Goal: Feedback & Contribution: Leave review/rating

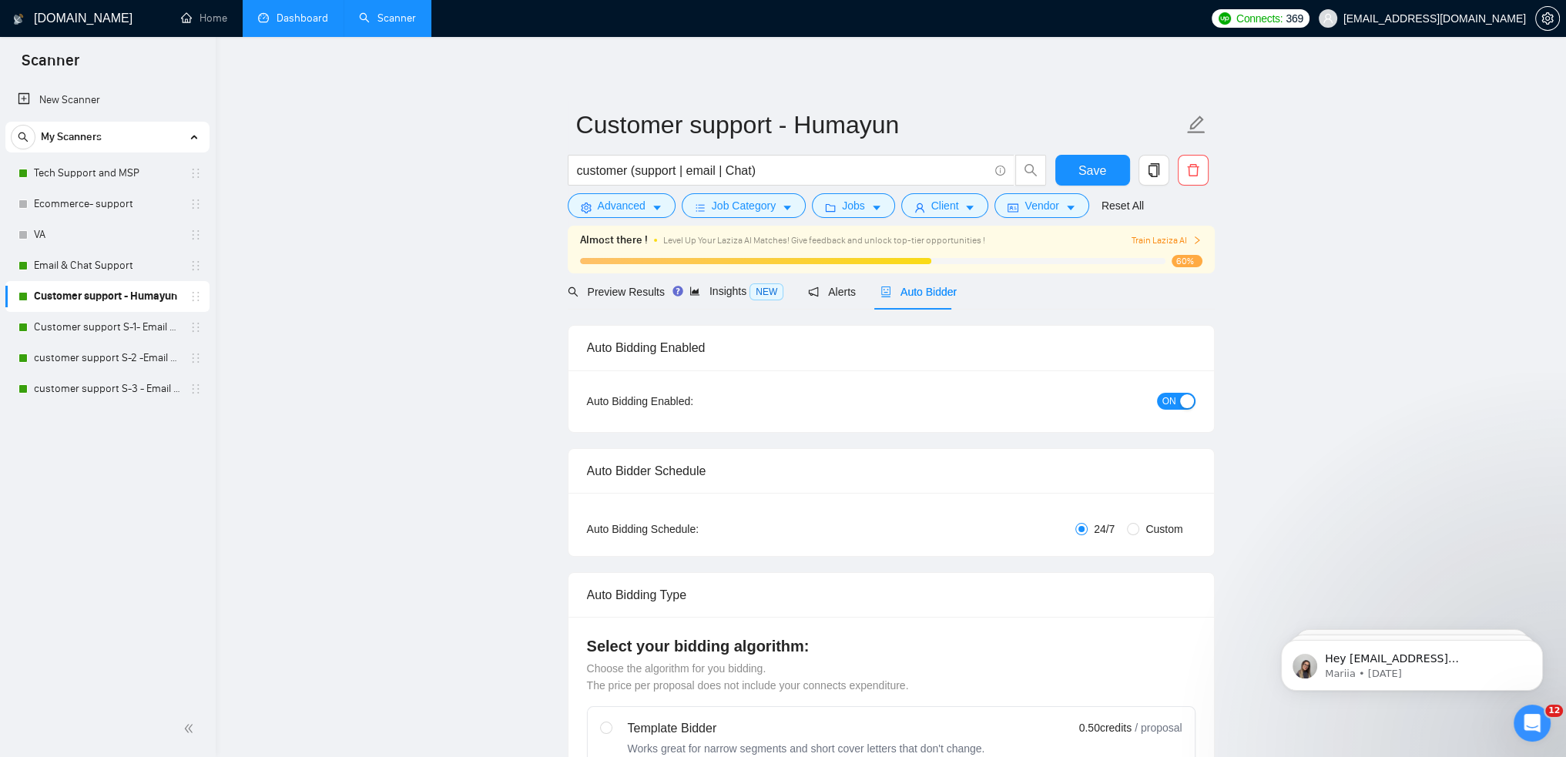
click at [300, 15] on link "Dashboard" at bounding box center [293, 18] width 70 height 13
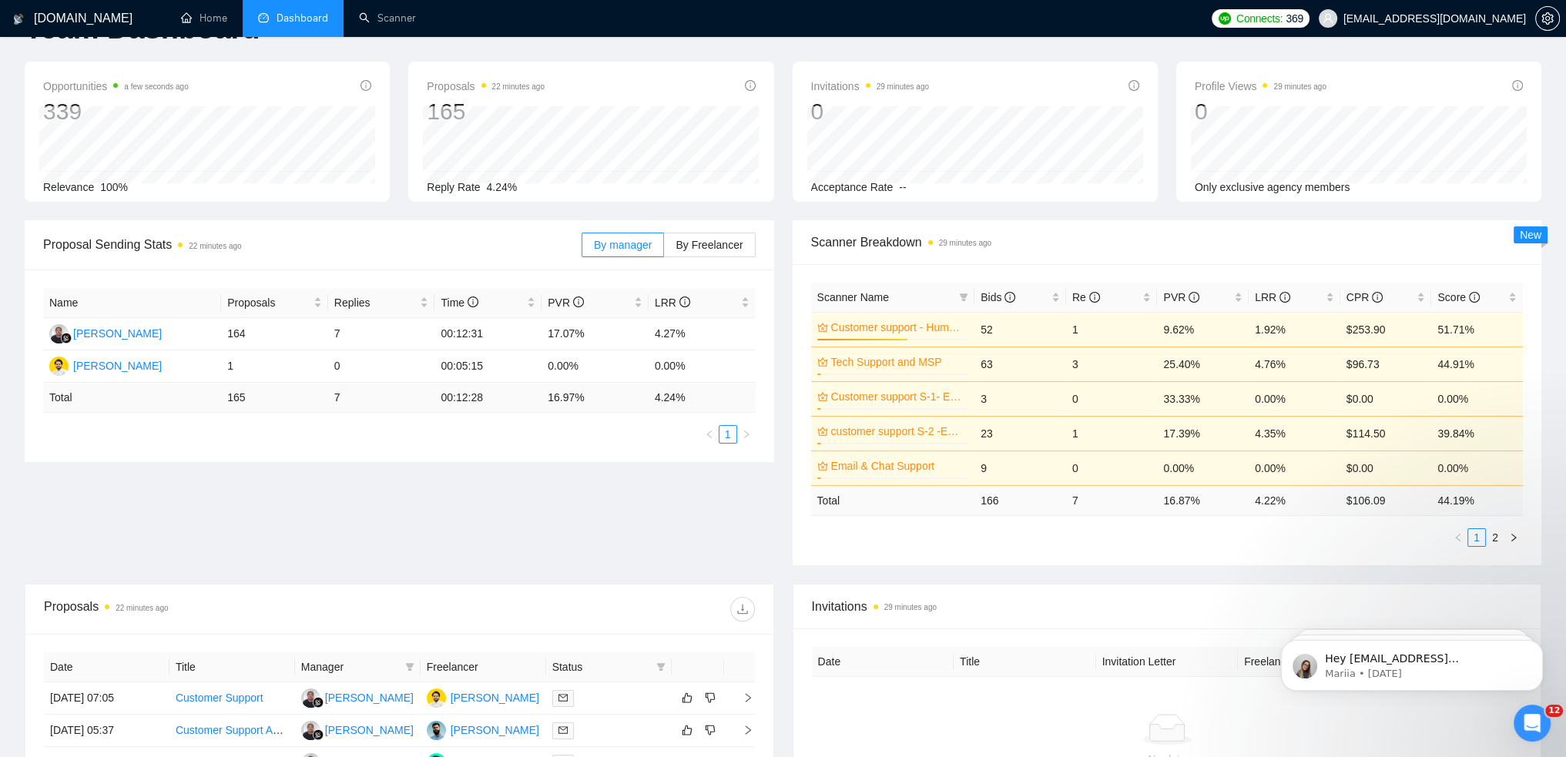
scroll to position [77, 0]
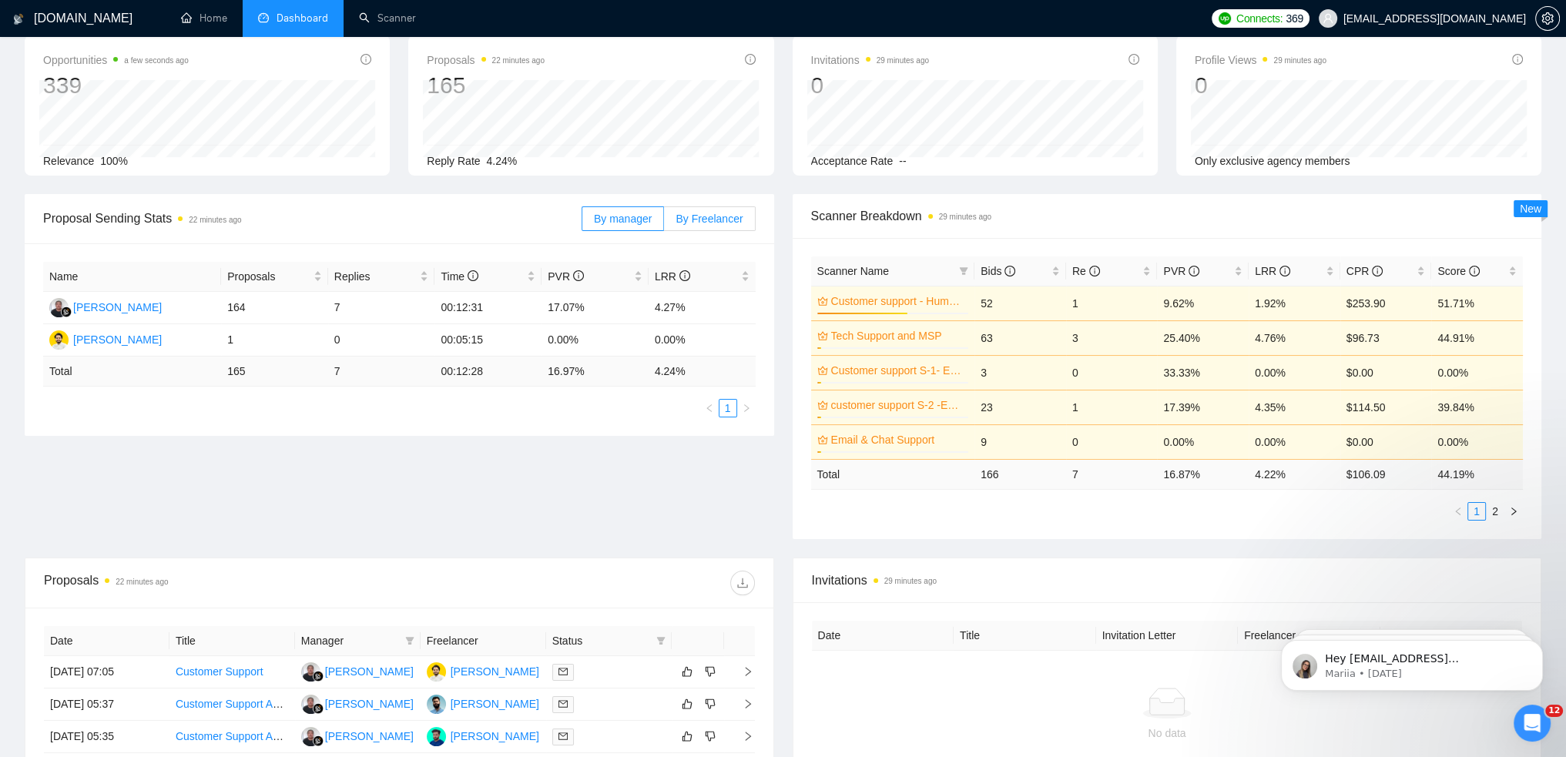
click at [703, 222] on span "By Freelancer" at bounding box center [709, 219] width 67 height 12
click at [664, 223] on input "By Freelancer" at bounding box center [664, 223] width 0 height 0
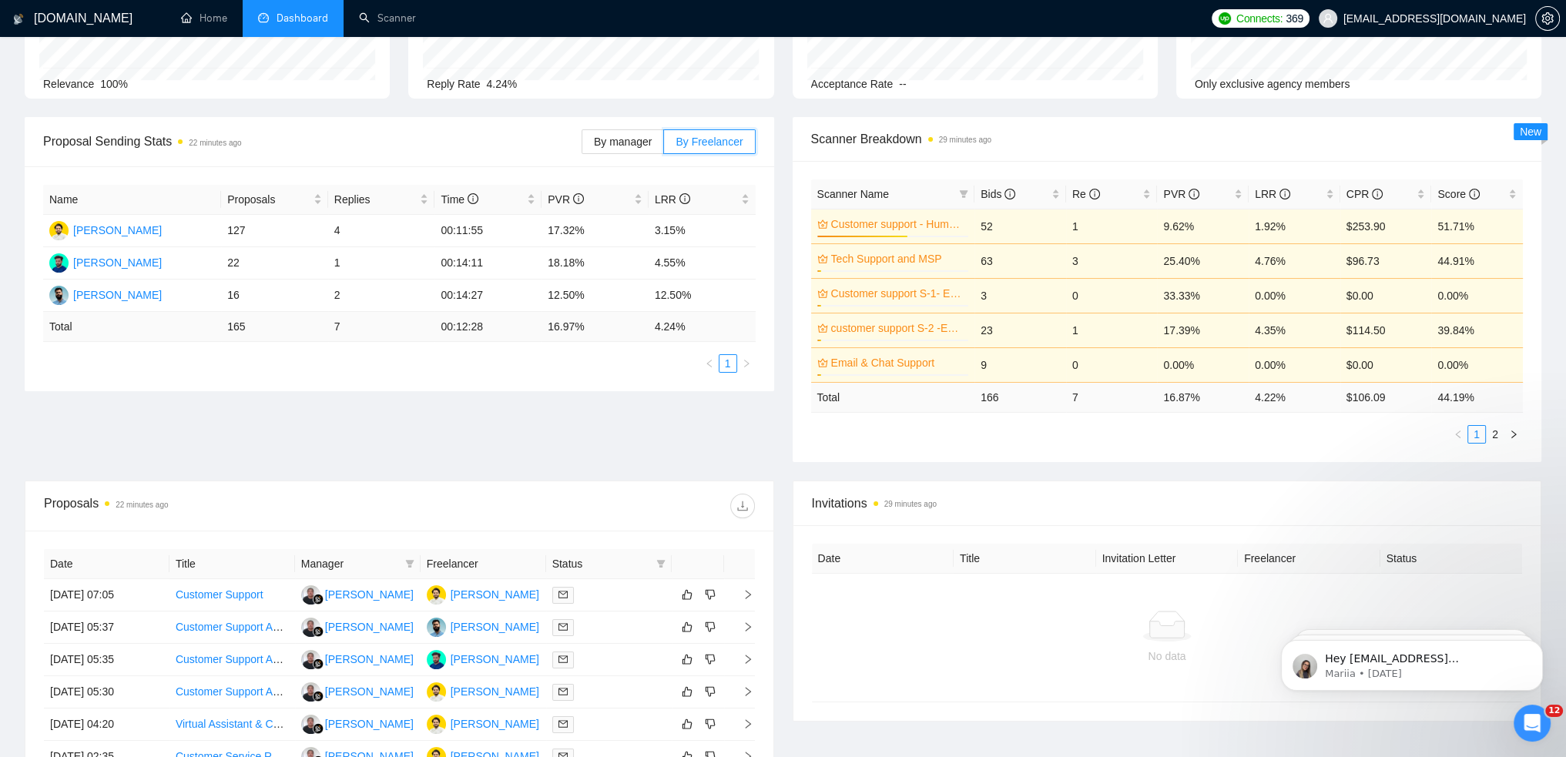
scroll to position [0, 0]
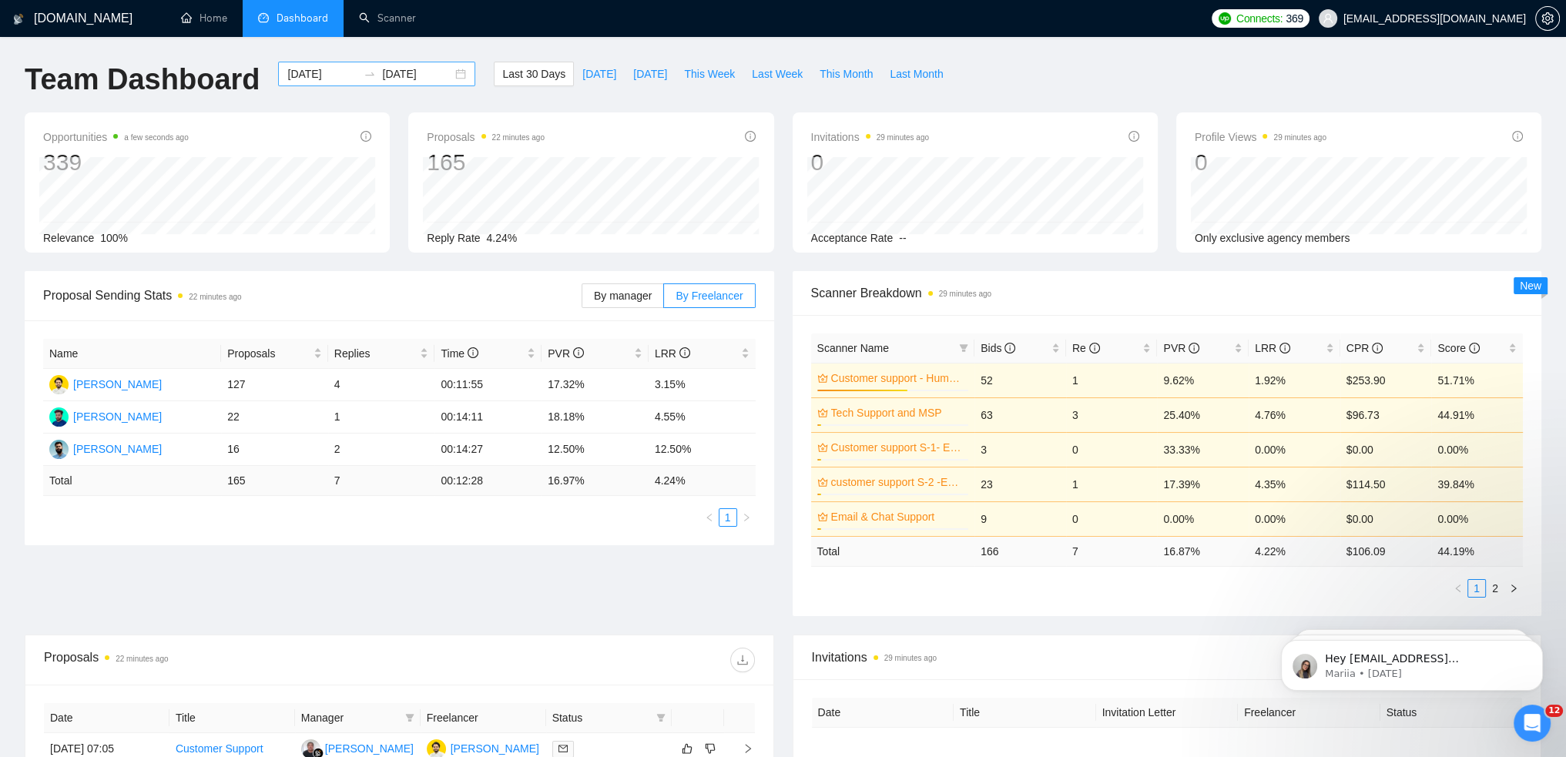
click at [444, 77] on div "2025-08-17 2025-09-16" at bounding box center [376, 74] width 197 height 25
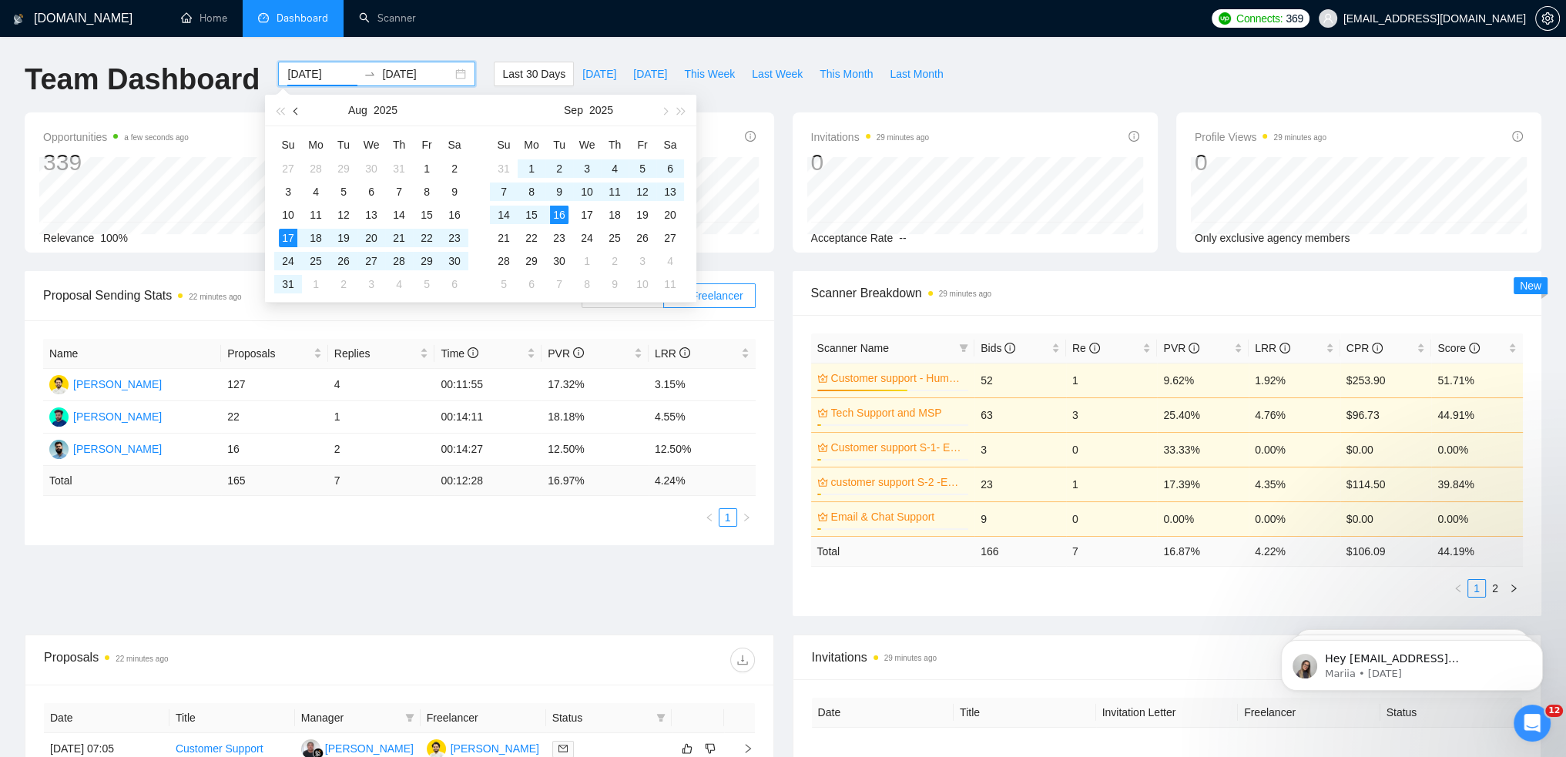
click at [296, 112] on span "button" at bounding box center [298, 111] width 8 height 8
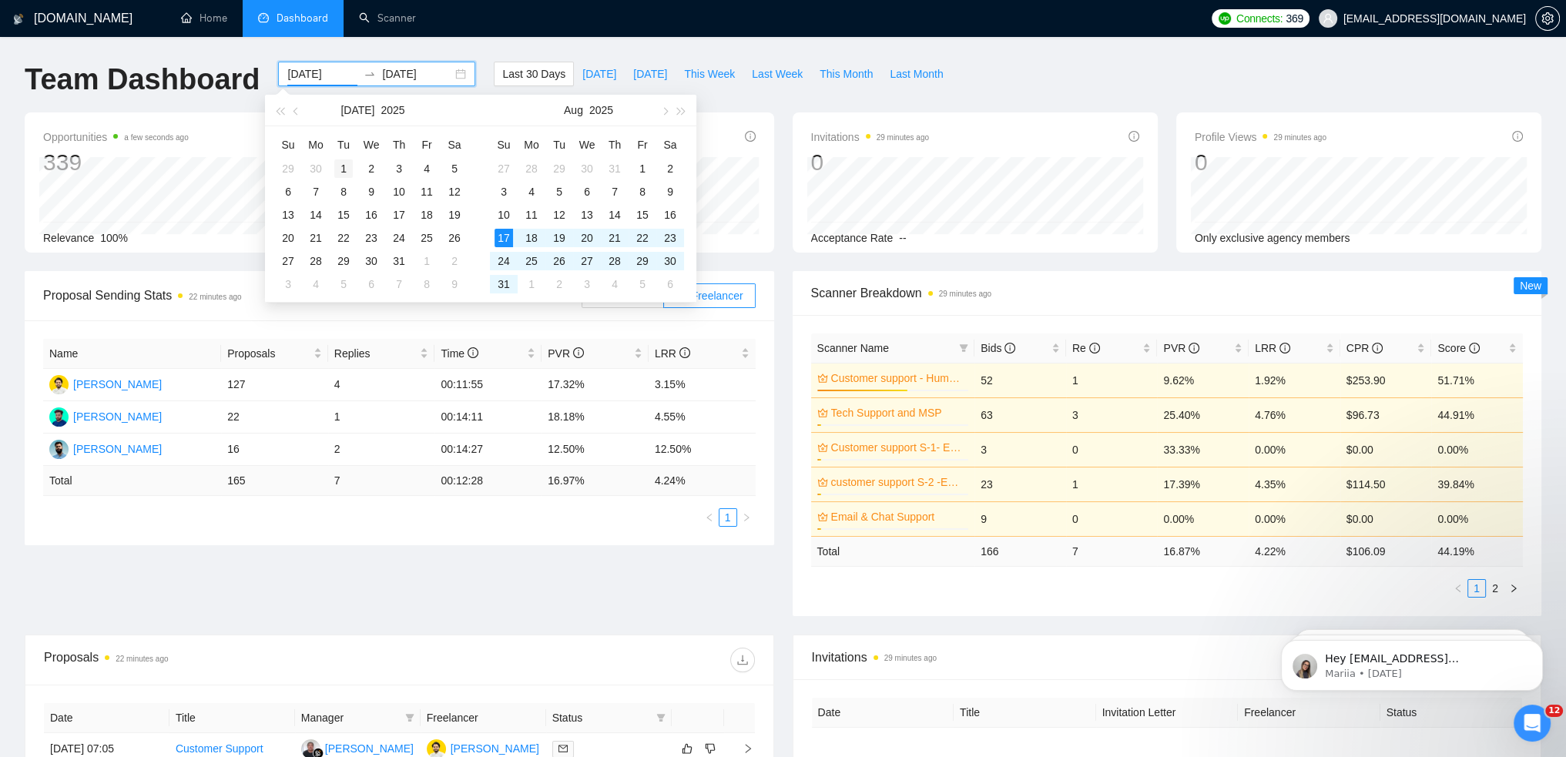
type input "2025-07-01"
click at [340, 171] on div "1" at bounding box center [343, 168] width 18 height 18
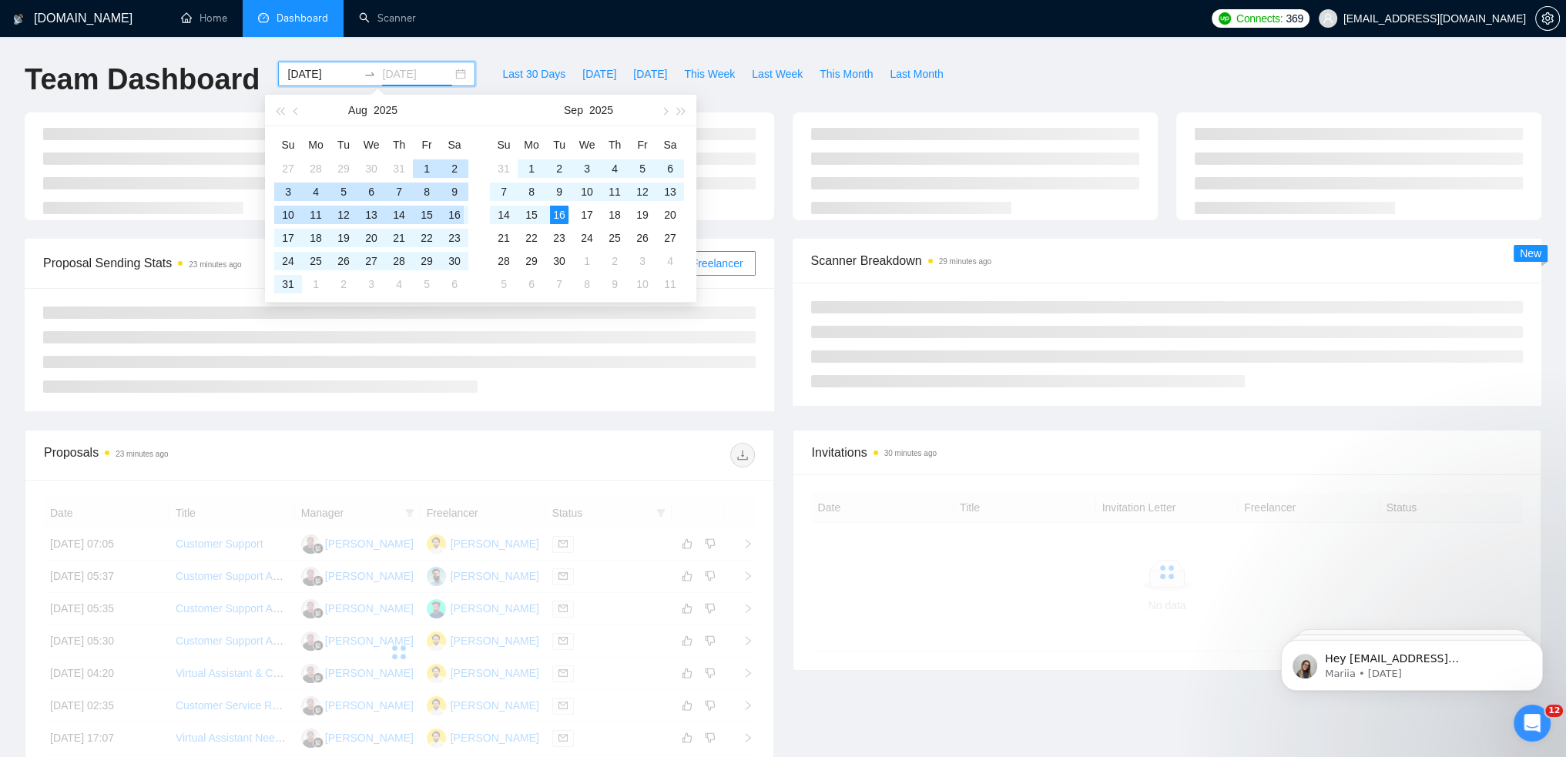
type input "2025-09-16"
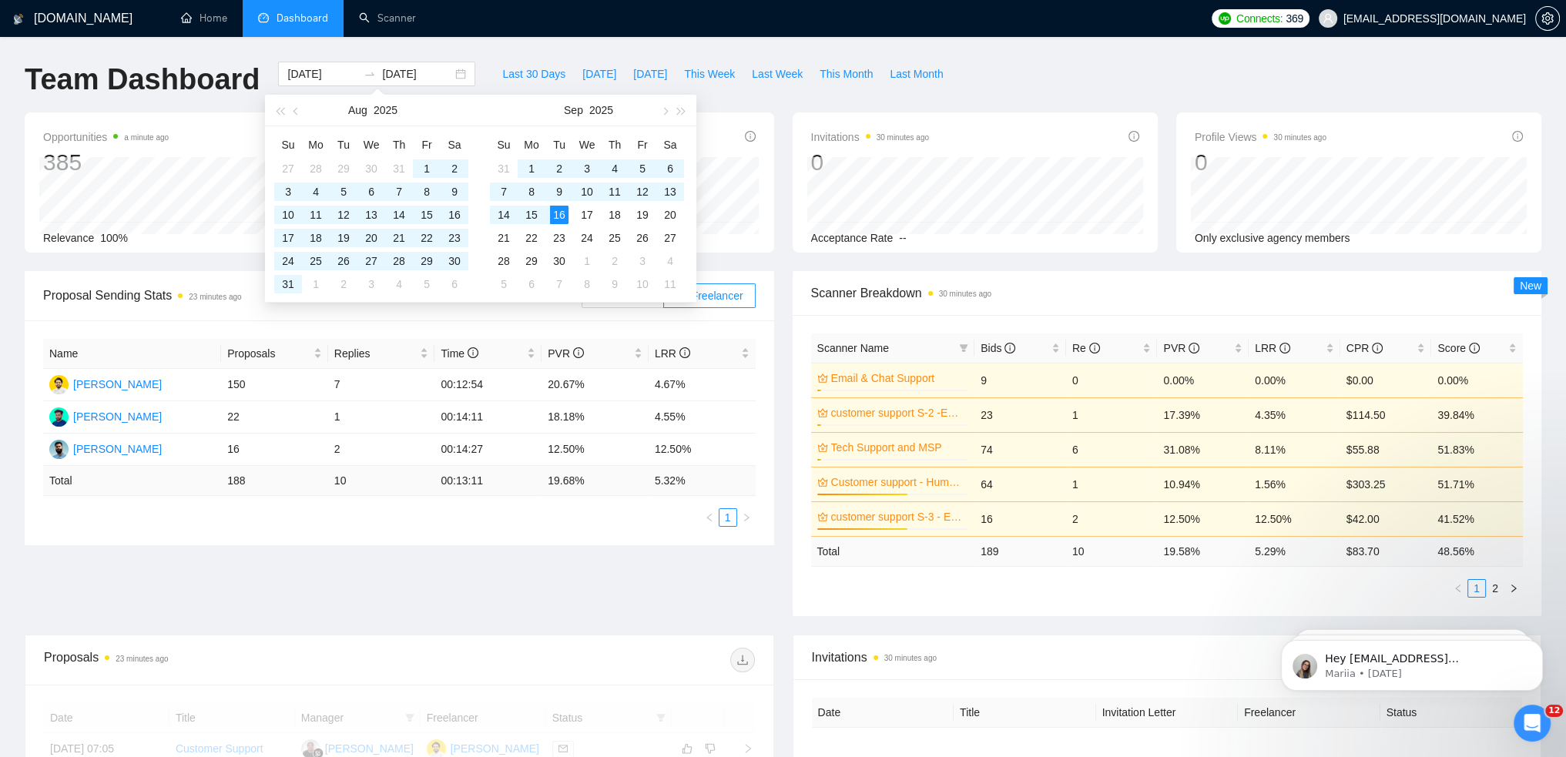
click at [485, 35] on ul "Home Dashboard Scanner" at bounding box center [682, 18] width 1044 height 37
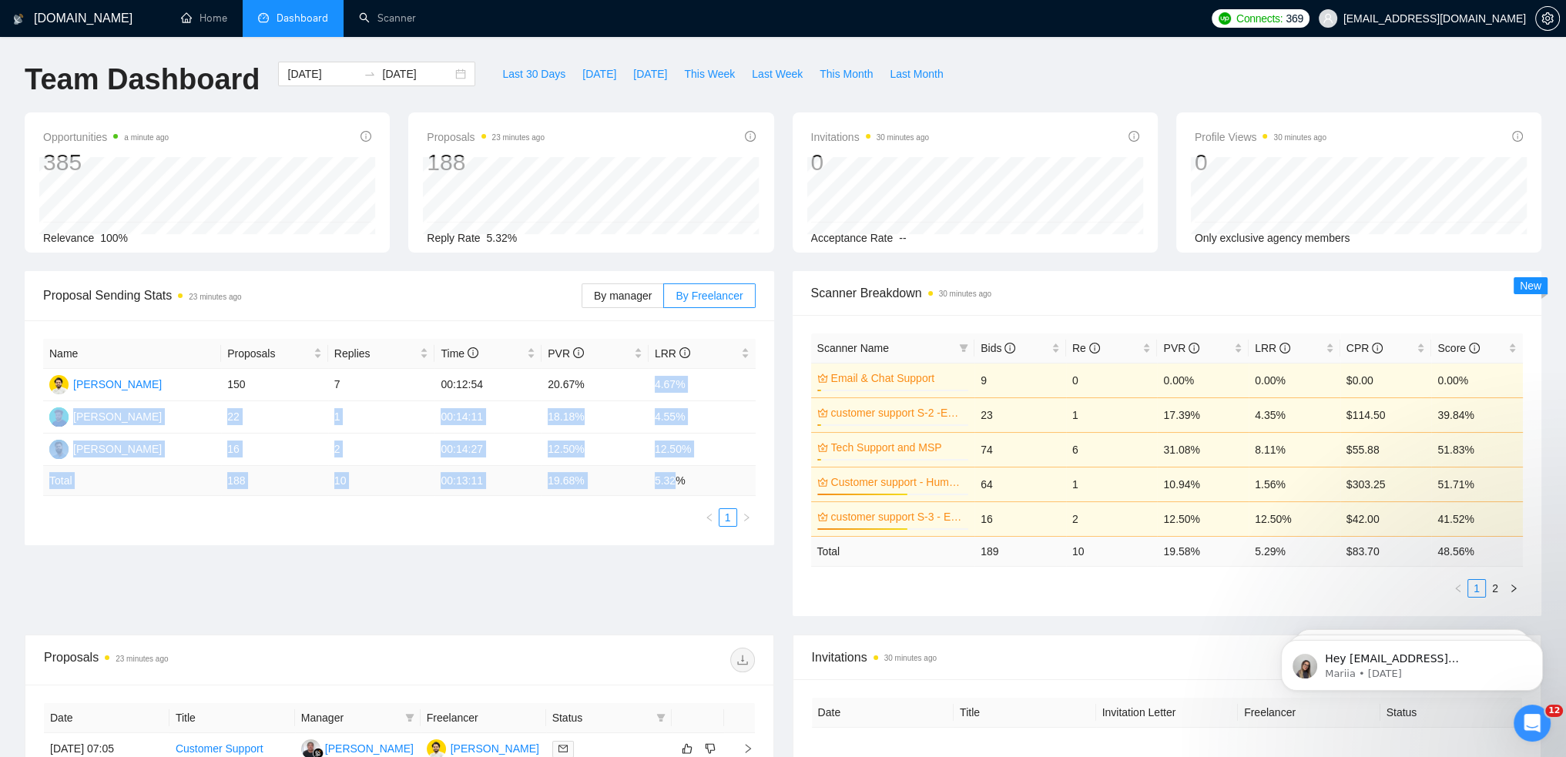
drag, startPoint x: 649, startPoint y: 377, endPoint x: 678, endPoint y: 495, distance: 122.2
click at [678, 495] on table "Name Proposals Replies Time PVR LRR Humayun Mirza 150 7 00:12:54 20.67% 4.67% A…" at bounding box center [399, 417] width 713 height 157
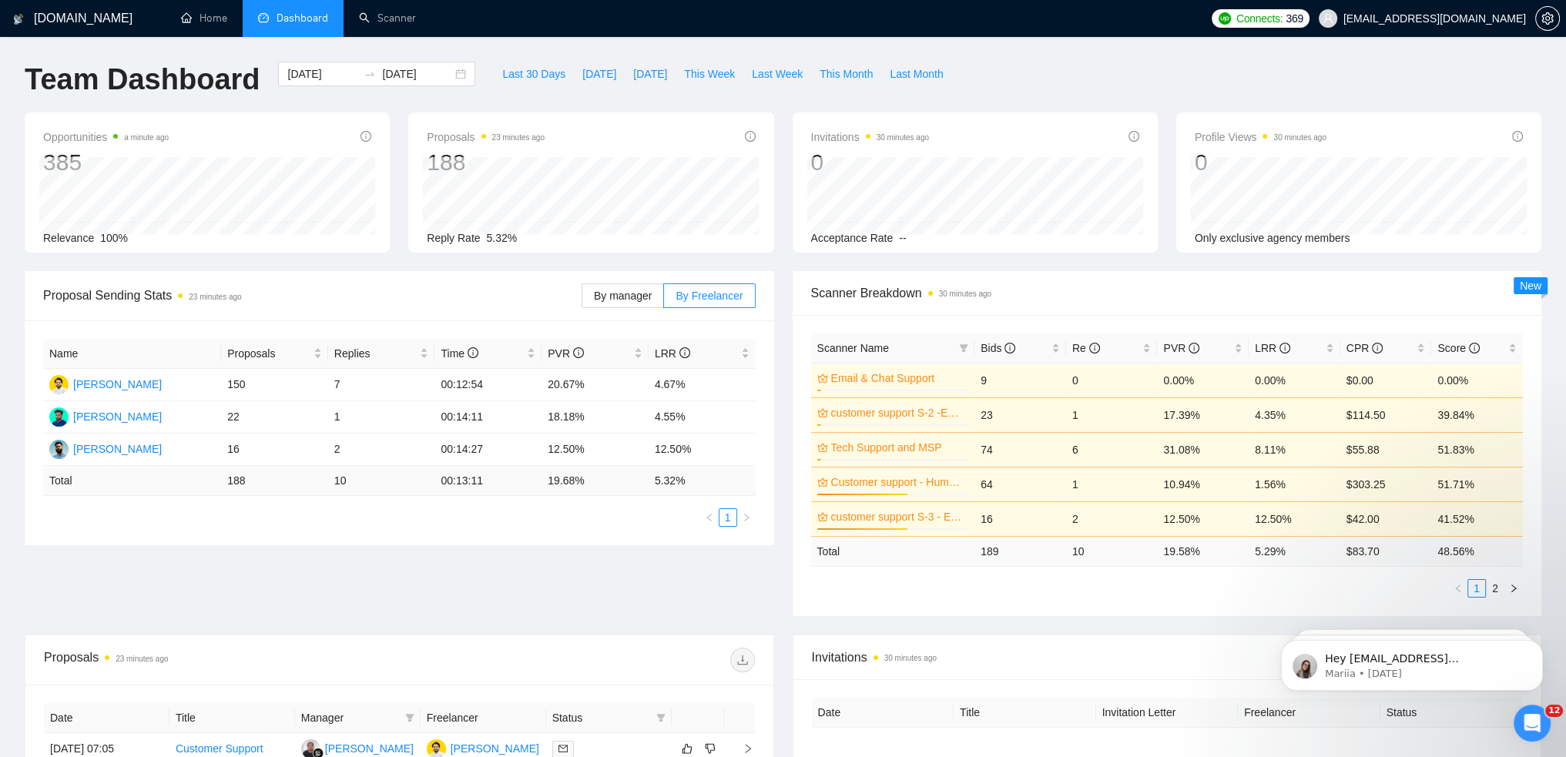
click at [594, 513] on ul "1" at bounding box center [399, 517] width 713 height 18
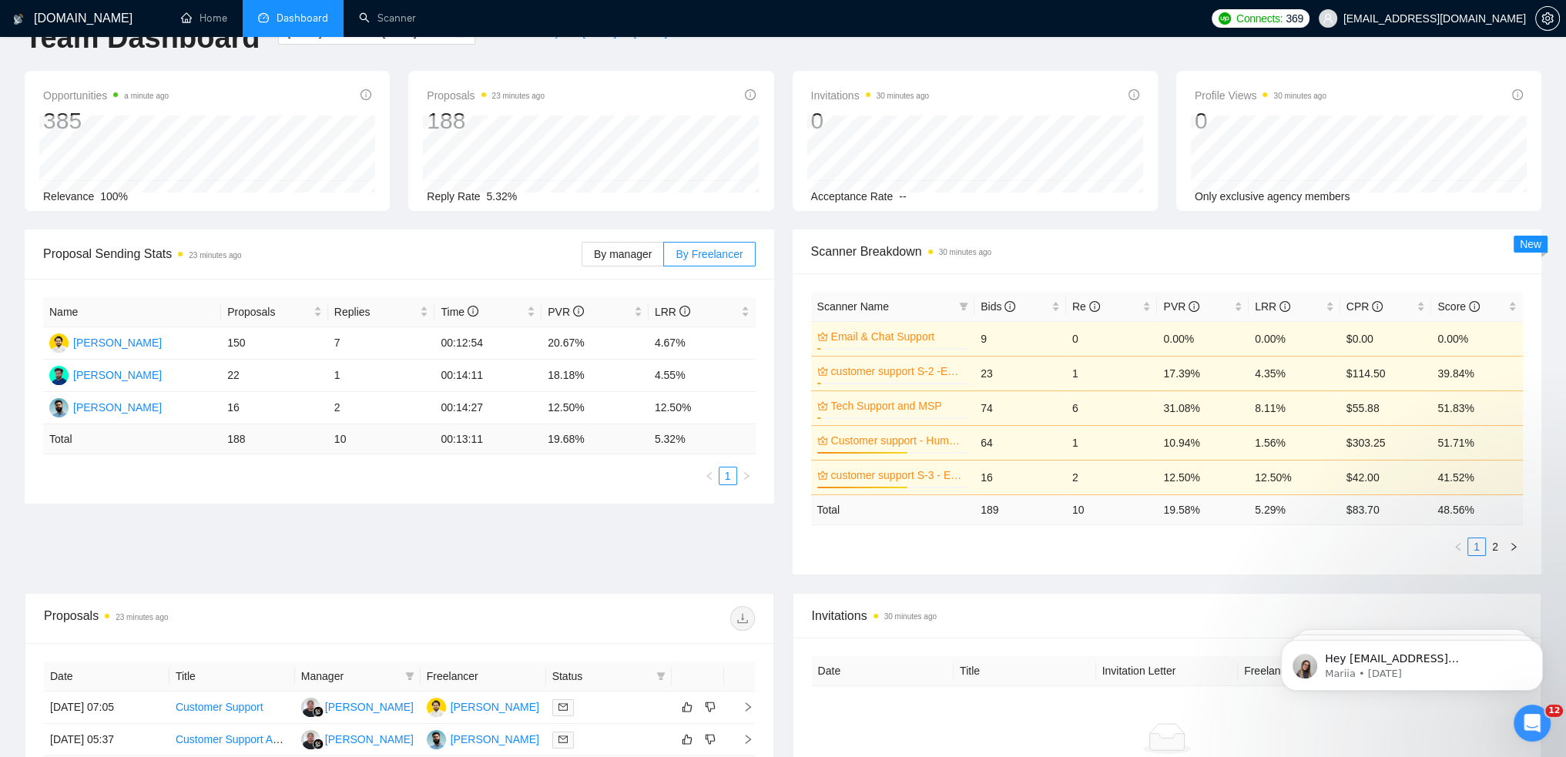
scroll to position [77, 0]
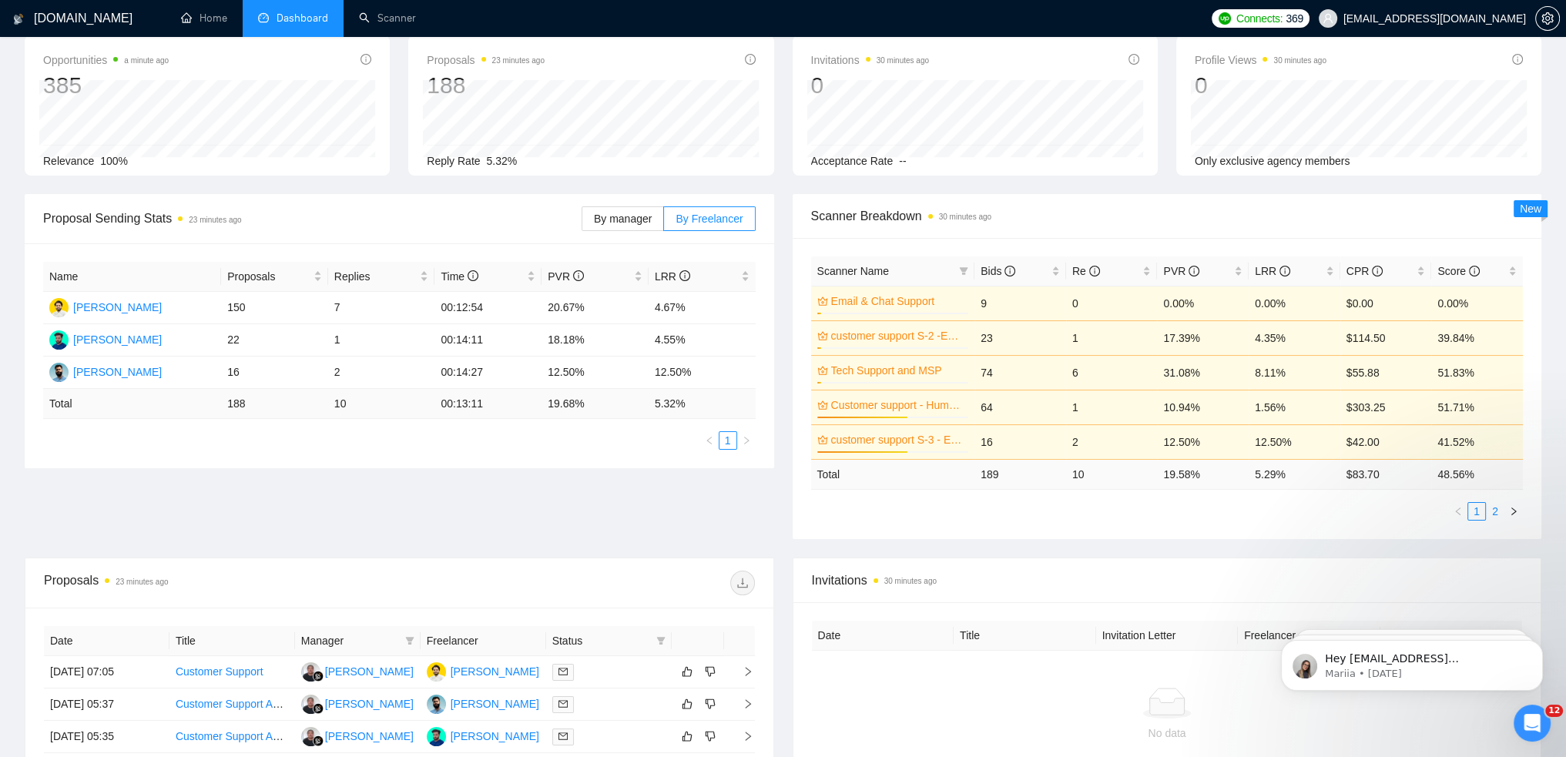
click at [1494, 512] on link "2" at bounding box center [1495, 511] width 17 height 17
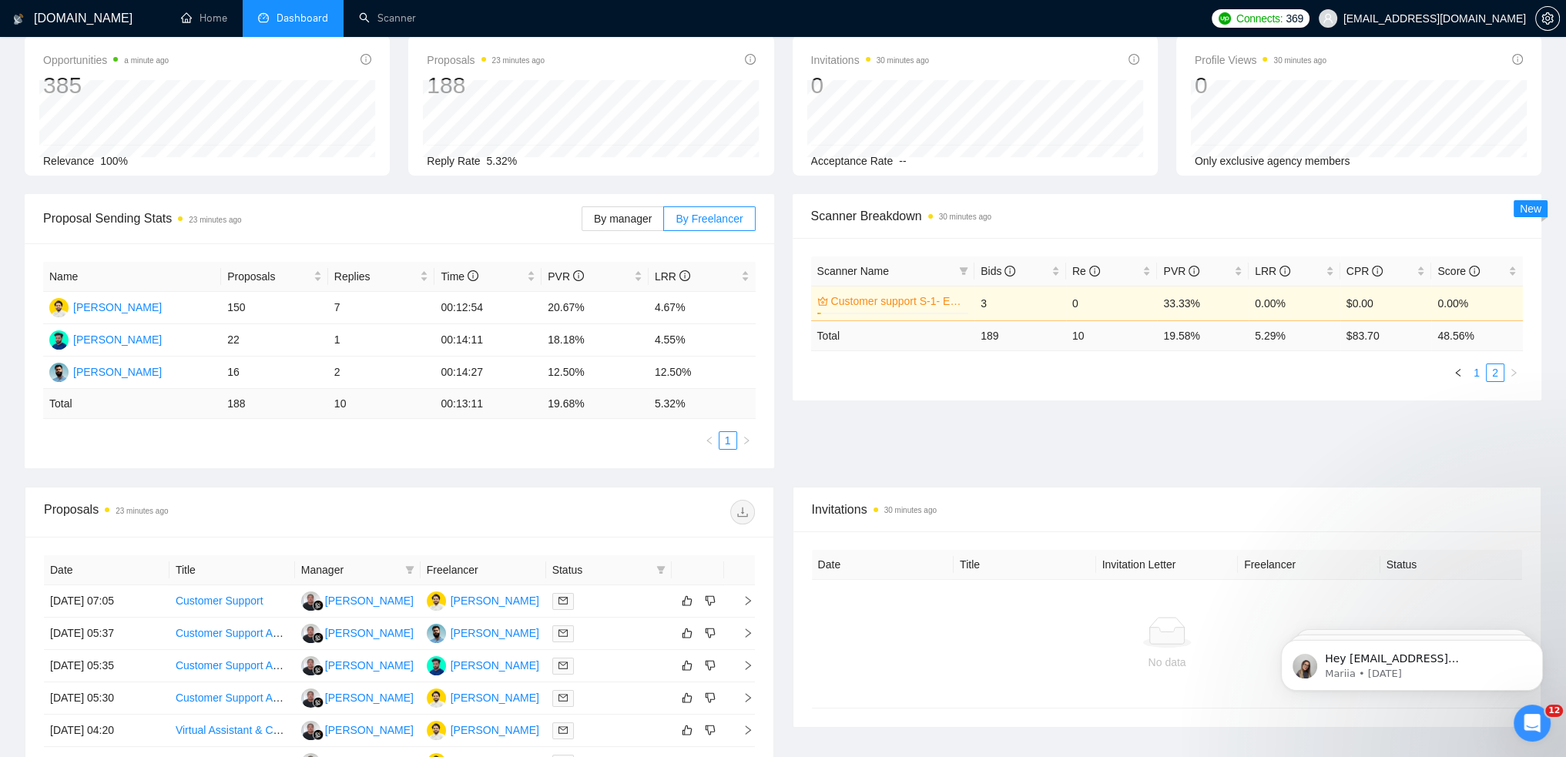
click at [1473, 373] on link "1" at bounding box center [1476, 372] width 17 height 17
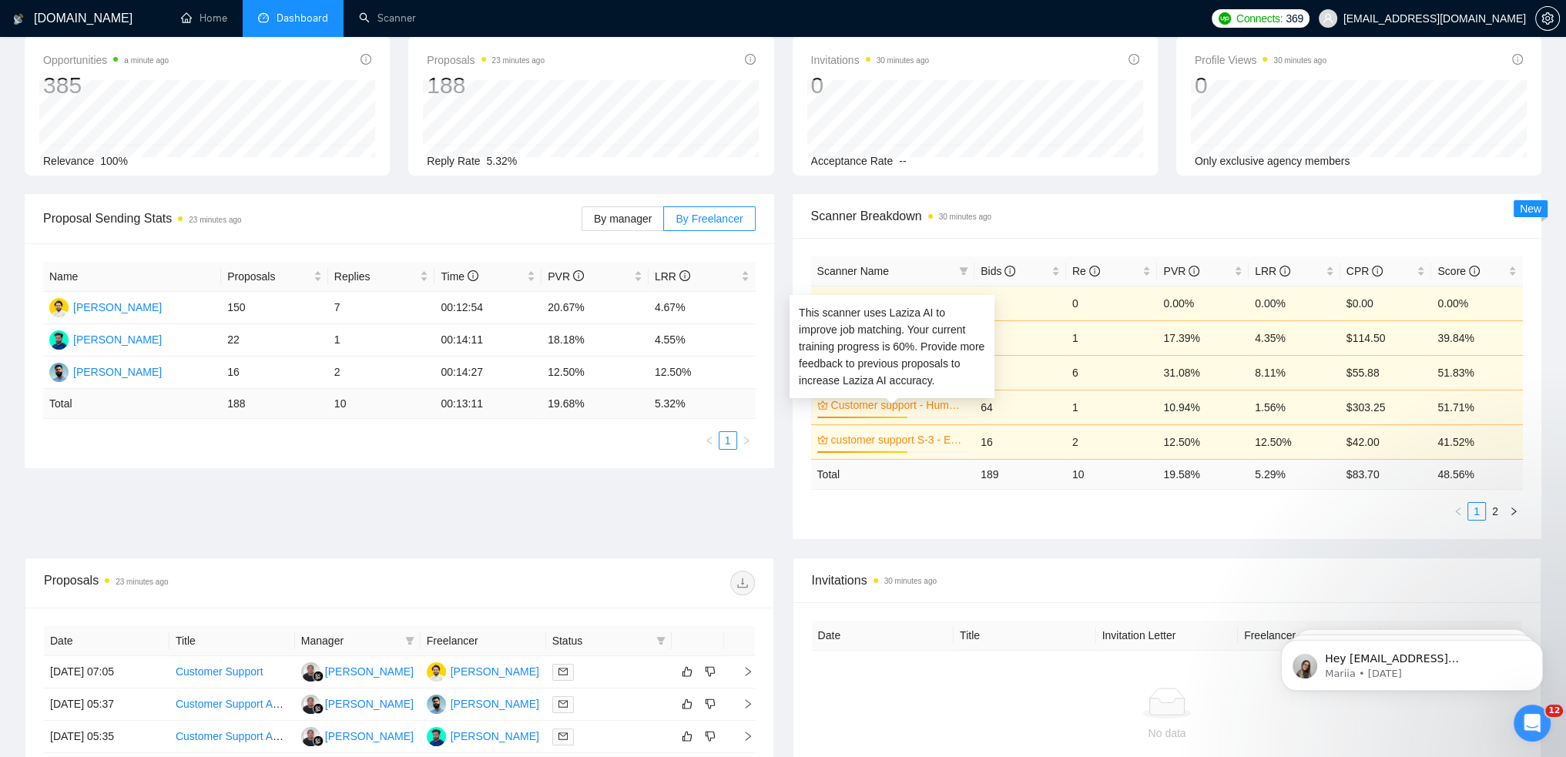
scroll to position [0, 0]
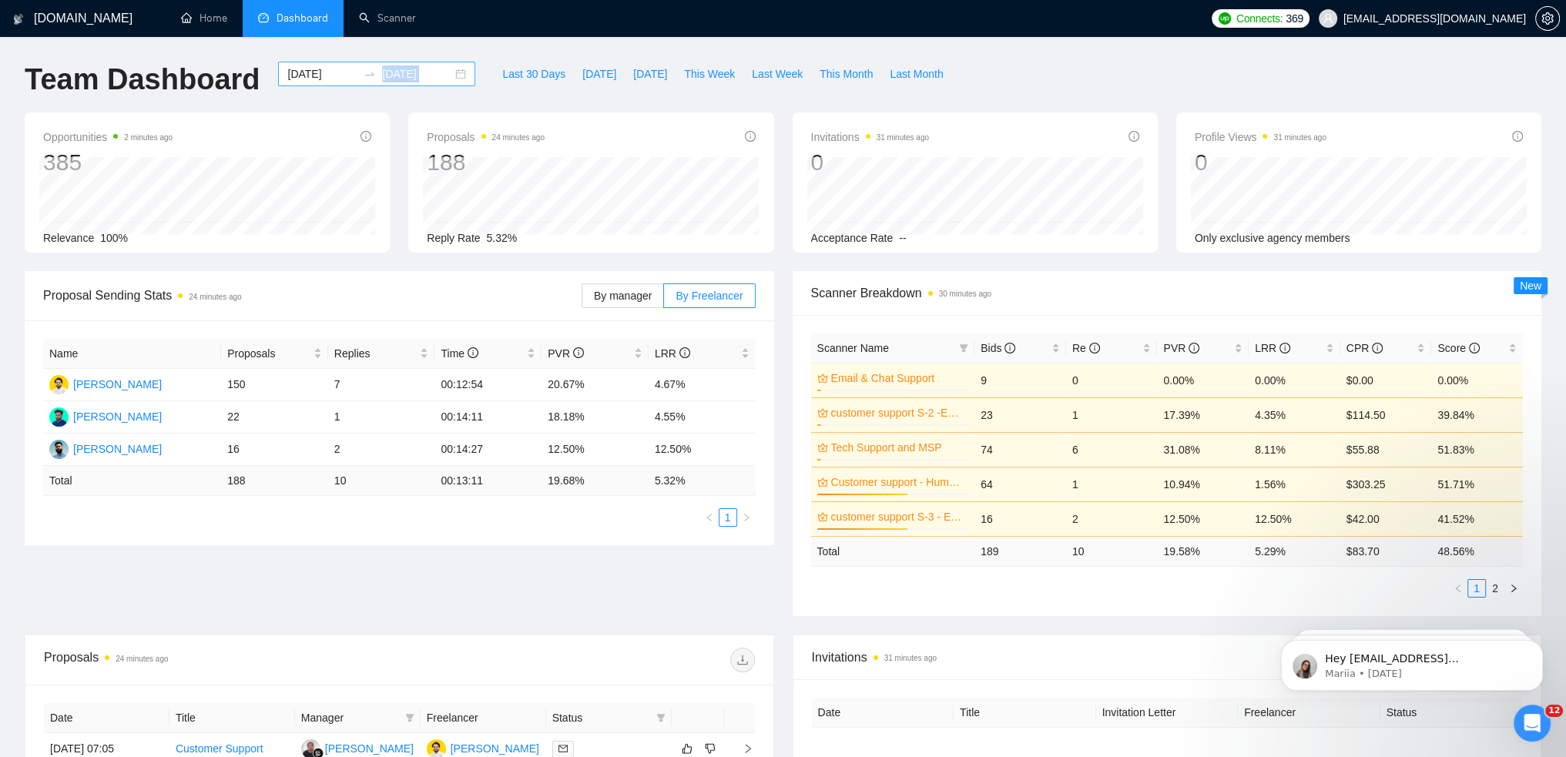
click at [441, 79] on div "2025-07-01 2025-09-16" at bounding box center [376, 74] width 197 height 25
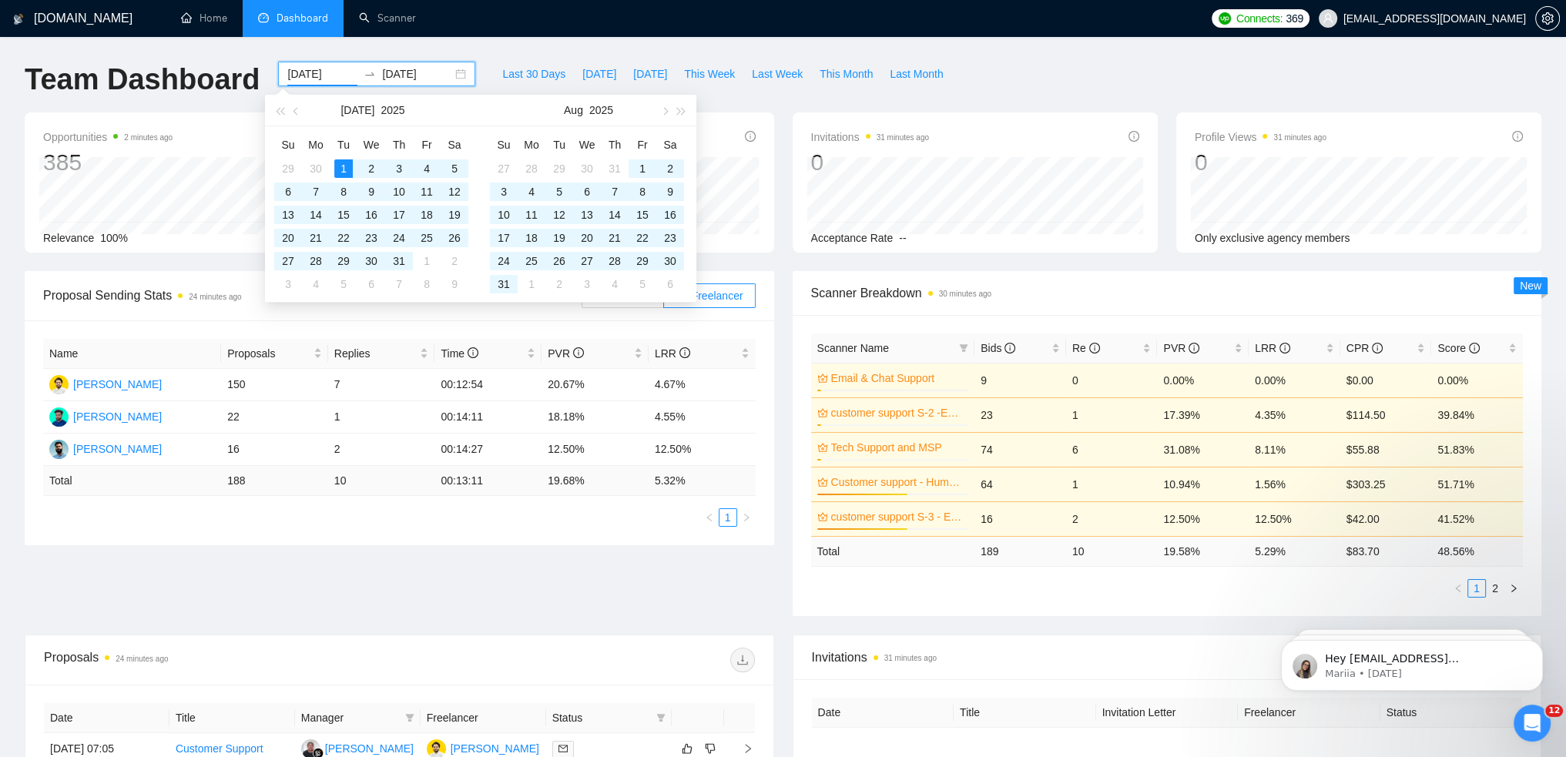
click at [442, 68] on div "2025-07-01 2025-09-16" at bounding box center [376, 74] width 197 height 25
click at [448, 74] on div "2025-07-01 2025-09-16" at bounding box center [376, 74] width 197 height 25
click at [398, 75] on input "2025-09-16" at bounding box center [417, 73] width 70 height 17
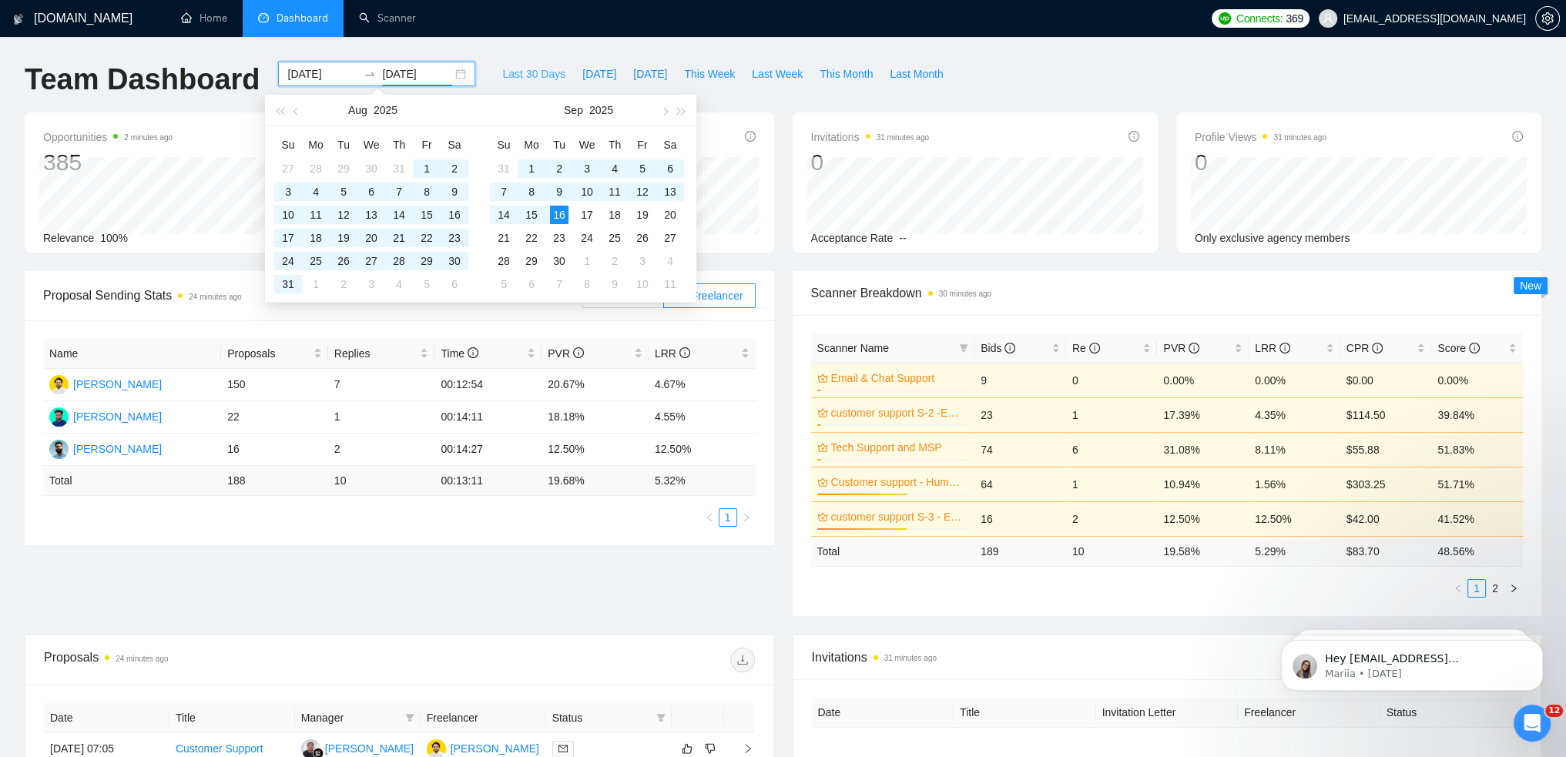
click at [536, 72] on span "Last 30 Days" at bounding box center [533, 73] width 63 height 17
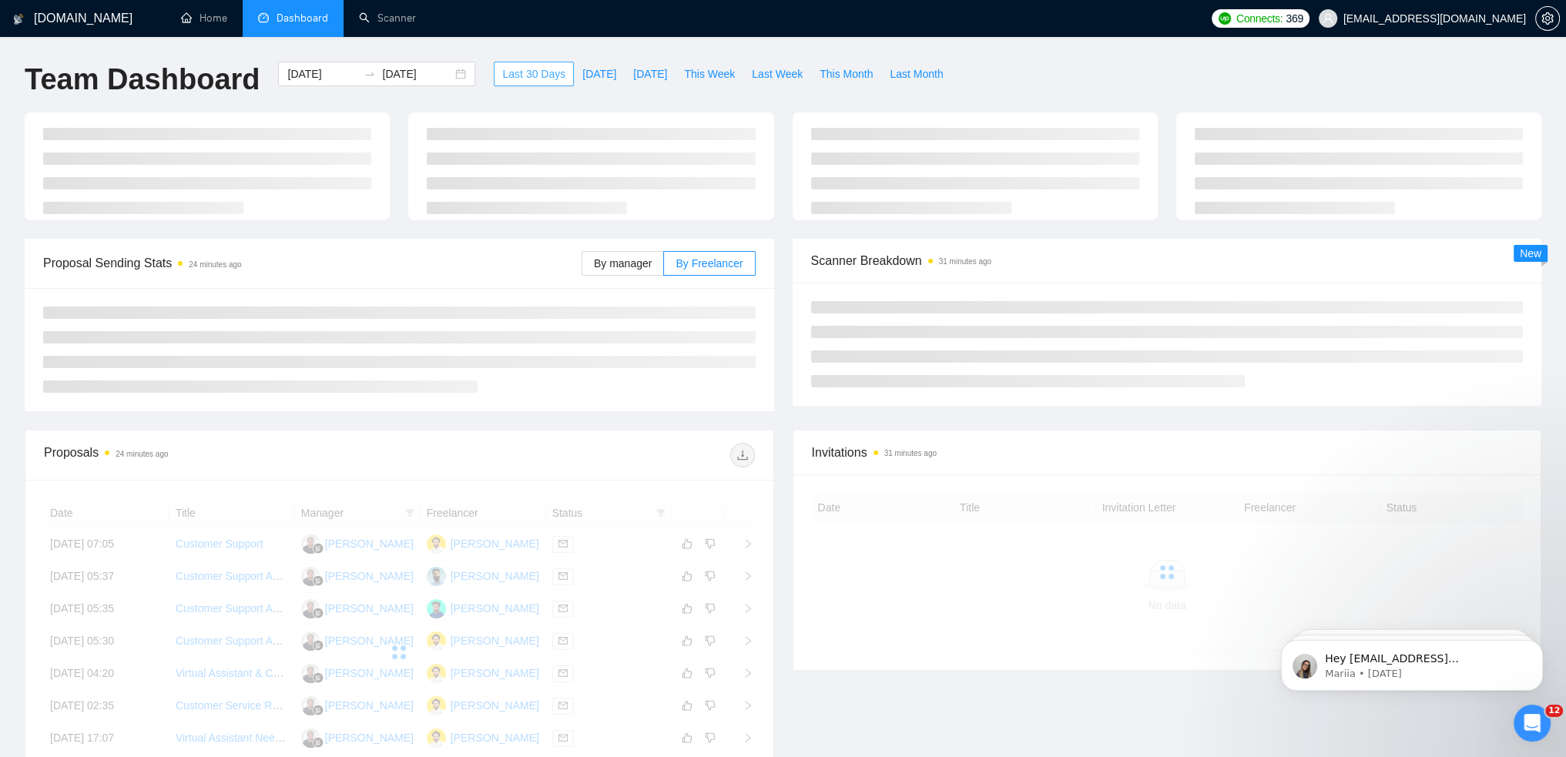
type input "2025-08-17"
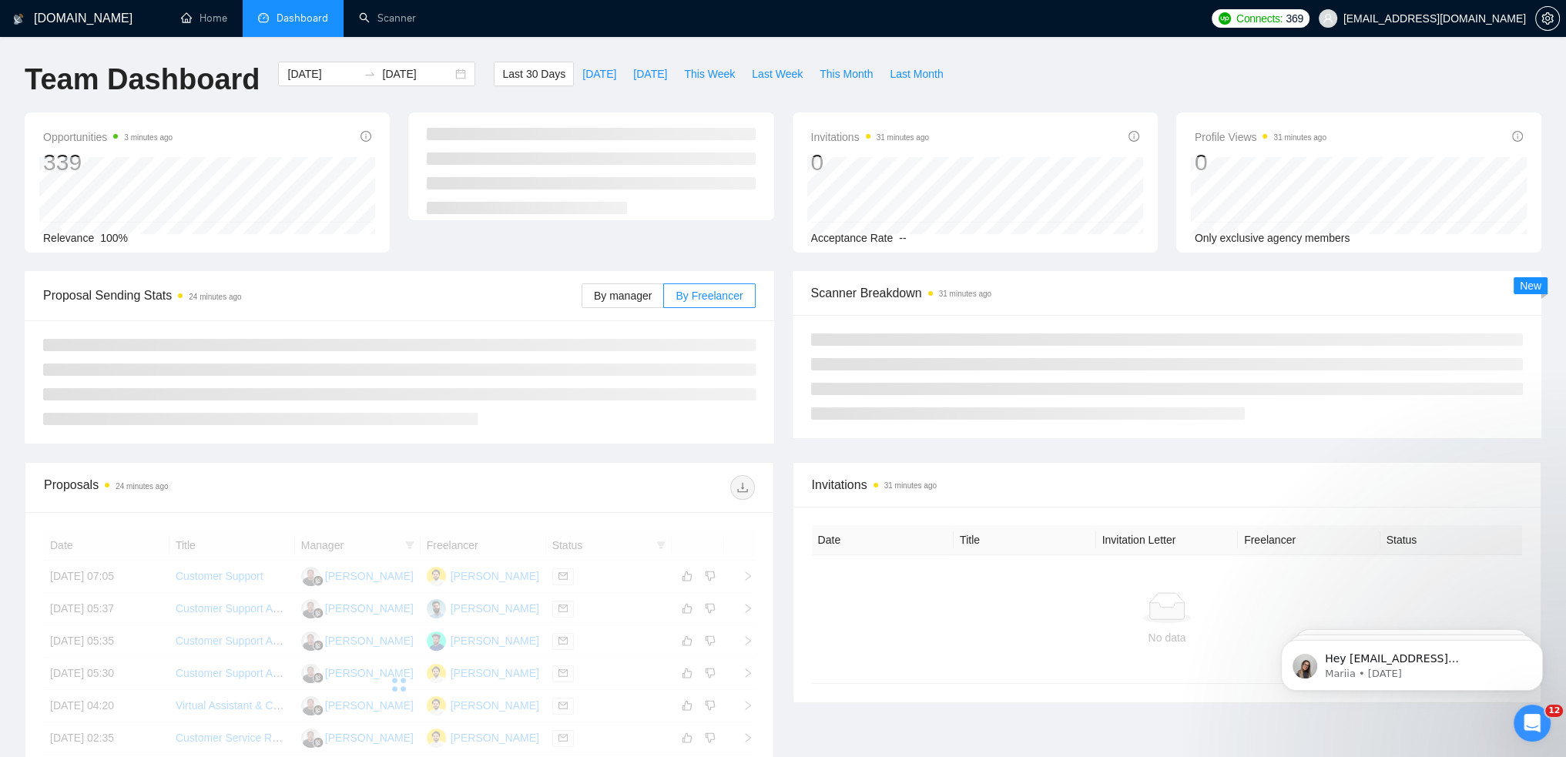
scroll to position [77, 0]
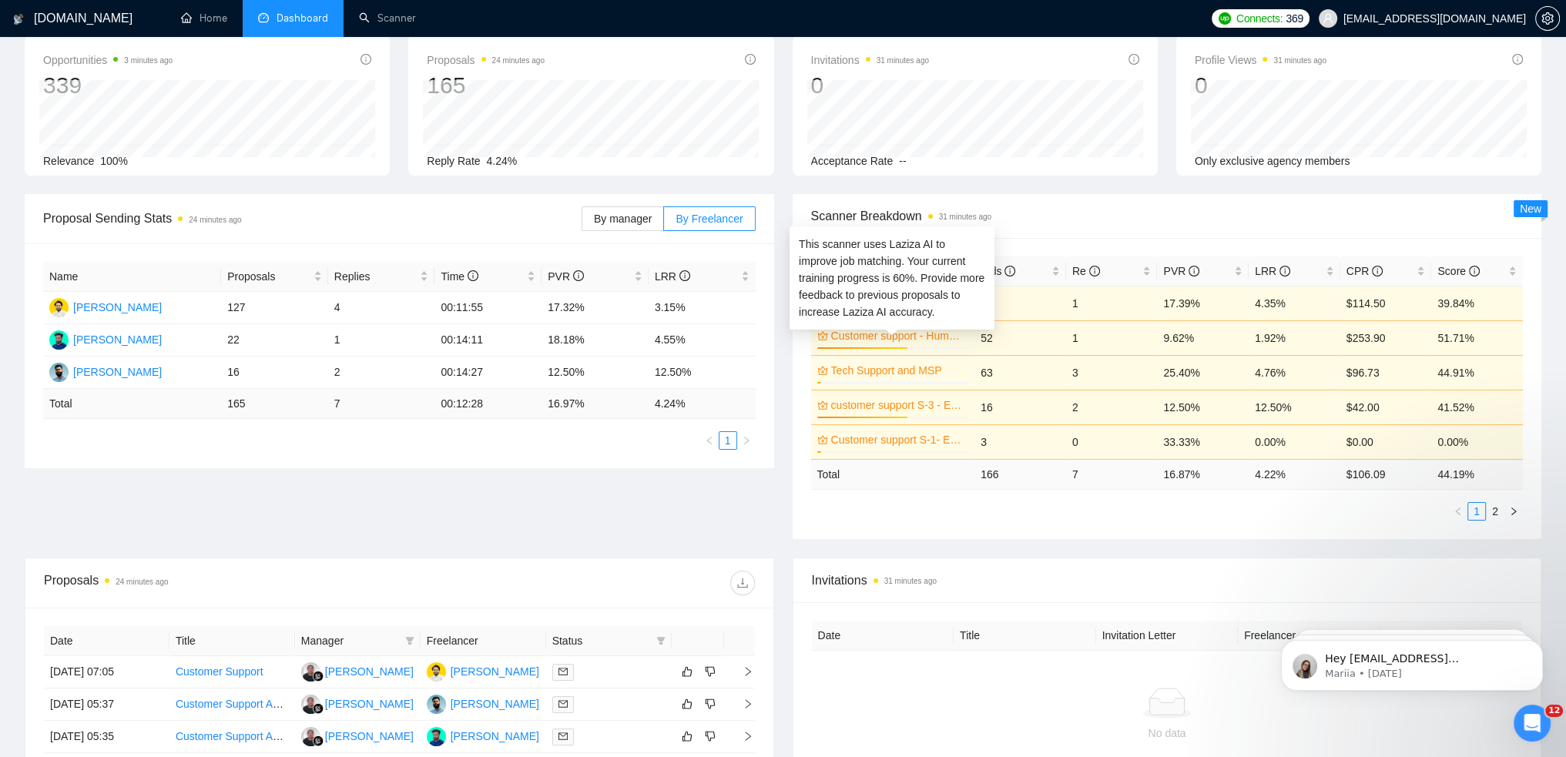
click at [880, 334] on link "Customer support - Humayun" at bounding box center [898, 335] width 135 height 17
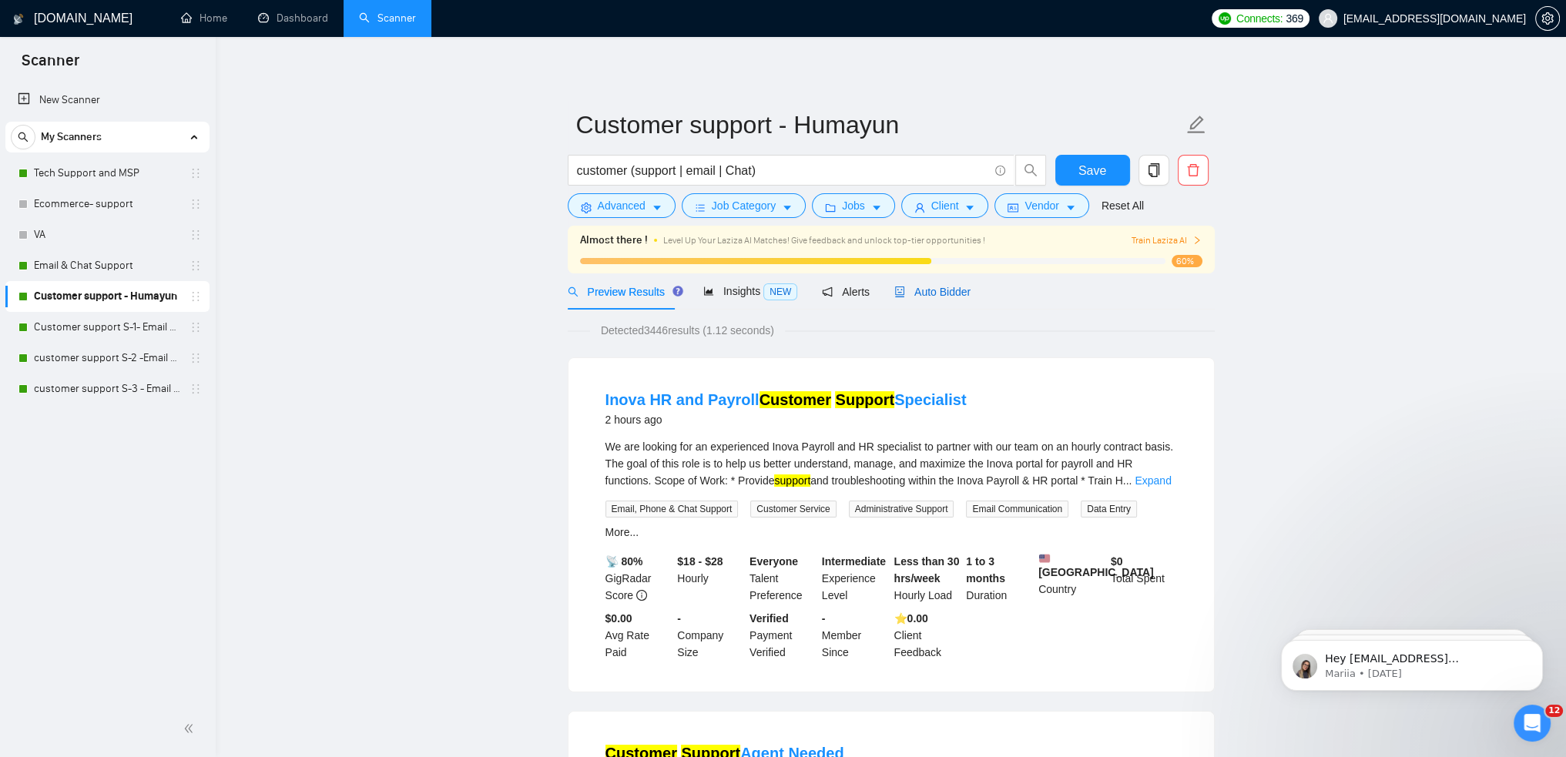
click at [920, 291] on span "Auto Bidder" at bounding box center [932, 292] width 76 height 12
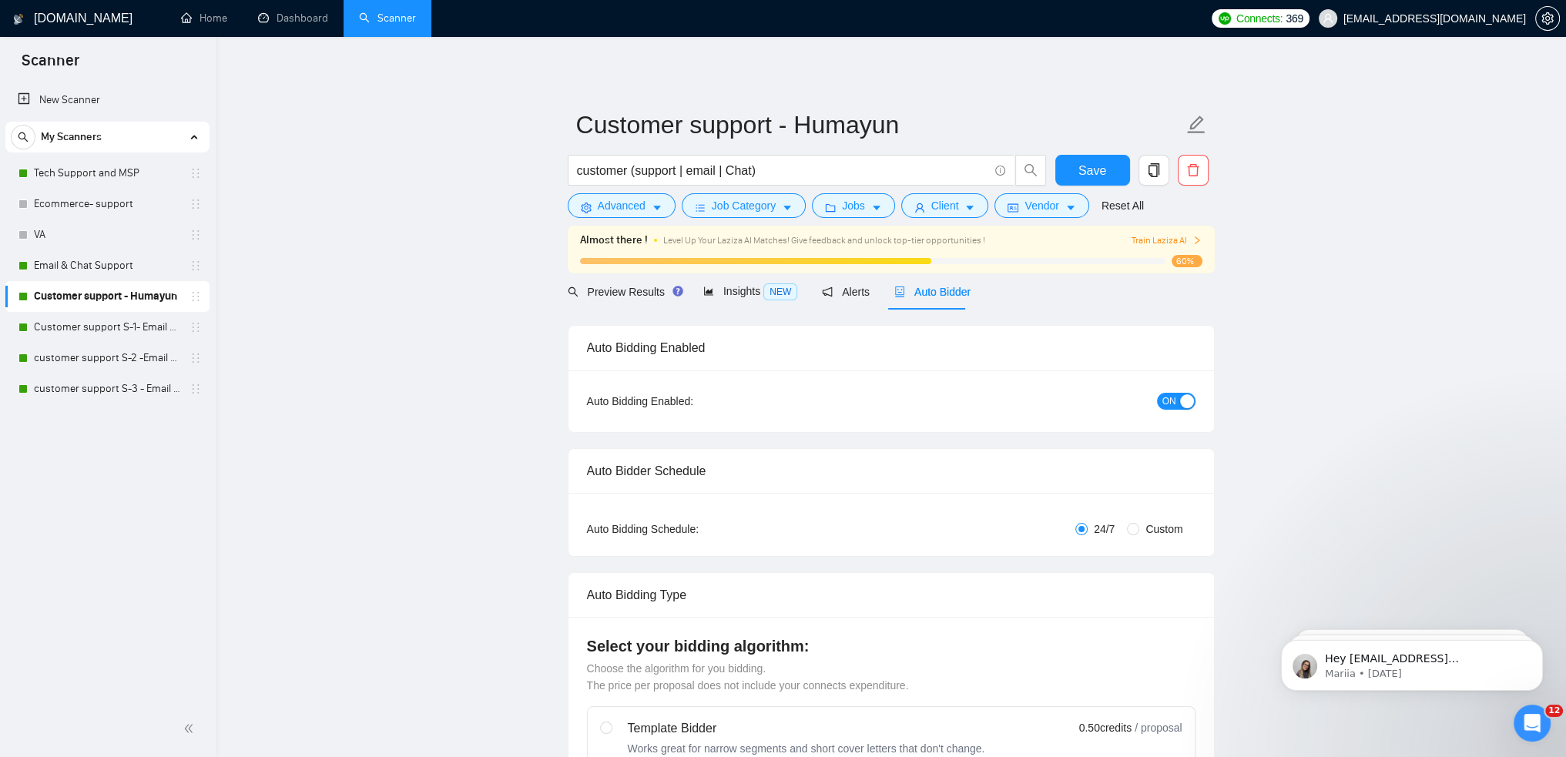
click at [1176, 402] on span "ON" at bounding box center [1170, 401] width 14 height 17
click at [1086, 166] on span "Save" at bounding box center [1093, 170] width 28 height 19
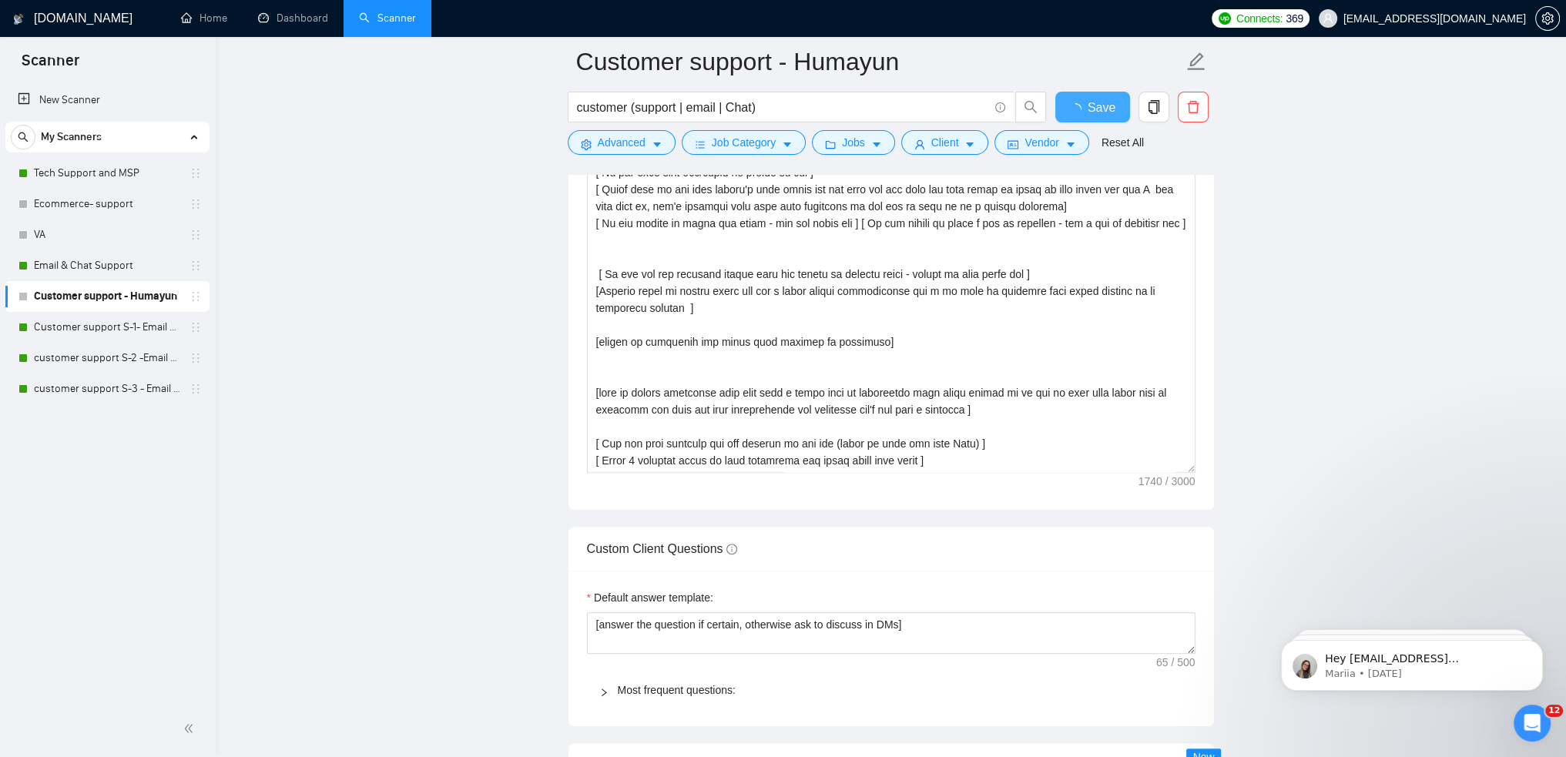
checkbox input "true"
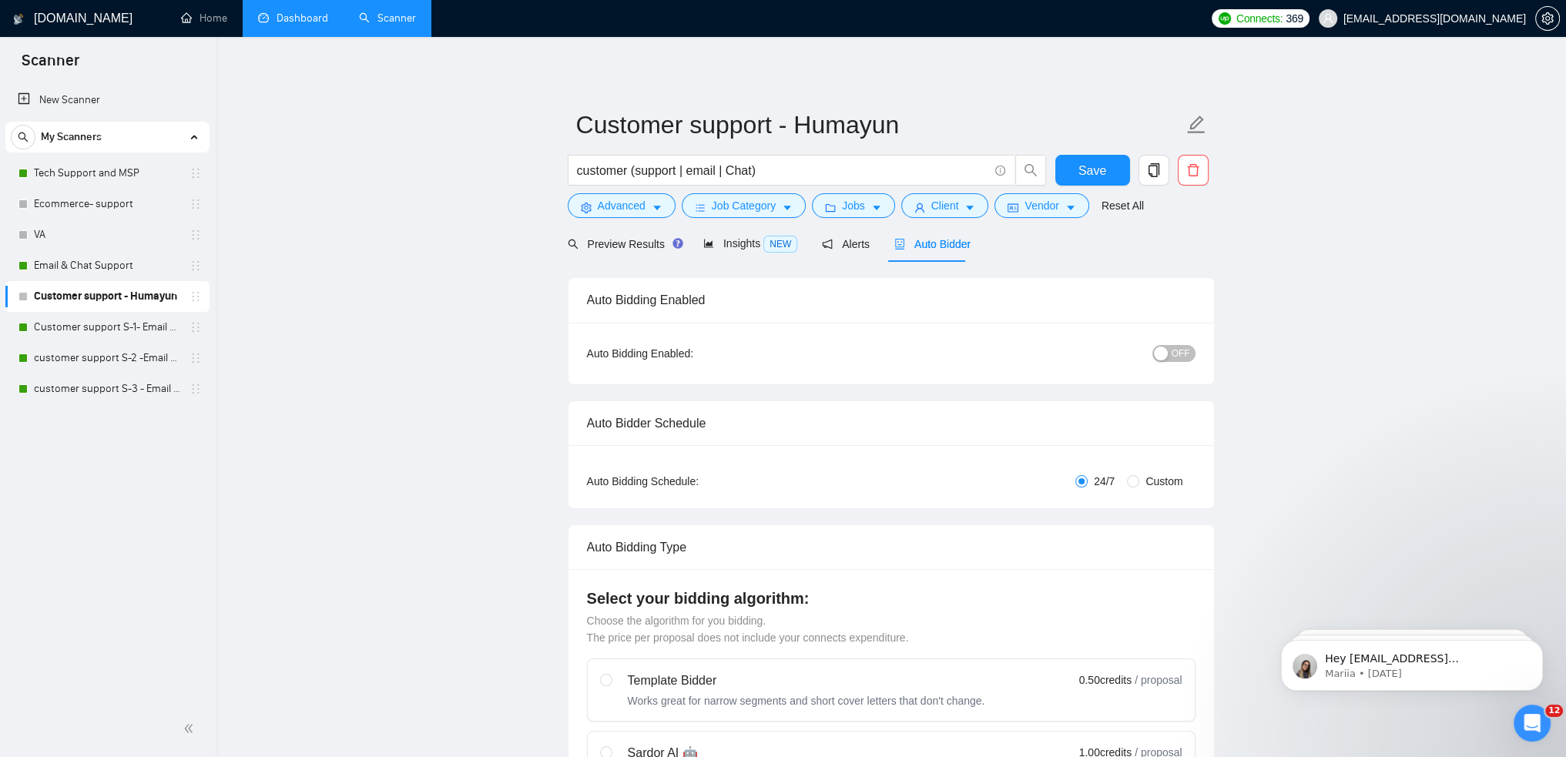
click at [302, 15] on link "Dashboard" at bounding box center [293, 18] width 70 height 13
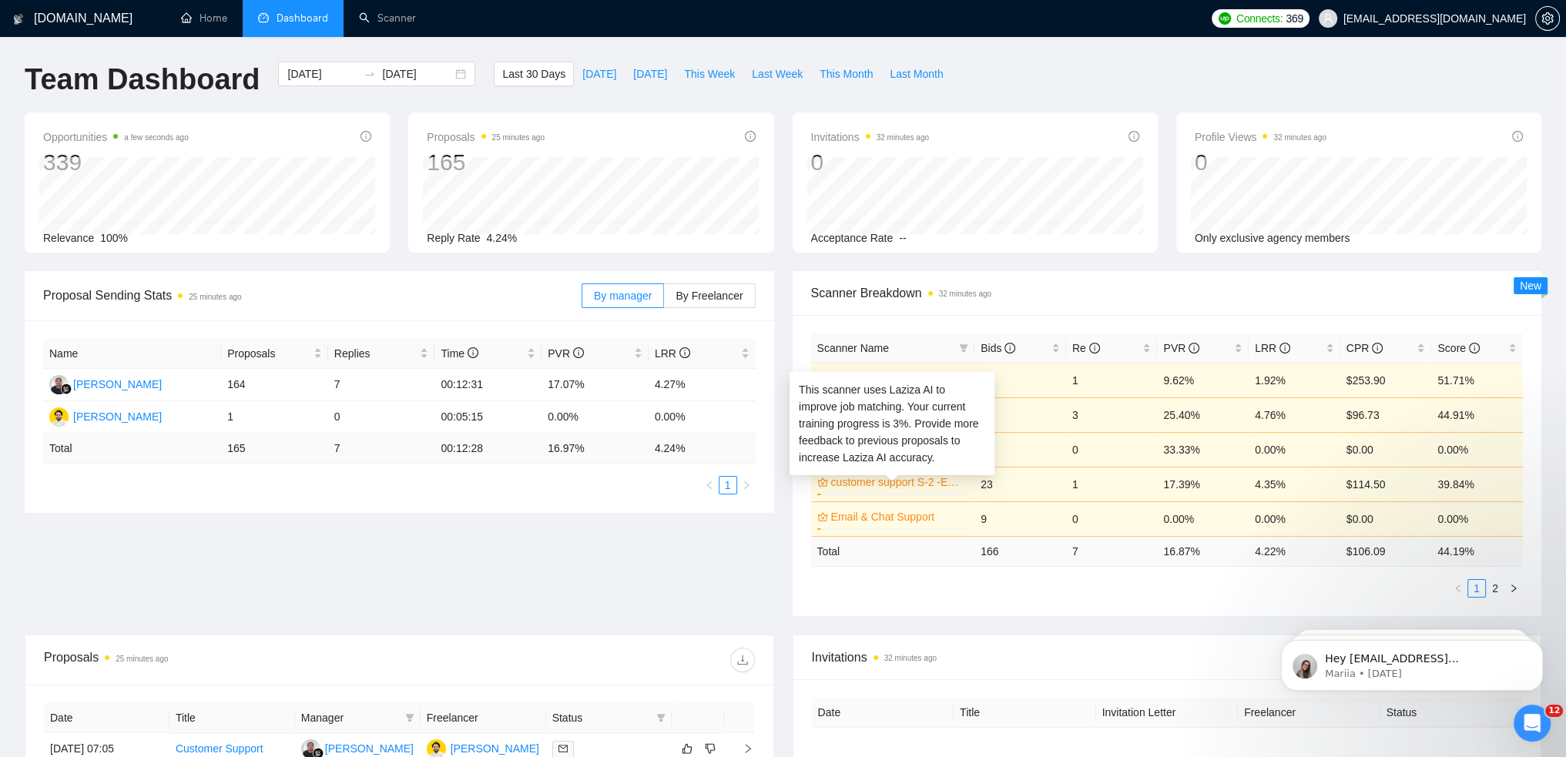
click at [910, 484] on link "customer support S-2 -Email & Chat Support (Bulla)" at bounding box center [898, 482] width 135 height 17
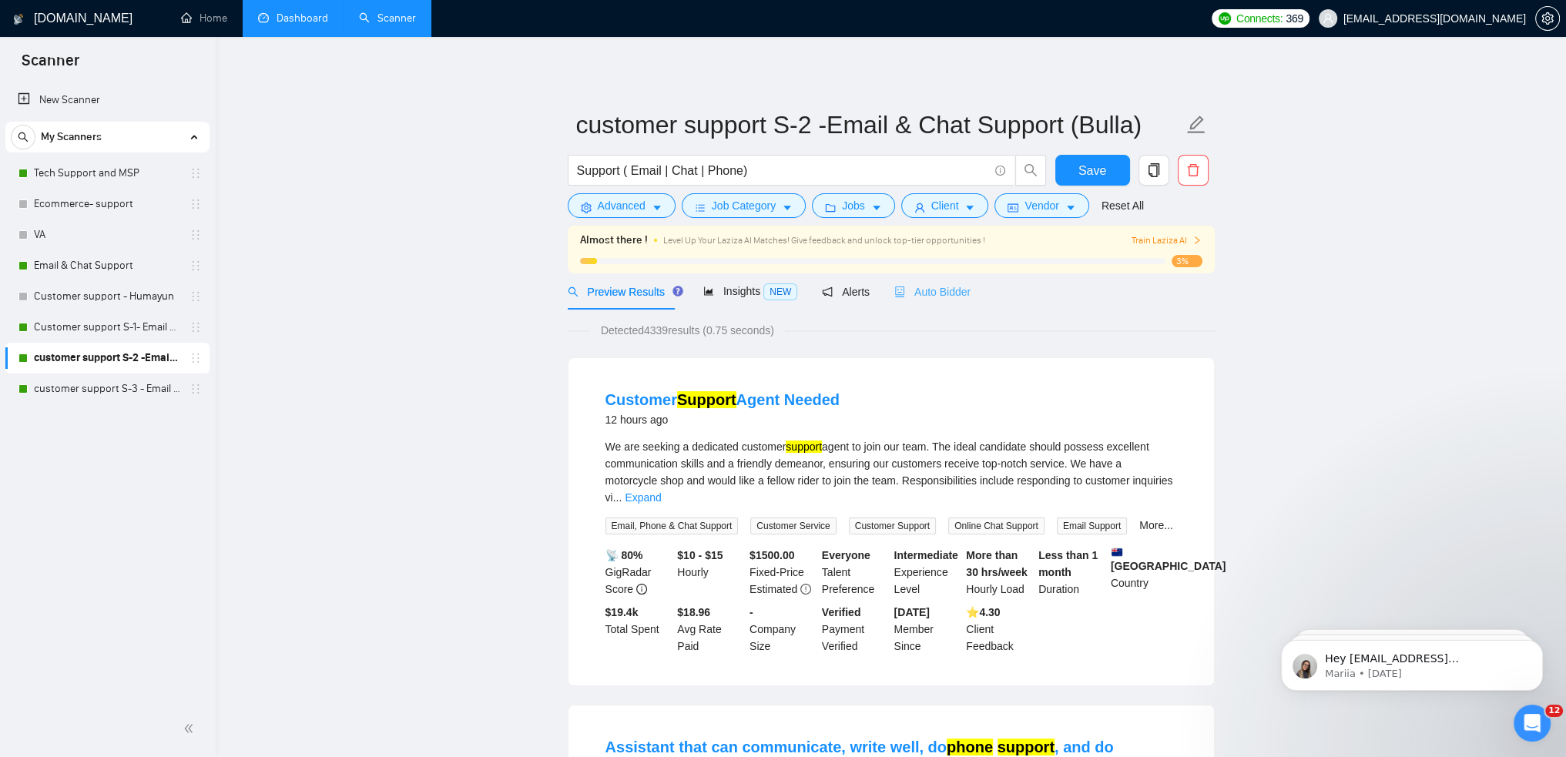
click at [901, 283] on div "Auto Bidder" at bounding box center [932, 291] width 76 height 36
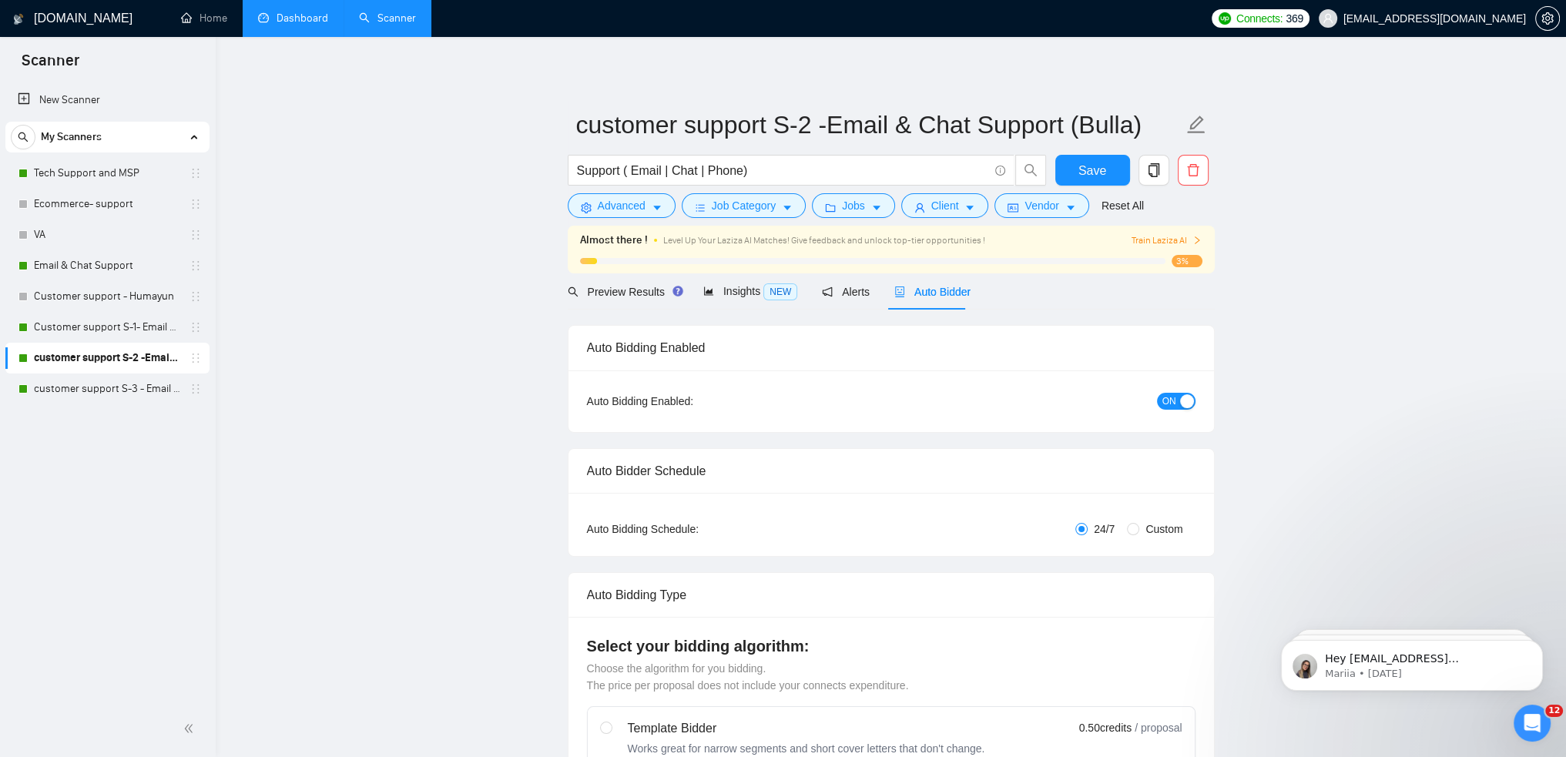
click at [1196, 401] on div "Auto Bidding Enabled: ON" at bounding box center [892, 402] width 646 height 62
click at [1186, 398] on div "button" at bounding box center [1187, 401] width 14 height 14
click at [1084, 167] on span "Save" at bounding box center [1093, 170] width 28 height 19
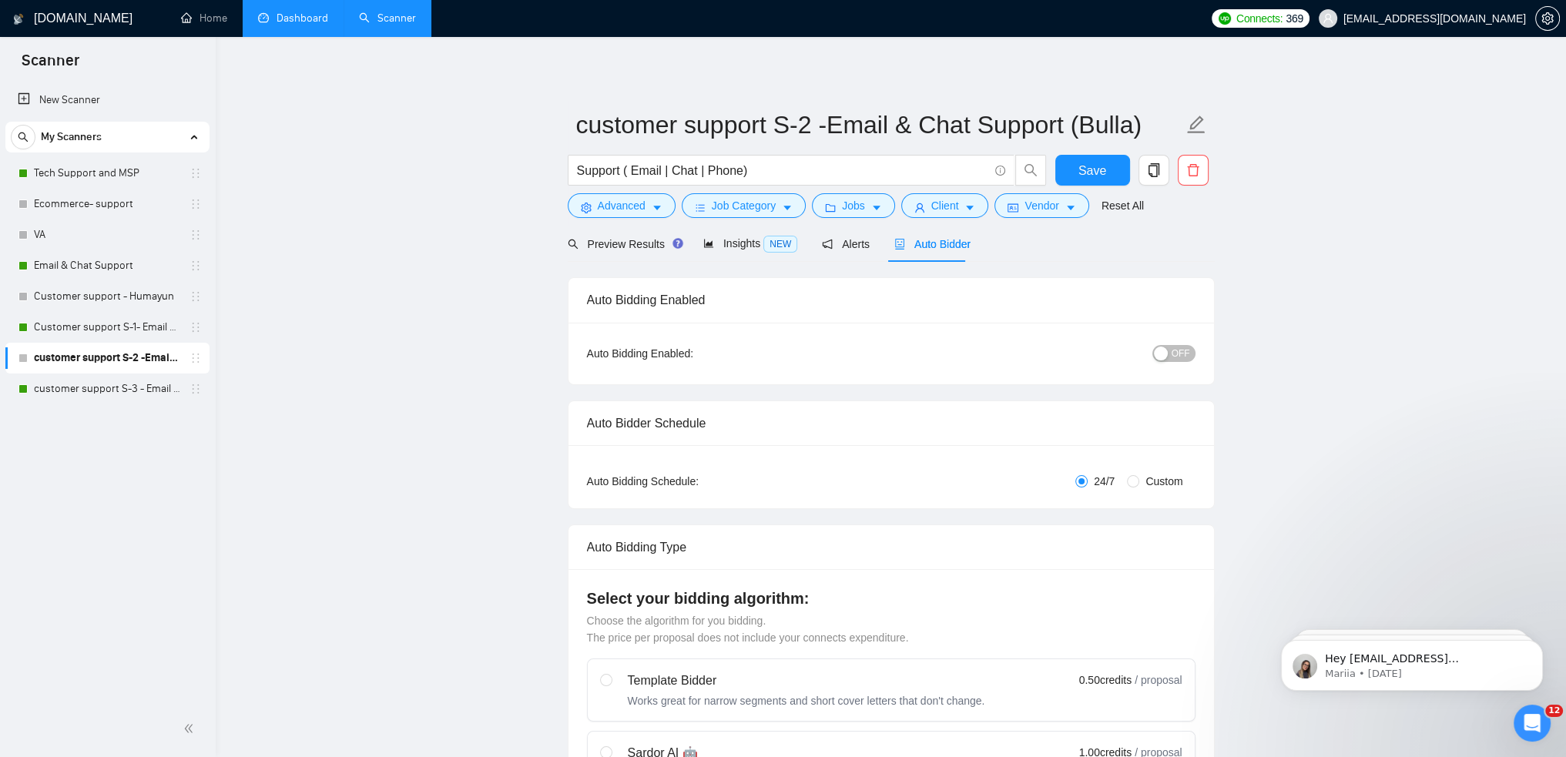
click at [290, 21] on link "Dashboard" at bounding box center [293, 18] width 70 height 13
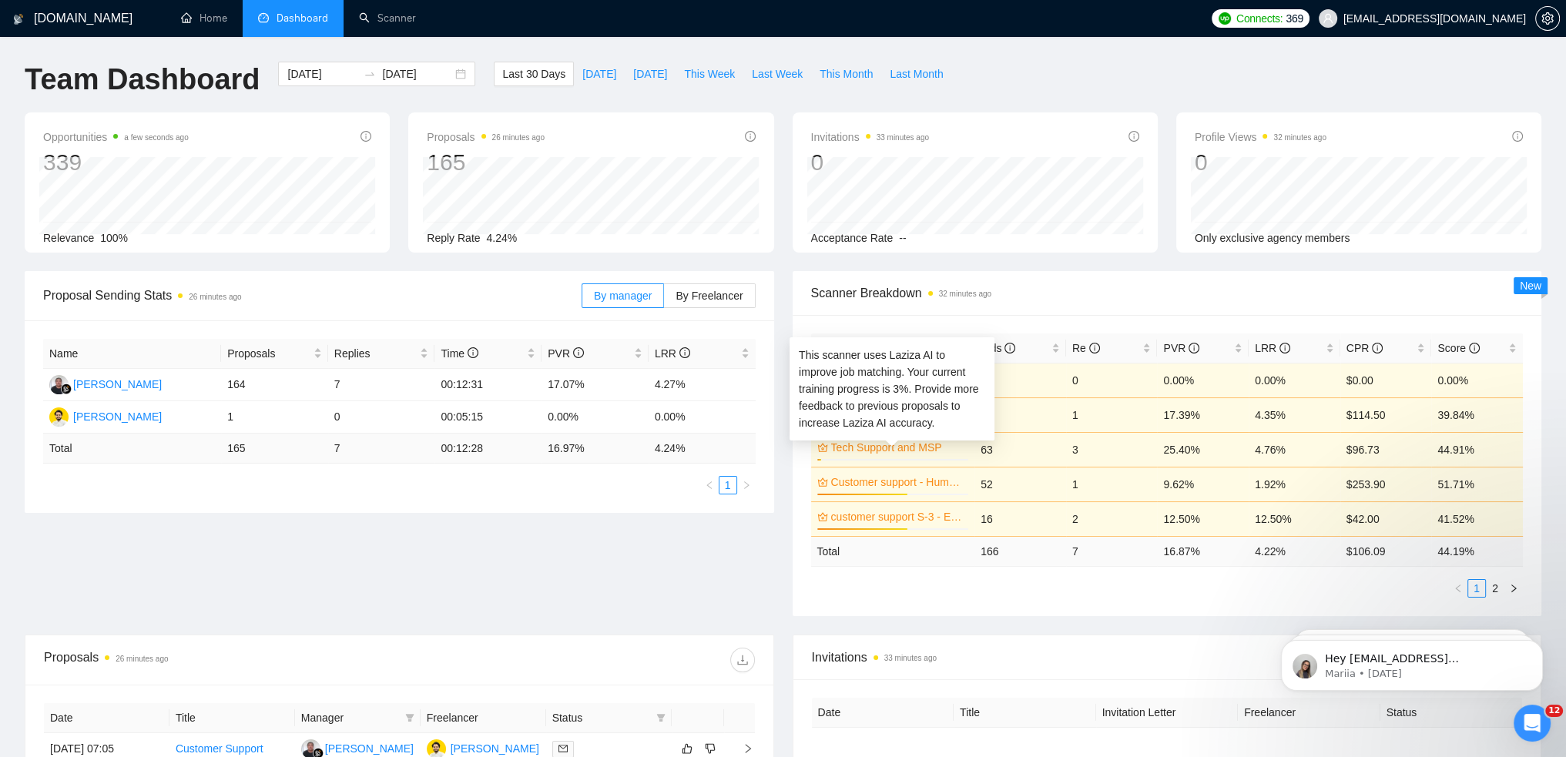
click at [922, 450] on link "Tech Support and MSP" at bounding box center [898, 447] width 135 height 17
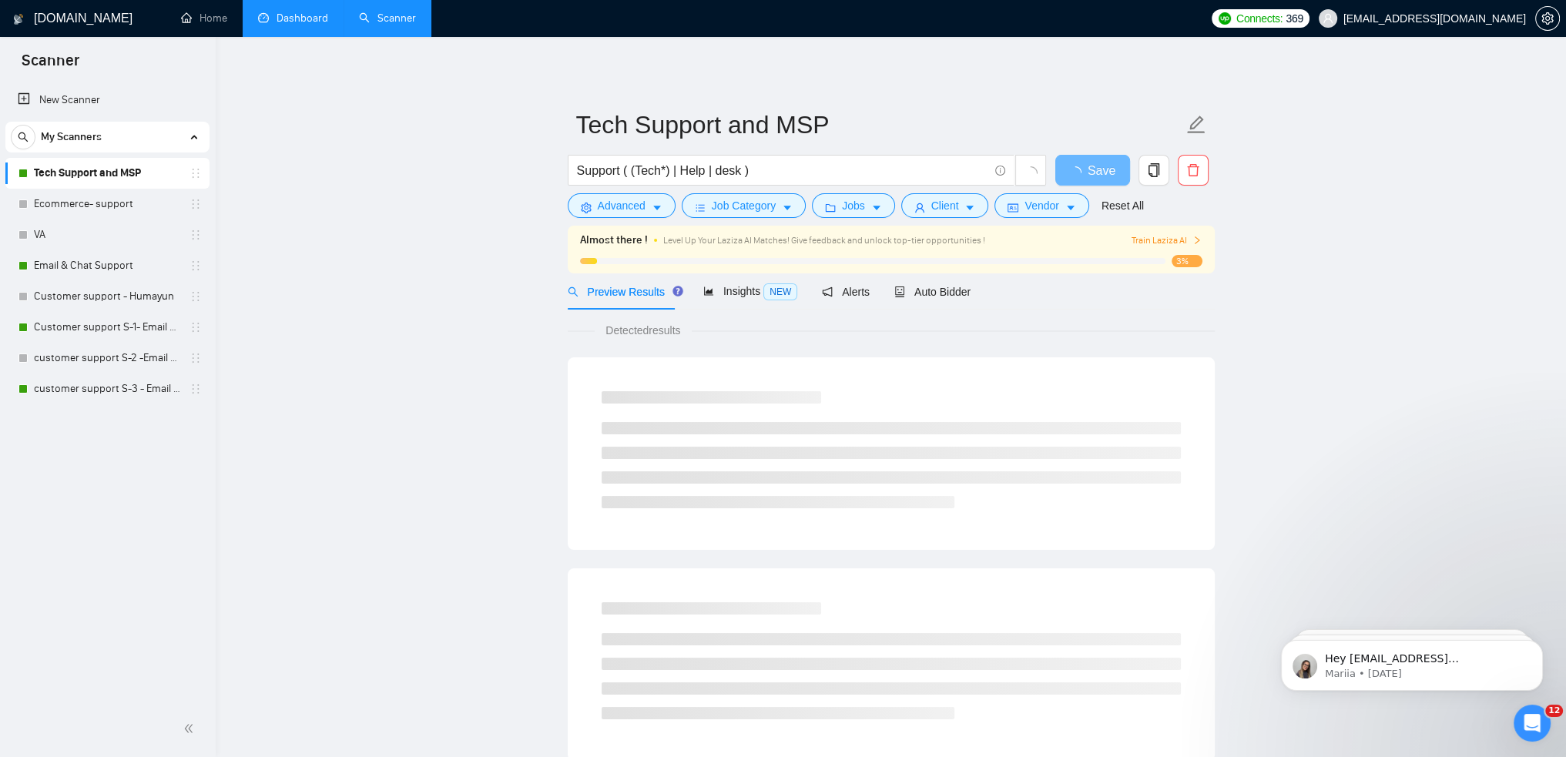
click at [1146, 237] on span "Train Laziza AI" at bounding box center [1166, 240] width 71 height 15
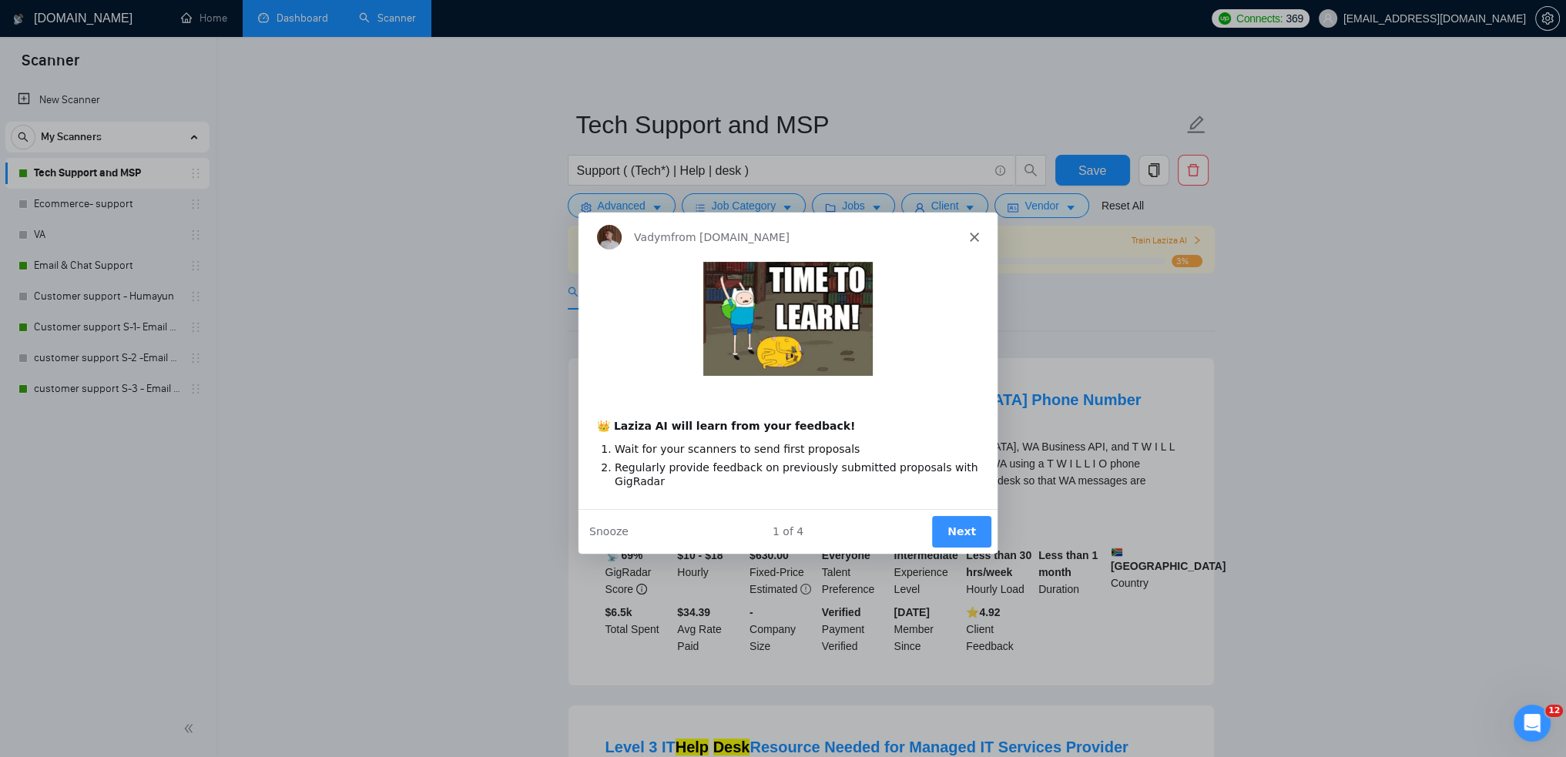
click at [944, 528] on button "Next" at bounding box center [960, 531] width 59 height 32
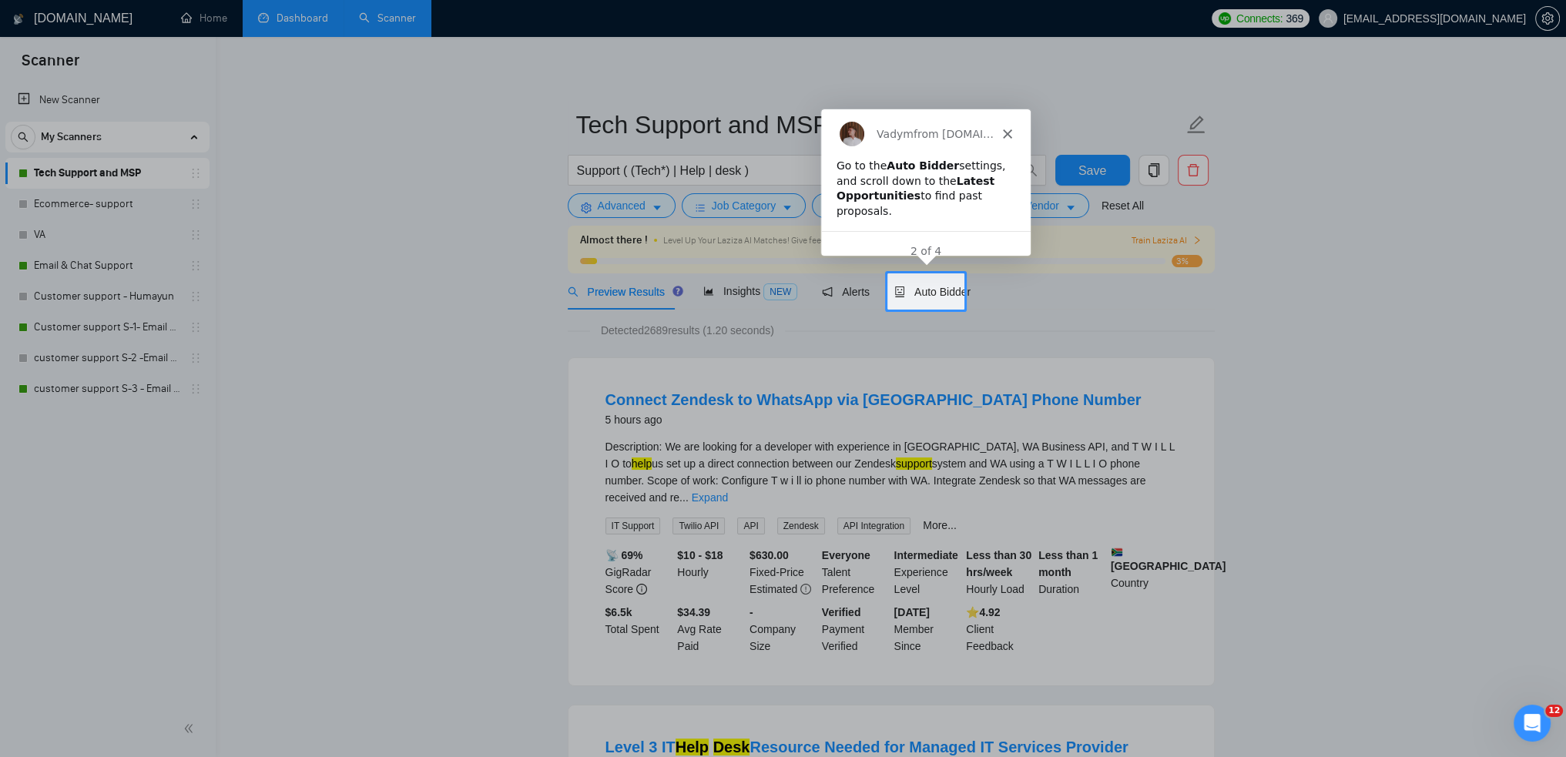
click at [934, 255] on iframe at bounding box center [925, 183] width 211 height 148
click at [945, 277] on div "Auto Bidder" at bounding box center [932, 291] width 76 height 36
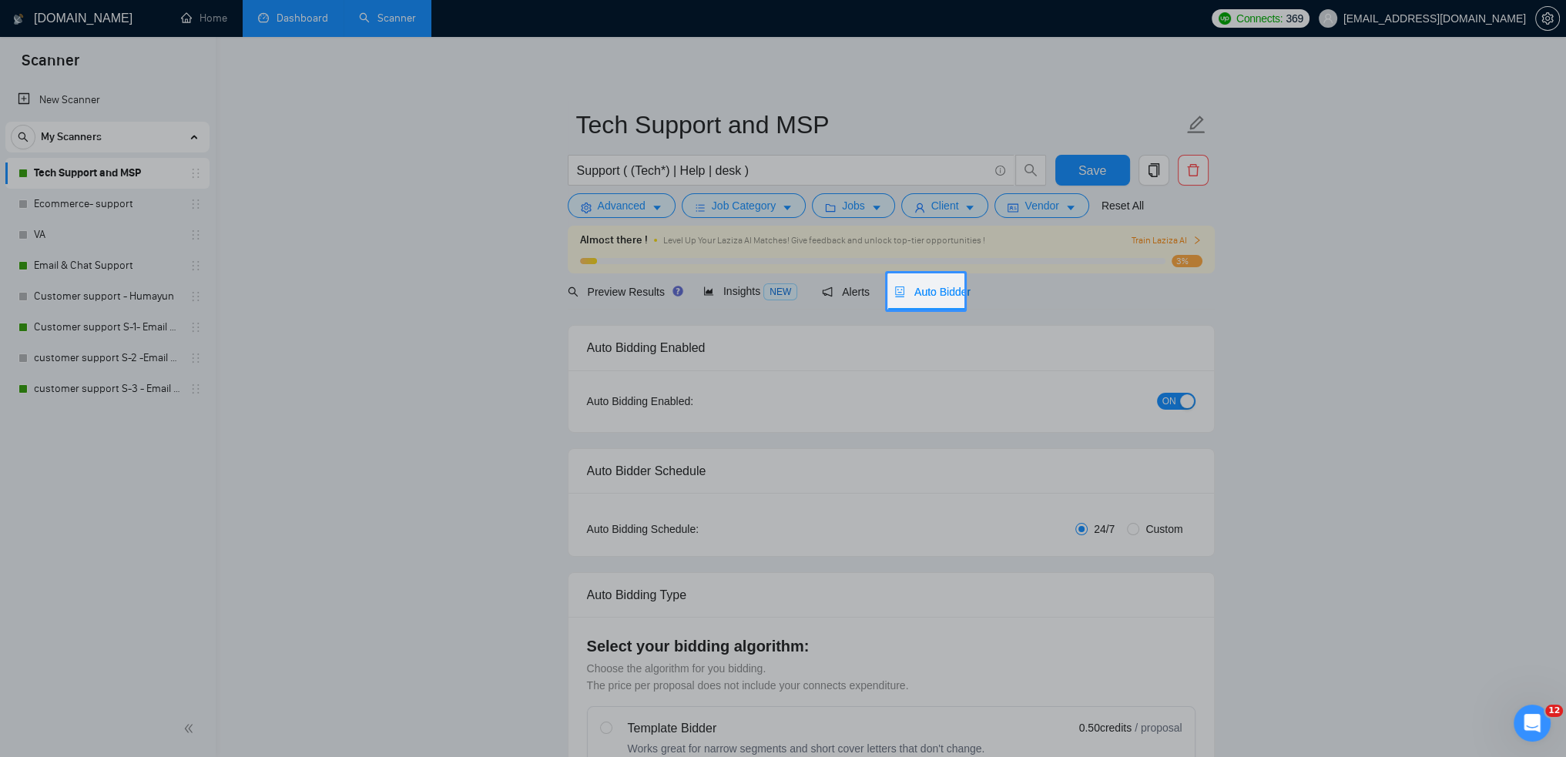
checkbox input "true"
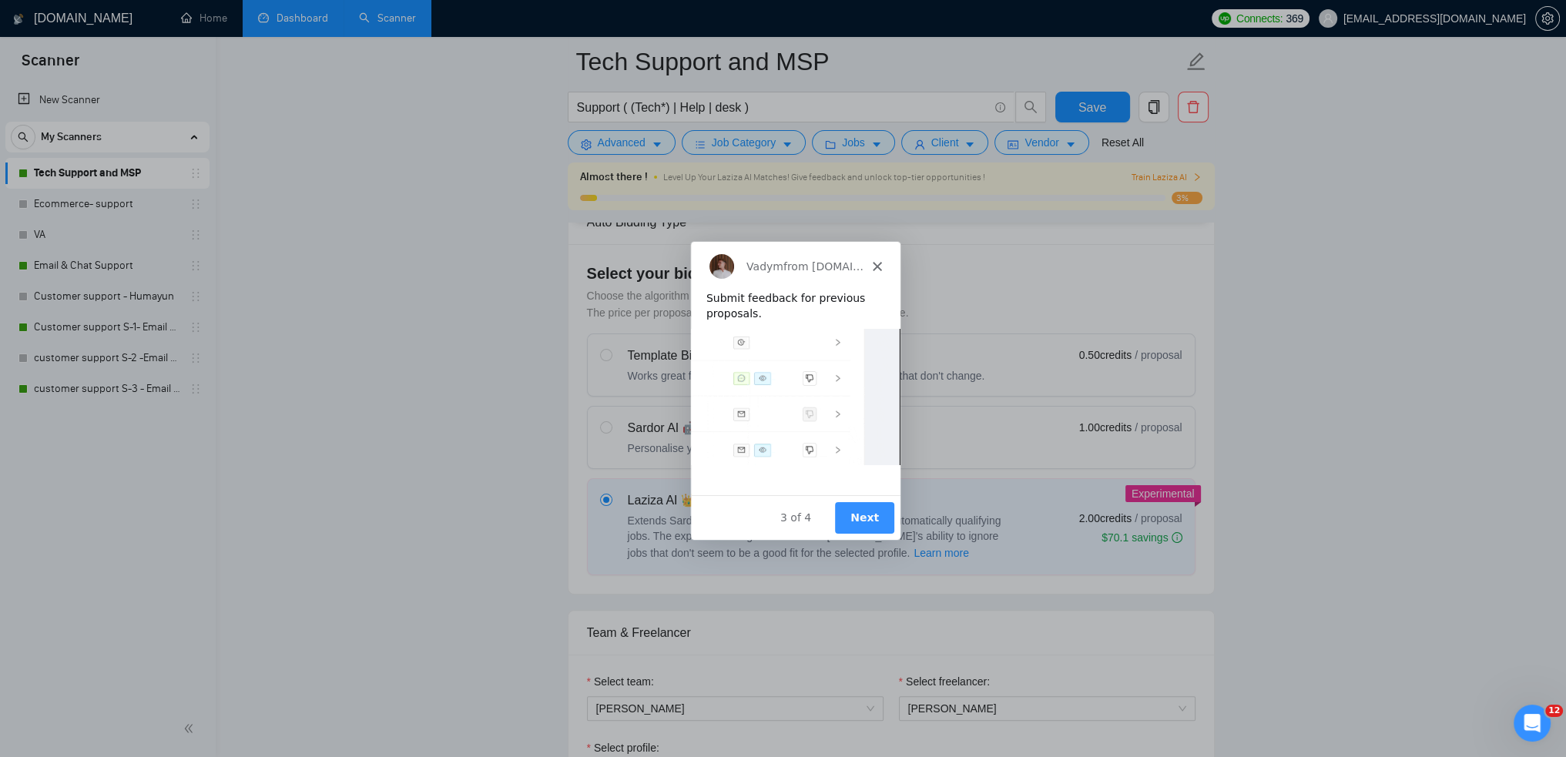
click at [877, 510] on button "Next" at bounding box center [863, 518] width 59 height 32
click at [871, 512] on button "Next" at bounding box center [863, 518] width 59 height 32
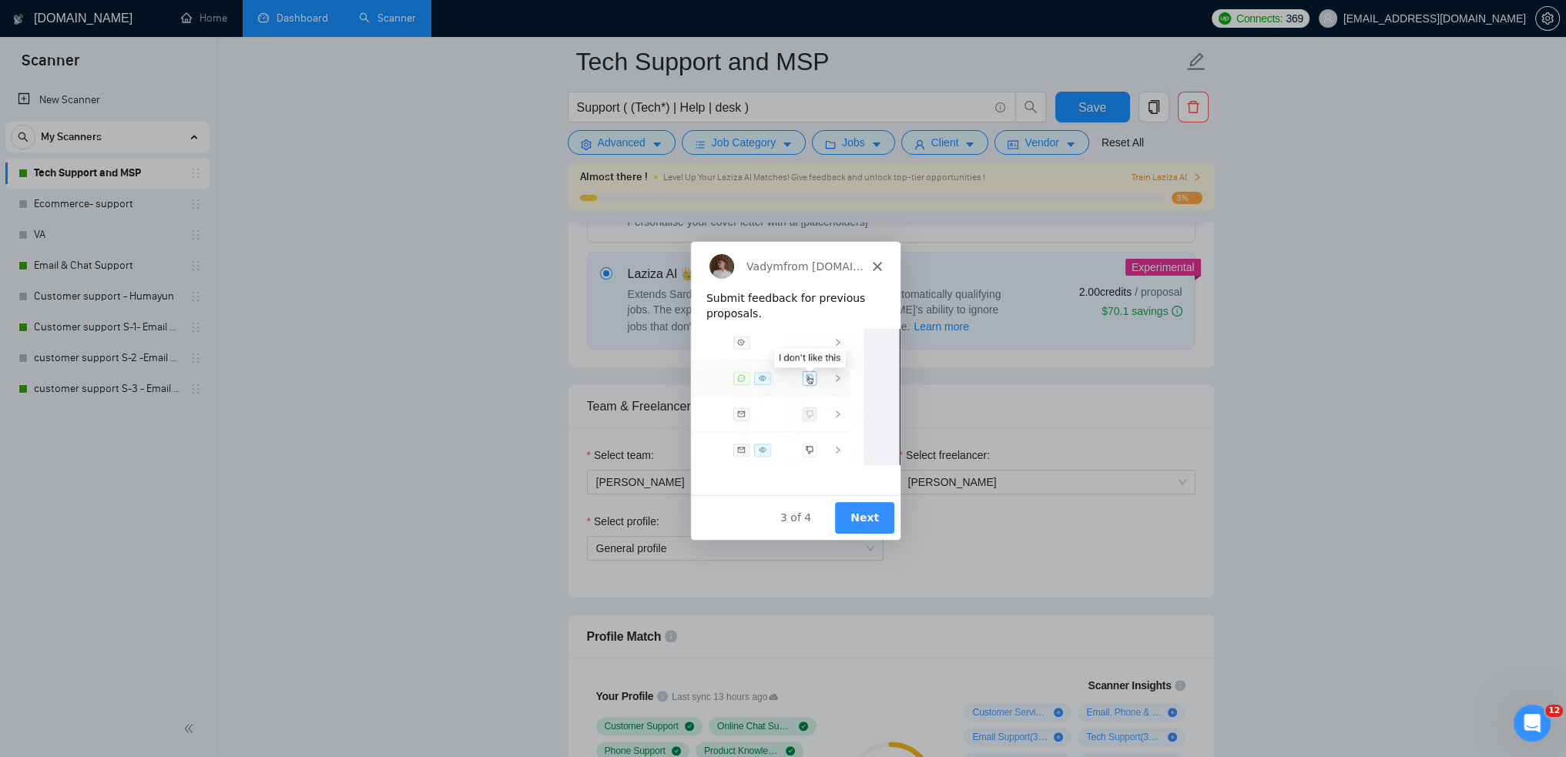
scroll to position [616, 0]
click at [869, 511] on button "Next" at bounding box center [863, 518] width 59 height 32
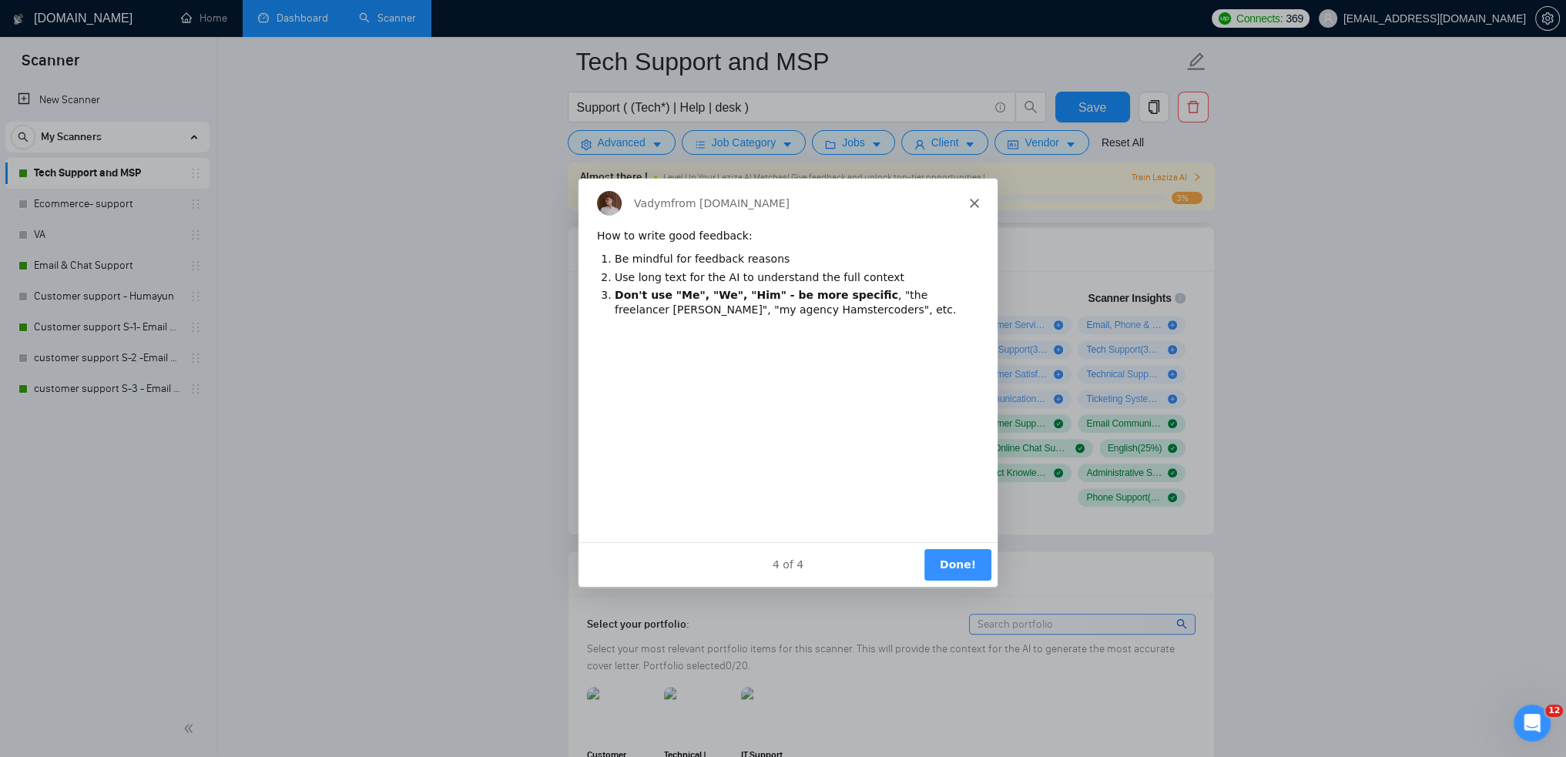
scroll to position [1002, 0]
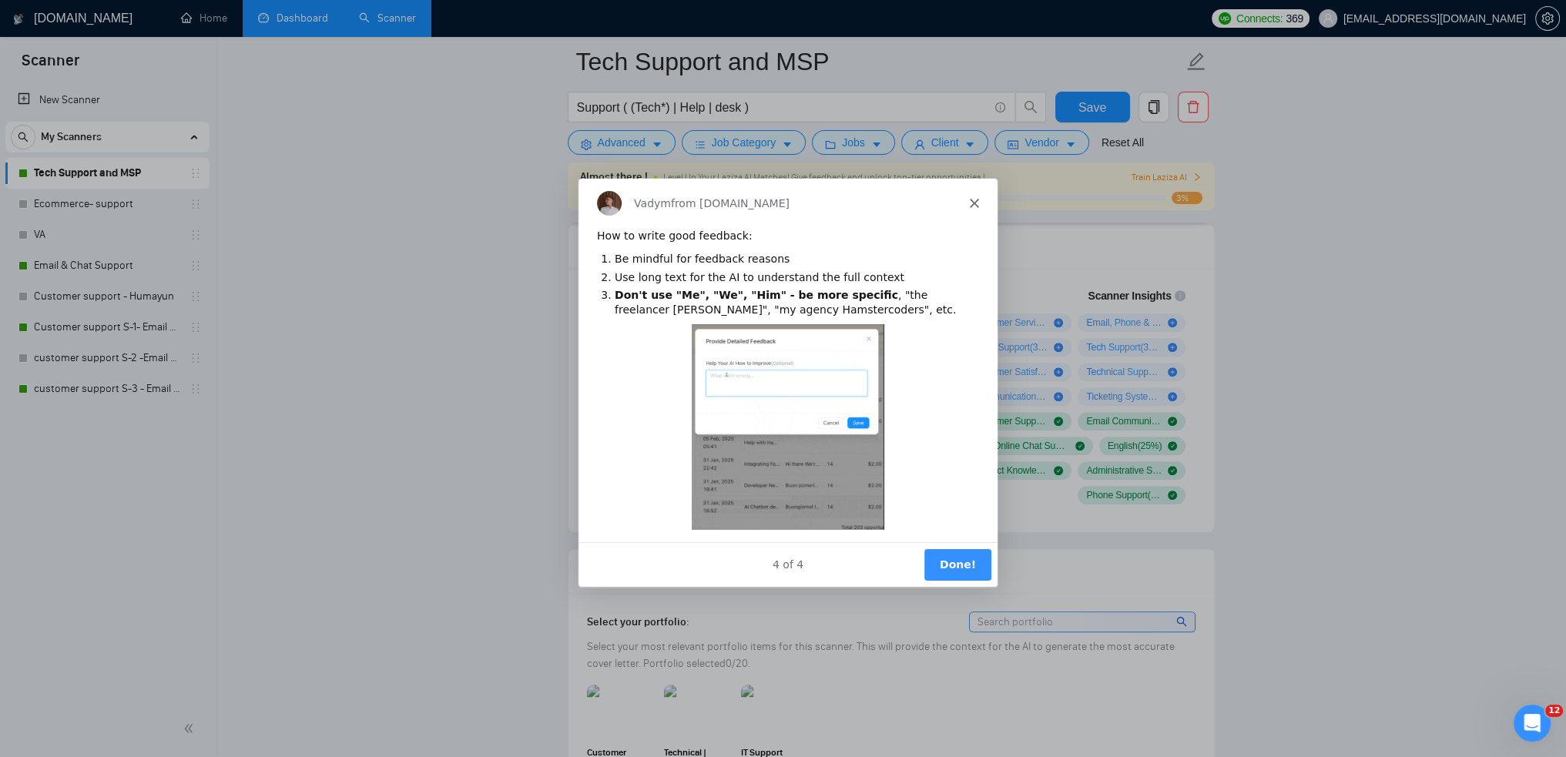
click at [950, 564] on button "Done!" at bounding box center [956, 565] width 67 height 32
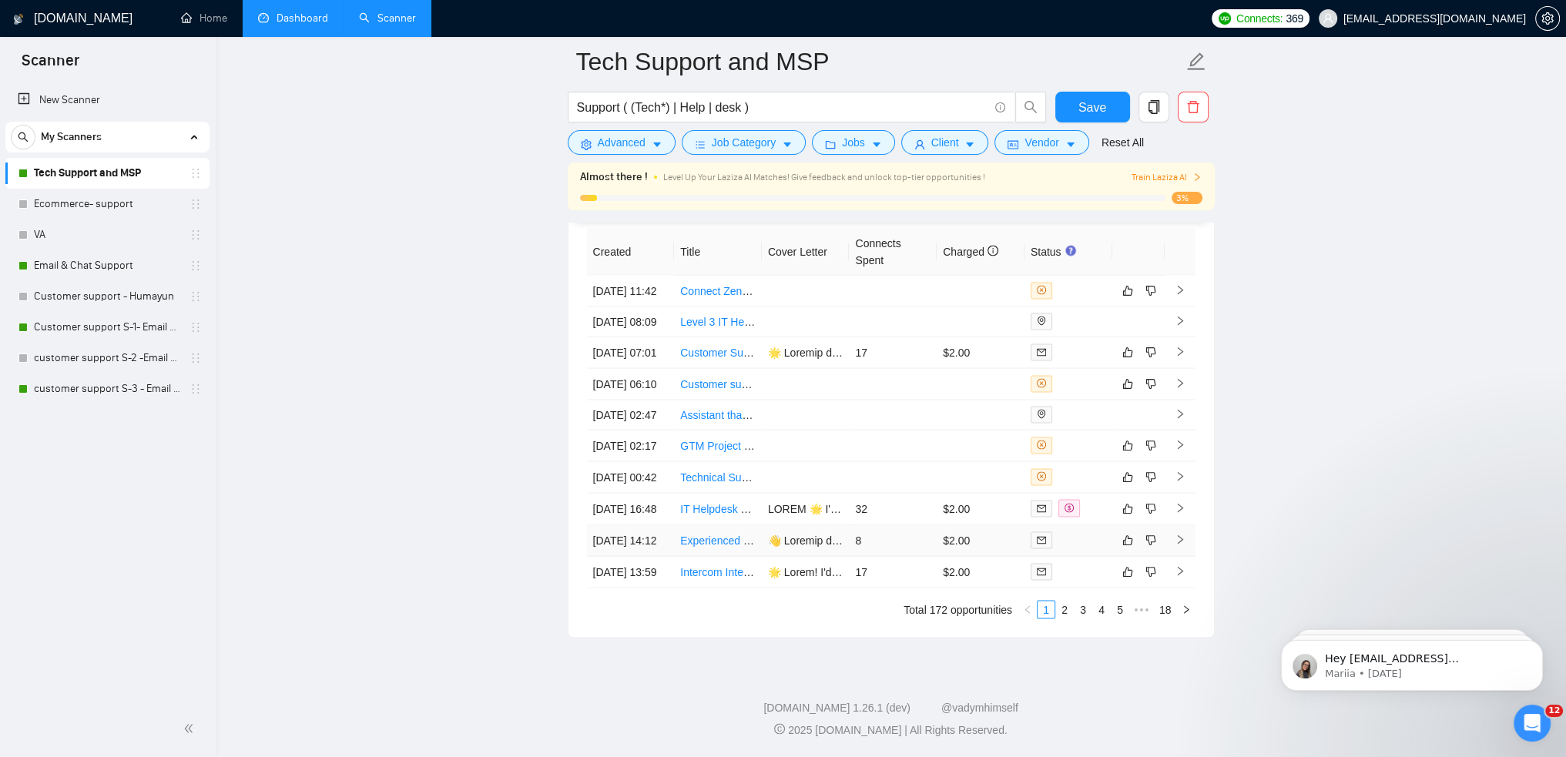
scroll to position [4127, 0]
click at [1072, 611] on link "2" at bounding box center [1064, 610] width 17 height 17
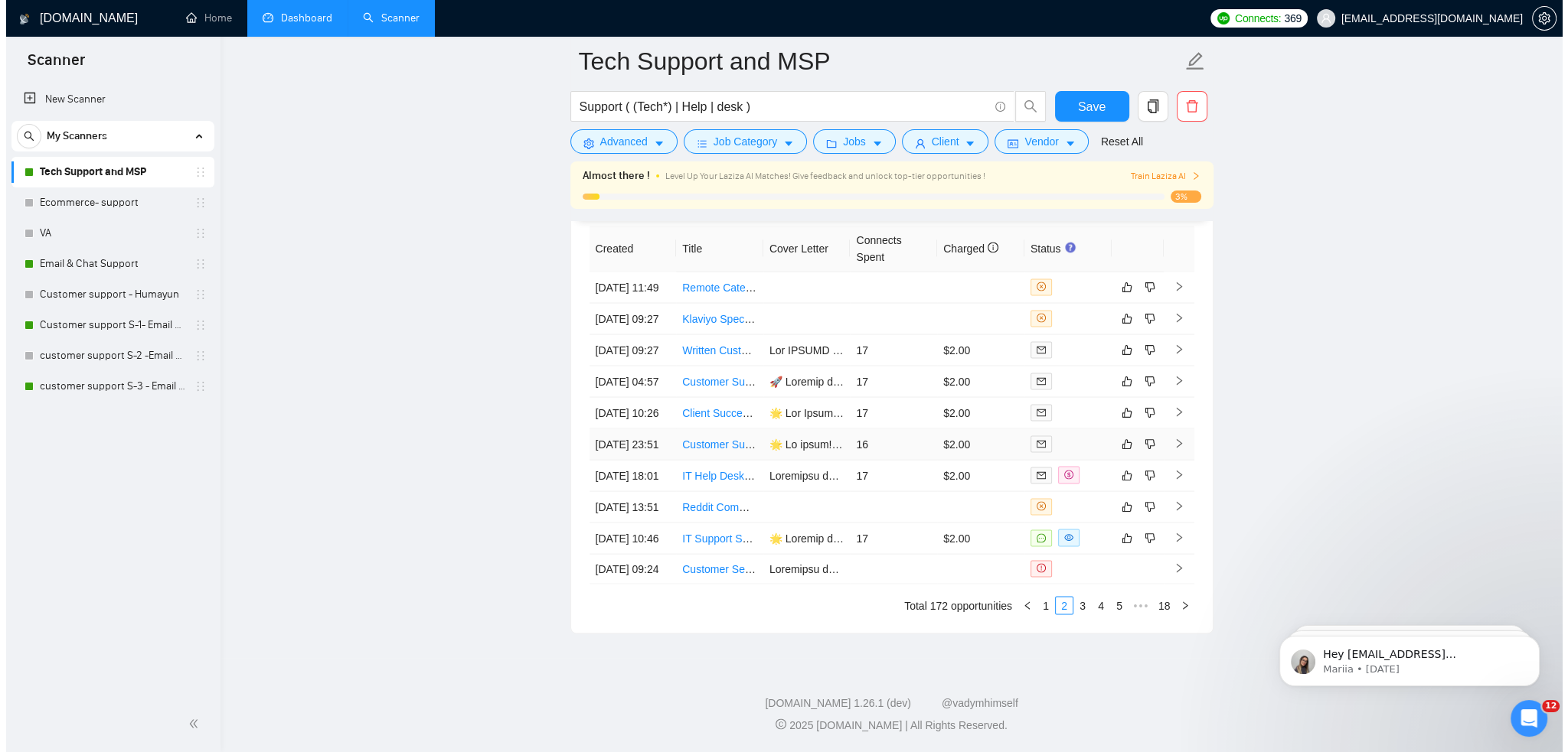
scroll to position [3947, 0]
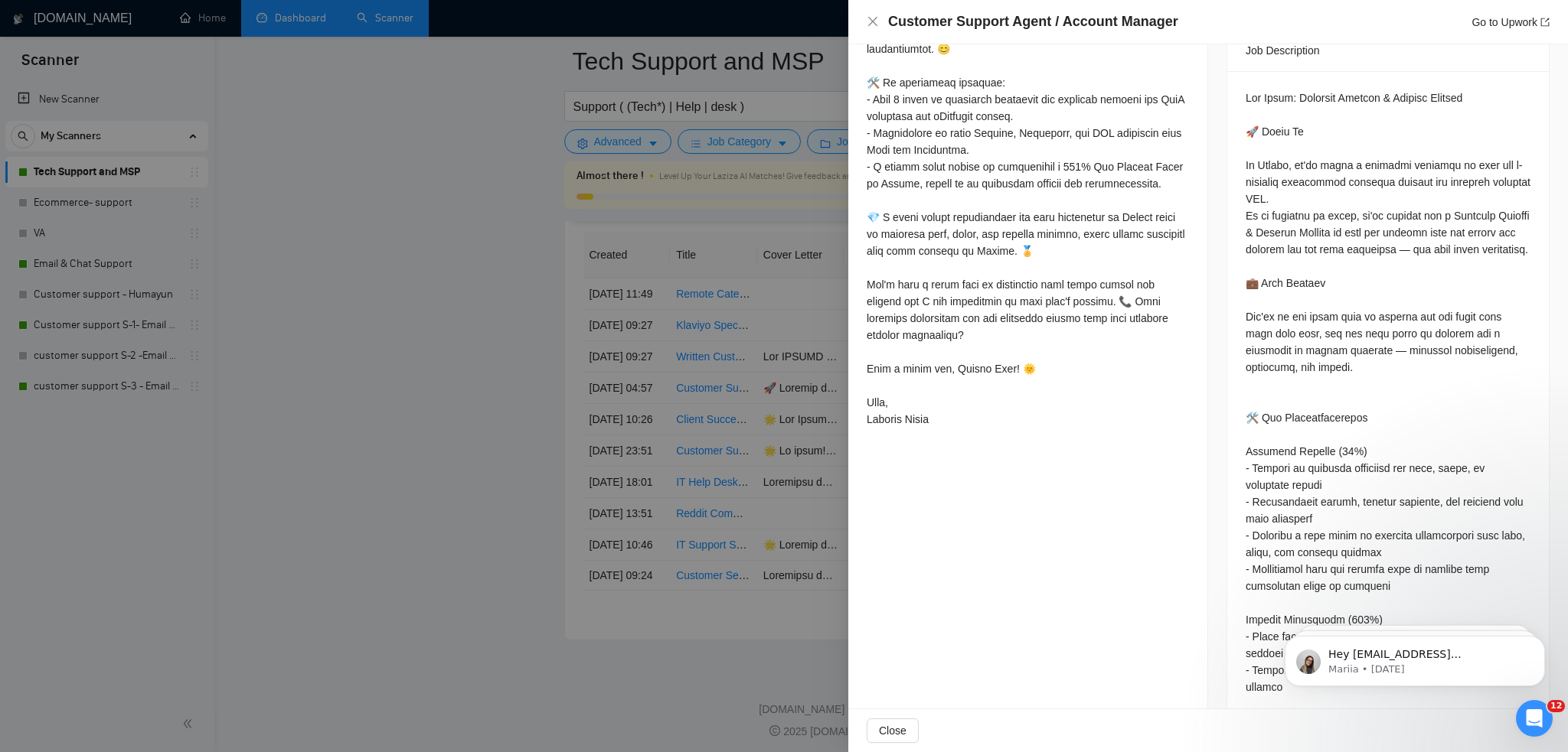
scroll to position [918, 0]
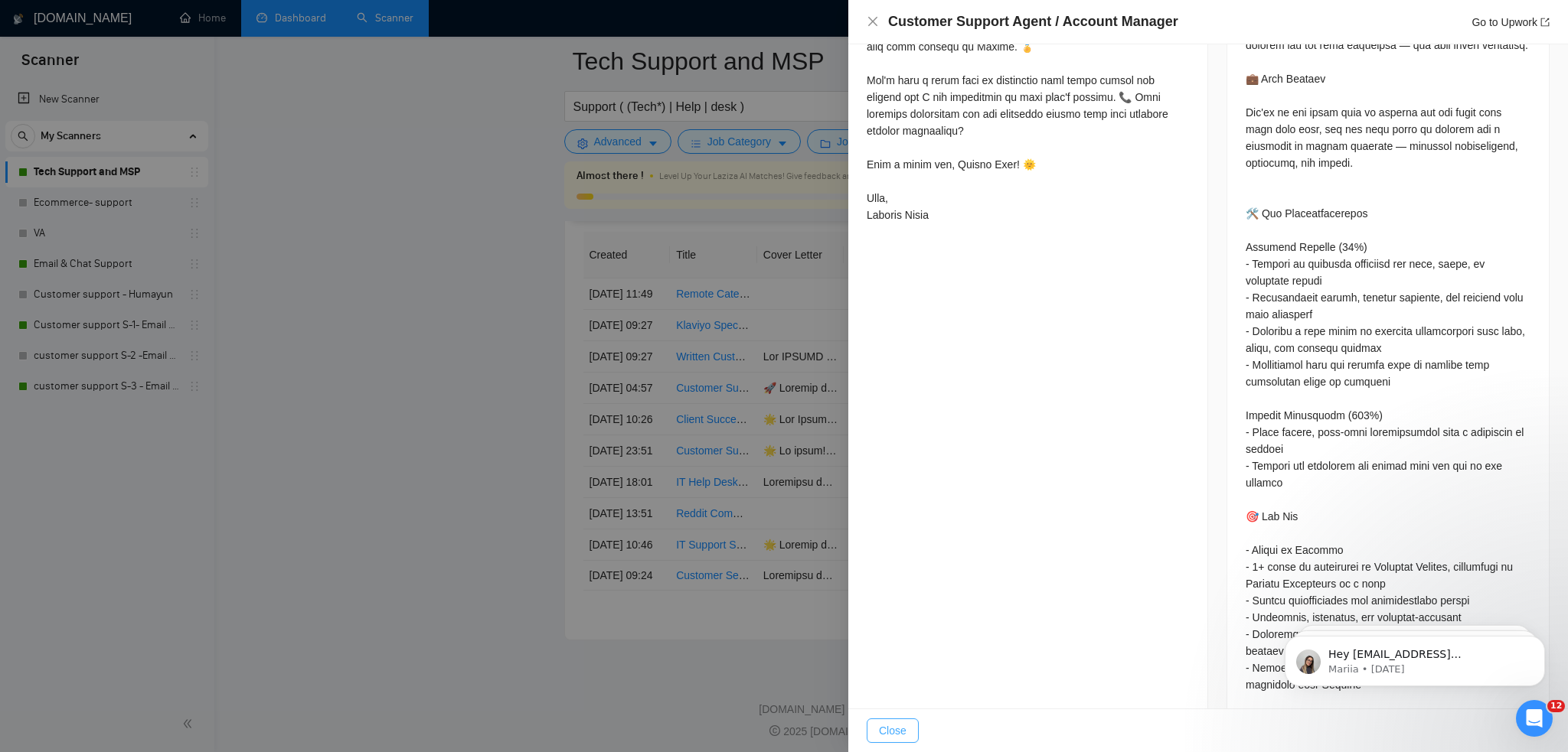
click at [900, 734] on span "Close" at bounding box center [892, 730] width 28 height 17
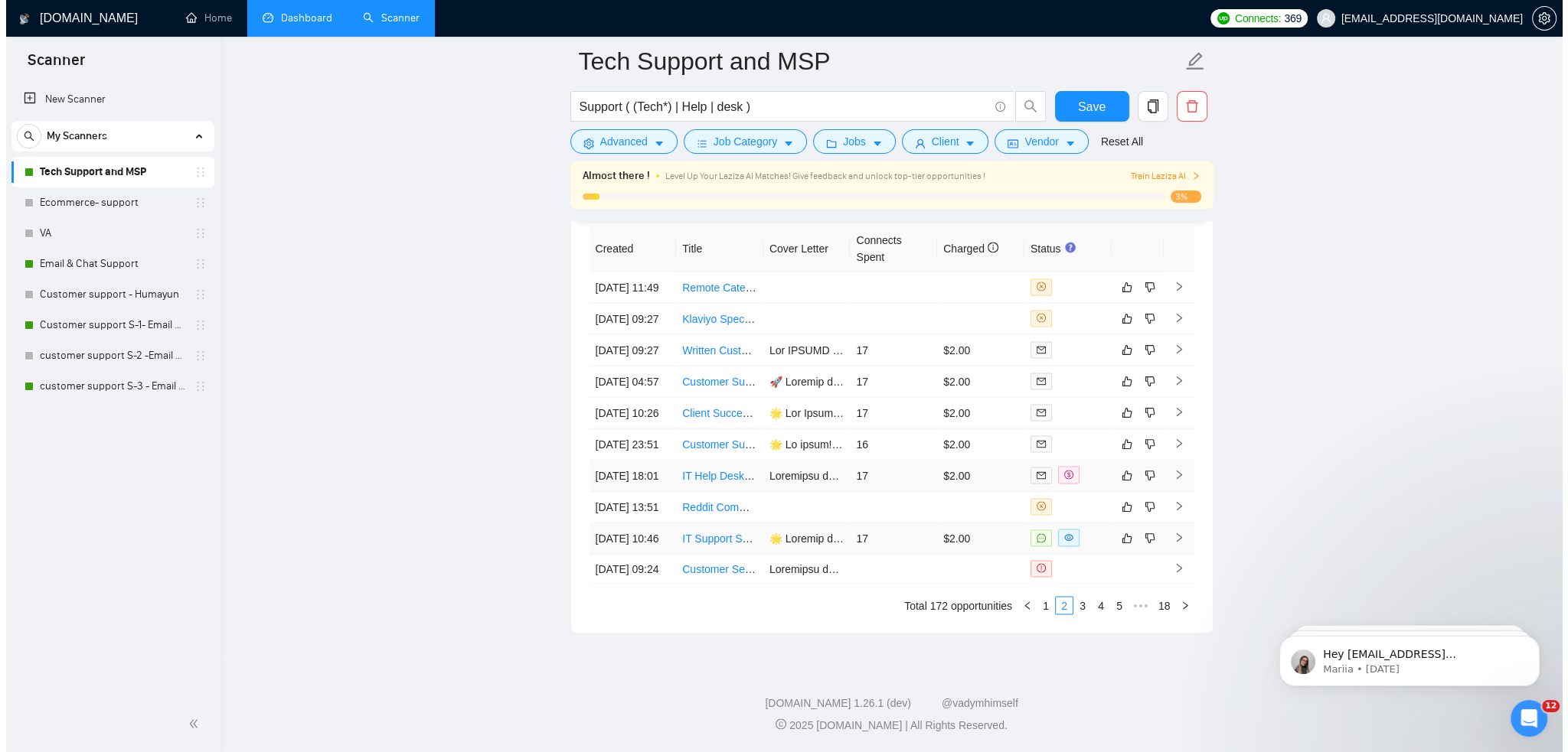
scroll to position [4100, 0]
click at [734, 532] on link "IT Support Specialist - 1st to 3rd Line Support" at bounding box center [784, 538] width 217 height 12
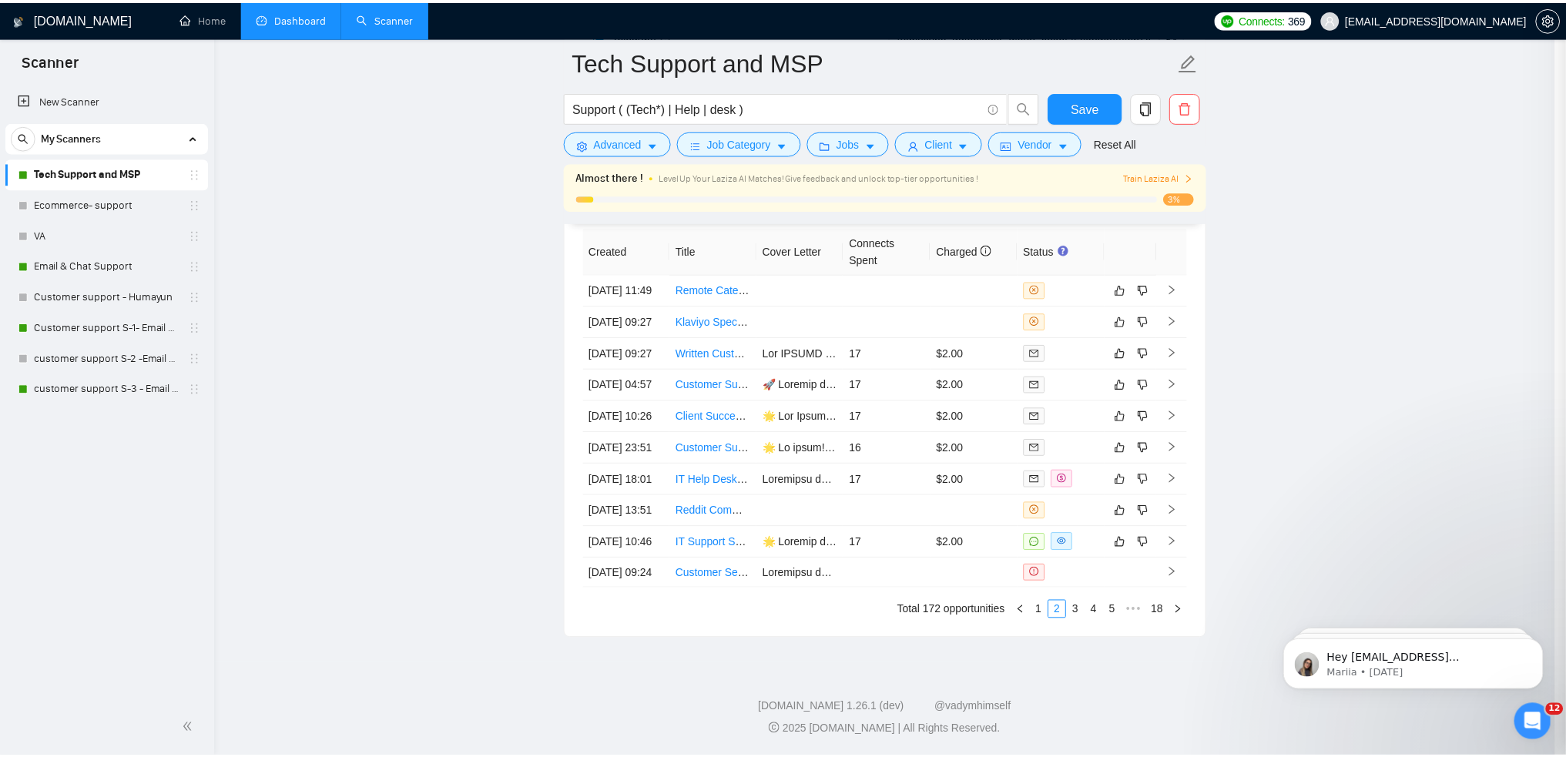
scroll to position [877, 0]
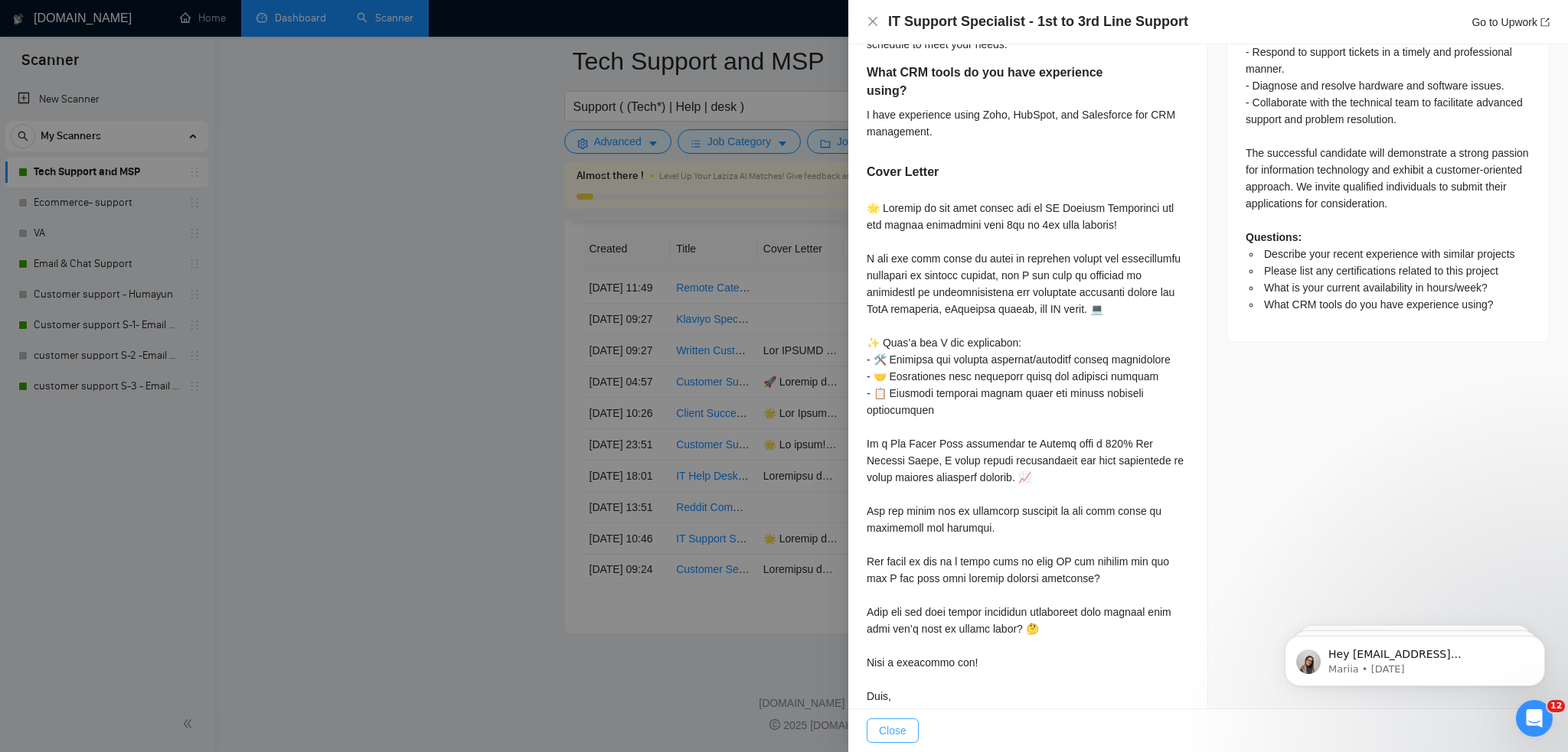
click at [900, 736] on span "Close" at bounding box center [892, 730] width 28 height 17
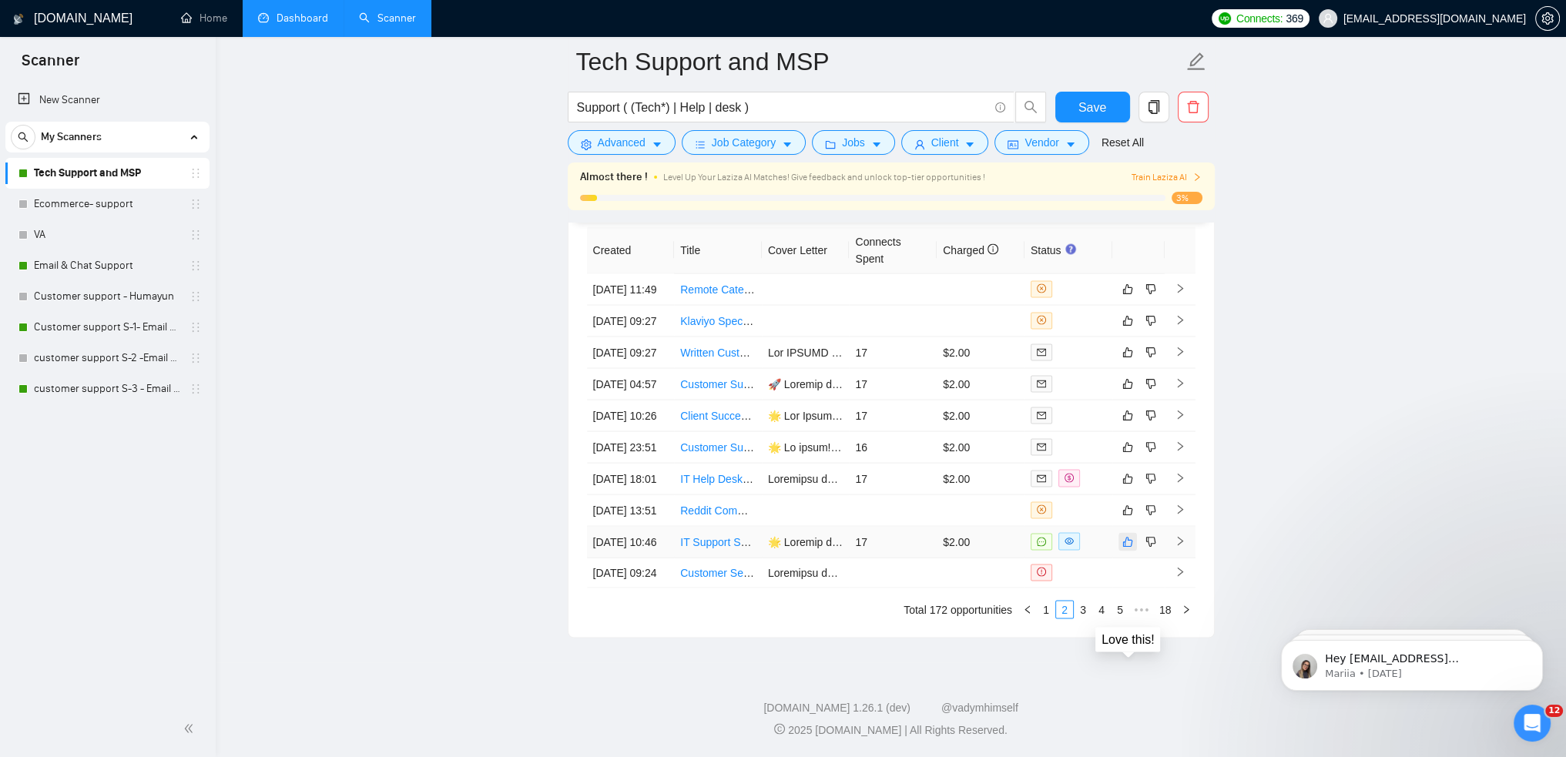
click at [1120, 533] on button "button" at bounding box center [1128, 542] width 18 height 18
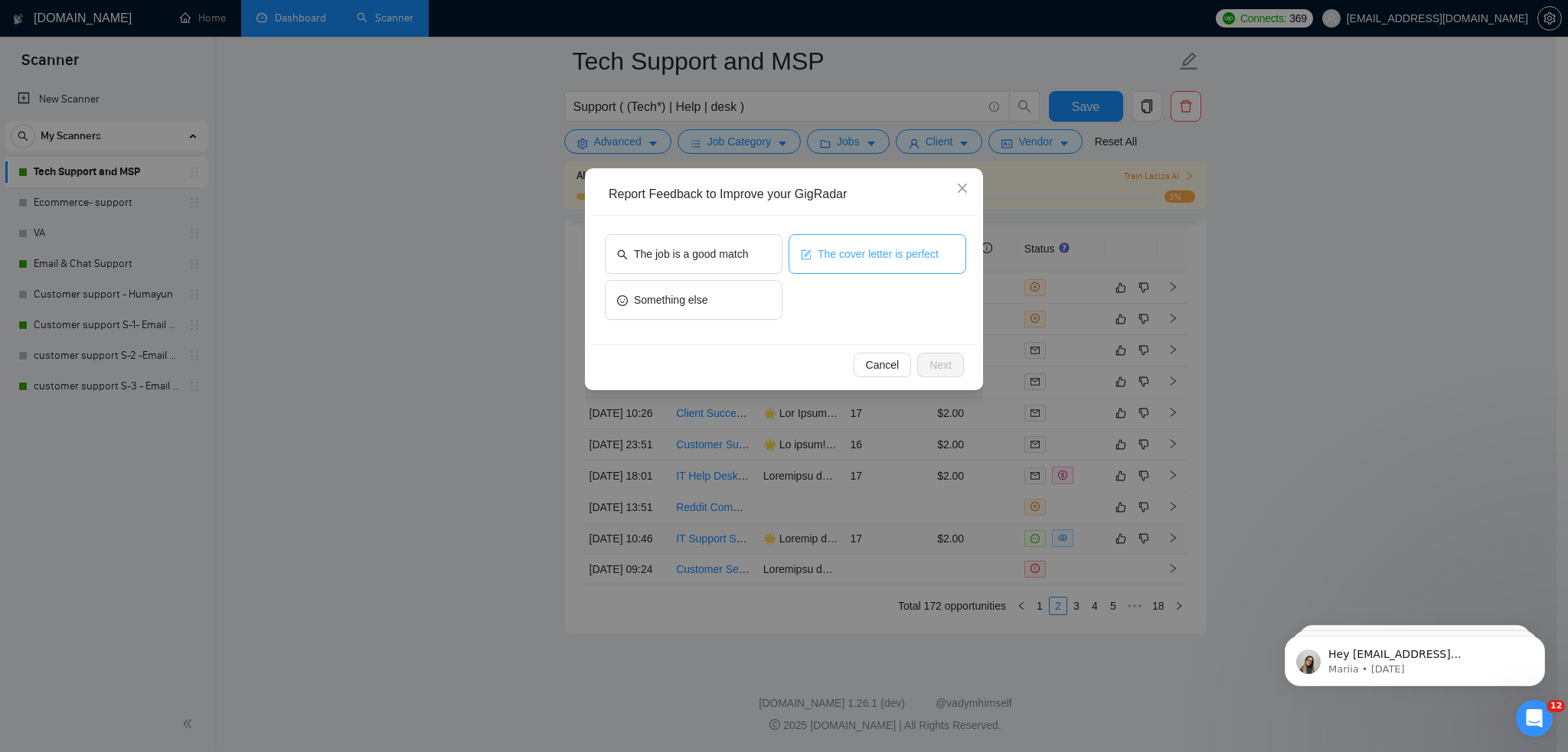
click at [844, 247] on span "The cover letter is perfect" at bounding box center [878, 253] width 121 height 17
click at [952, 361] on button "Next" at bounding box center [940, 365] width 47 height 25
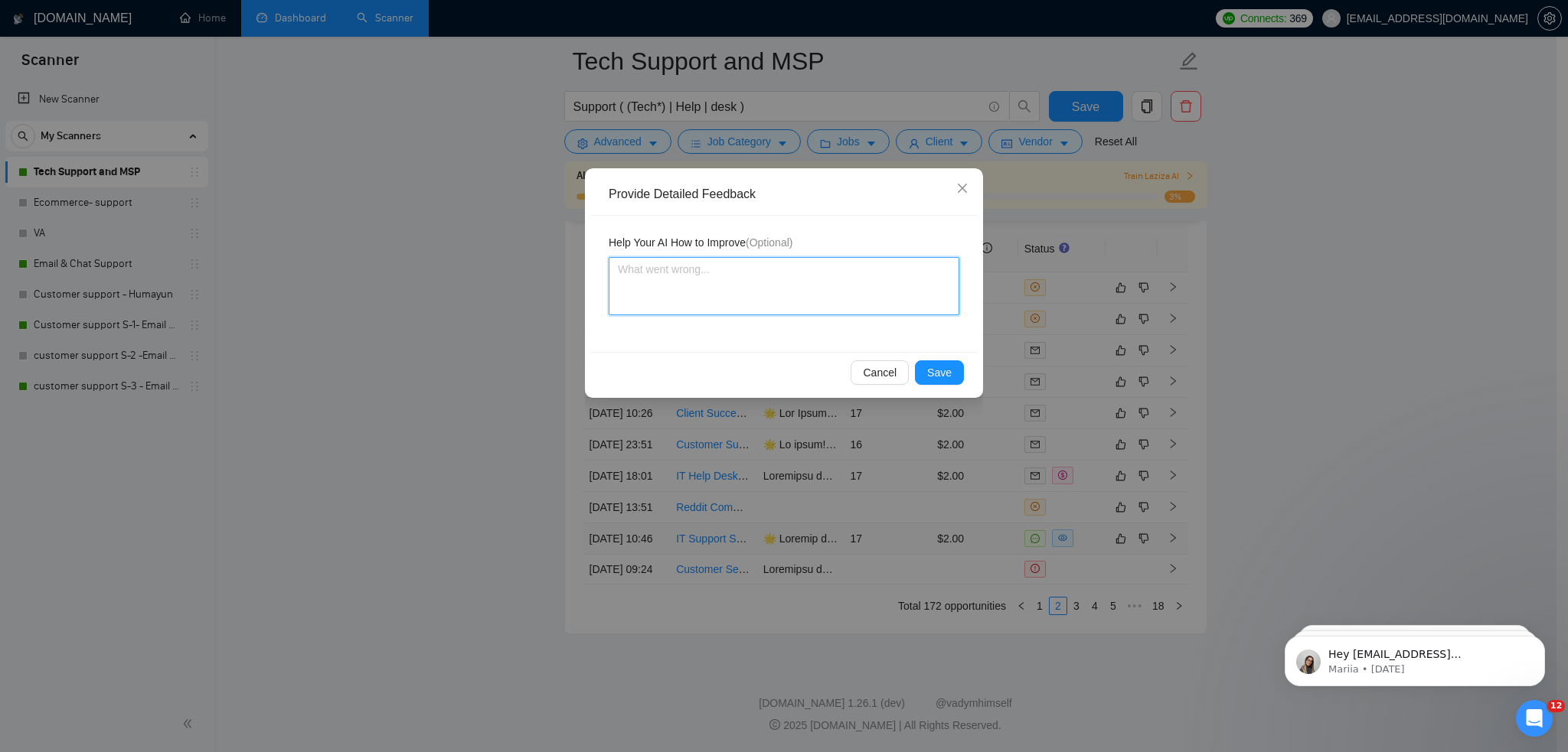
click at [841, 295] on textarea at bounding box center [783, 286] width 351 height 59
click at [940, 372] on span "Save" at bounding box center [939, 373] width 25 height 17
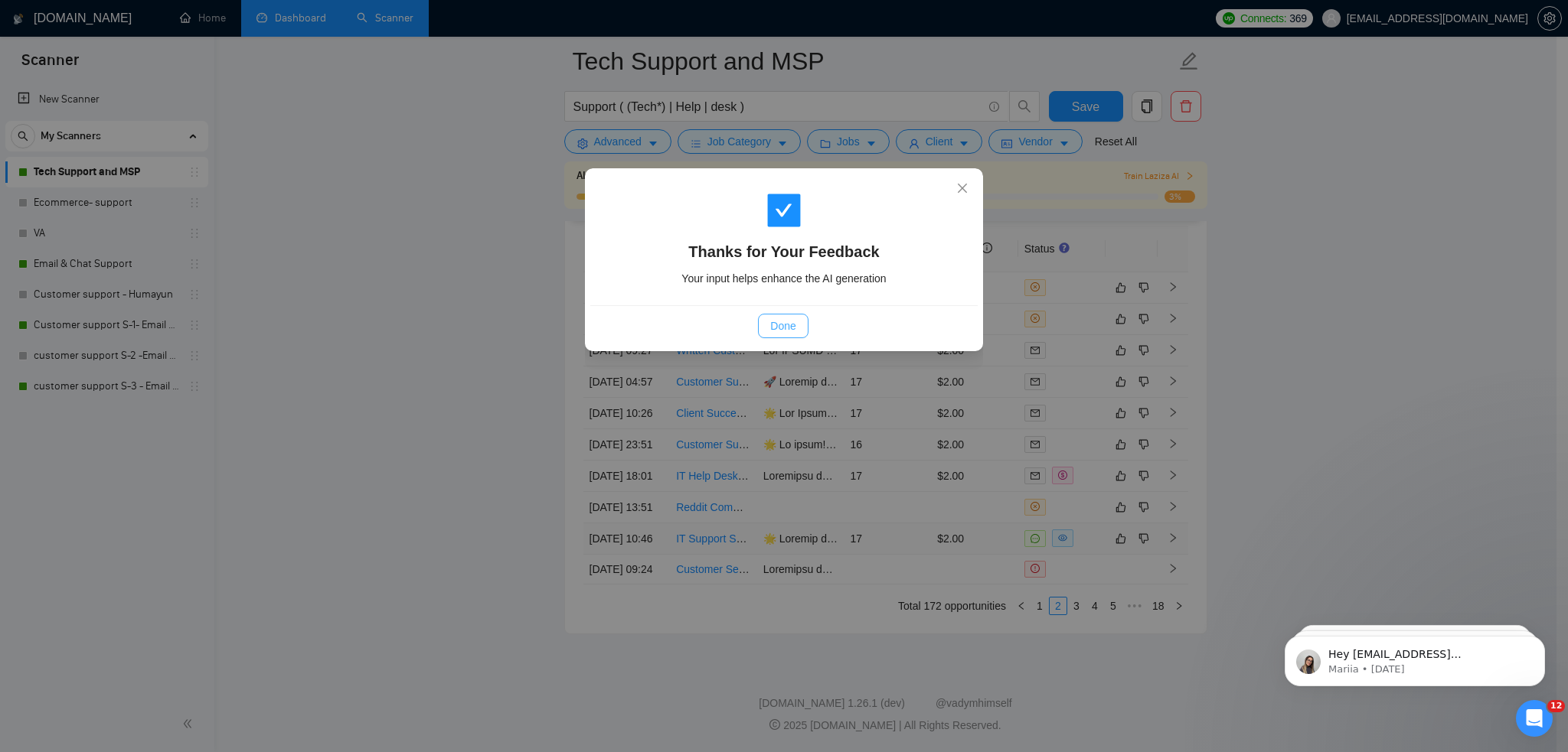
click at [795, 315] on button "Done" at bounding box center [783, 326] width 50 height 25
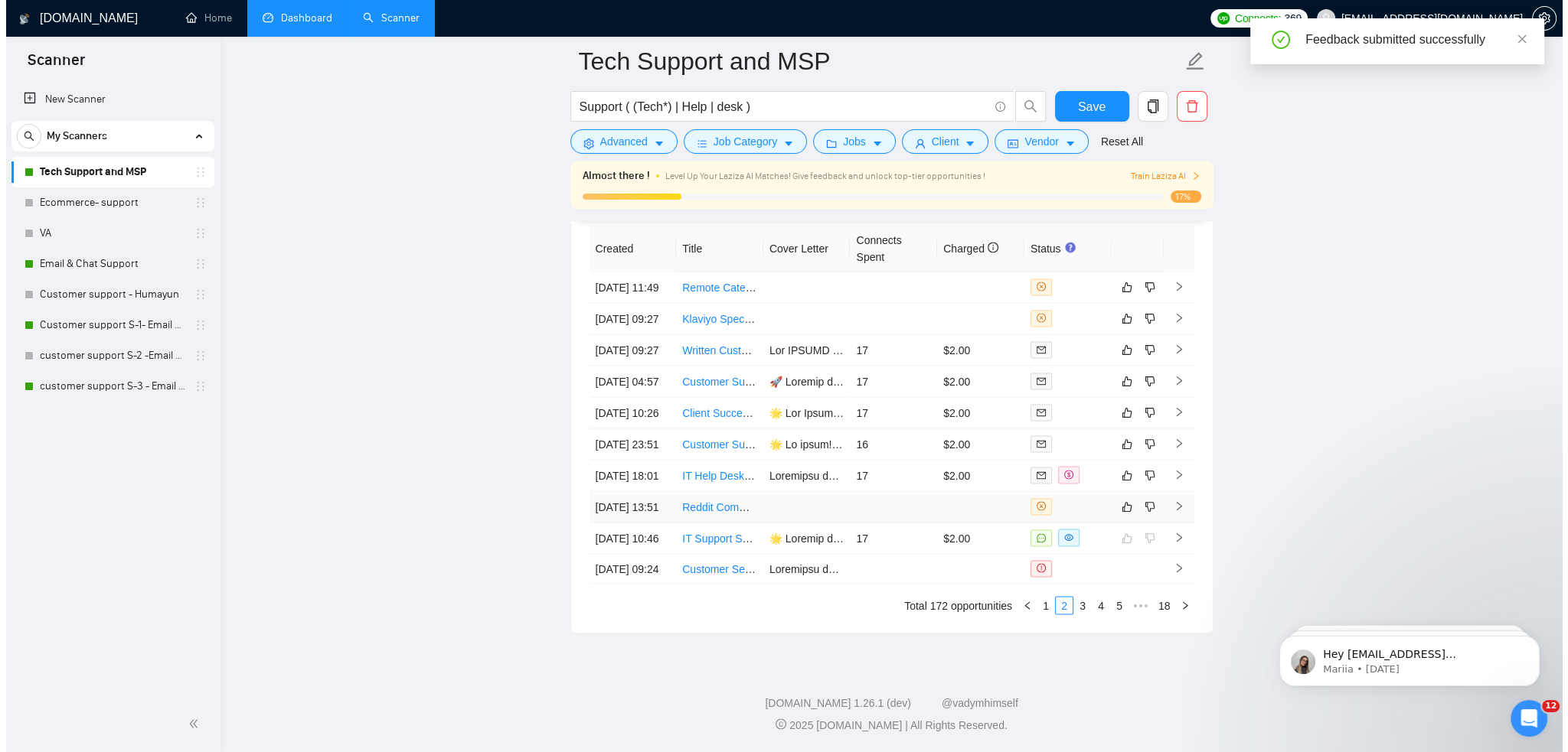
scroll to position [4100, 0]
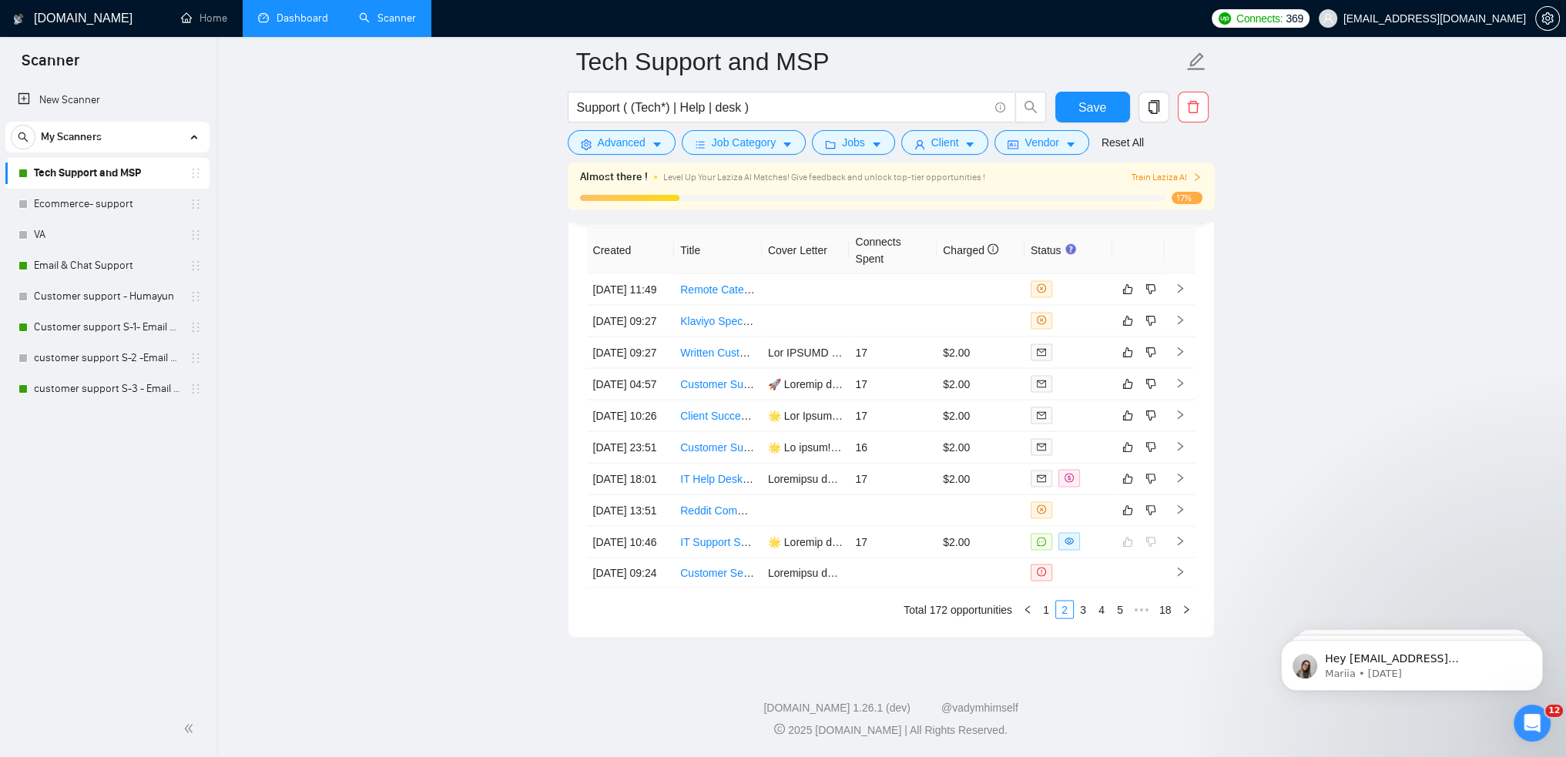
click at [1080, 609] on link "3" at bounding box center [1083, 610] width 17 height 17
click at [1116, 432] on td at bounding box center [1138, 448] width 52 height 32
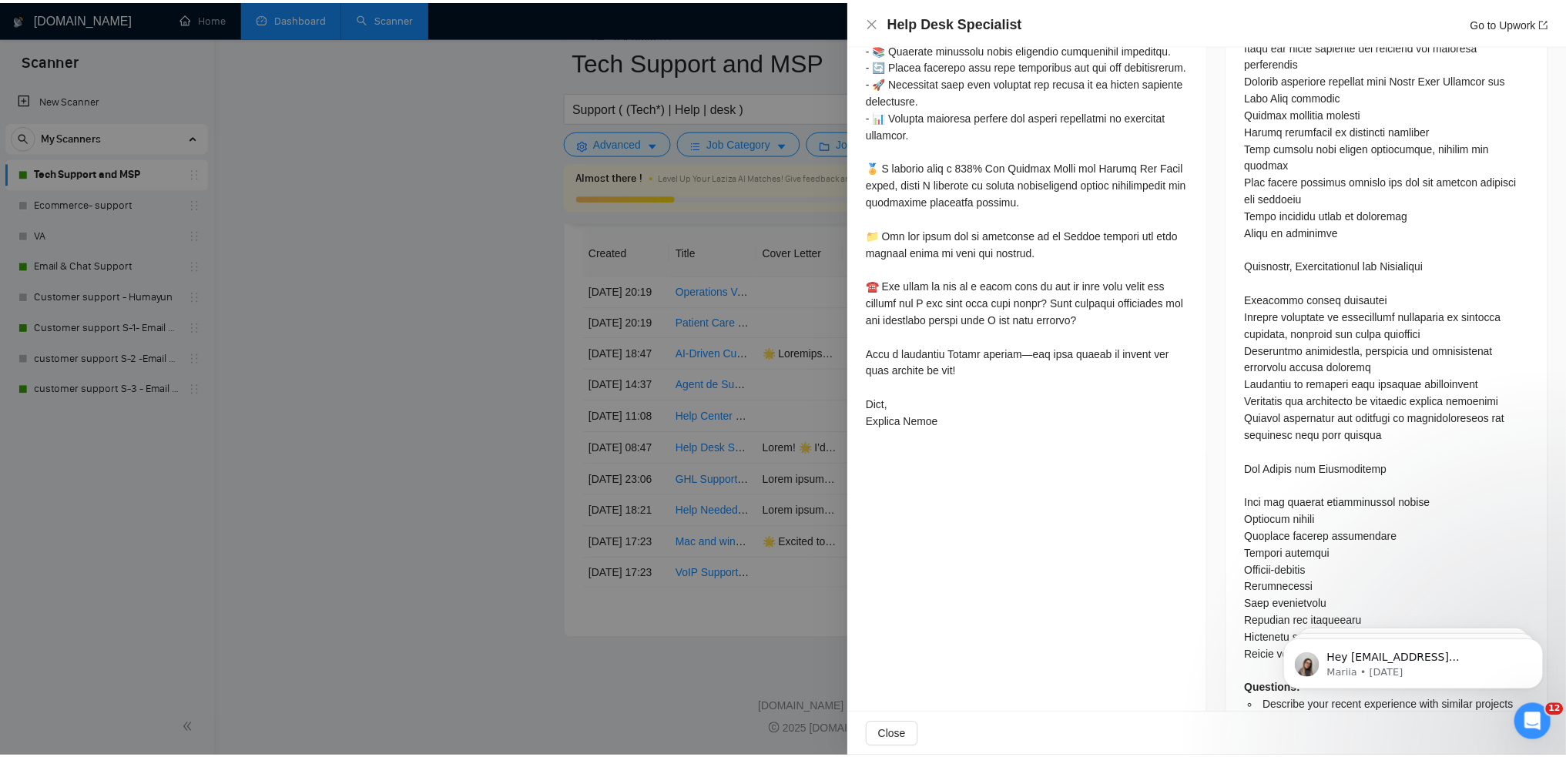
scroll to position [1164, 0]
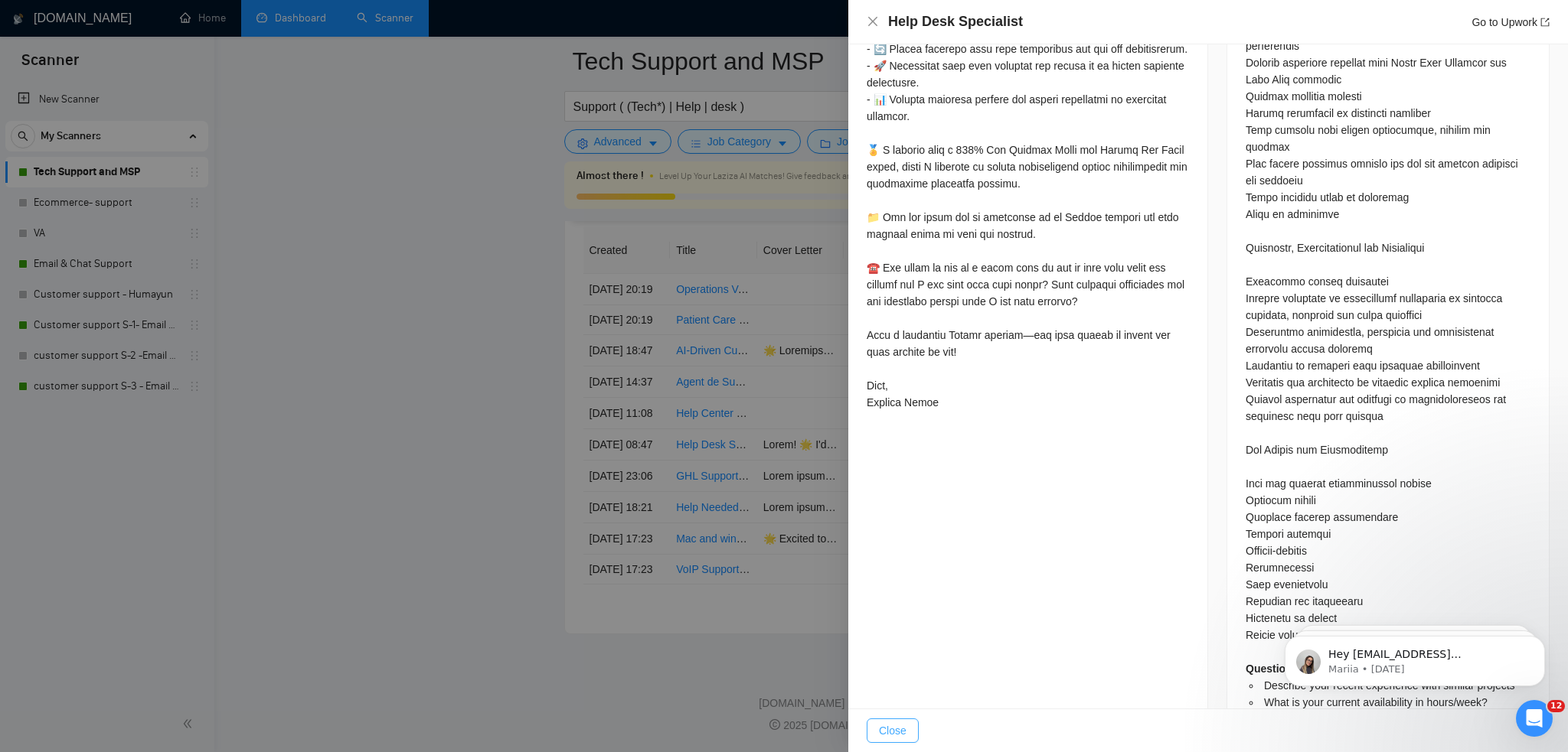
click at [900, 723] on span "Close" at bounding box center [892, 730] width 28 height 17
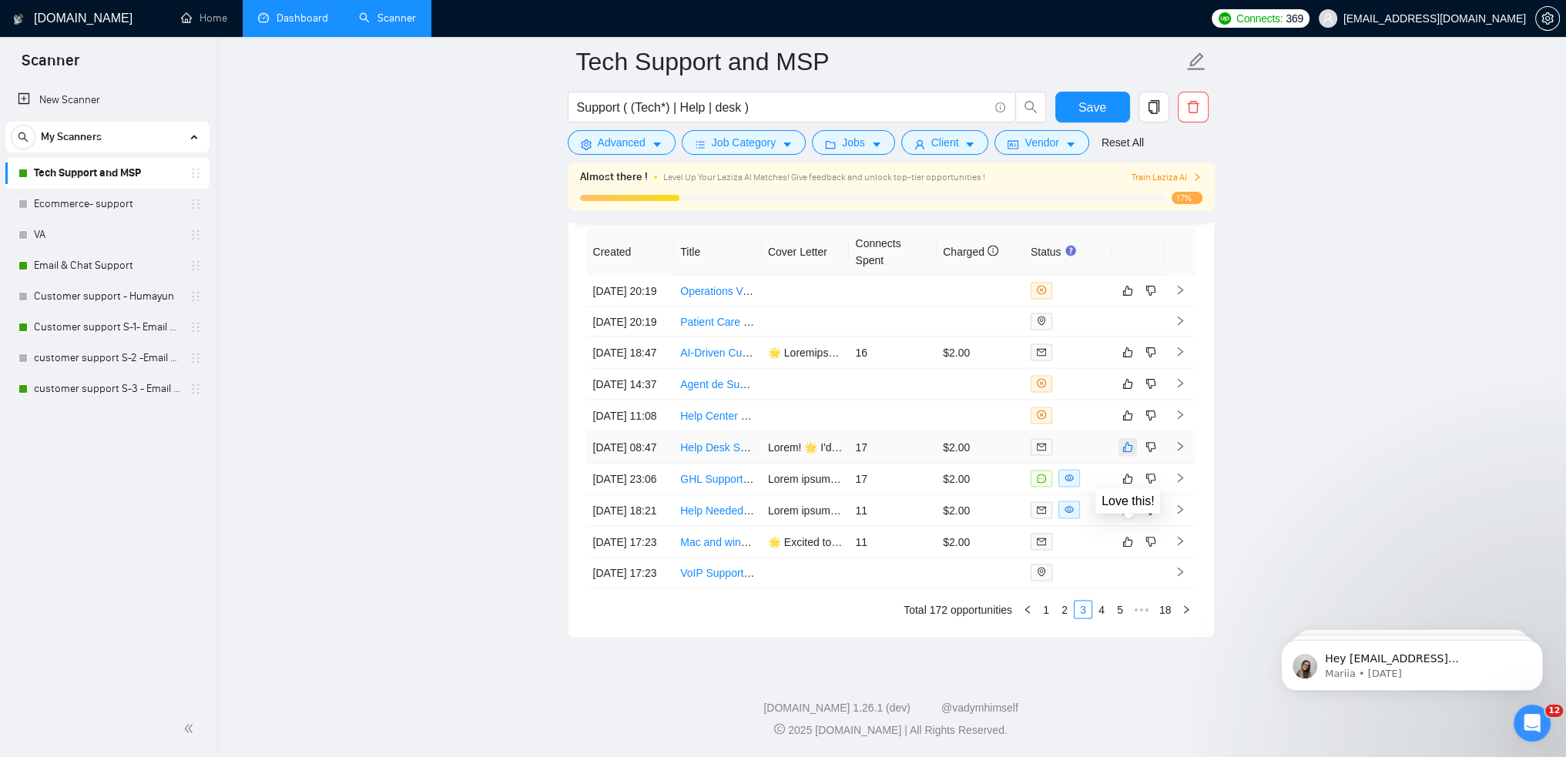
click at [1125, 442] on icon "like" at bounding box center [1127, 447] width 10 height 10
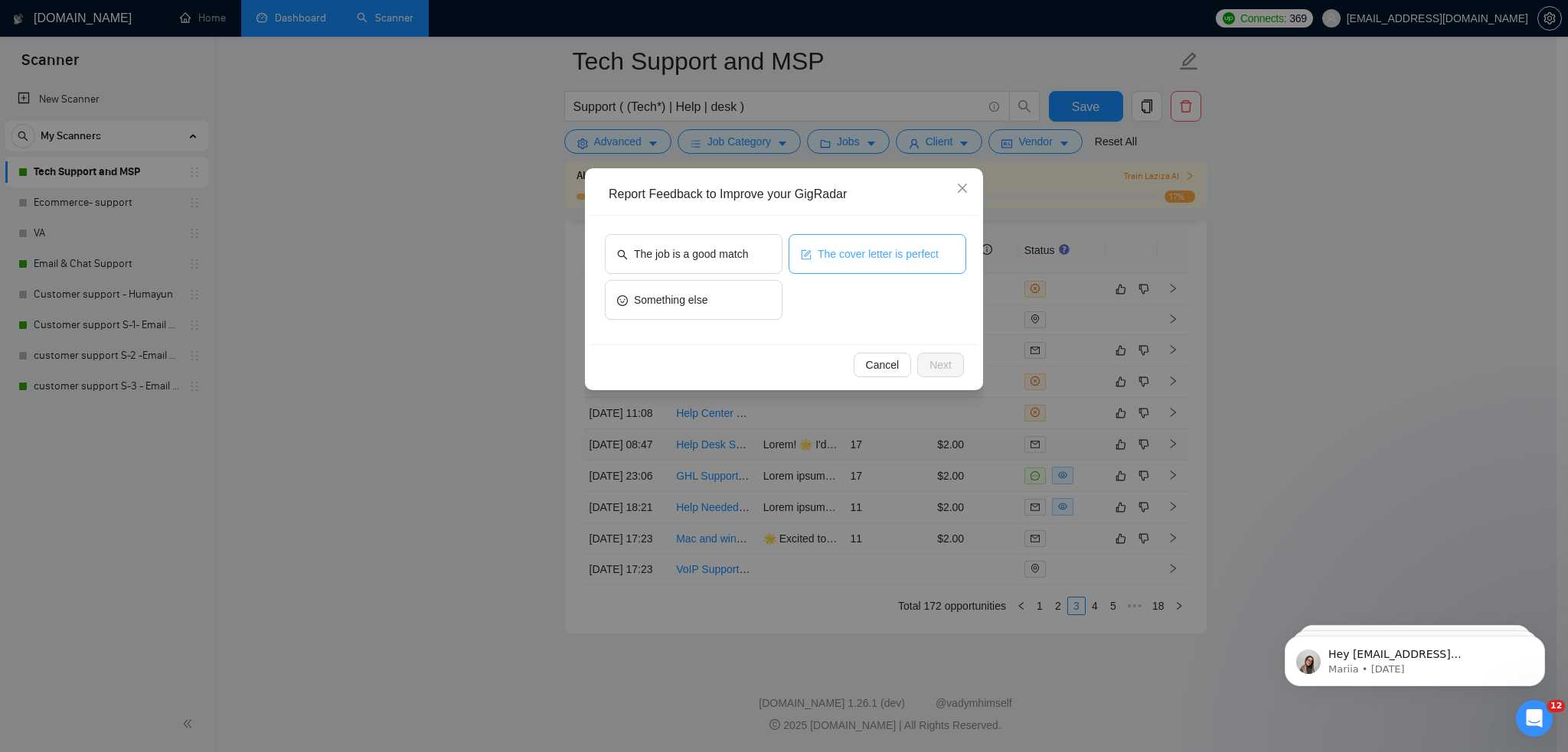
click at [907, 253] on span "The cover letter is perfect" at bounding box center [878, 253] width 121 height 17
click at [949, 362] on span "Next" at bounding box center [940, 365] width 22 height 17
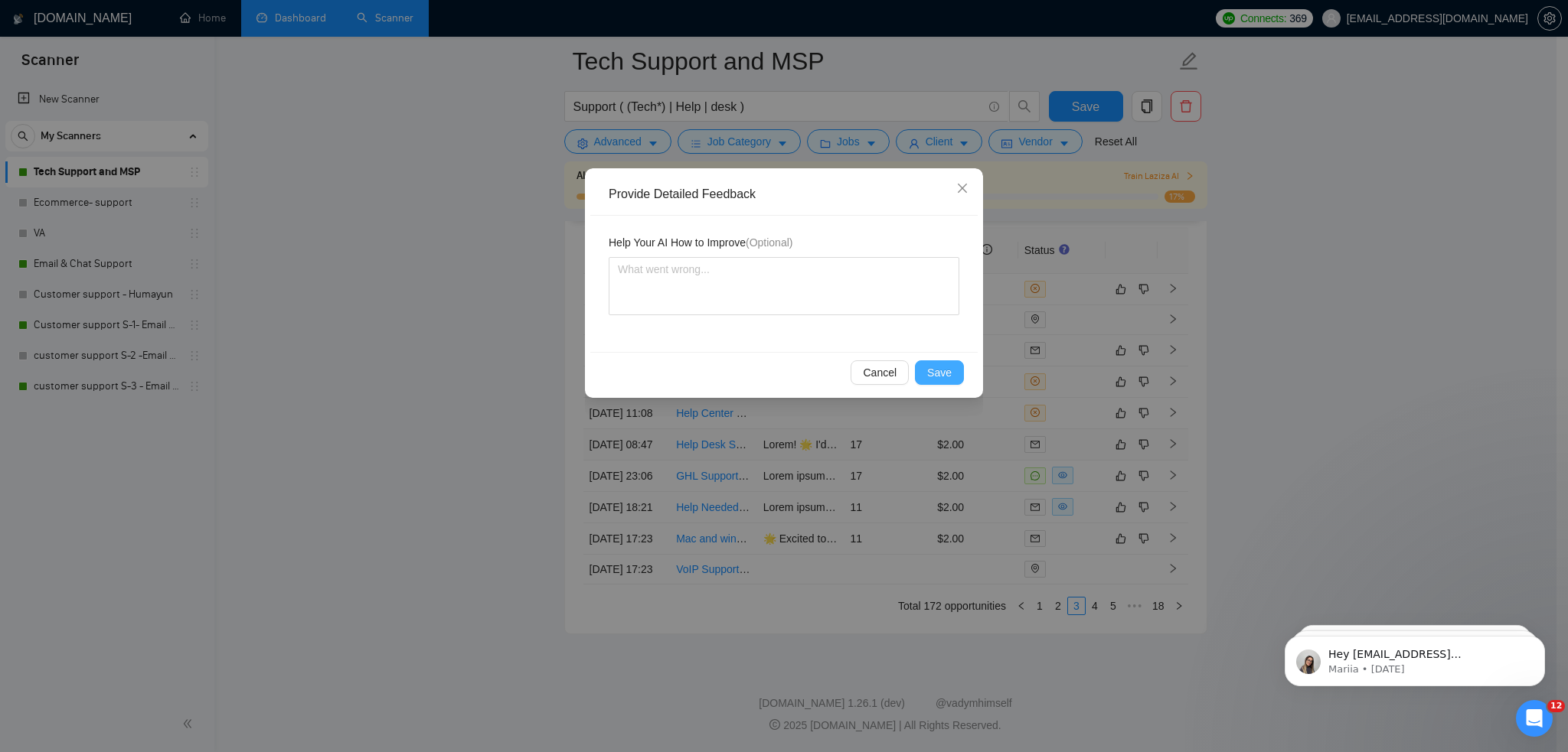
click at [940, 370] on span "Save" at bounding box center [939, 373] width 25 height 17
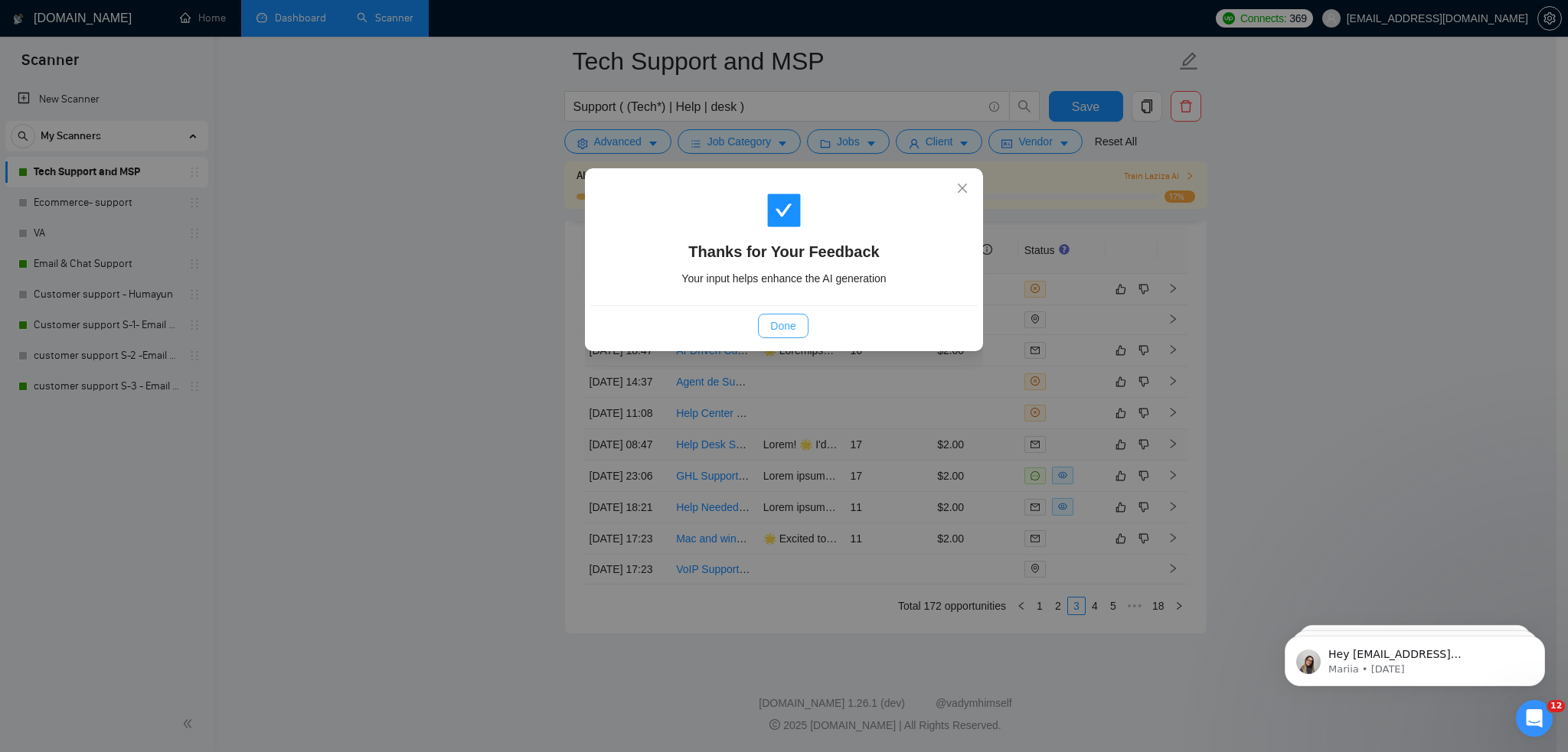
click at [796, 331] on button "Done" at bounding box center [783, 326] width 50 height 25
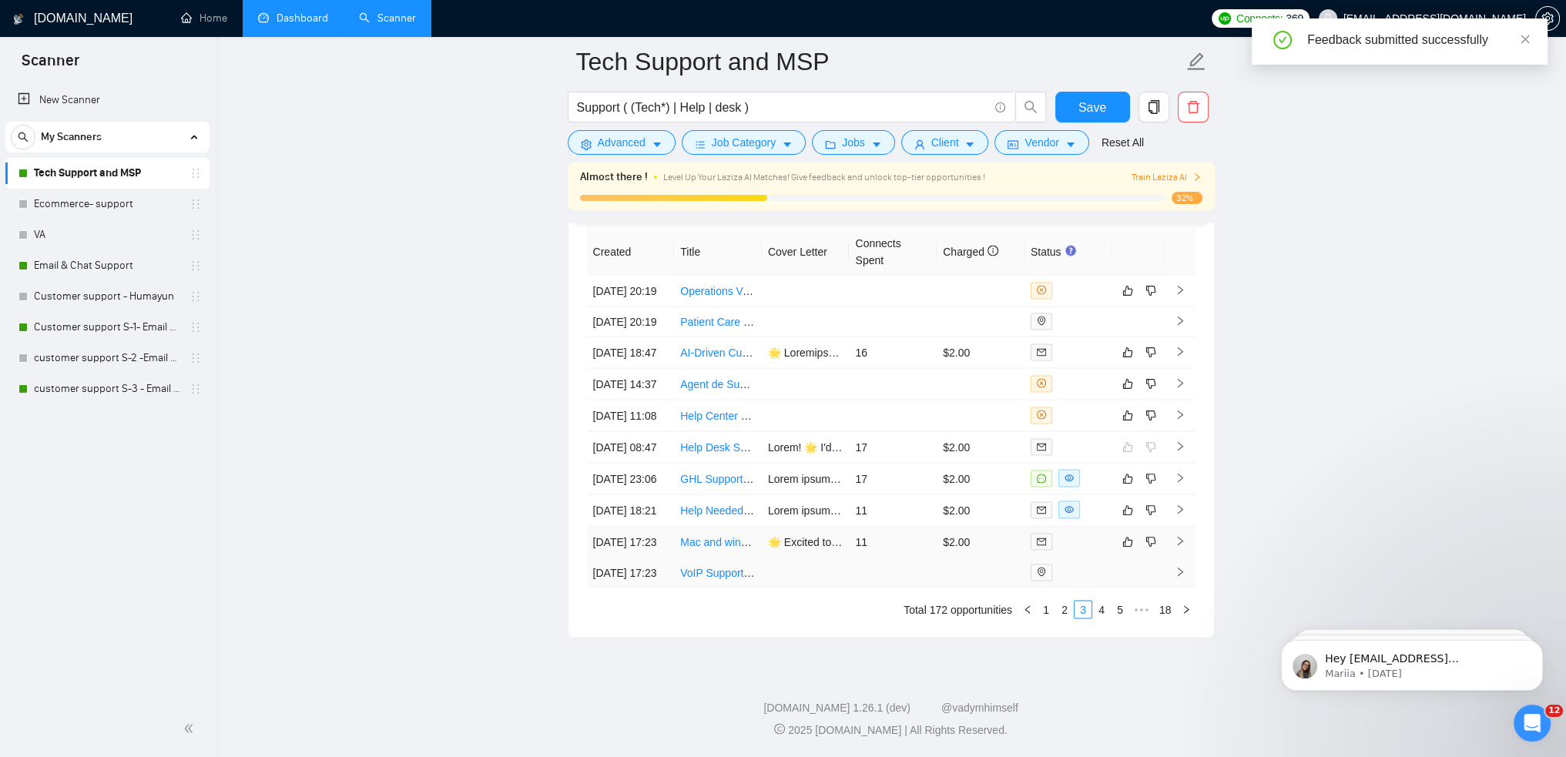
scroll to position [4127, 0]
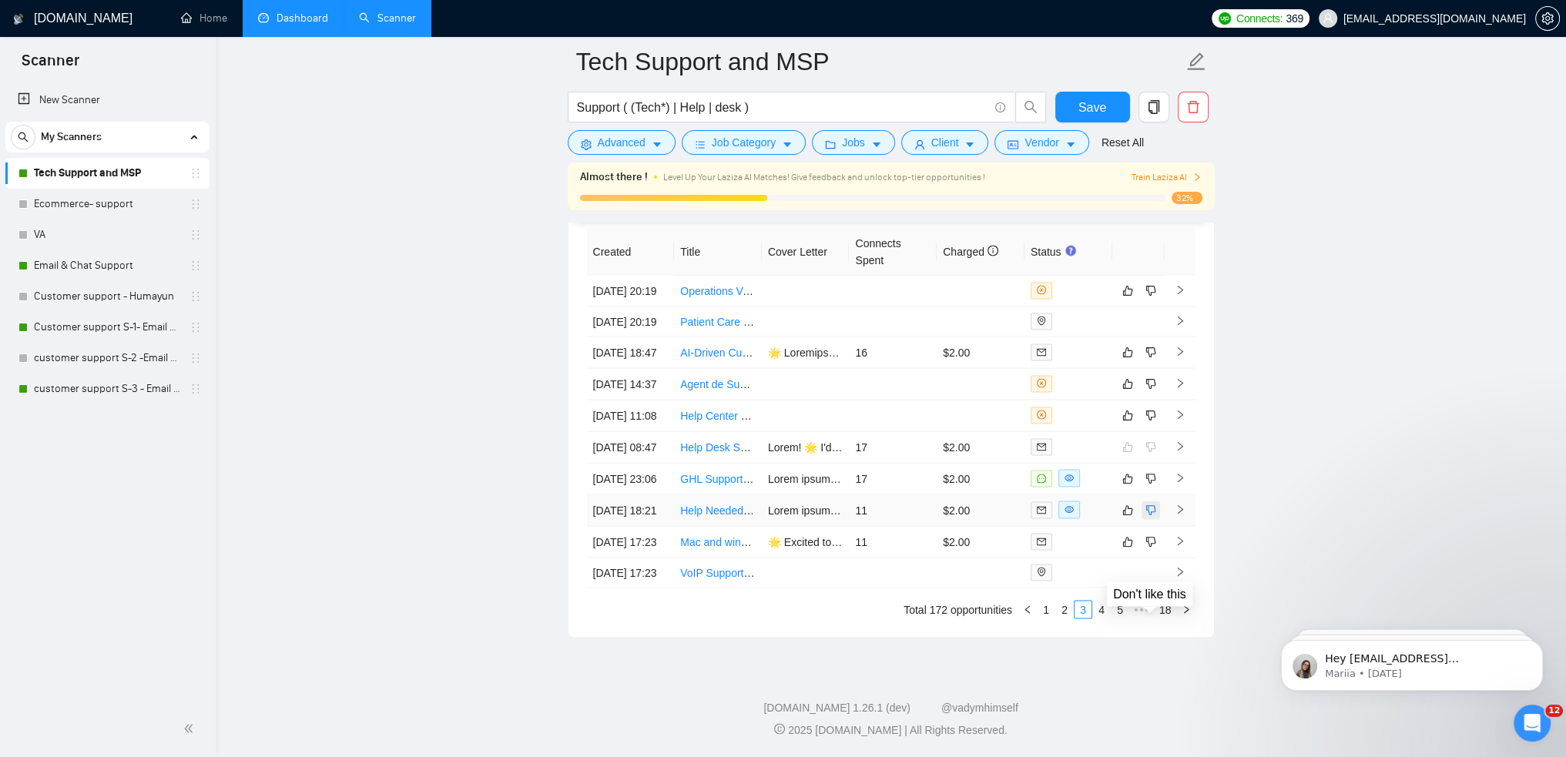
click at [1149, 505] on icon "dislike" at bounding box center [1151, 511] width 11 height 12
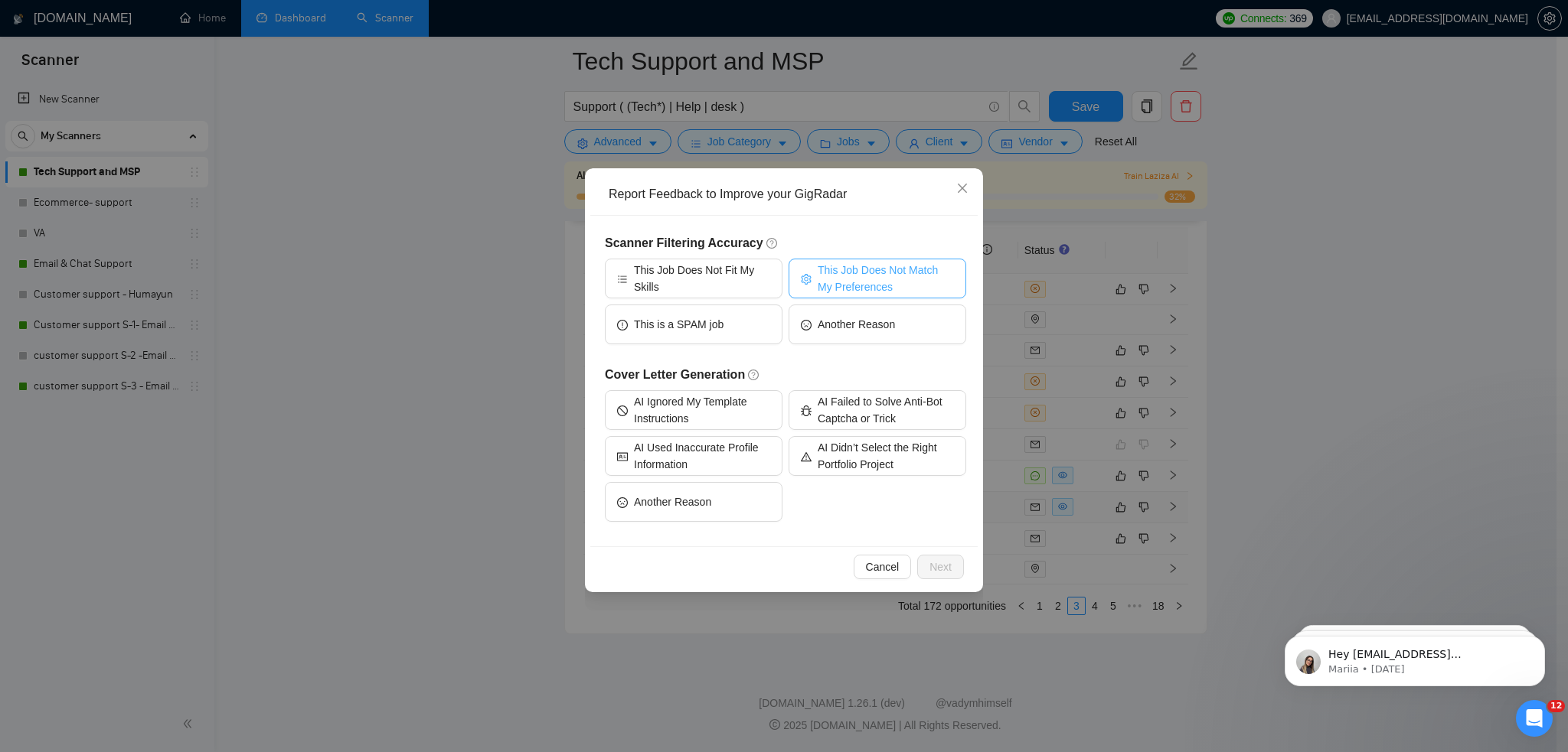
click at [811, 283] on icon "setting" at bounding box center [806, 279] width 11 height 11
click at [707, 287] on span "This Job Does Not Fit My Skills" at bounding box center [702, 278] width 136 height 34
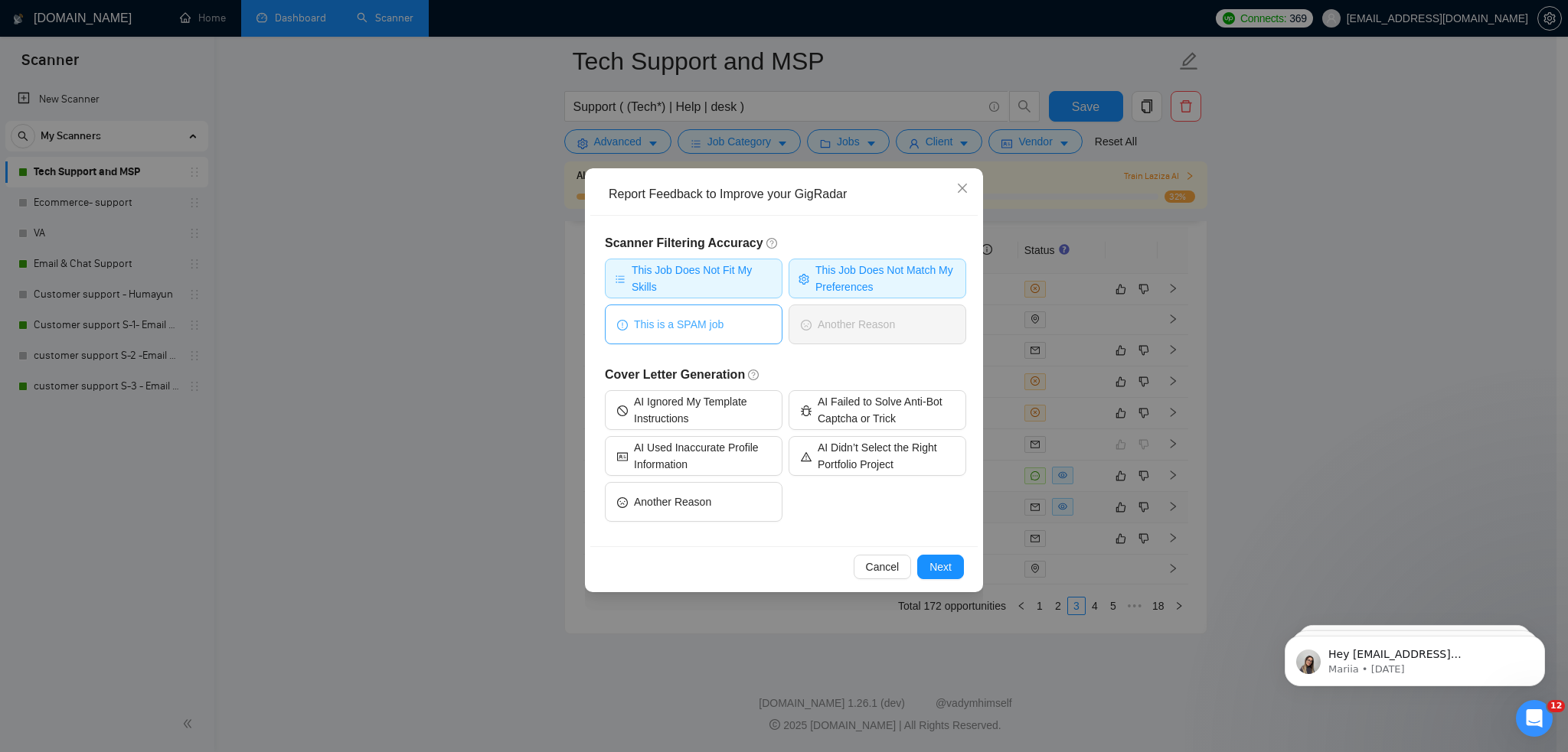
click at [692, 332] on span "This is a SPAM job" at bounding box center [679, 324] width 89 height 17
click at [942, 563] on span "Next" at bounding box center [940, 566] width 22 height 17
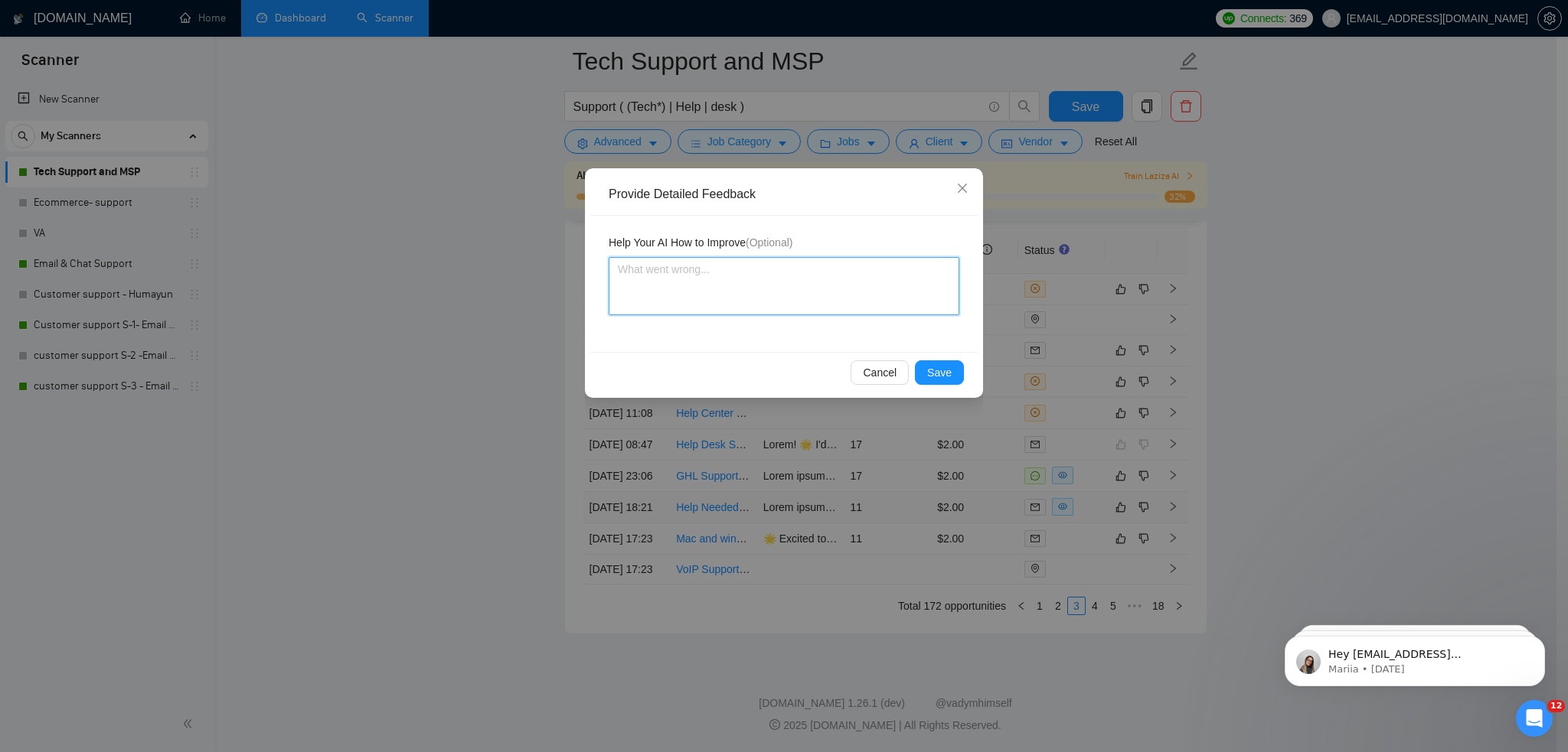
click at [727, 275] on textarea at bounding box center [783, 286] width 351 height 59
type textarea "t"
type textarea "th"
type textarea "thi"
type textarea "this"
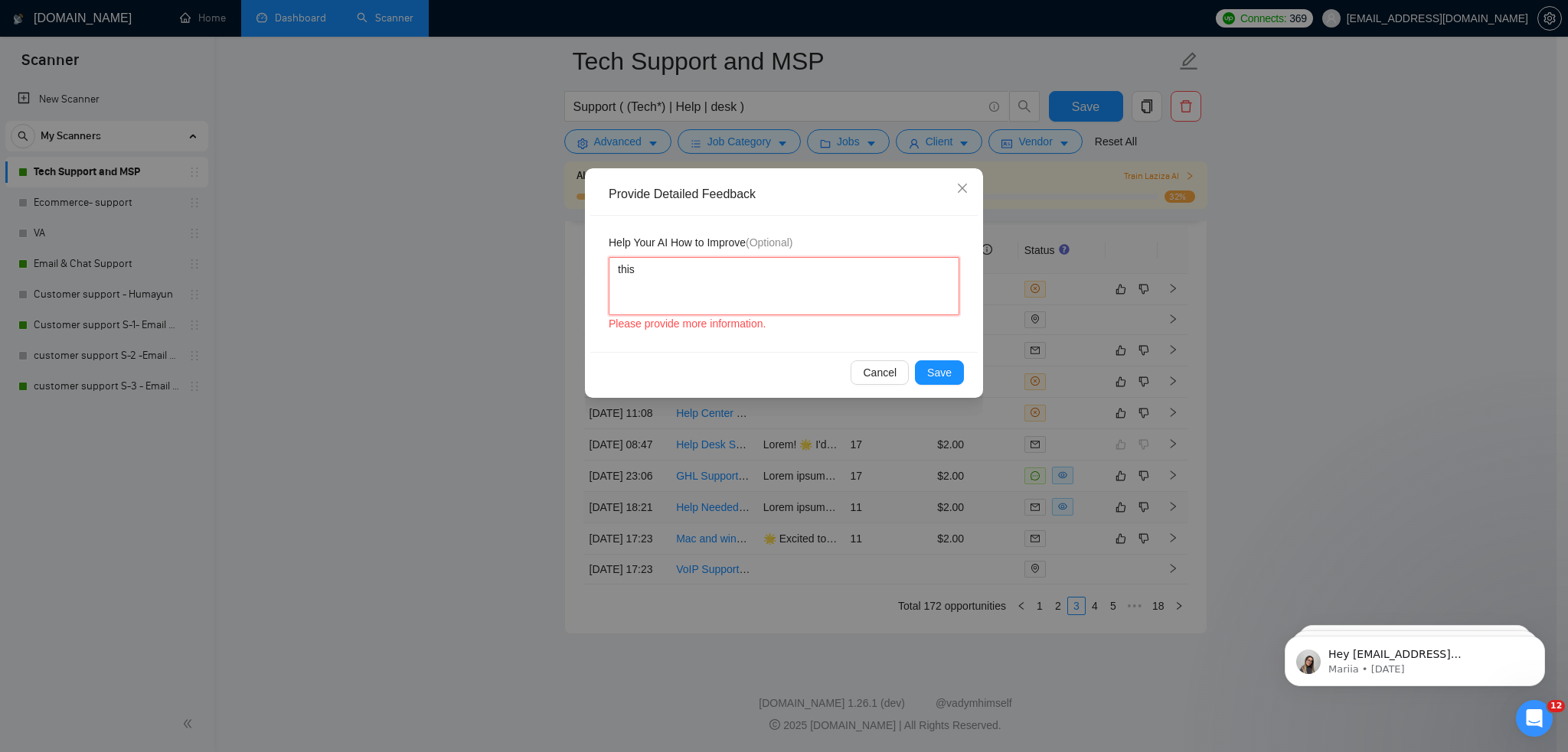
type textarea "this"
type textarea "this i"
type textarea "this is"
type textarea "this is a"
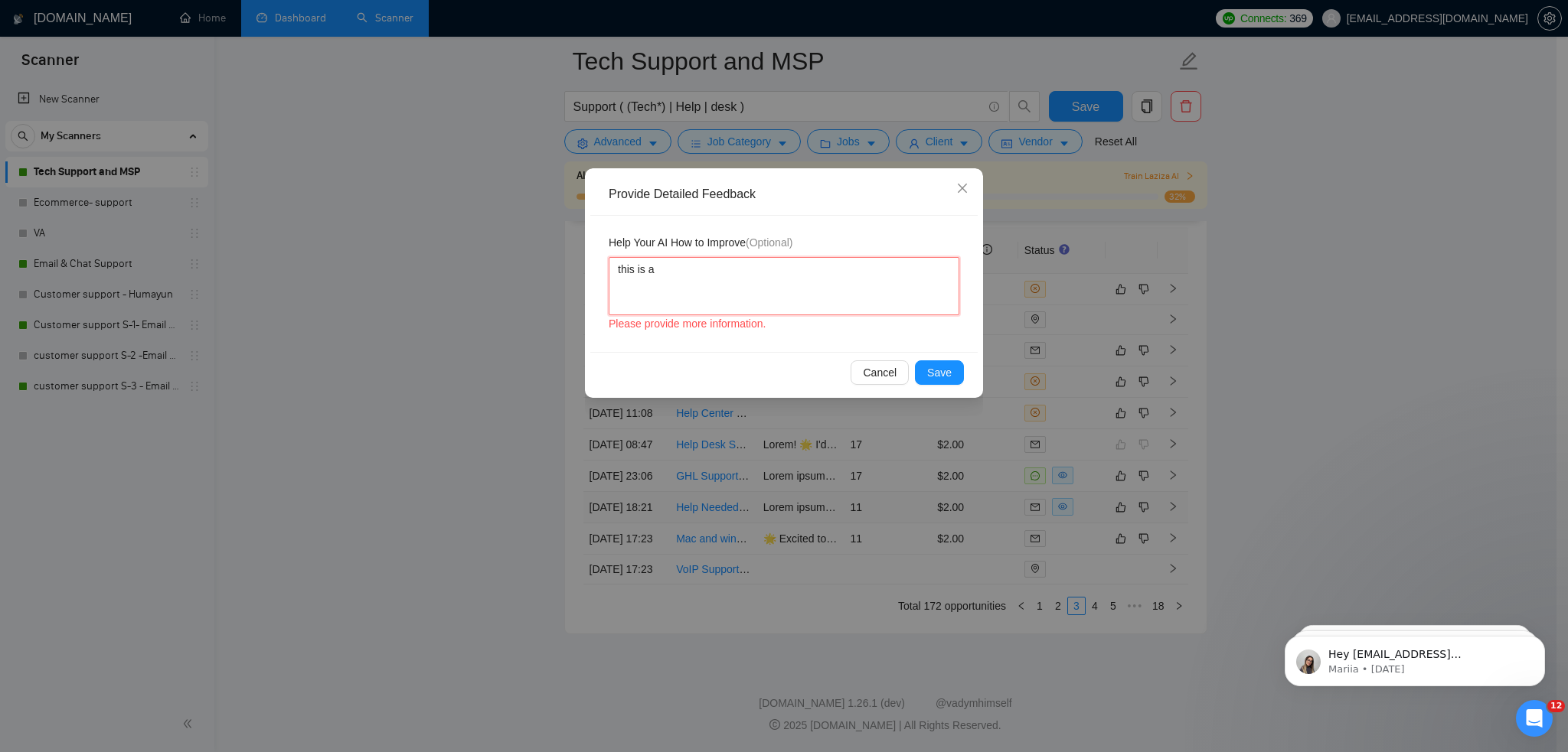
type textarea "this is a"
type textarea "this is a u"
type textarea "this is a us"
type textarea "this is a use"
type textarea "this is a usel"
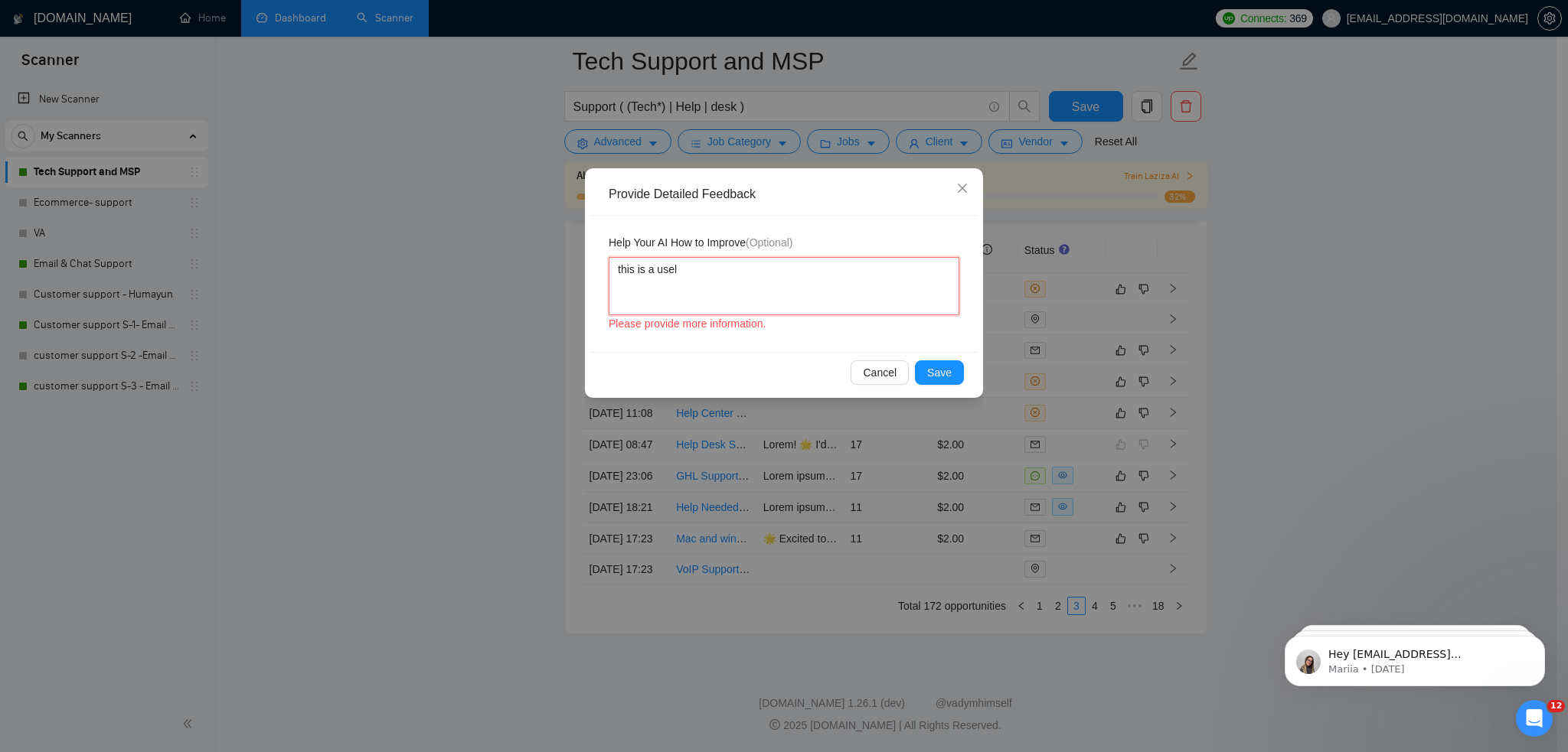
type textarea "this is a usele"
type textarea "this is a useles"
type textarea "this is a useless"
type textarea "this is a useless o"
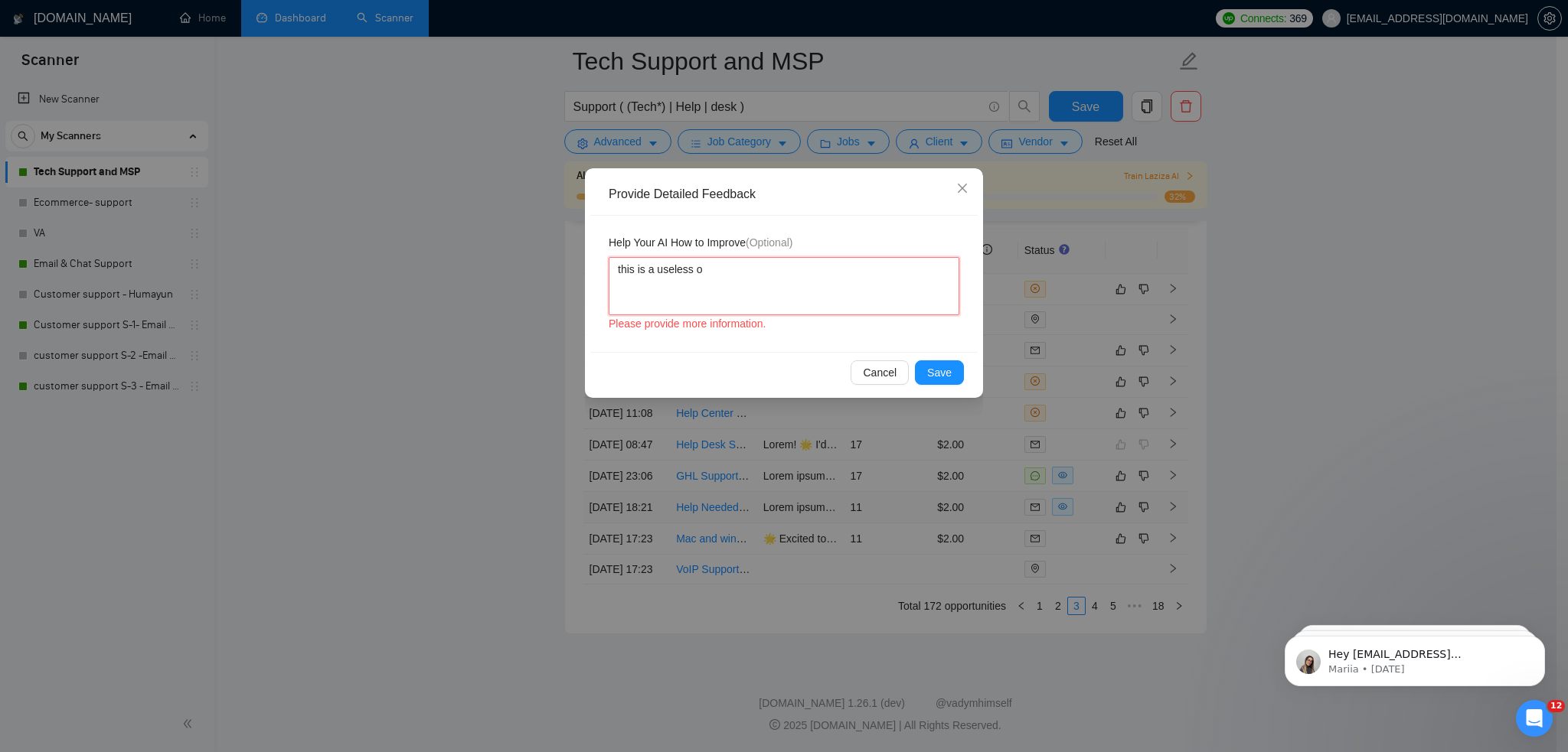
type textarea "this is a useless on"
type textarea "this is a useless one"
type textarea "this is a useless one t"
type textarea "this is a useless one ti"
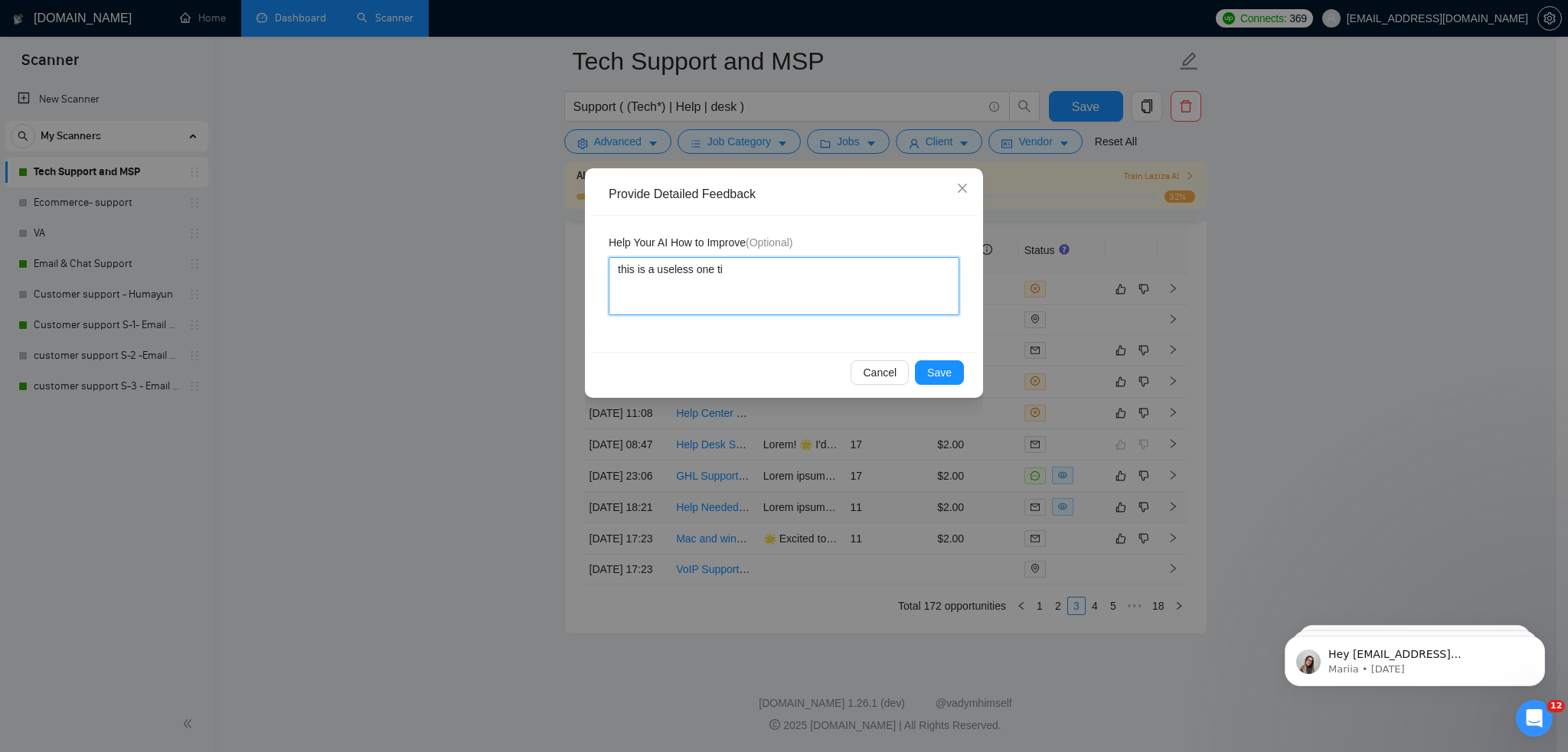
type textarea "this is a useless one tim"
type textarea "this is a useless one time"
type textarea "this is a useless one time j"
type textarea "this is a useless one time jo"
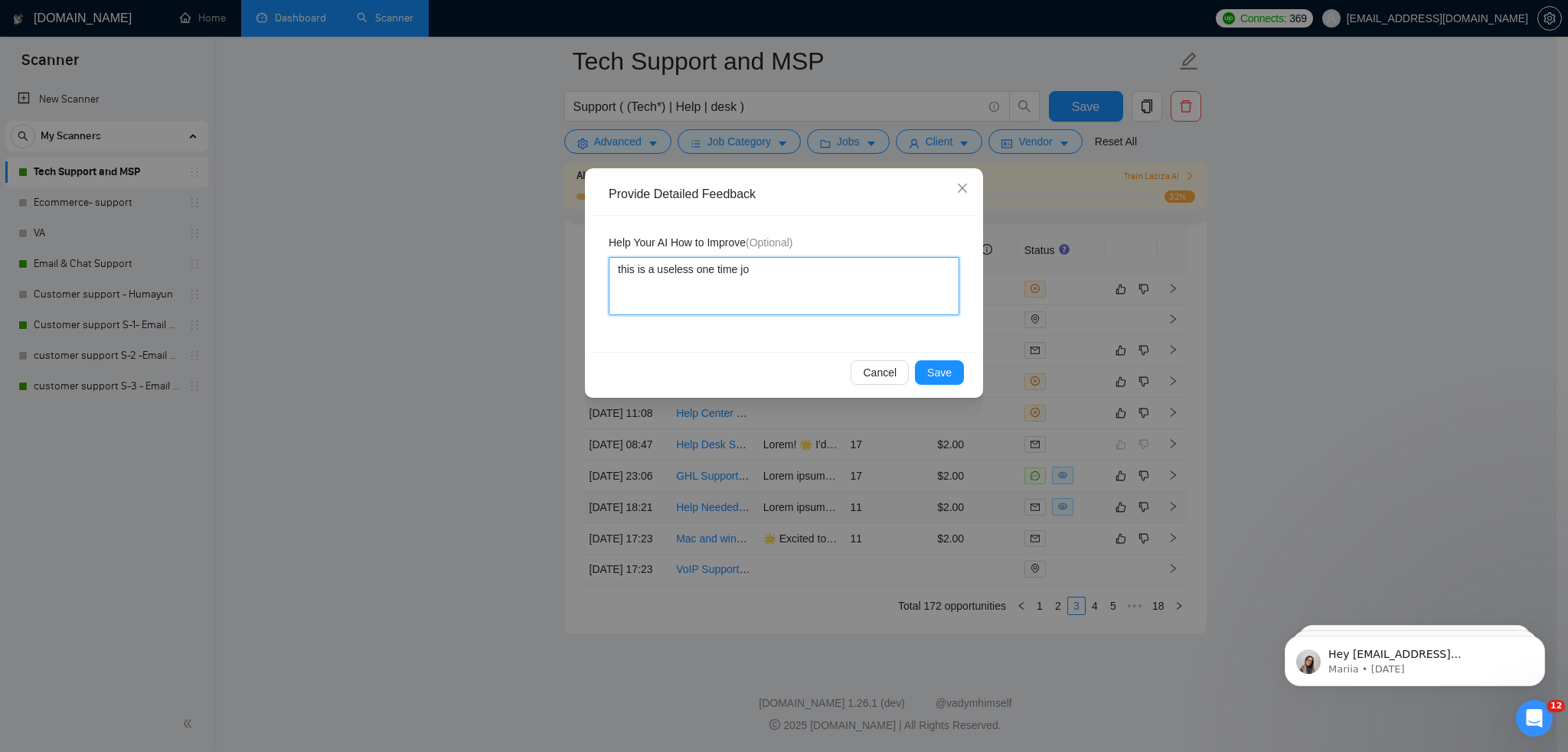
type textarea "this is a useless one time job"
type textarea "this is a useless one time job a"
type textarea "this is a useless one time job ab"
type textarea "this is a useless one time job abo"
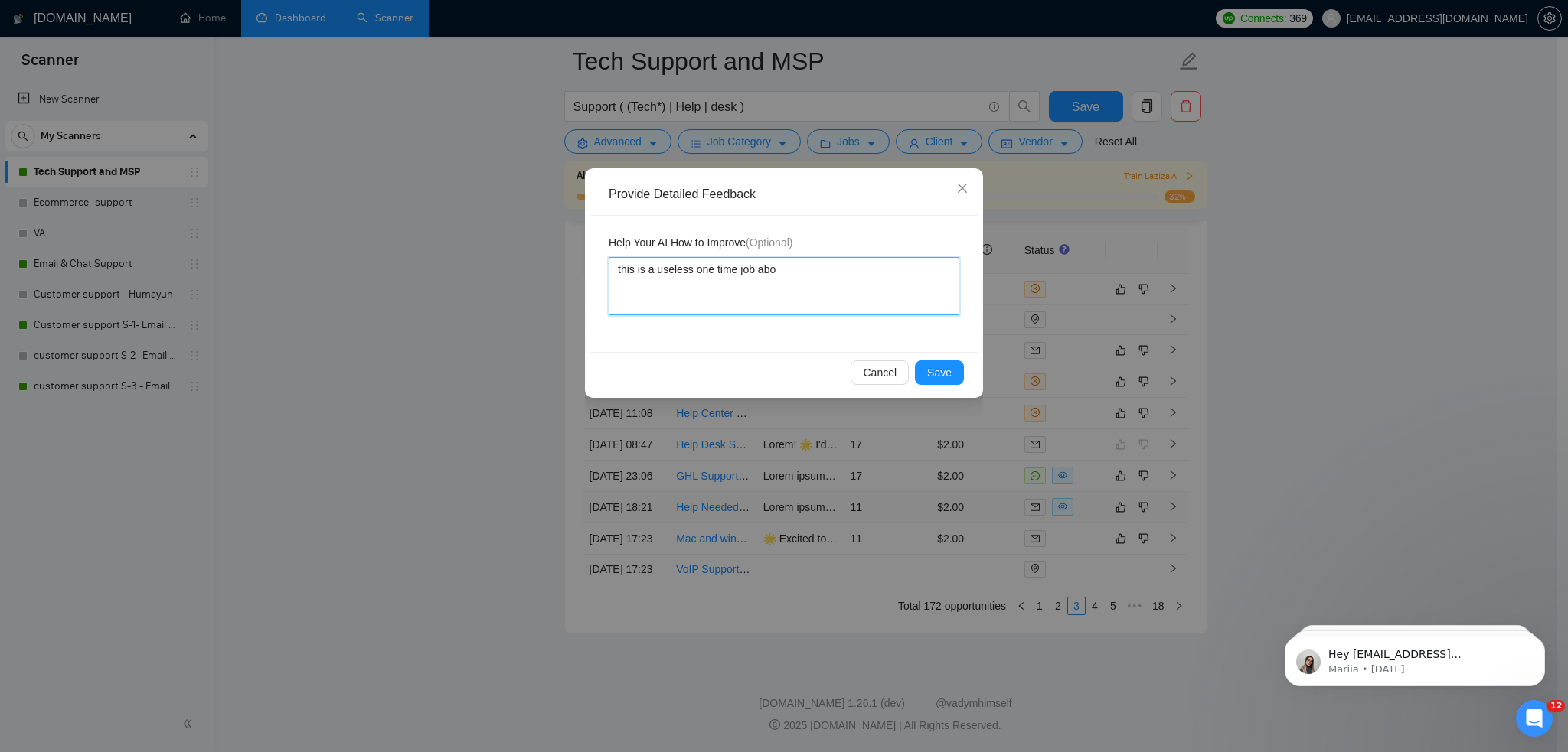
type textarea "this is a useless one time job abou"
type textarea "this is a useless one time job about"
type textarea "this is a useless one time job about r"
type textarea "this is a useless one time job about re"
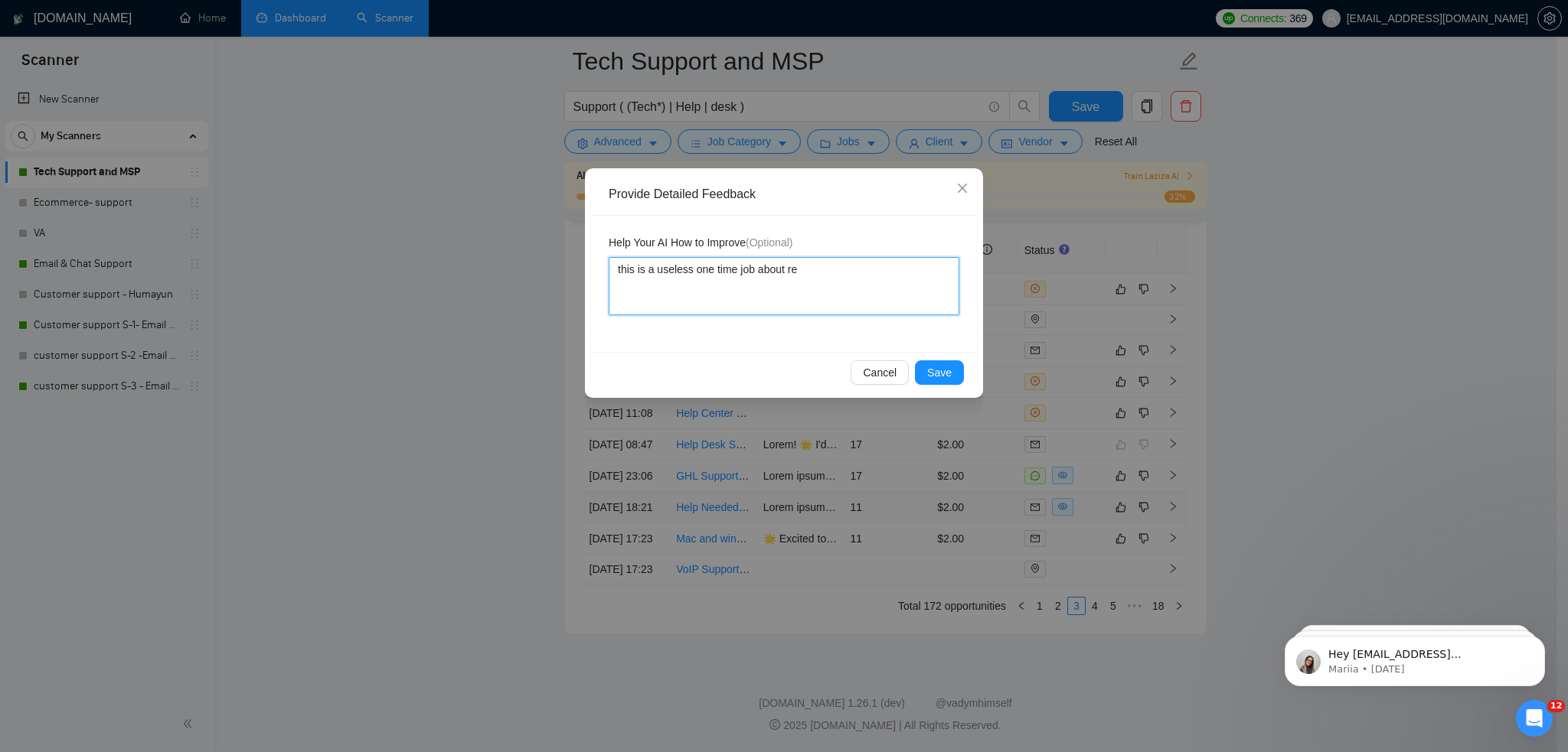
type textarea "this is a useless one time job about rec"
type textarea "this is a useless one time job about reco"
type textarea "this is a useless one time job about recov"
type textarea "this is a useless one time job about recove"
type textarea "this is a useless one time job about recover"
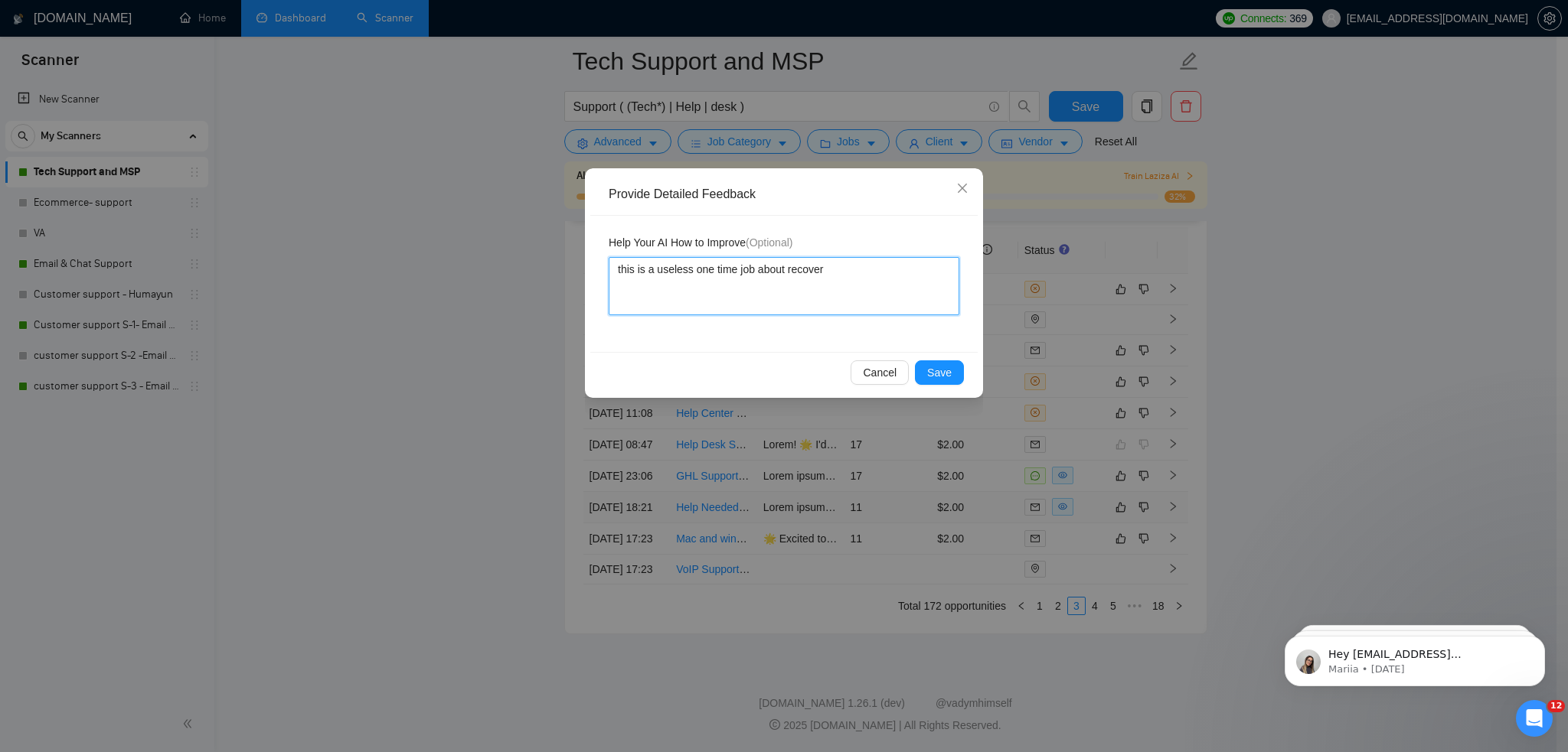
type textarea "this is a useless one time job about recoveri"
type textarea "this is a useless one time job about recoverin"
type textarea "this is a useless one time job about recovering"
type textarea "this is a useless one time job about recovering w"
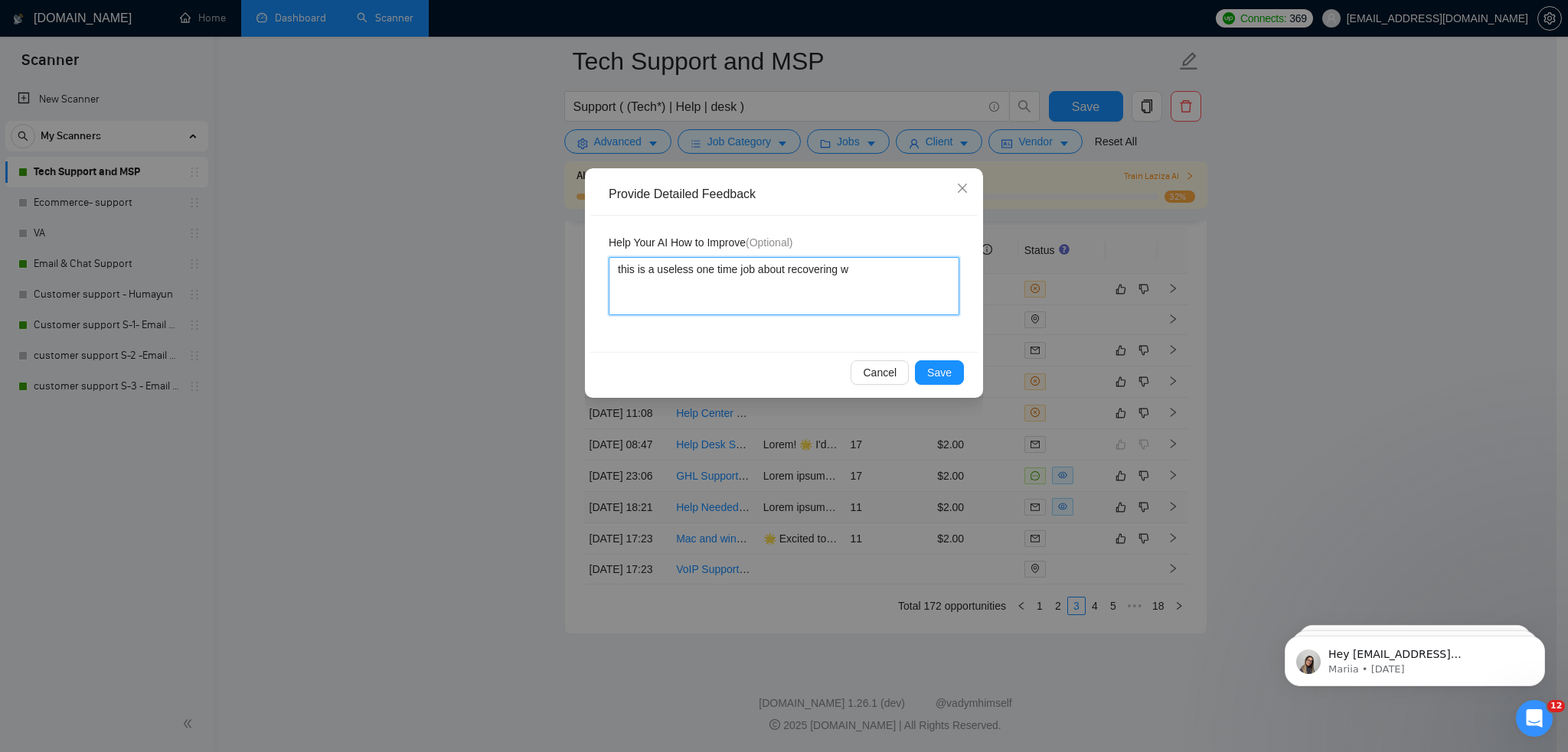
type textarea "this is a useless one time job about recovering wh"
type textarea "this is a useless one time job about recovering wha"
type textarea "this is a useless one time job about recovering what"
type textarea "this is a useless one time job about recovering whats"
type textarea "this is a useless one time job about recovering whatsa"
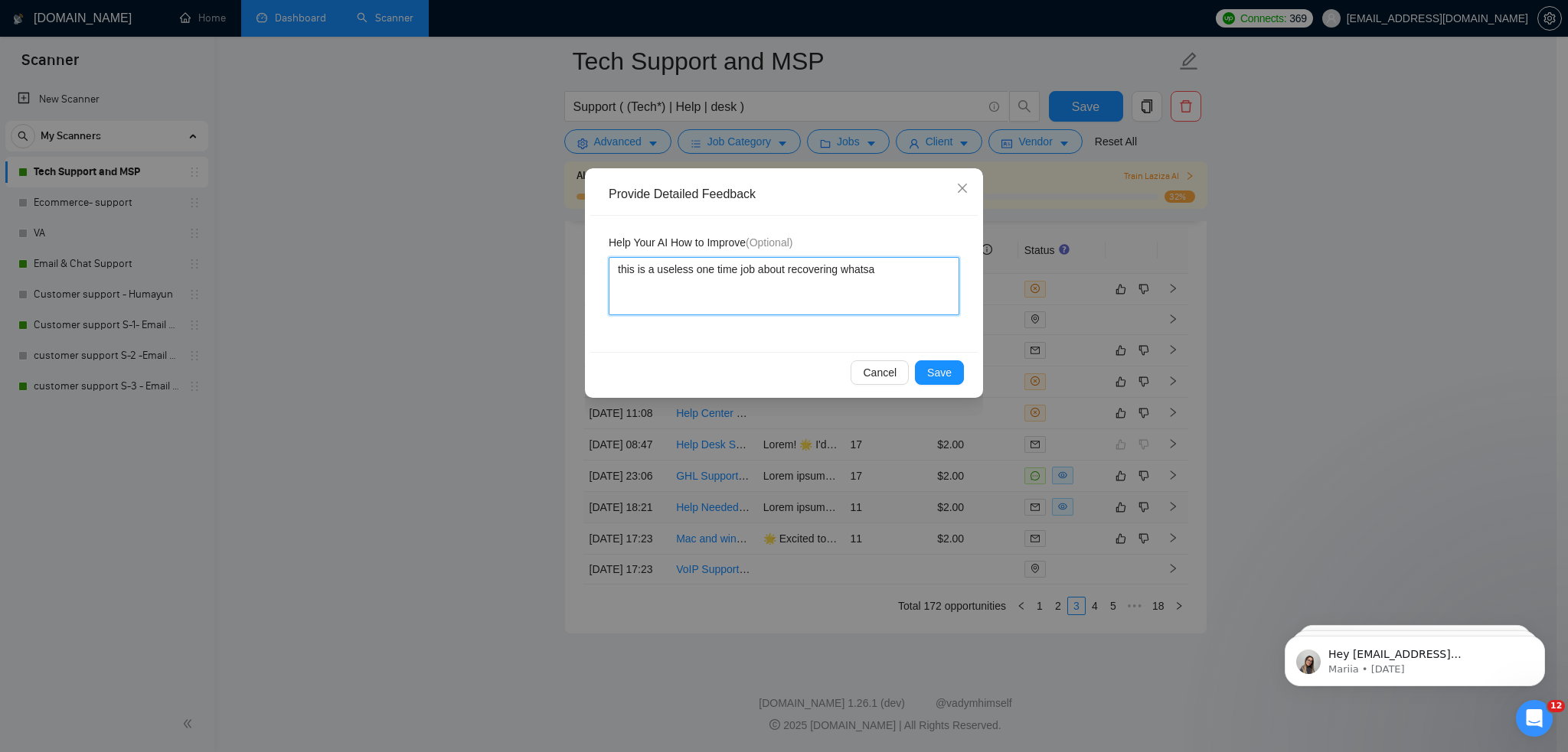
type textarea "this is a useless one time job about recovering whatsap"
type textarea "this is a useless one time job about recovering whatsapp"
type textarea "this is a useless one time job about recovering whatsapp t"
type textarea "this is a useless one time job about recovering whatsapp th"
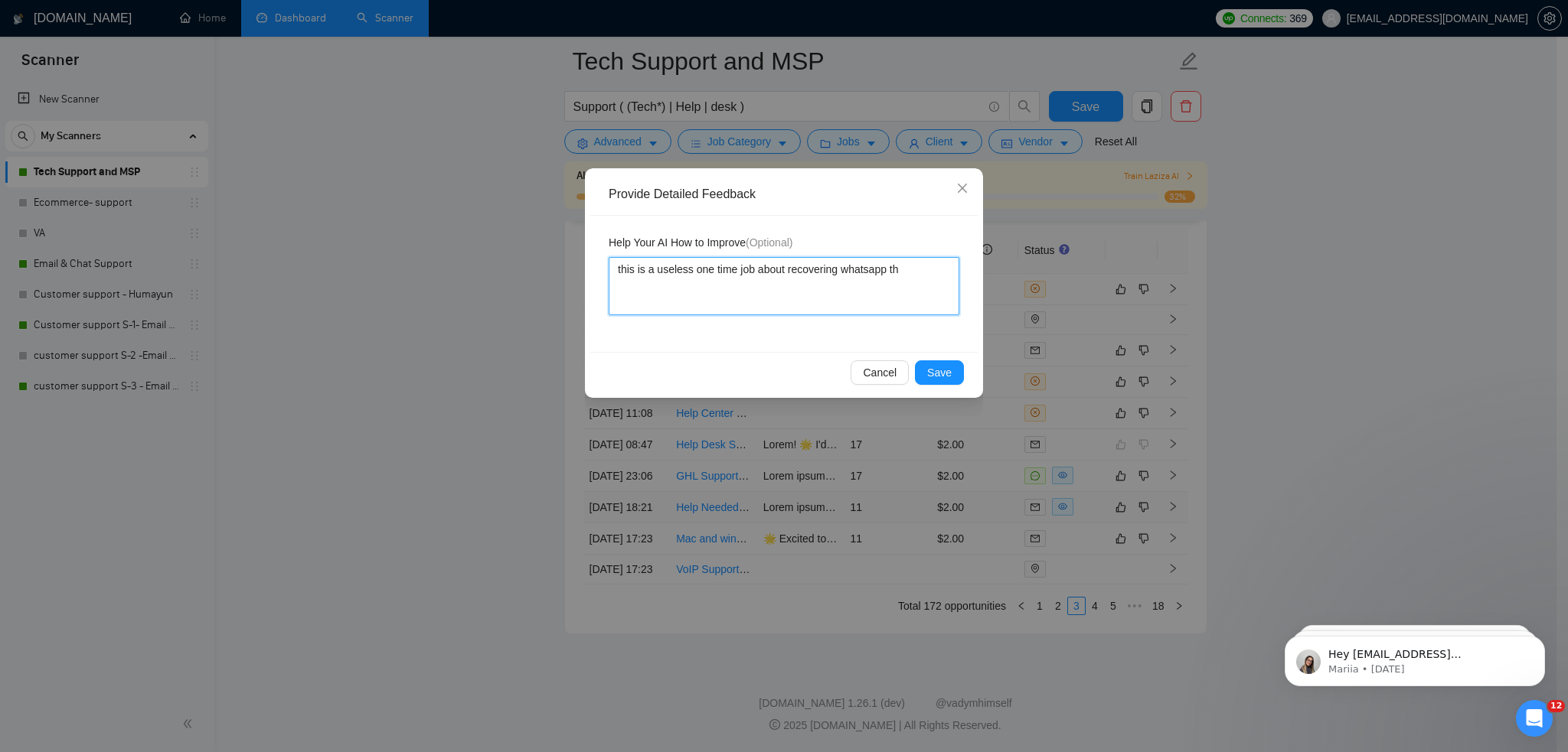
type textarea "this is a useless one time job about recovering whatsapp tha"
type textarea "this is a useless one time job about recovering whatsapp that"
type textarea "this is a useless one time job about recovering whatsapp that i"
type textarea "this is a useless one time job about recovering whatsapp that is"
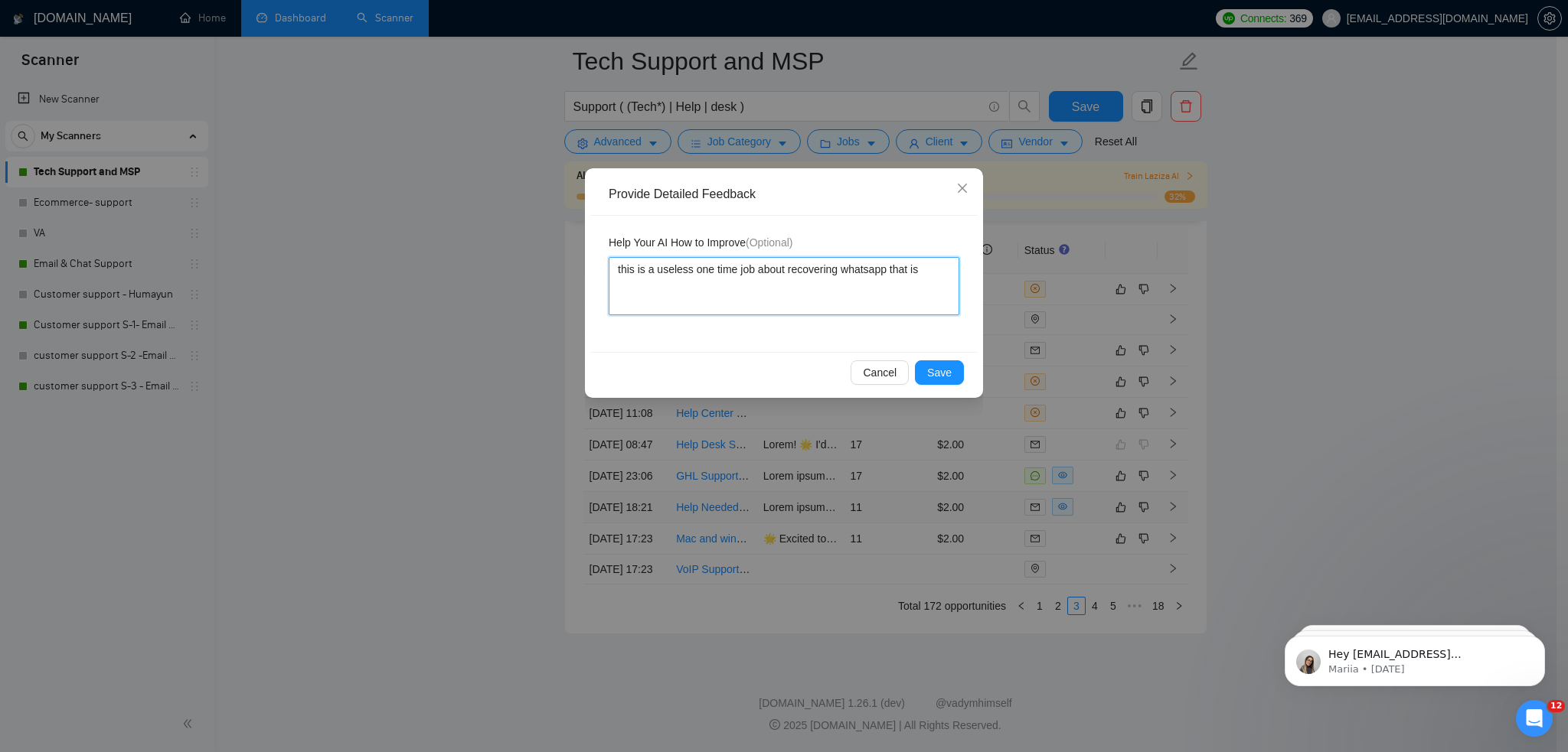
type textarea "this is a useless one time job about recovering whatsapp that is"
type textarea "this is a useless one time job about recovering whatsapp that is n"
type textarea "this is a useless one time job about recovering whatsapp that is no"
type textarea "this is a useless one time job about recovering whatsapp that is not"
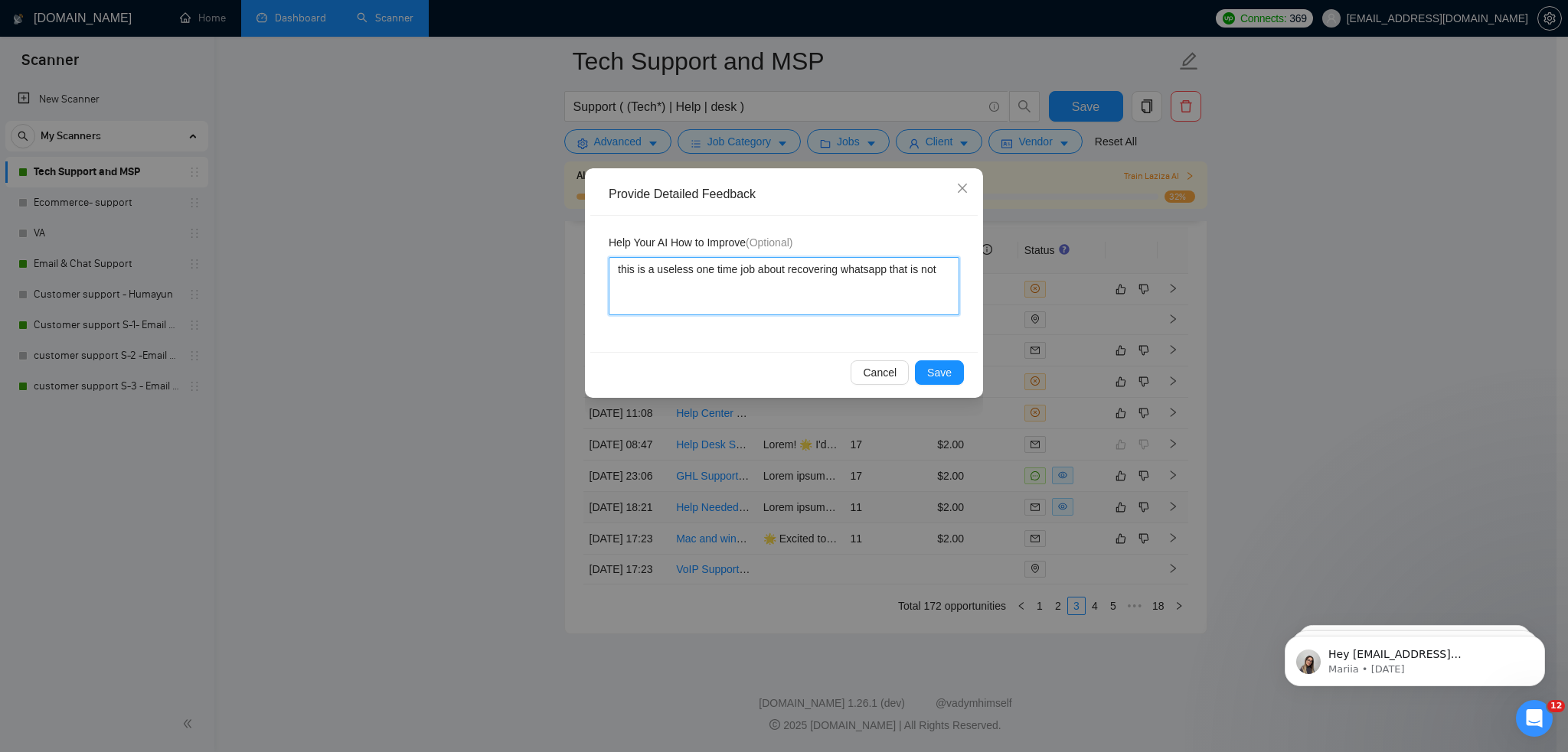
type textarea "this is a useless one time job about recovering whatsapp that is not d"
type textarea "this is a useless one time job about recovering whatsapp that is not do"
type textarea "this is a useless one time job about recovering whatsapp that is not do a"
type textarea "this is a useless one time job about recovering whatsapp that is not do ab"
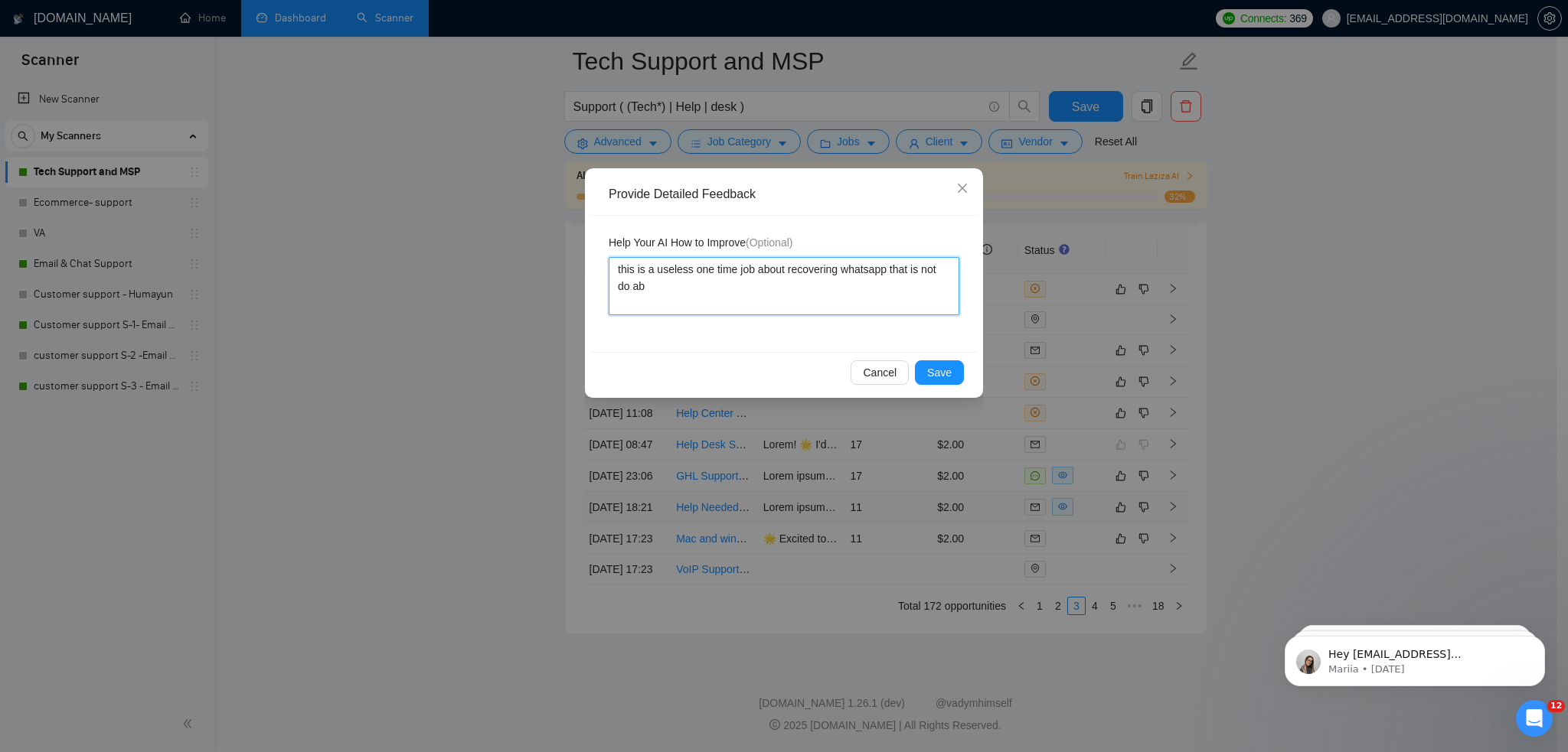
type textarea "this is a useless one time job about recovering whatsapp that is not do abl"
type textarea "this is a useless one time job about recovering whatsapp that is not do able"
click at [938, 371] on span "Save" at bounding box center [939, 373] width 25 height 17
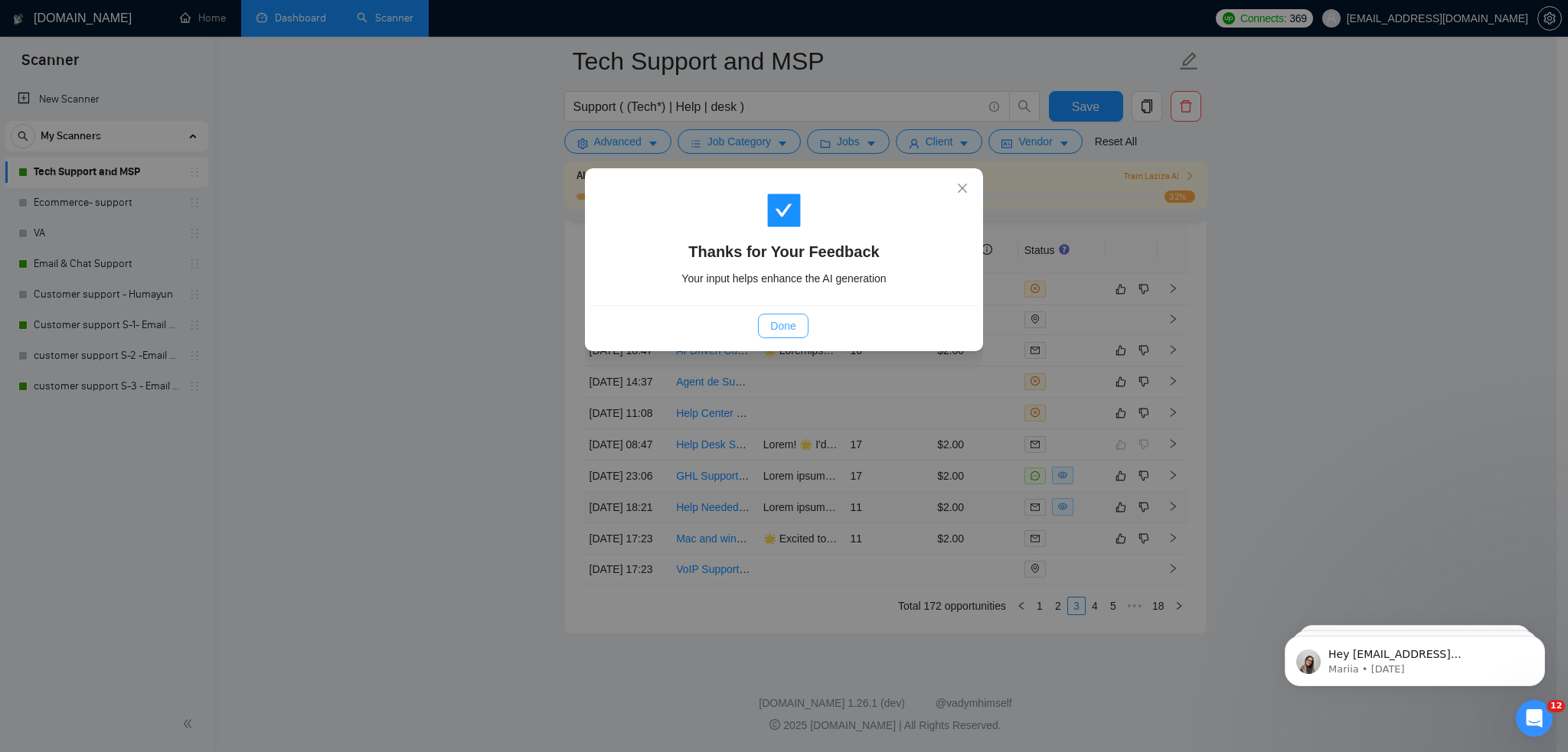
click at [783, 333] on span "Done" at bounding box center [782, 326] width 25 height 17
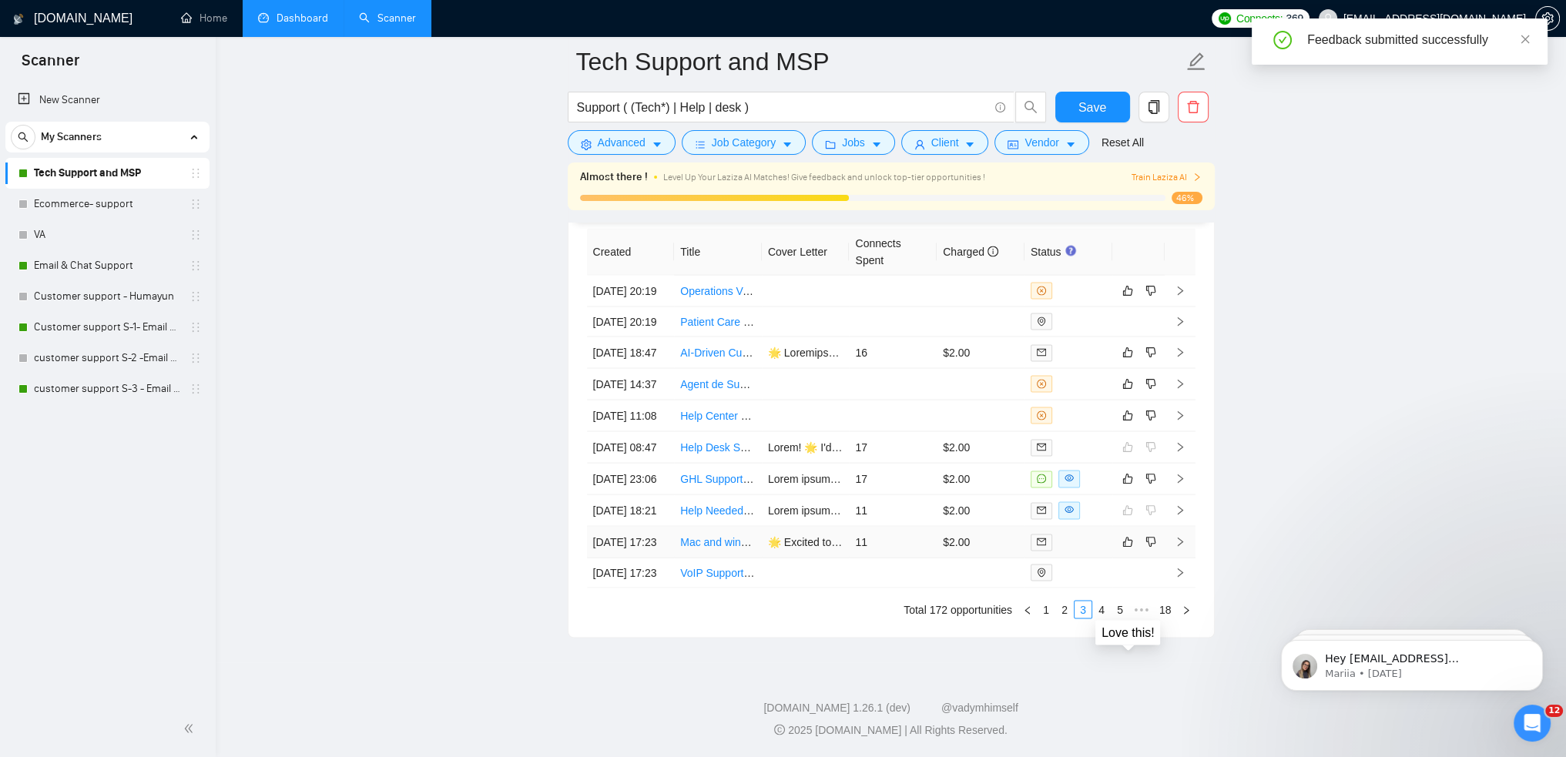
scroll to position [4076, 0]
click at [725, 536] on link "Mac and windows IT technician" at bounding box center [754, 542] width 149 height 12
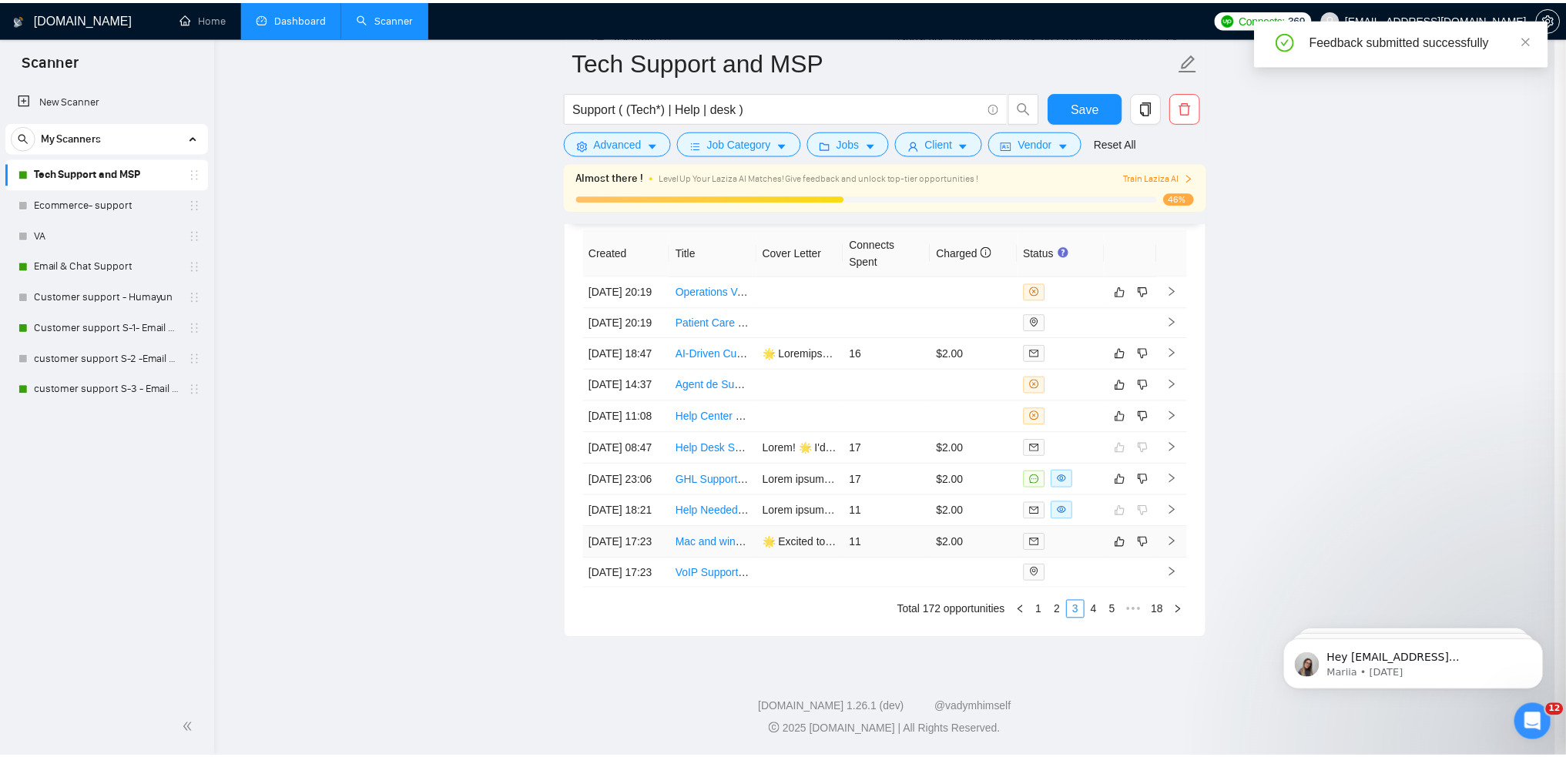
scroll to position [392, 0]
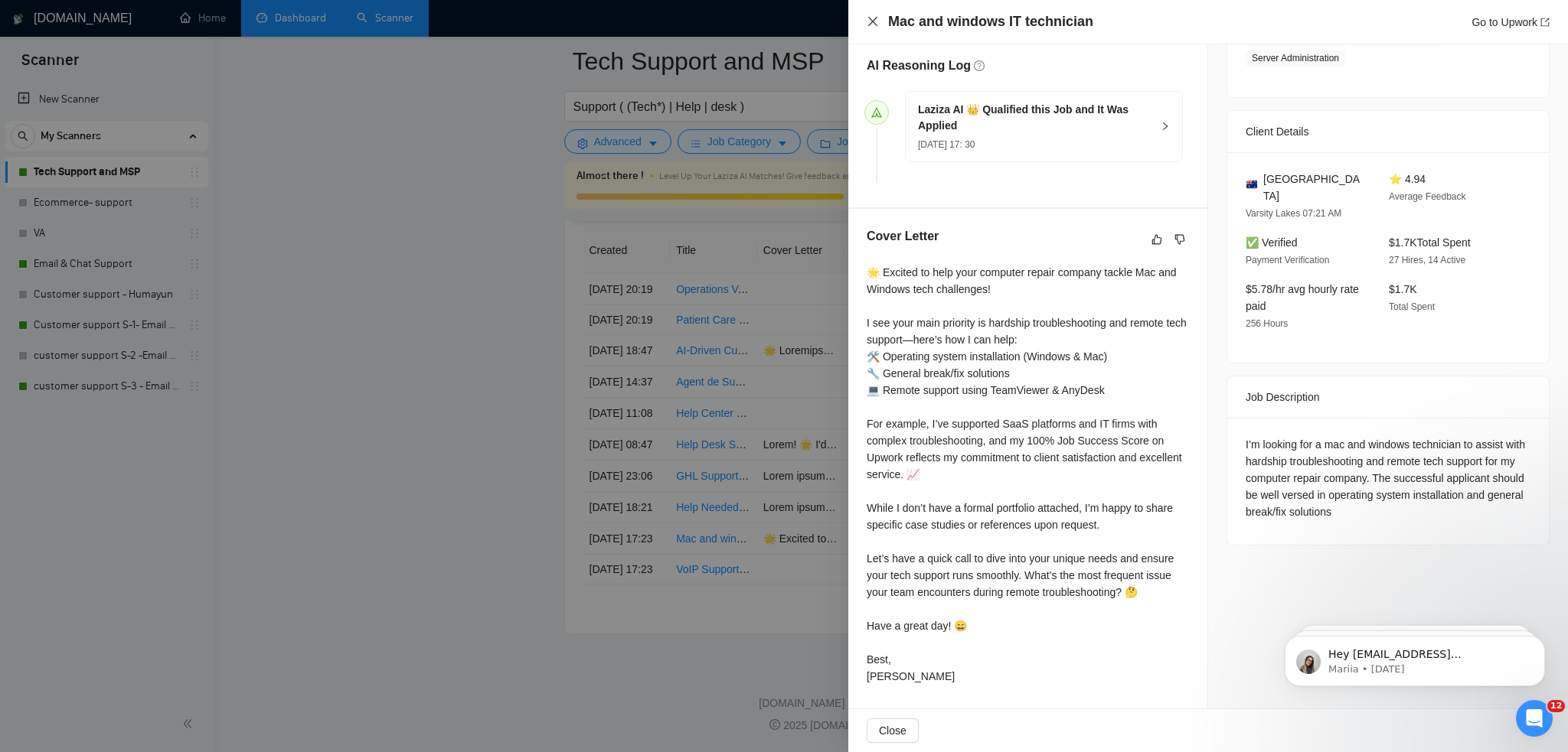
click at [871, 18] on icon "close" at bounding box center [872, 21] width 12 height 12
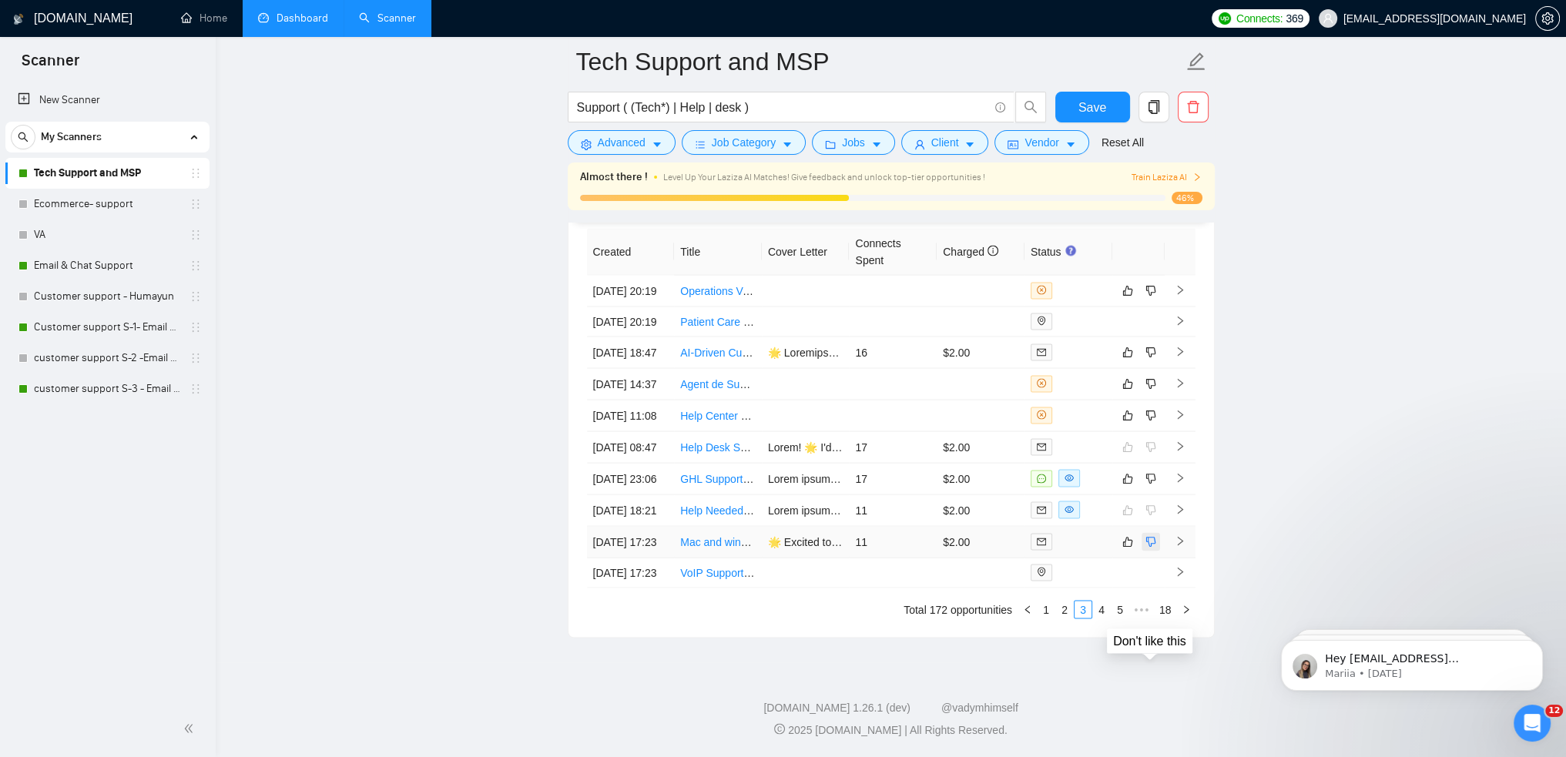
click at [1156, 533] on button "button" at bounding box center [1151, 542] width 18 height 18
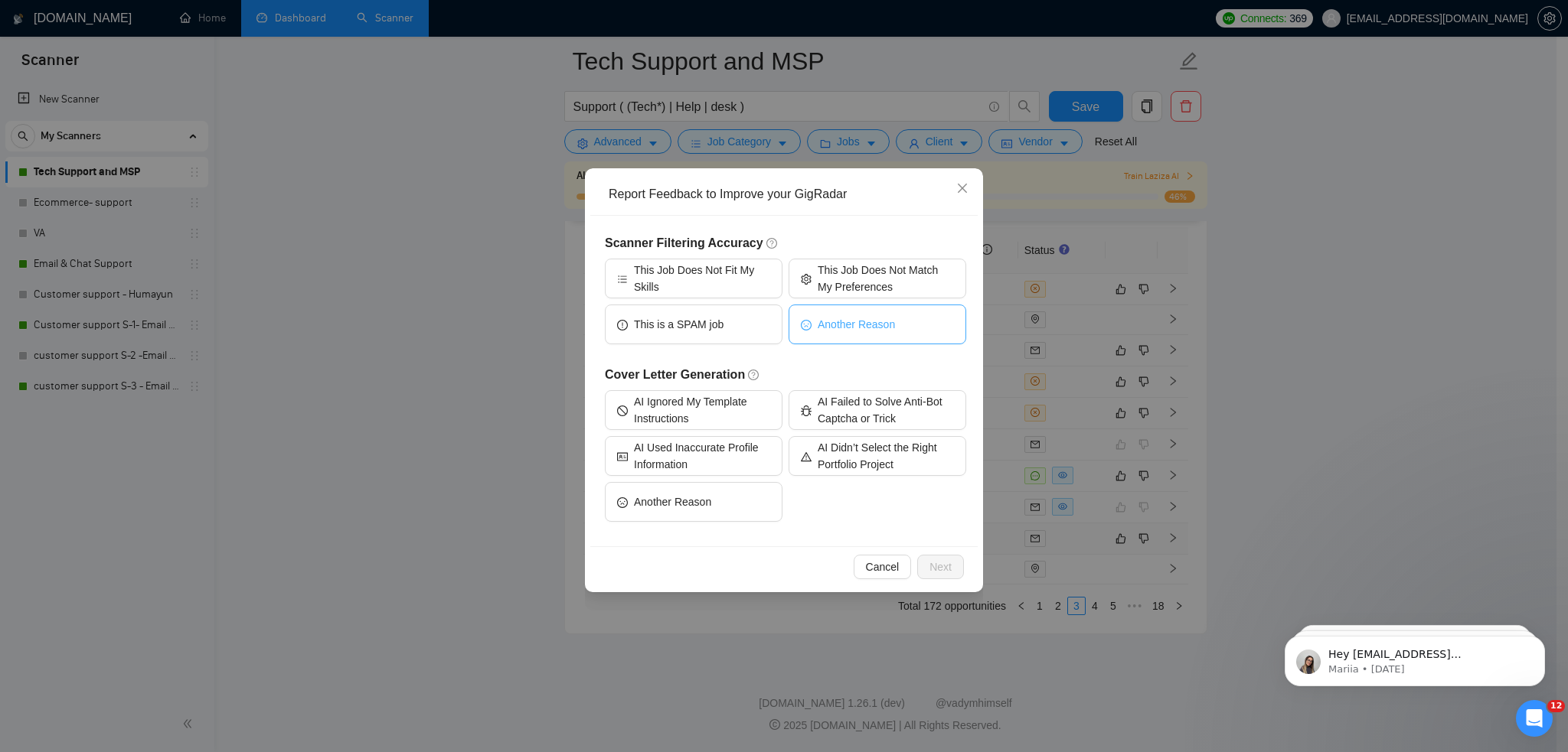
click at [875, 330] on span "Another Reason" at bounding box center [857, 324] width 78 height 17
click at [697, 417] on span "AI Ignored My Template Instructions" at bounding box center [702, 410] width 136 height 34
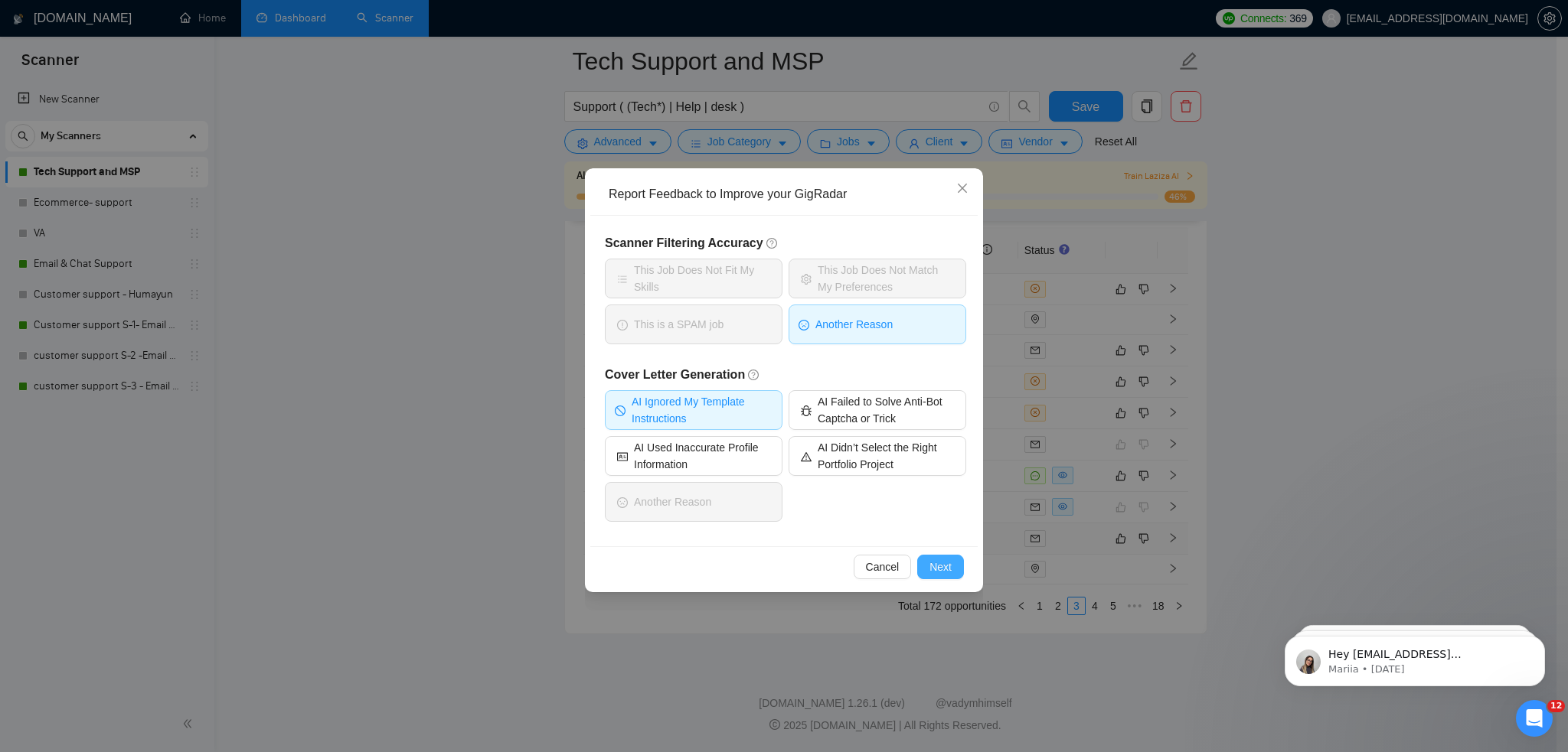
drag, startPoint x: 948, startPoint y: 568, endPoint x: 949, endPoint y: 557, distance: 11.0
click at [949, 562] on span "Next" at bounding box center [940, 566] width 22 height 17
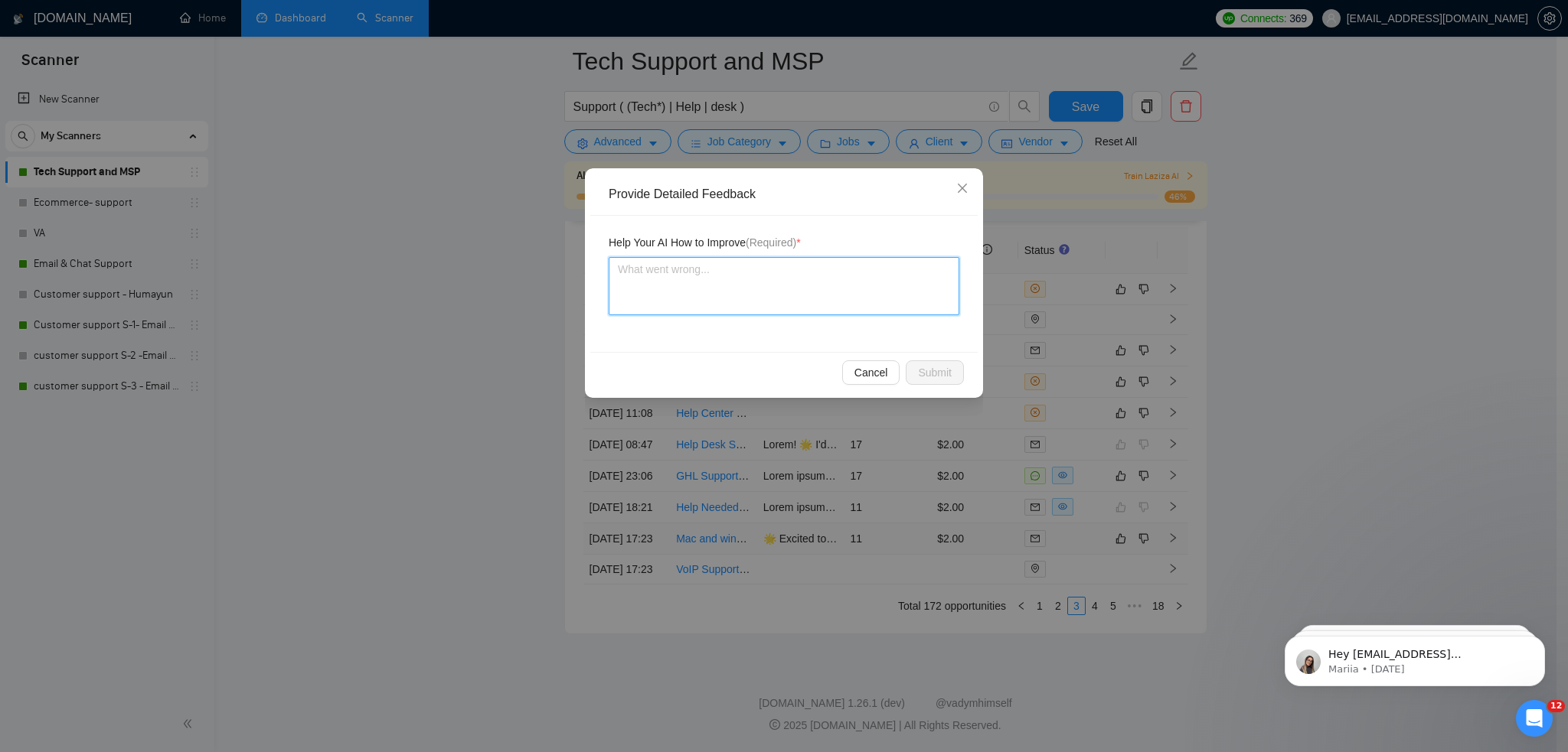
click at [755, 273] on textarea at bounding box center [783, 286] width 351 height 59
type textarea "t"
type textarea "te"
type textarea "teh"
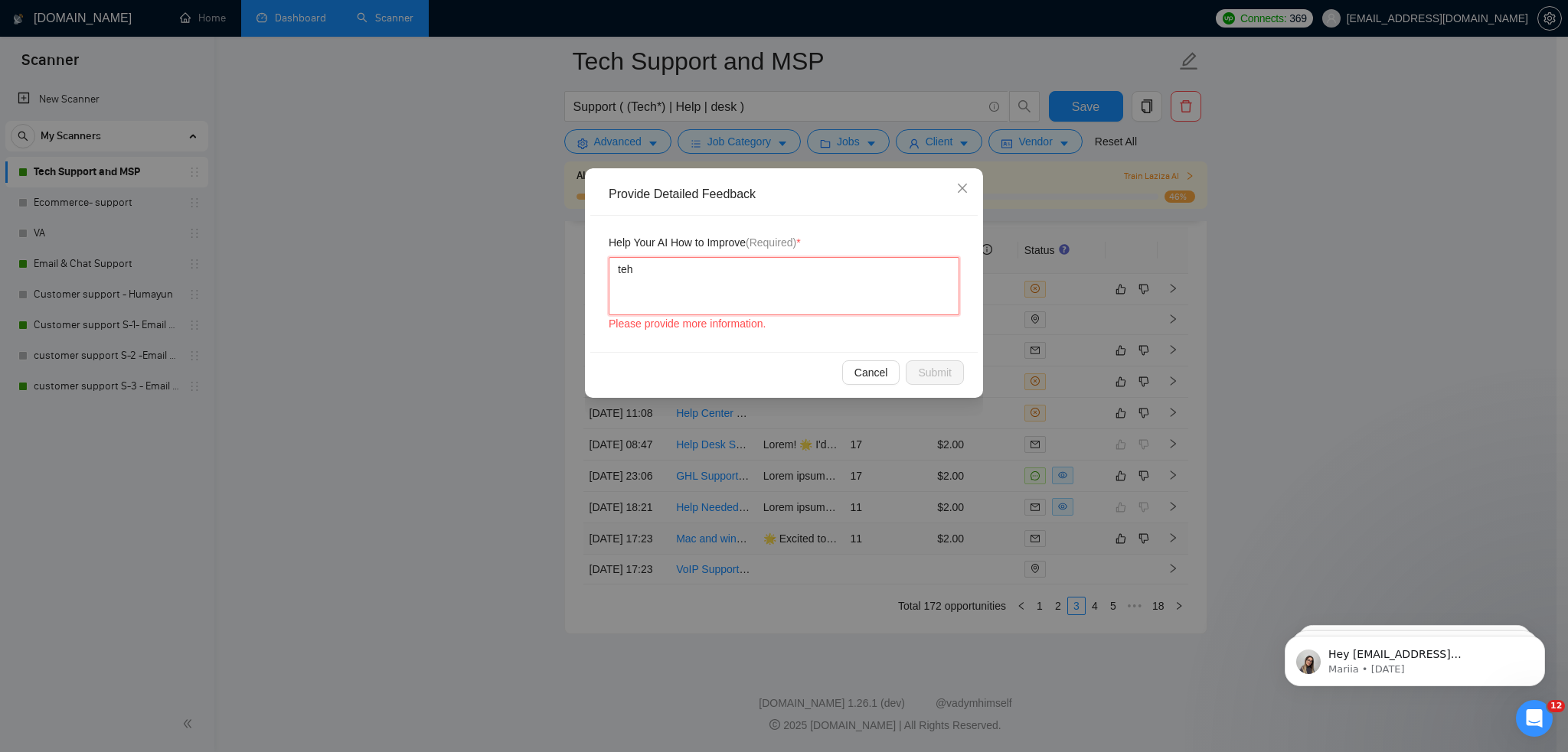
type textarea "teh c"
type textarea "teh cl"
type textarea "teh cle"
type textarea "teh clei"
type textarea "teh clein"
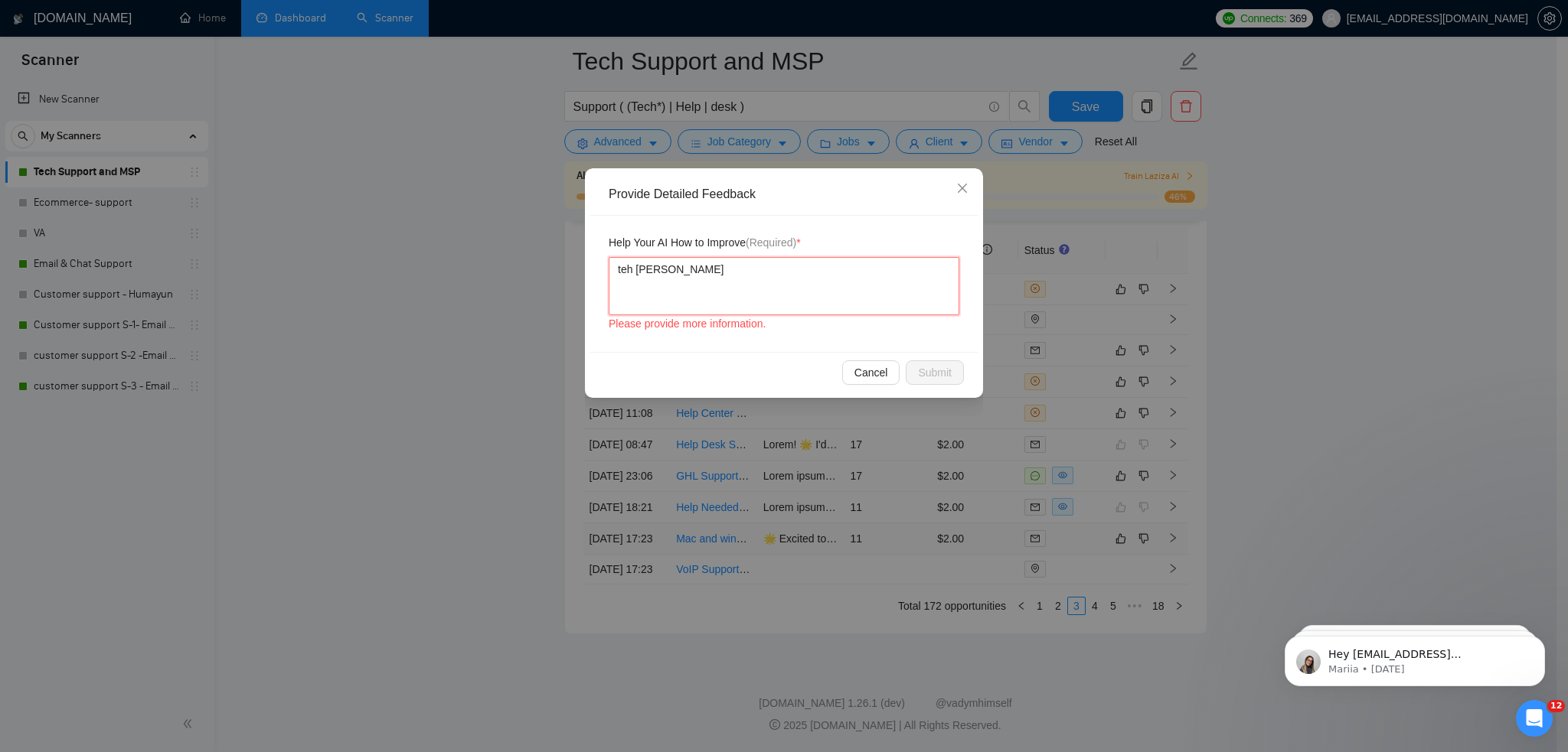
type textarea "teh cleint"
type textarea "teh cleint h"
type textarea "teh cleint ha"
type textarea "teh cleint has"
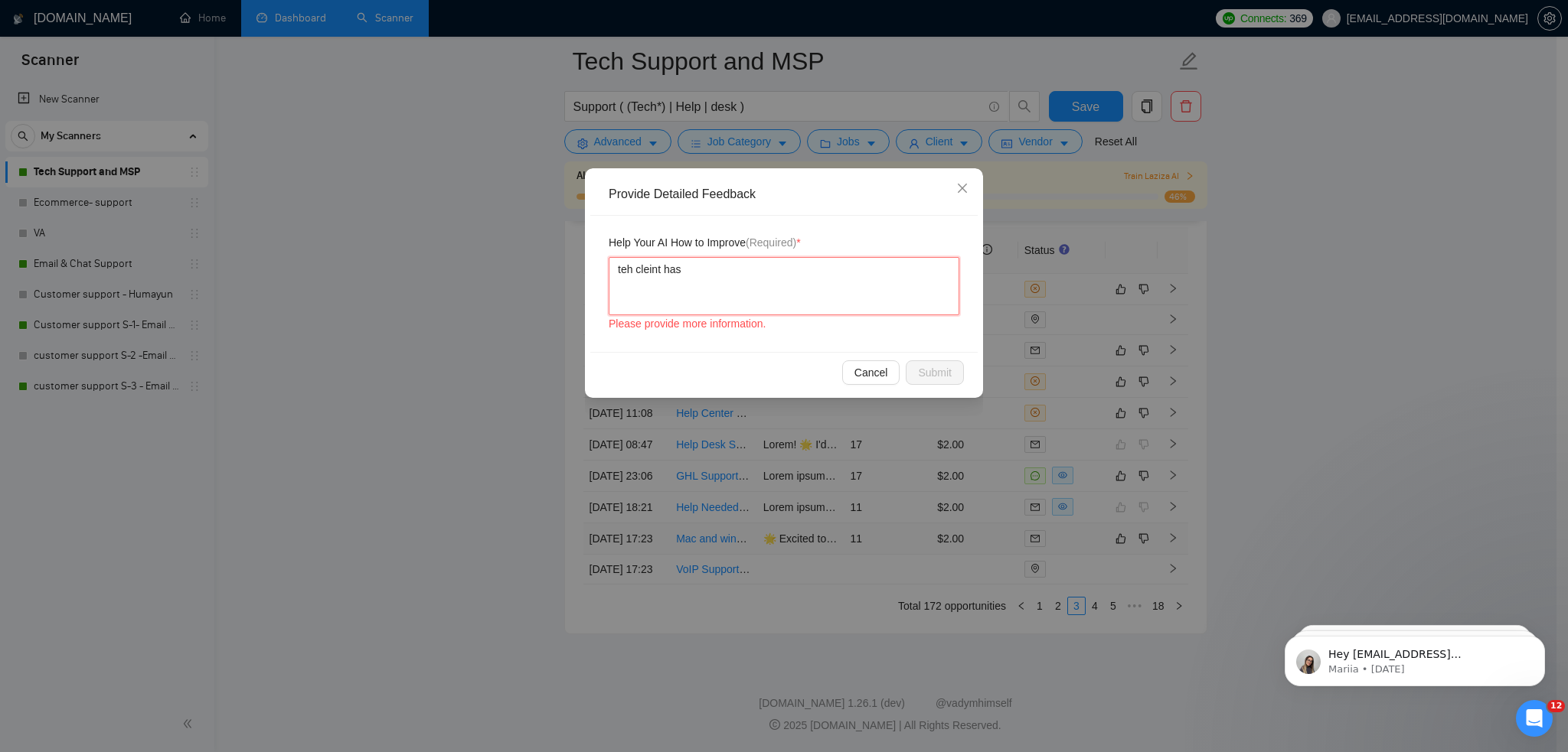
type textarea "teh cleint has"
type textarea "teh cleint ha"
type textarea "teh cleint h"
type textarea "teh cleint"
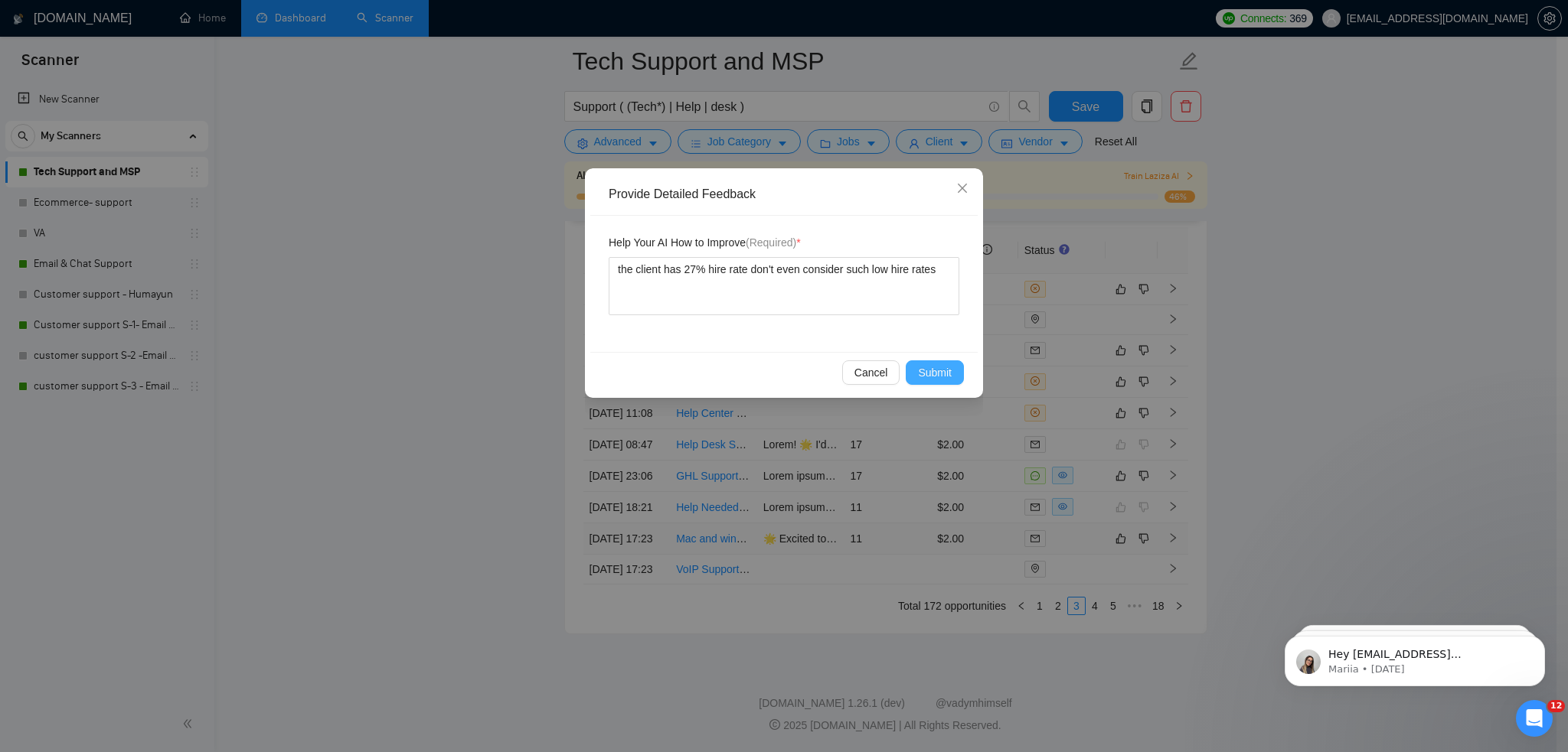
click at [949, 371] on span "Submit" at bounding box center [935, 373] width 34 height 17
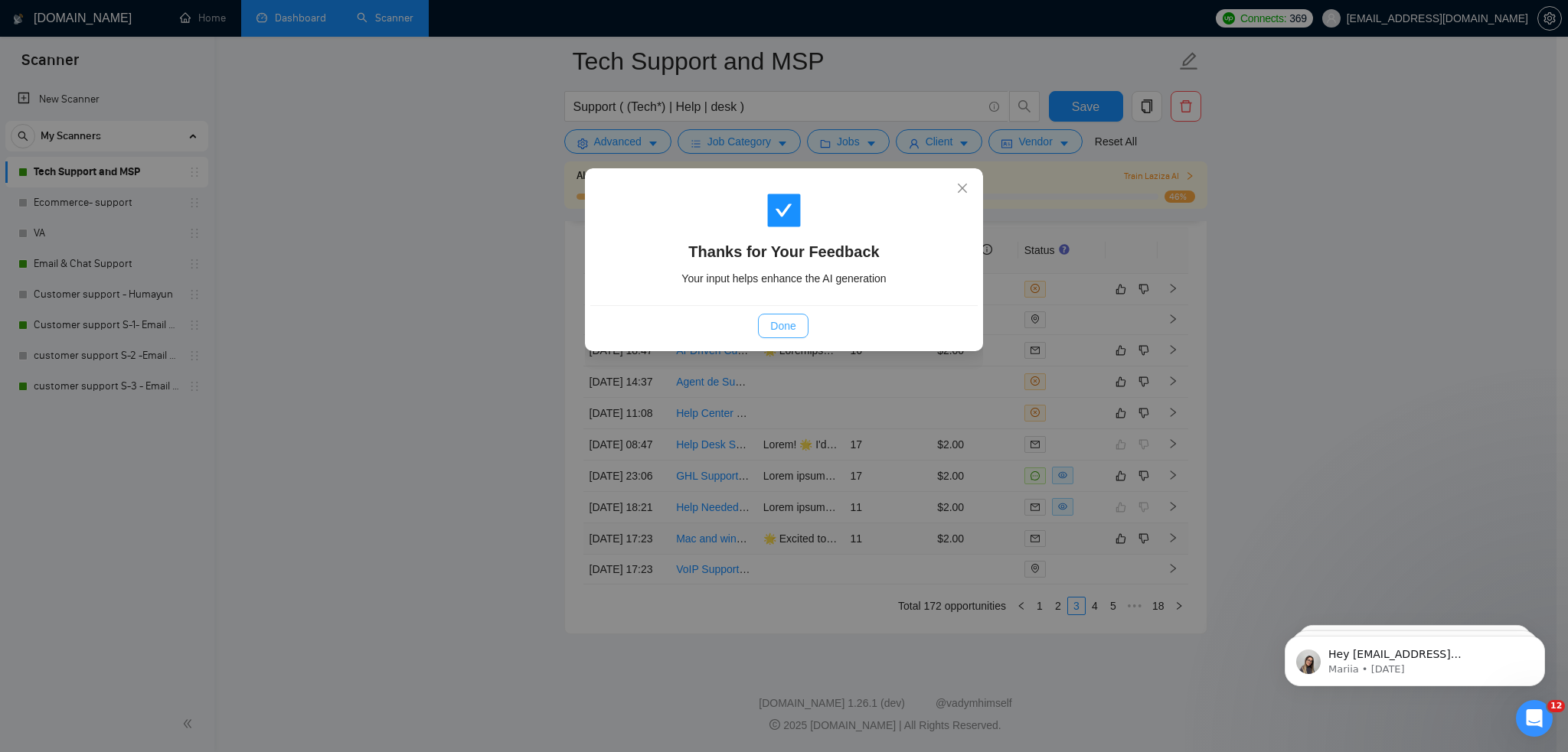
drag, startPoint x: 783, startPoint y: 327, endPoint x: 815, endPoint y: 348, distance: 38.3
click at [783, 328] on span "Done" at bounding box center [782, 326] width 25 height 17
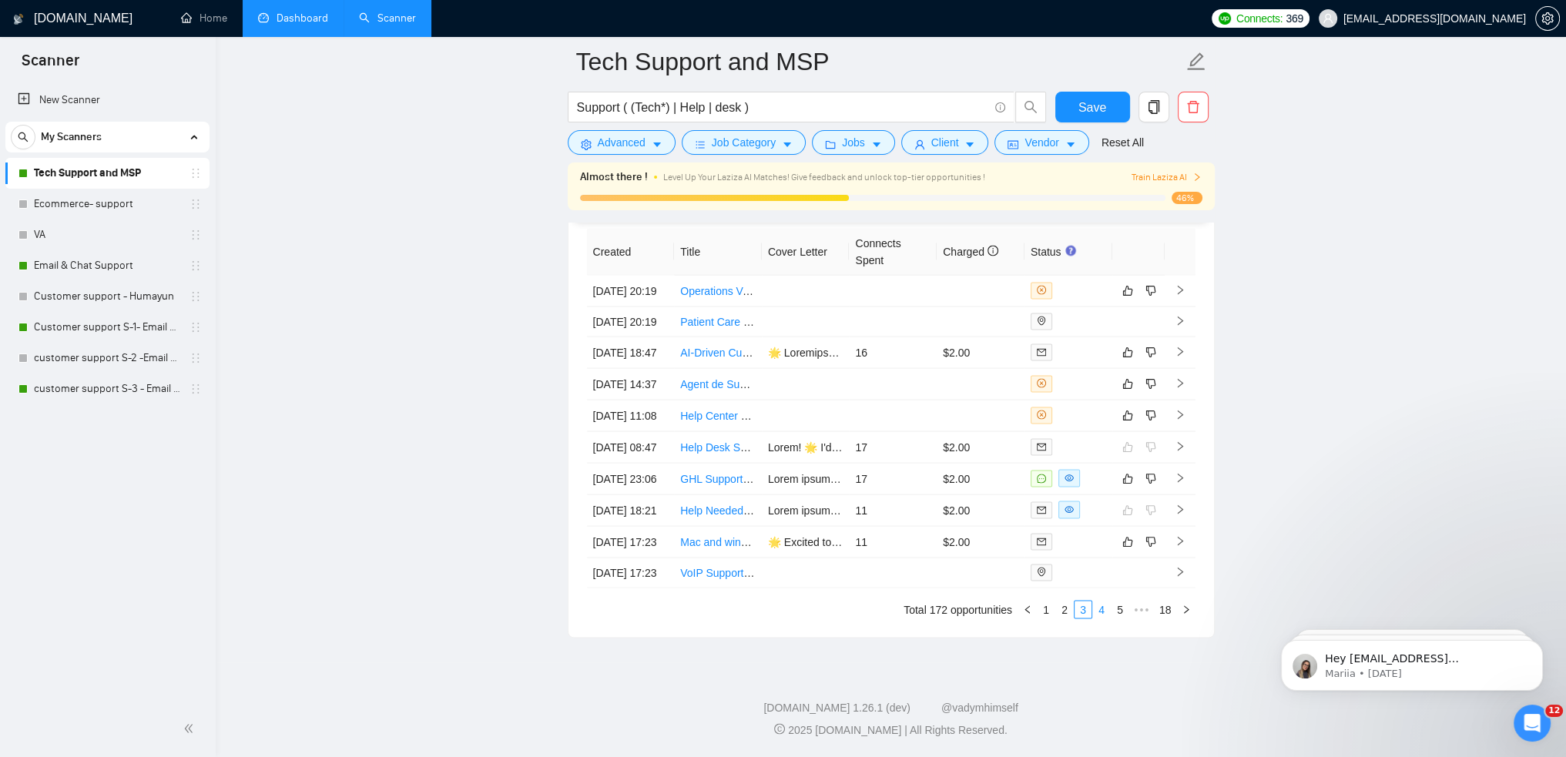
click at [1106, 619] on link "4" at bounding box center [1101, 610] width 17 height 17
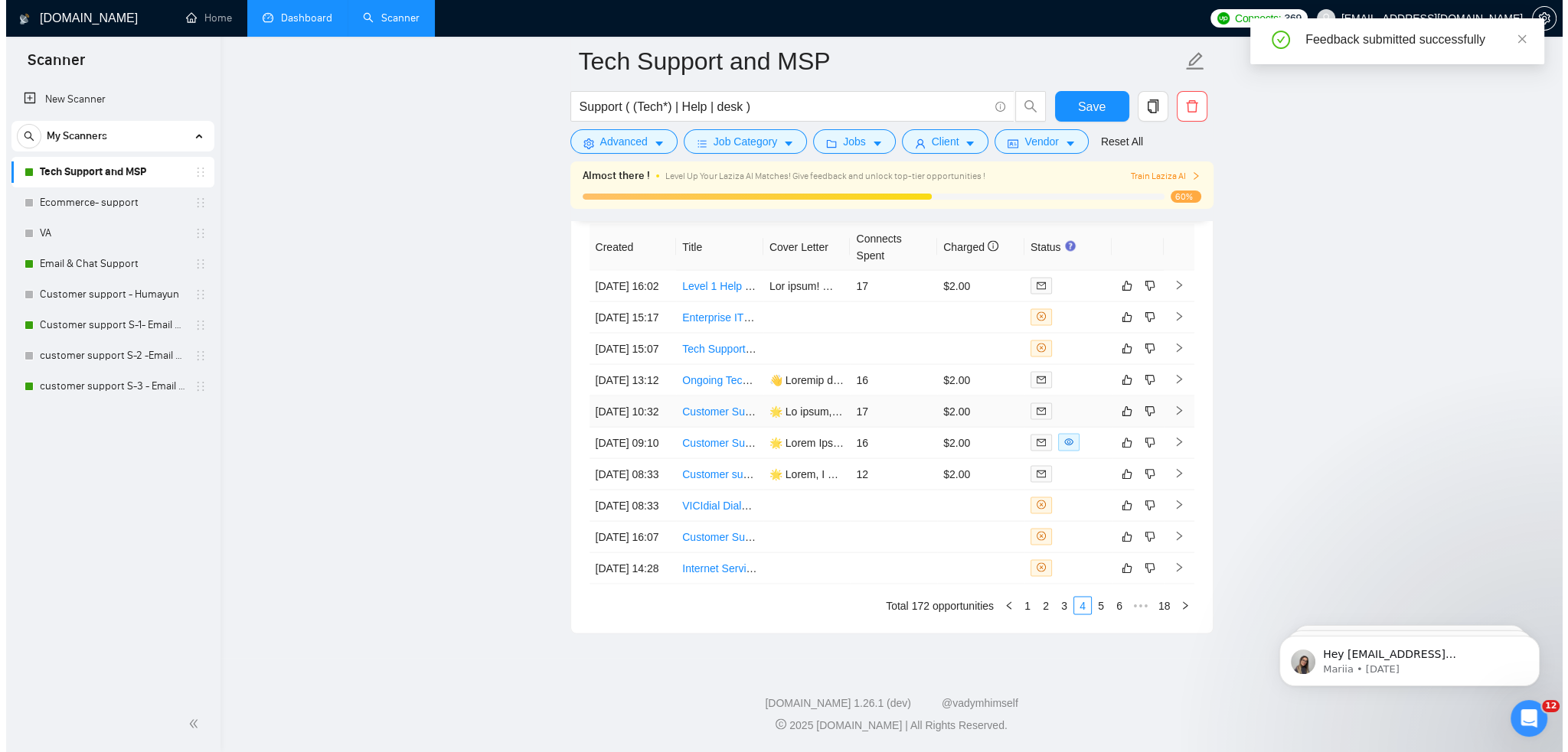
scroll to position [4078, 0]
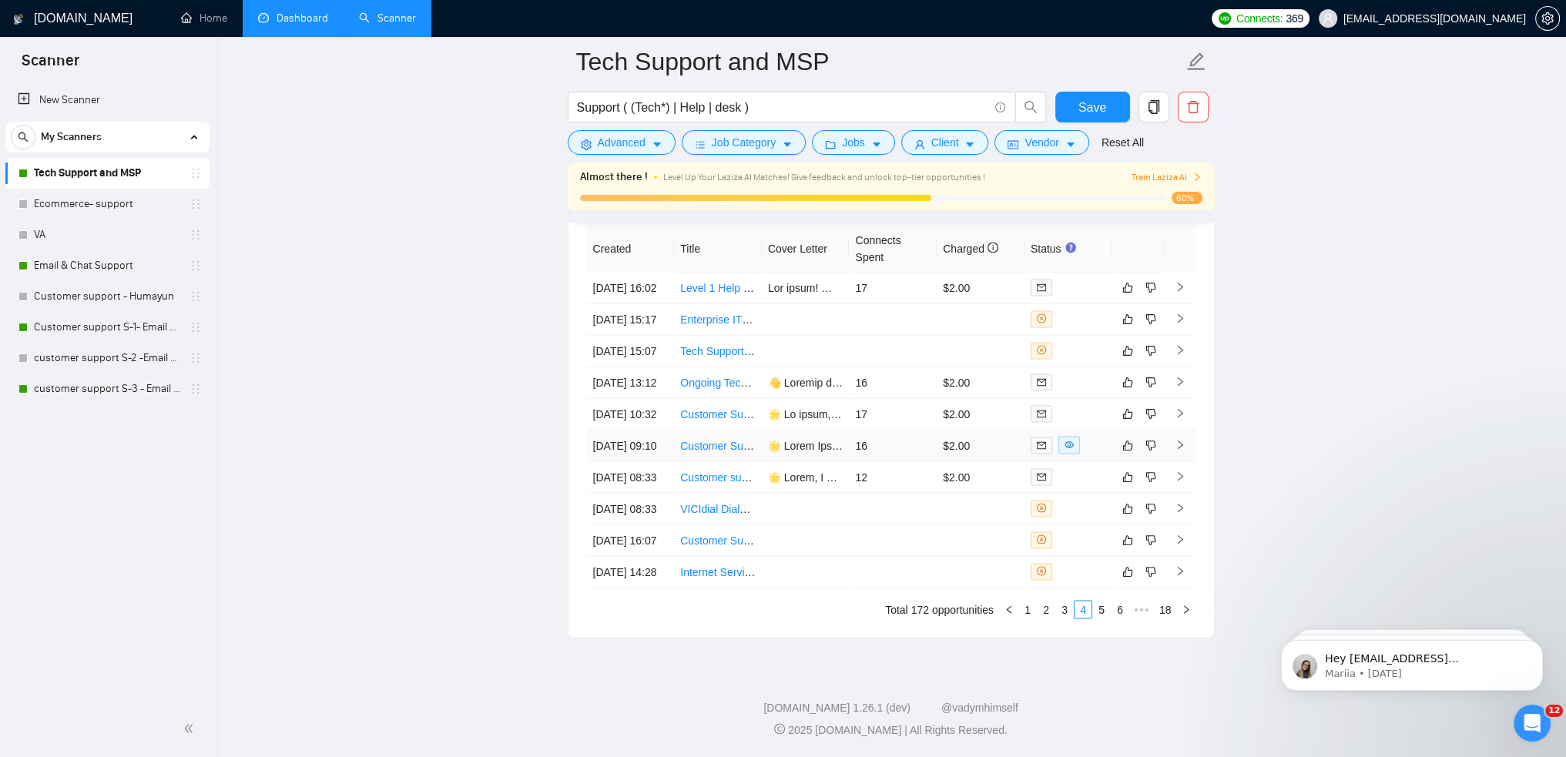
click at [743, 440] on link "Customer Support Agent" at bounding box center [739, 446] width 118 height 12
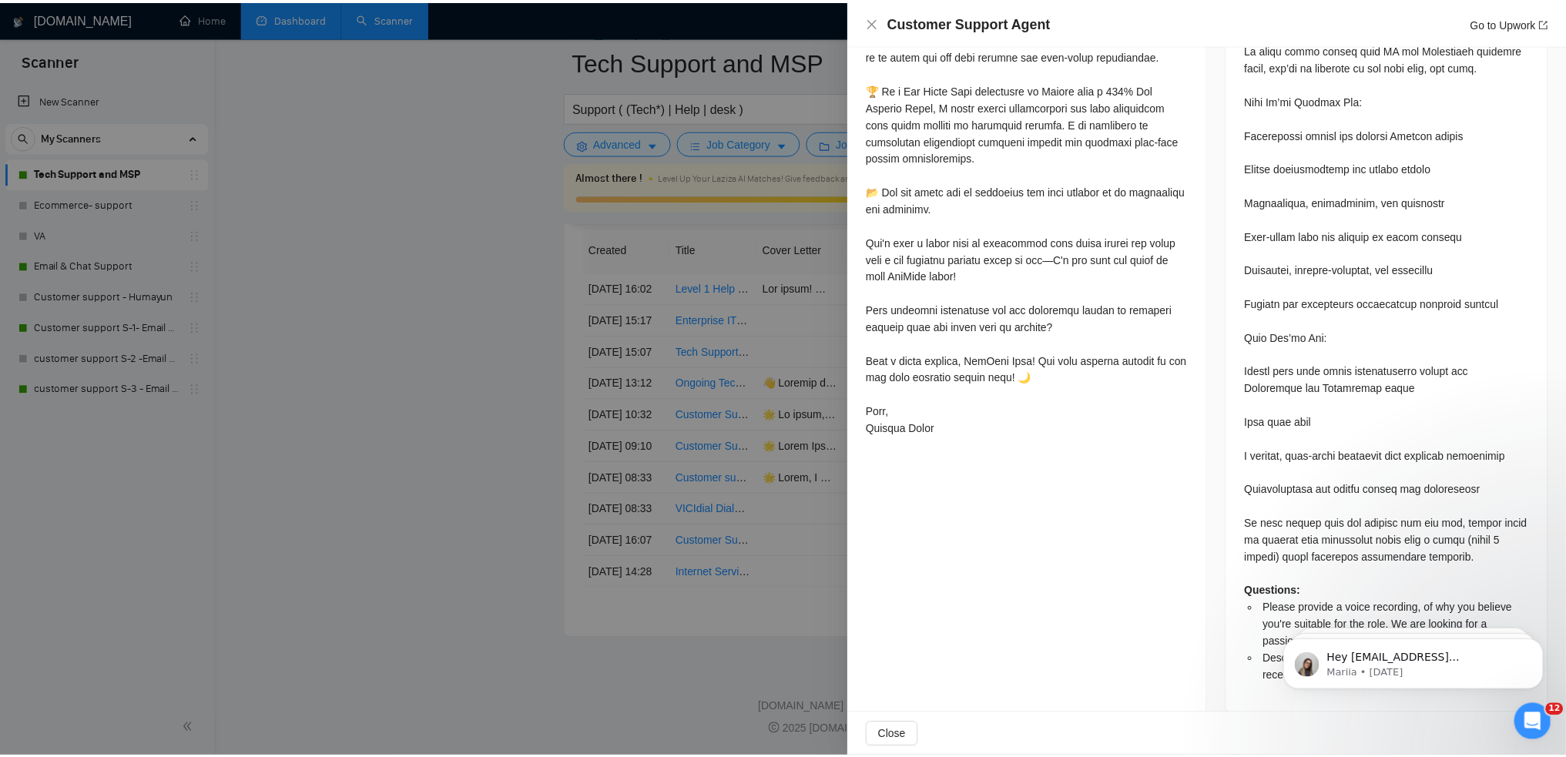
scroll to position [1075, 0]
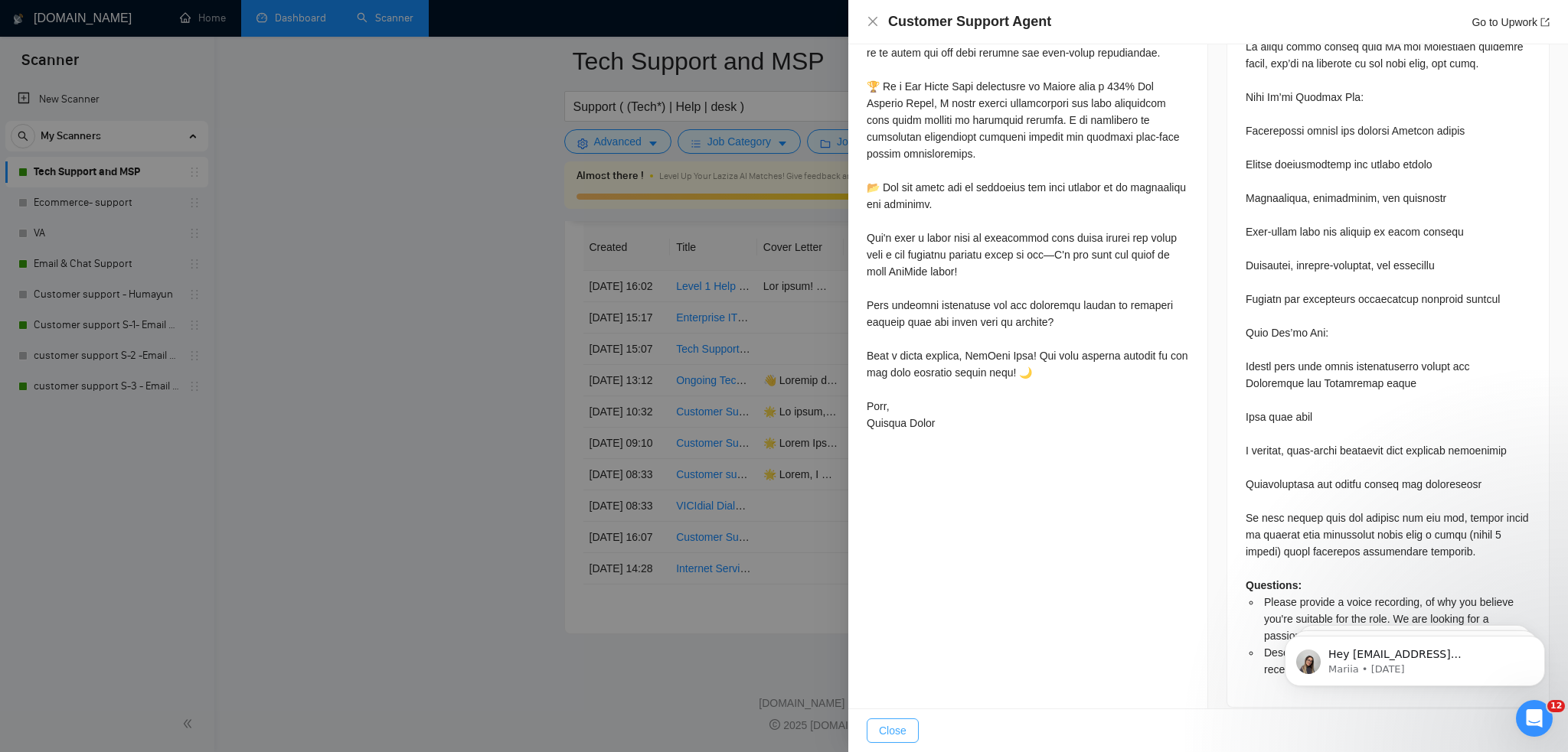
click at [892, 725] on span "Close" at bounding box center [892, 730] width 28 height 17
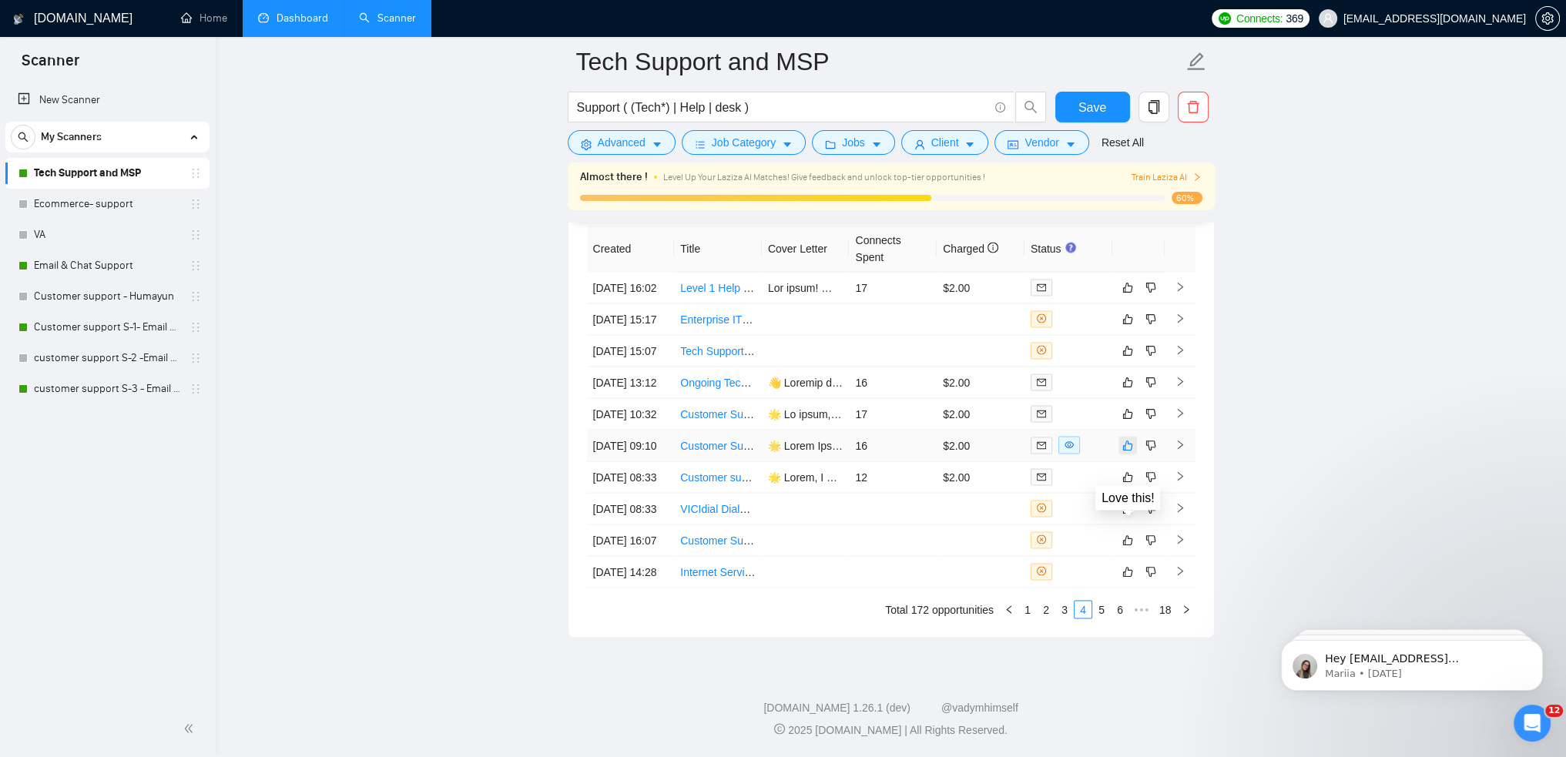
click at [1128, 440] on icon "like" at bounding box center [1127, 446] width 11 height 12
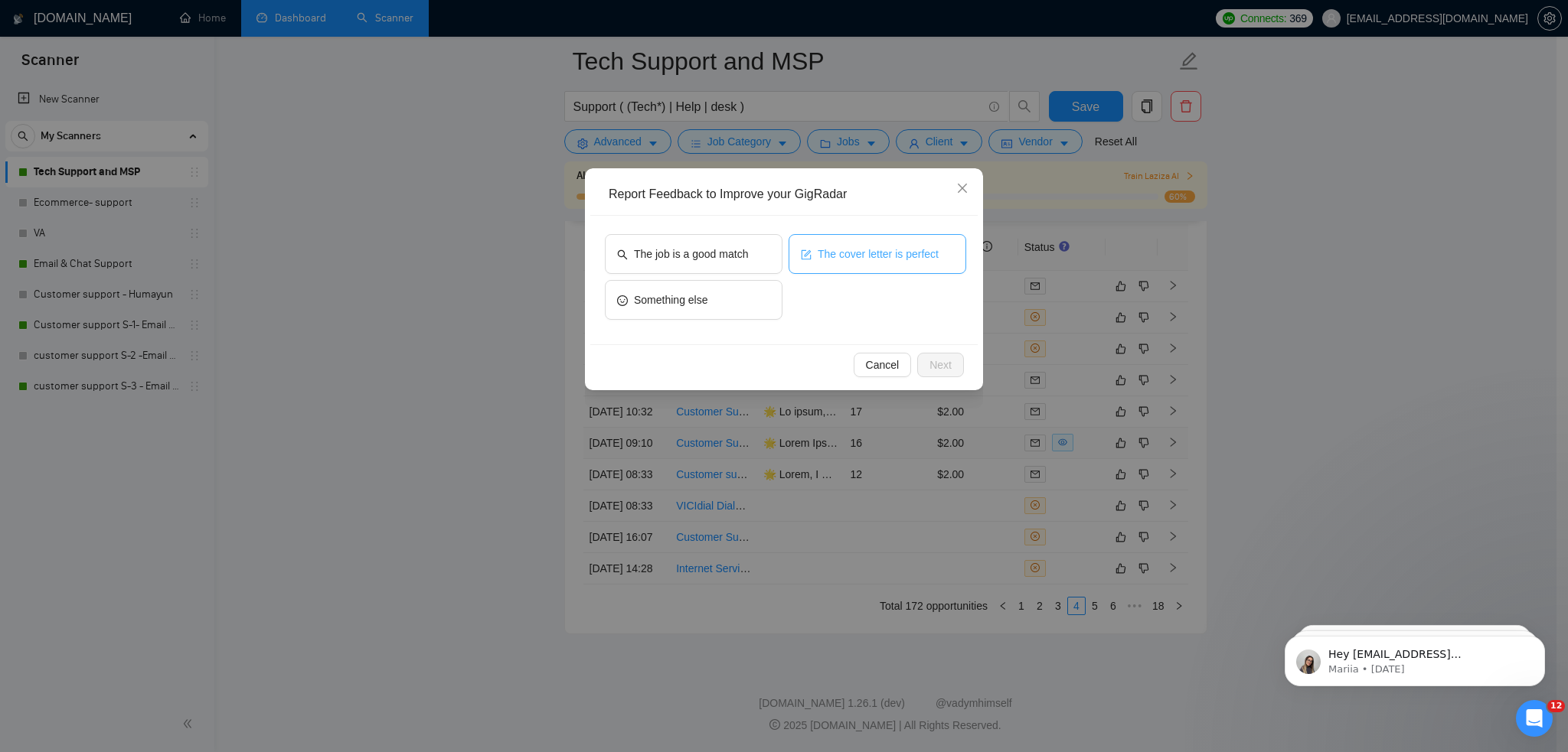
click at [827, 255] on span "The cover letter is perfect" at bounding box center [878, 253] width 121 height 17
click at [691, 244] on button "The job is a good match" at bounding box center [694, 254] width 178 height 40
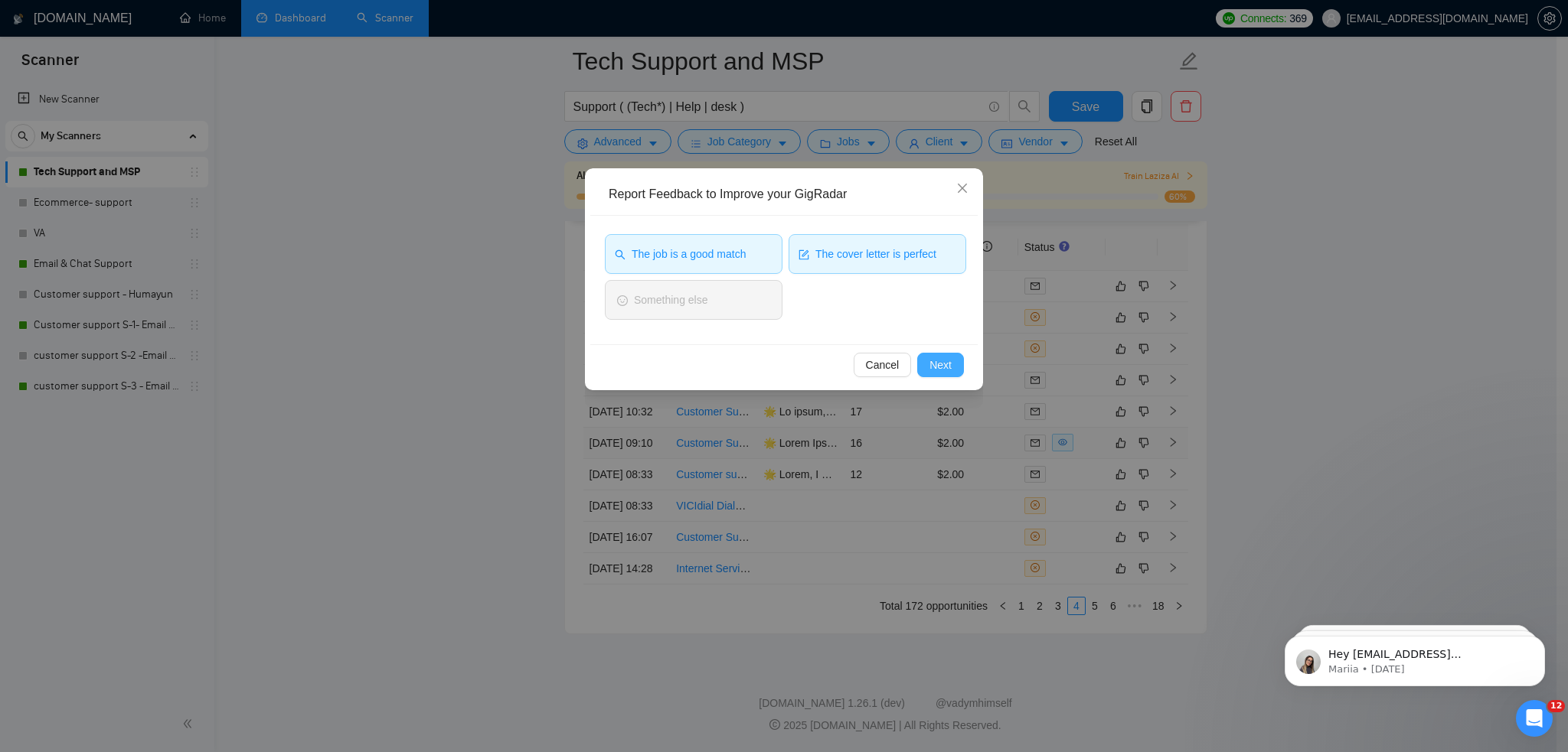
click at [937, 360] on span "Next" at bounding box center [940, 365] width 22 height 17
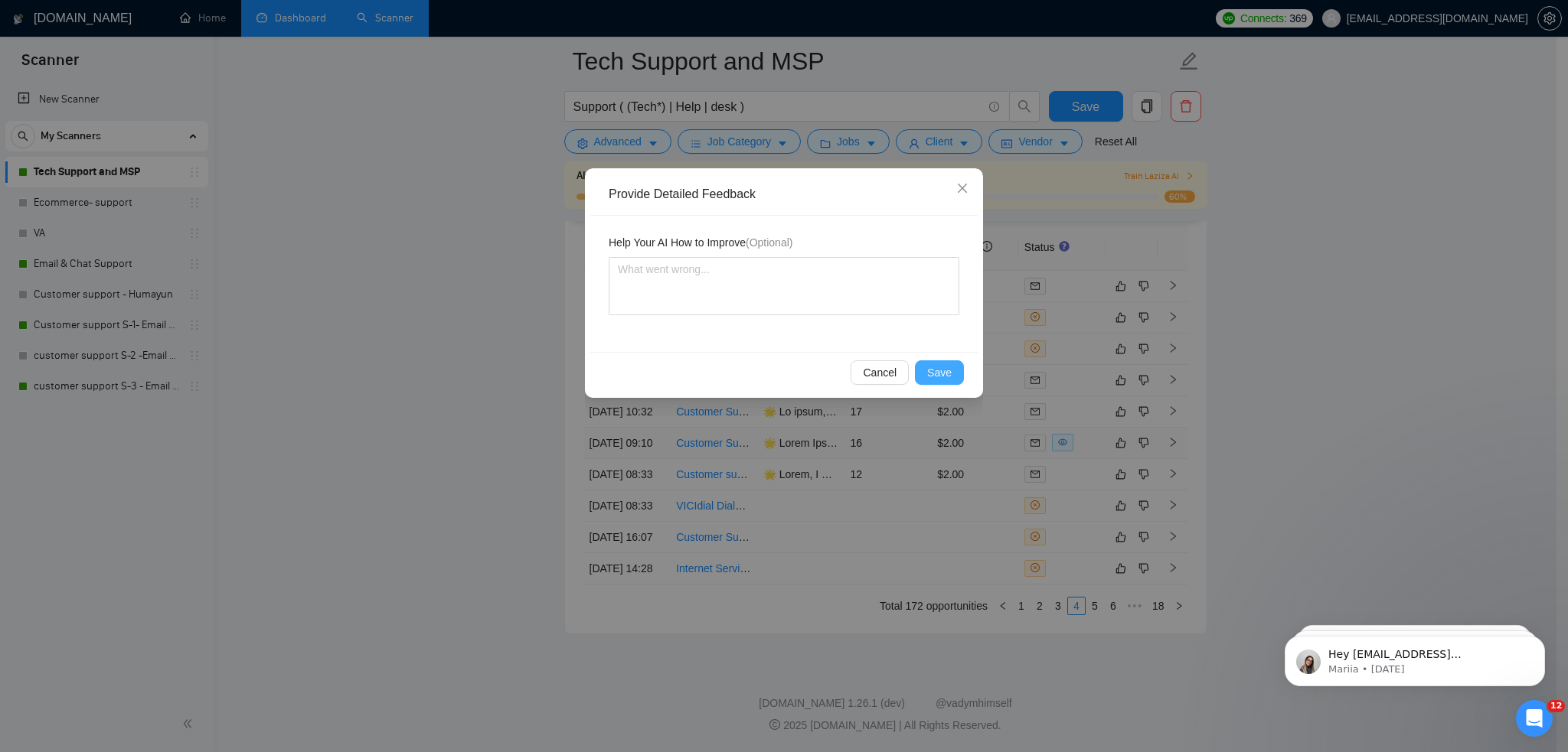
click at [935, 381] on button "Save" at bounding box center [939, 373] width 49 height 25
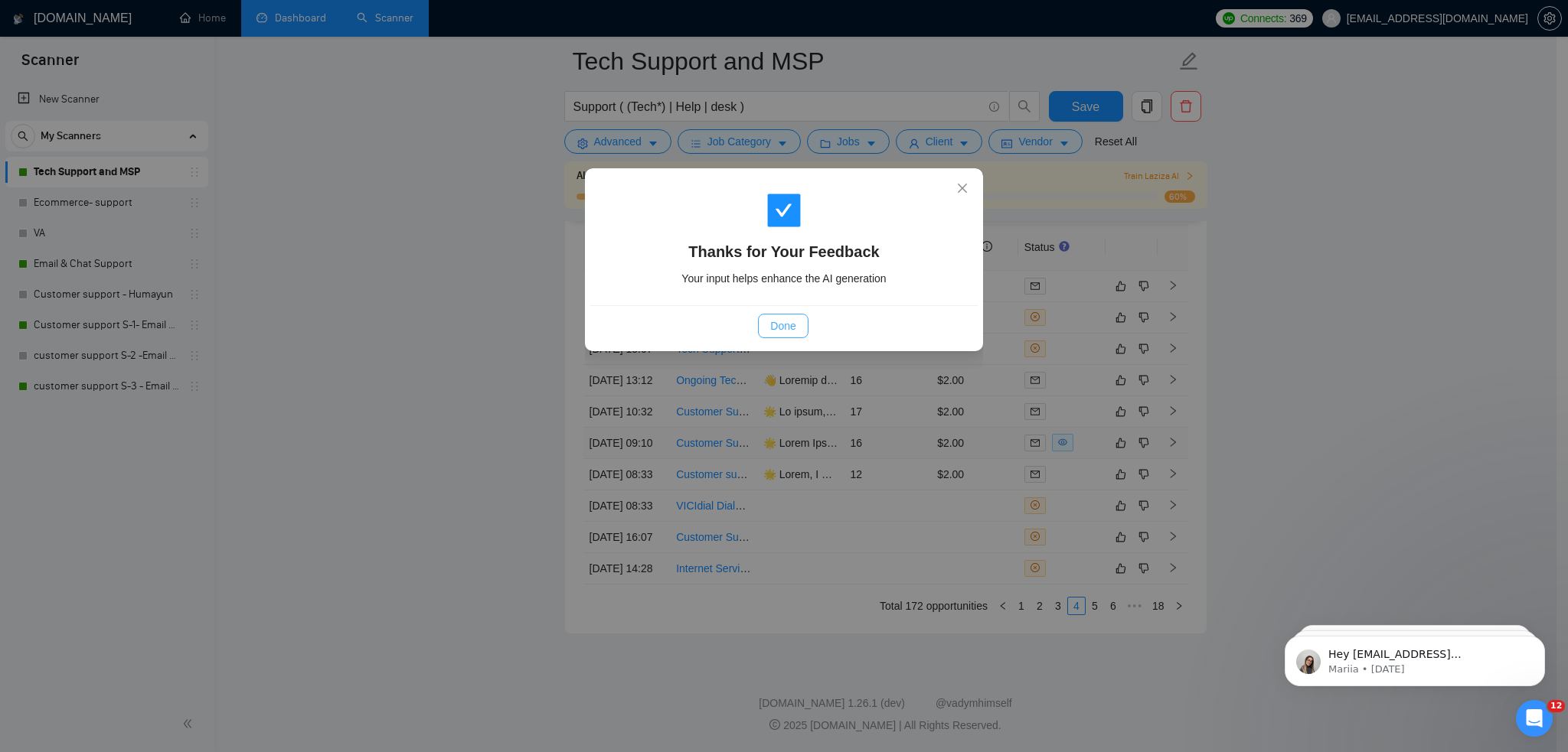
click at [764, 315] on button "Done" at bounding box center [783, 326] width 50 height 25
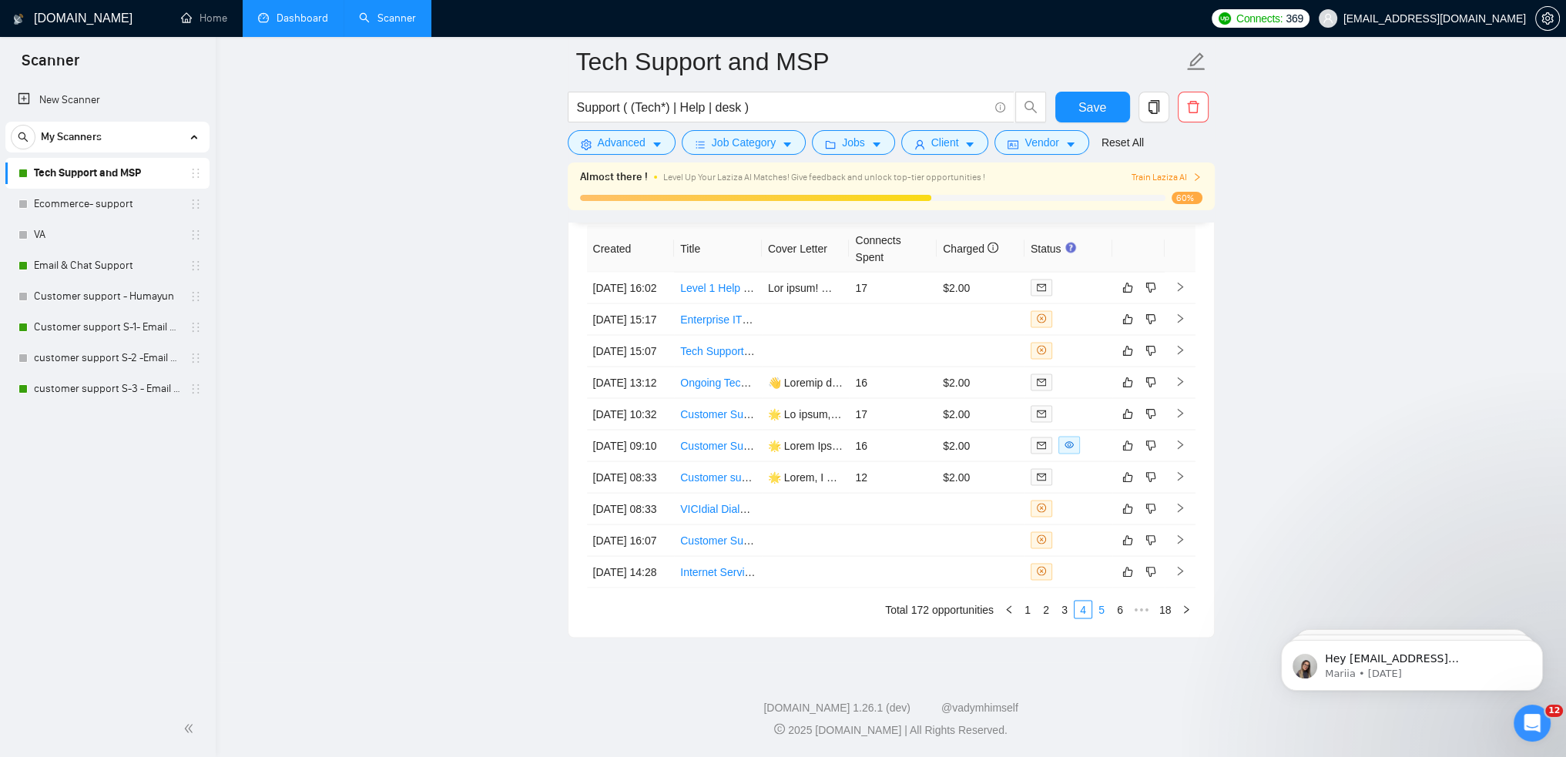
click at [1105, 619] on link "5" at bounding box center [1101, 610] width 17 height 17
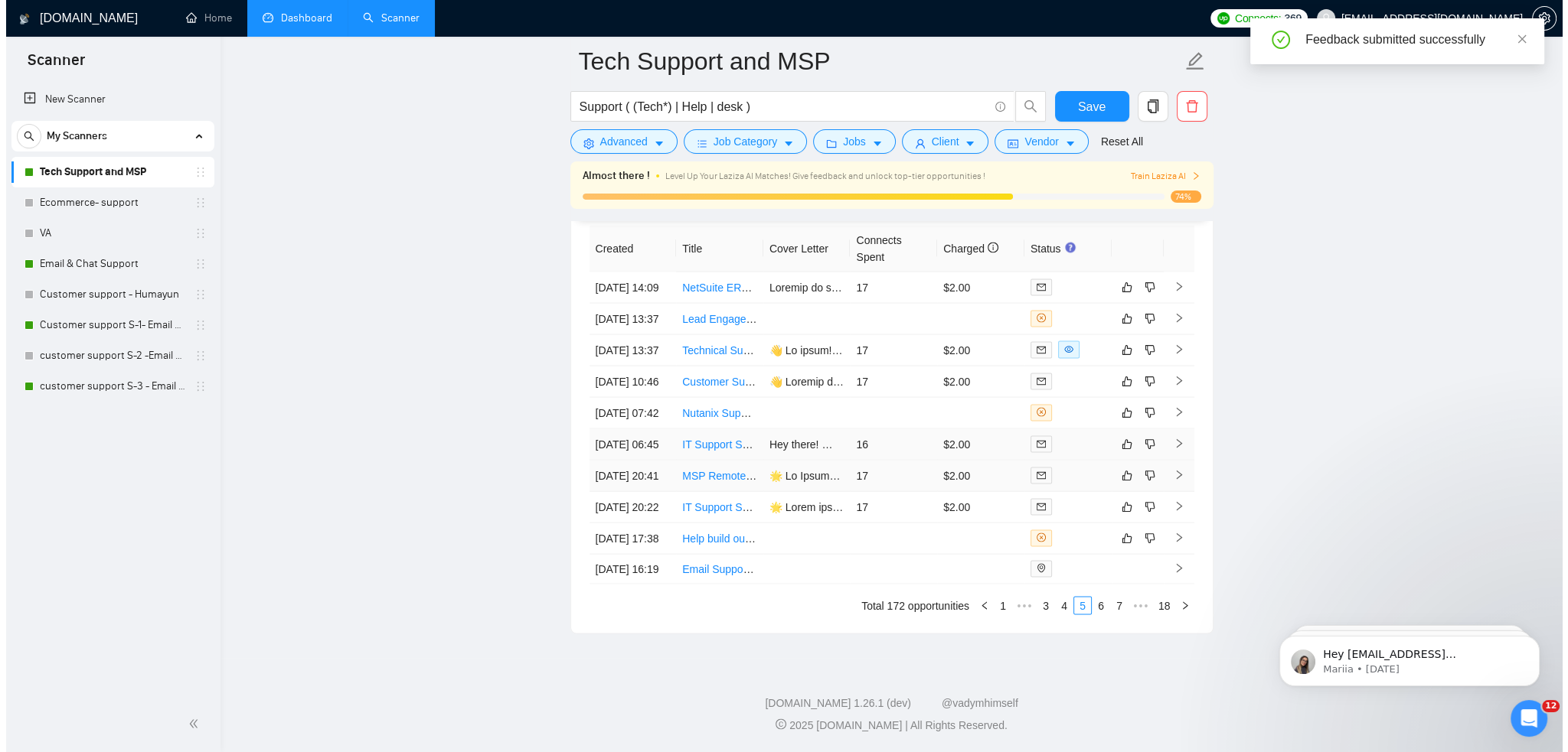
scroll to position [4001, 0]
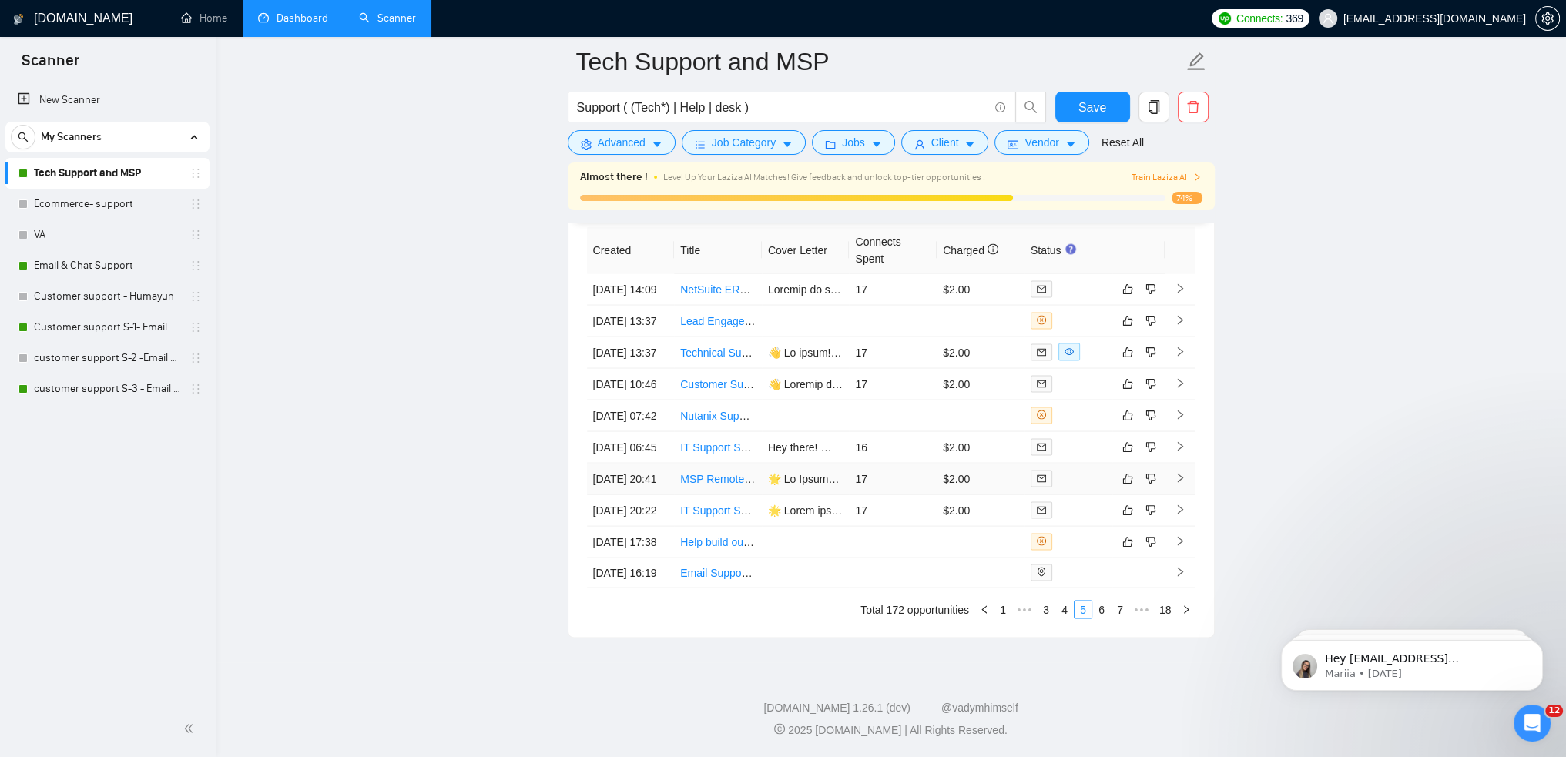
click at [1063, 488] on div at bounding box center [1068, 479] width 75 height 18
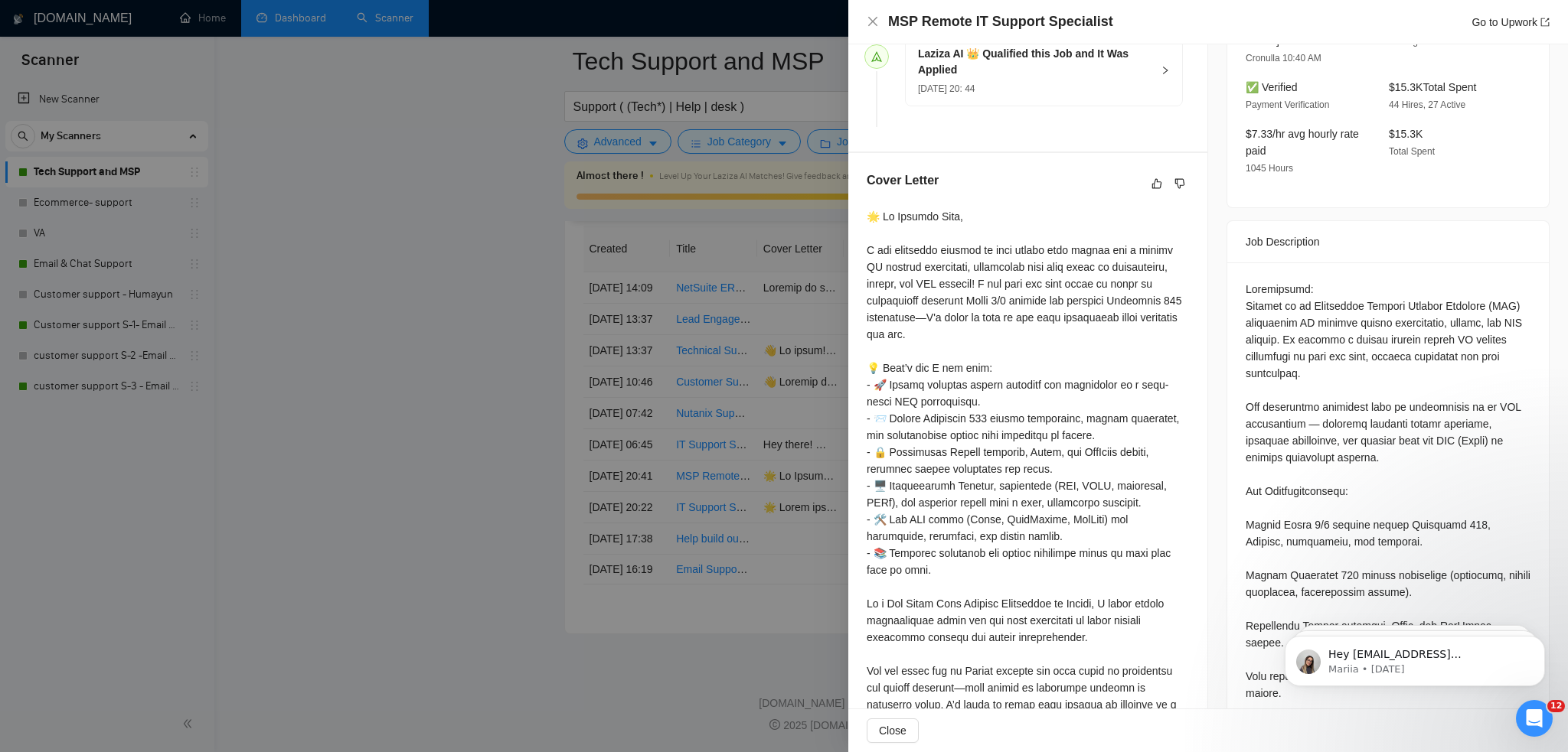
scroll to position [379, 0]
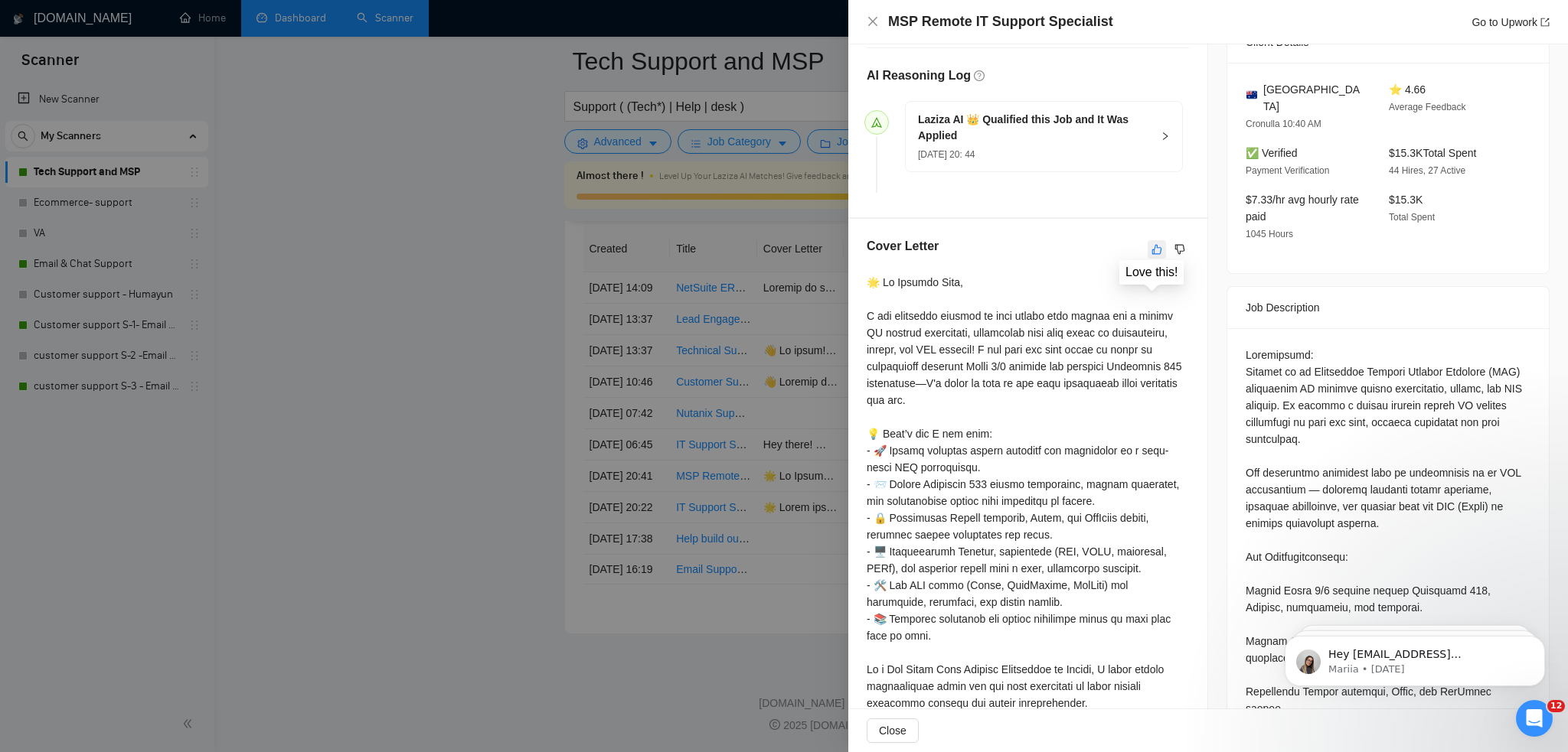
click at [1152, 248] on icon "like" at bounding box center [1157, 249] width 11 height 12
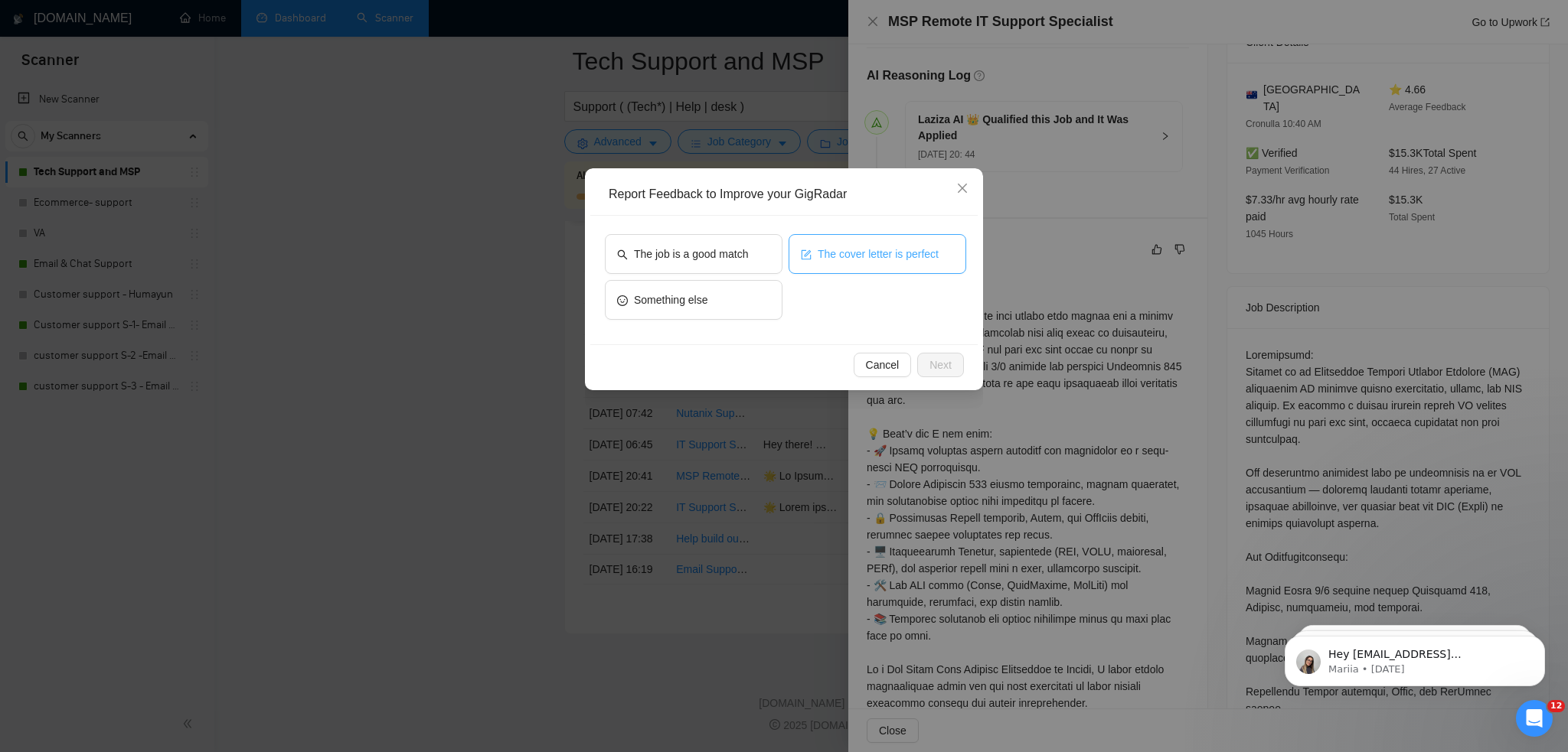
click at [842, 256] on span "The cover letter is perfect" at bounding box center [878, 253] width 121 height 17
click at [742, 258] on span "The job is a good match" at bounding box center [691, 253] width 114 height 17
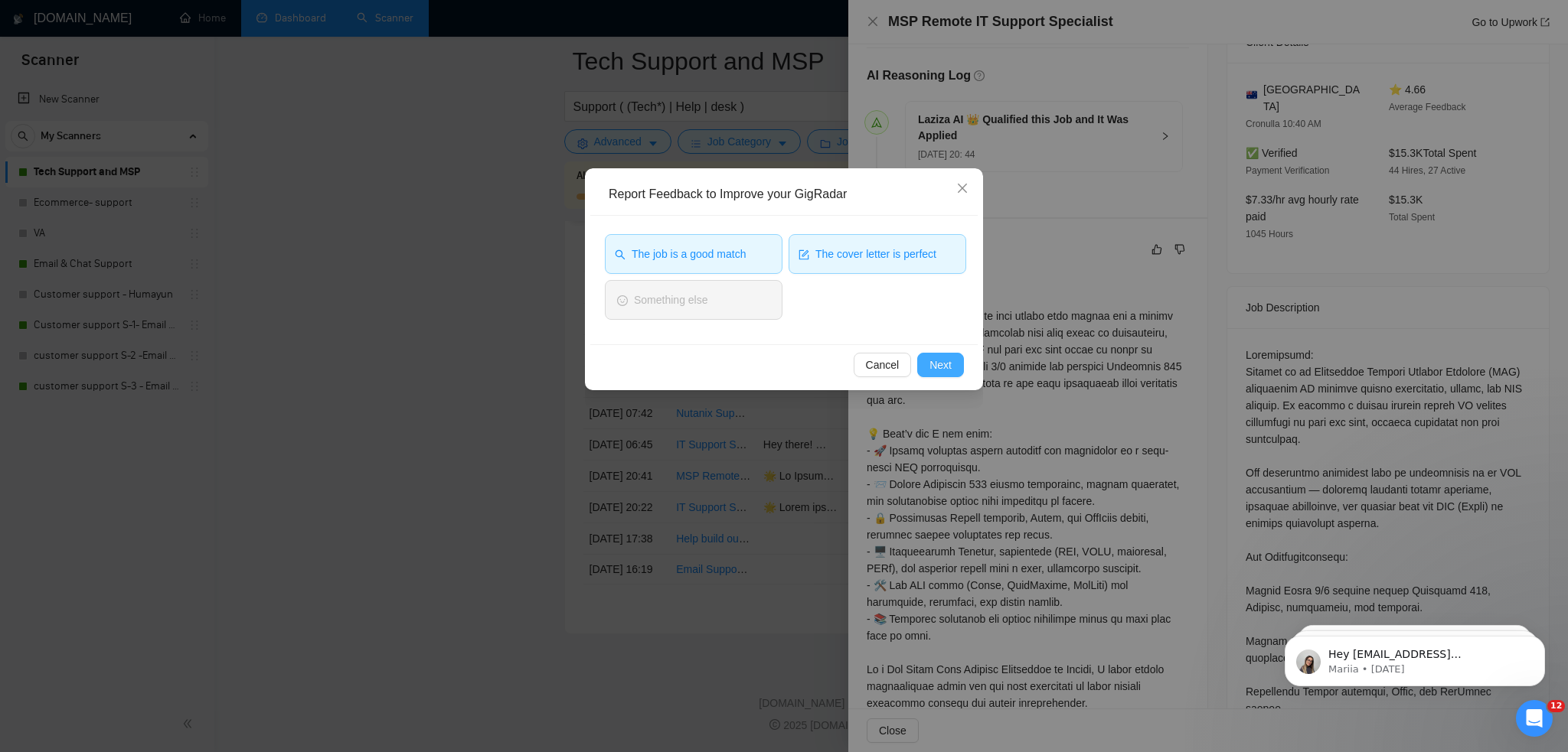
click at [959, 365] on button "Next" at bounding box center [940, 365] width 47 height 25
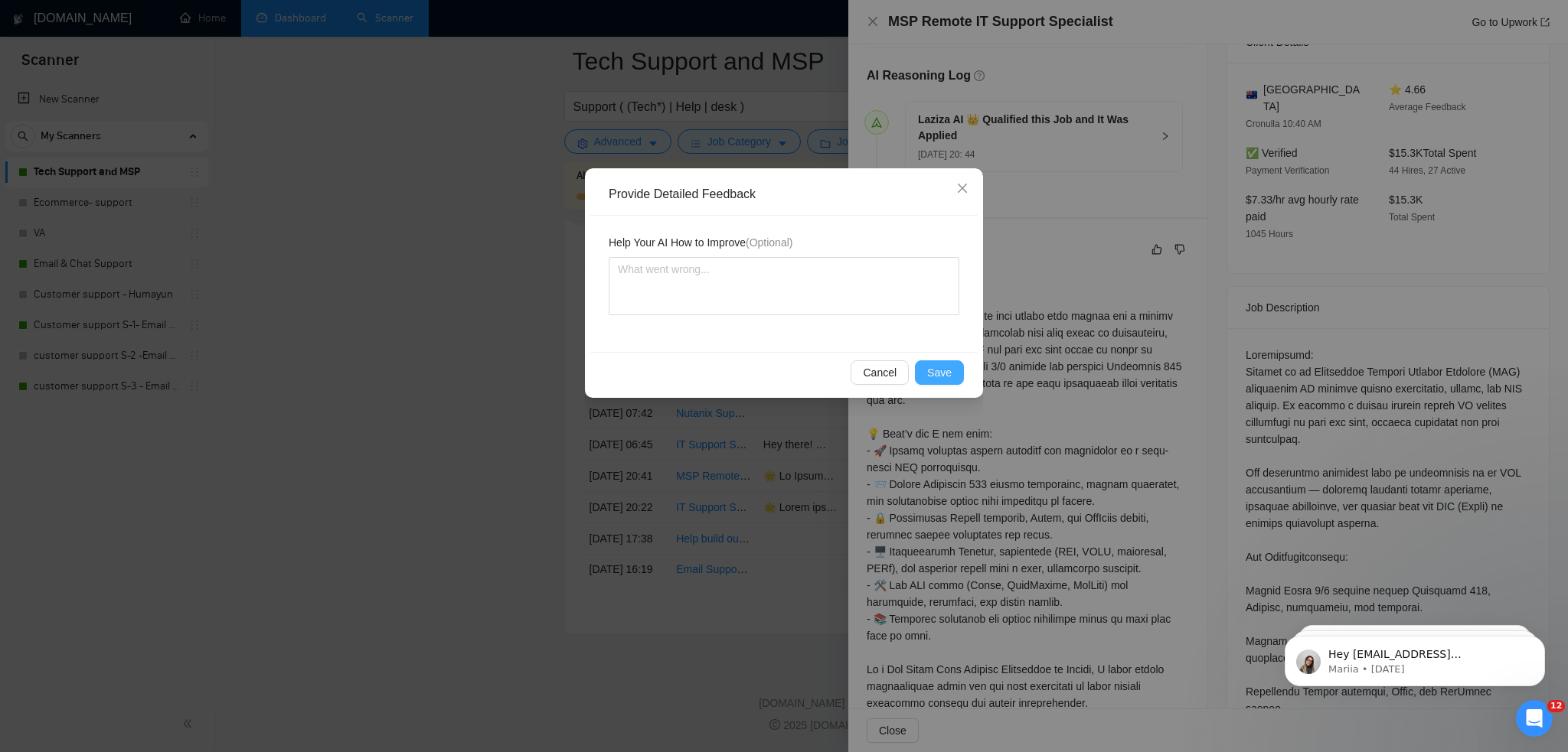
drag, startPoint x: 949, startPoint y: 378, endPoint x: 945, endPoint y: 370, distance: 8.9
click at [949, 378] on span "Save" at bounding box center [939, 373] width 25 height 17
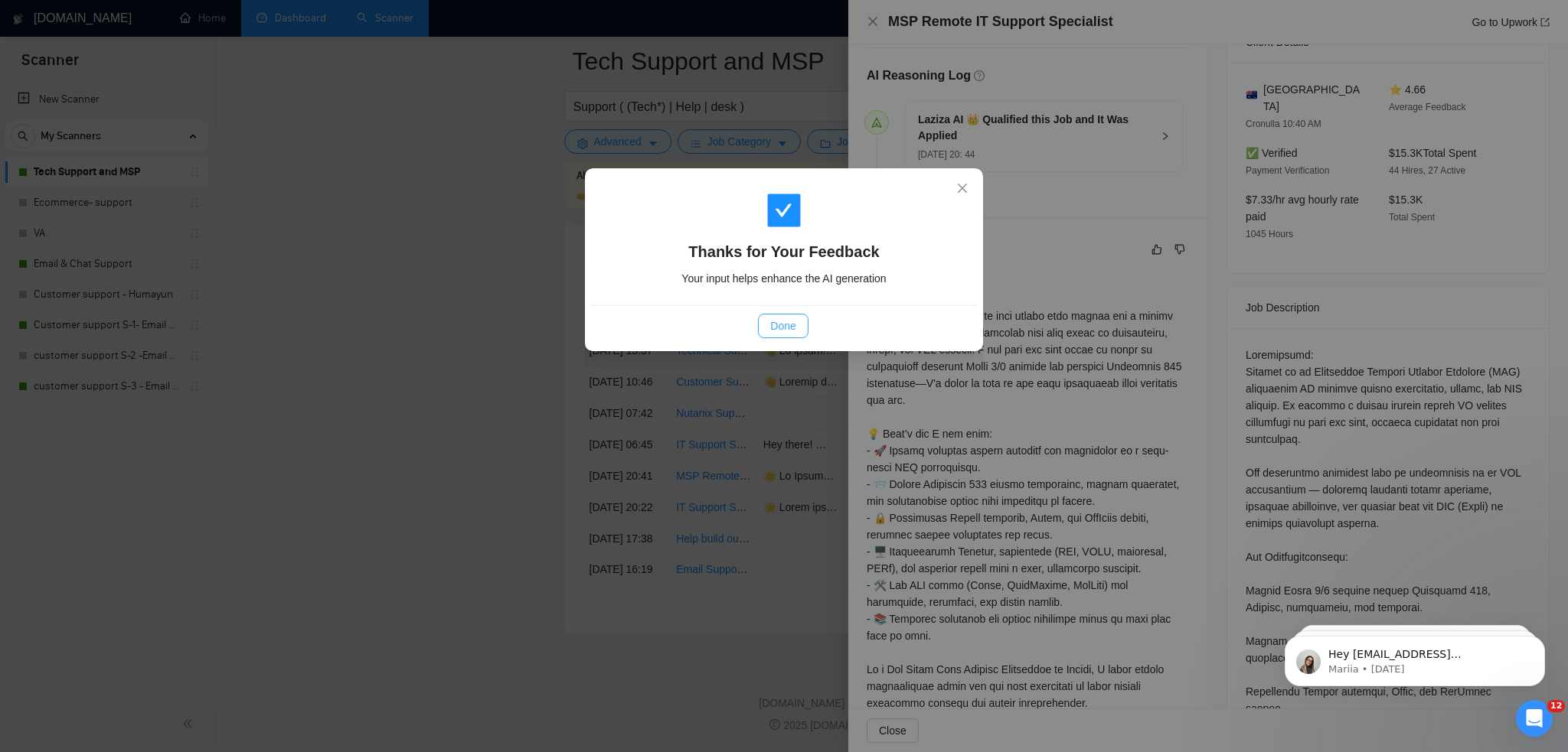
click at [768, 323] on button "Done" at bounding box center [783, 326] width 50 height 25
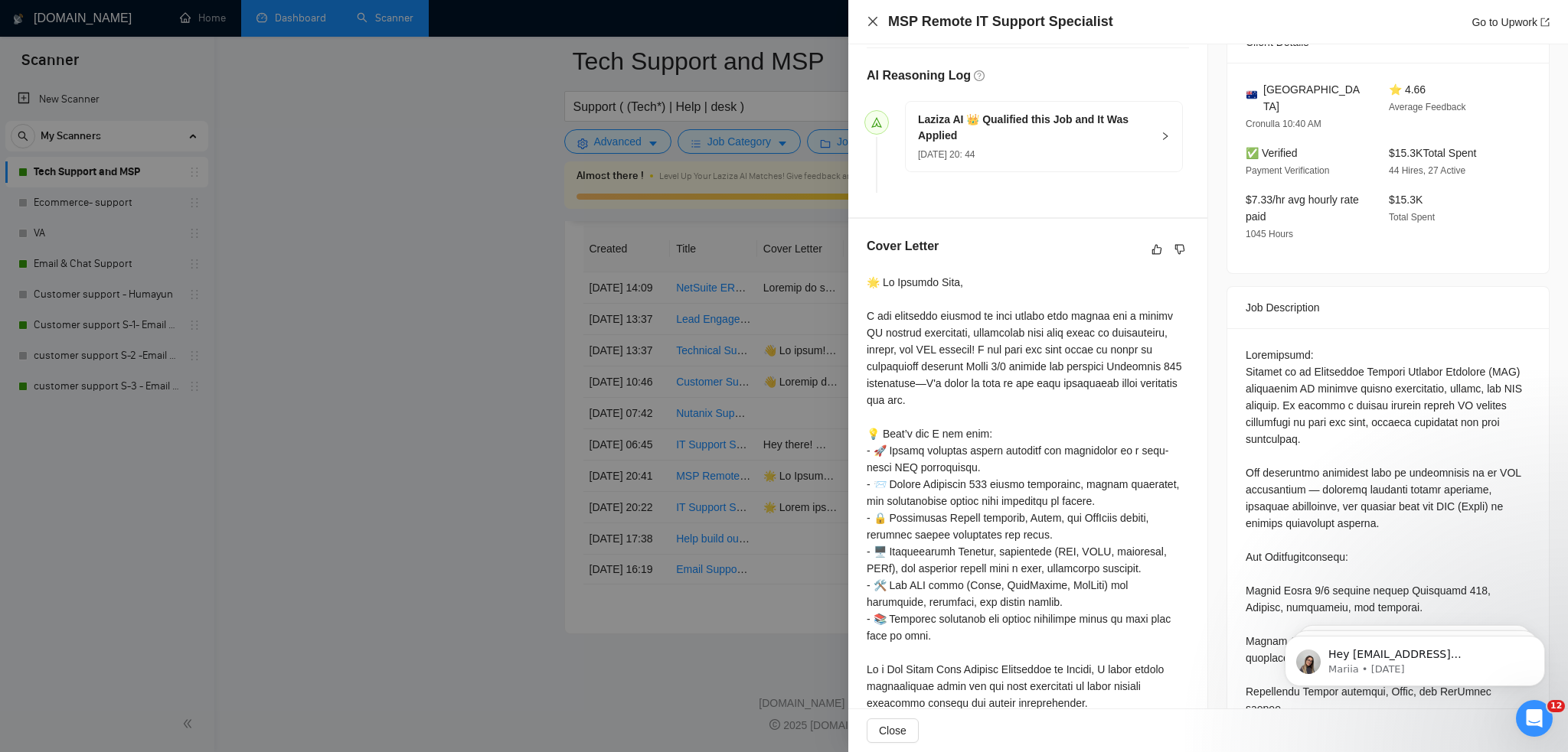
click at [869, 18] on icon "close" at bounding box center [872, 21] width 9 height 9
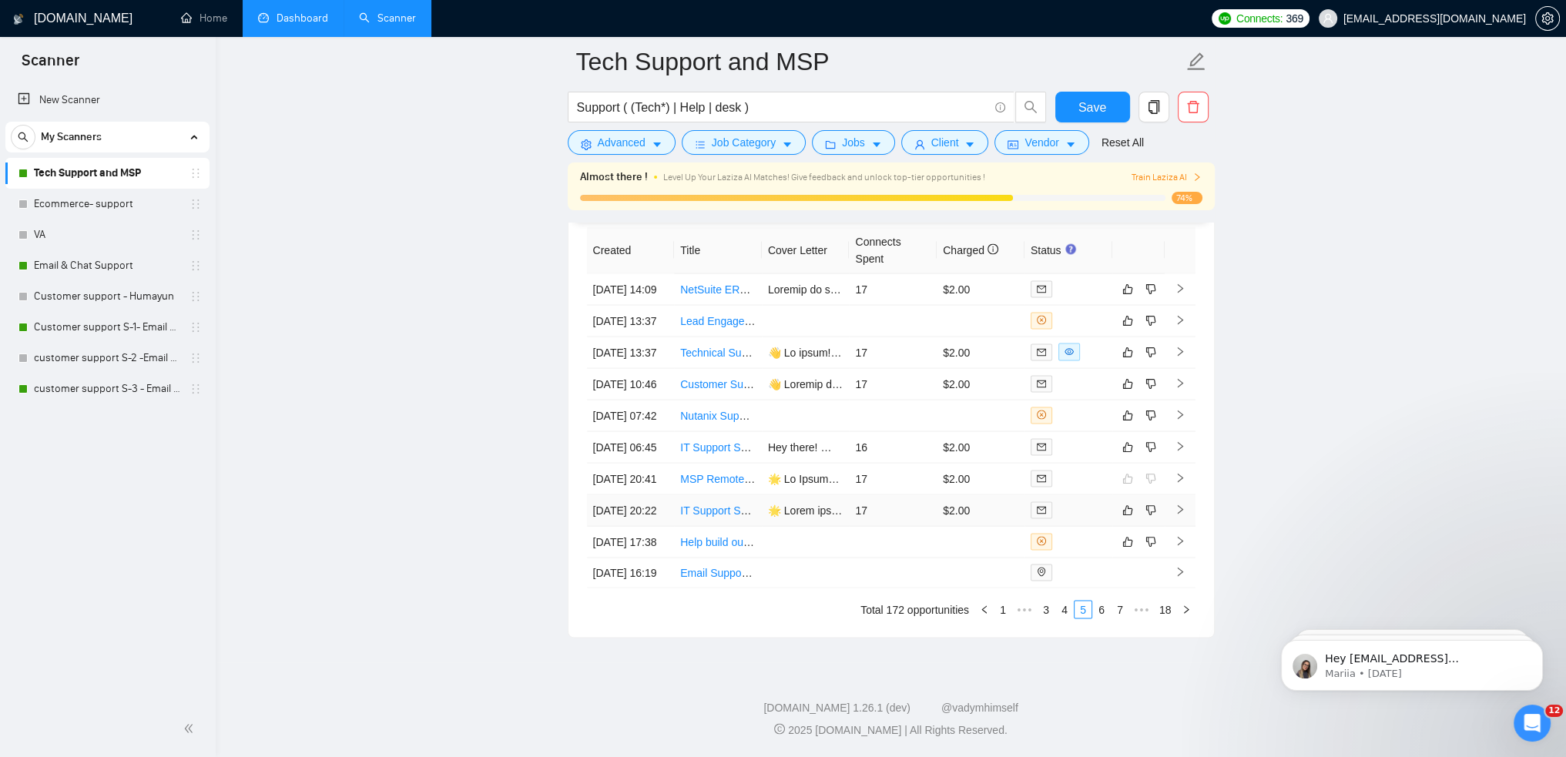
click at [714, 517] on link "IT Support Specialist" at bounding box center [729, 511] width 99 height 12
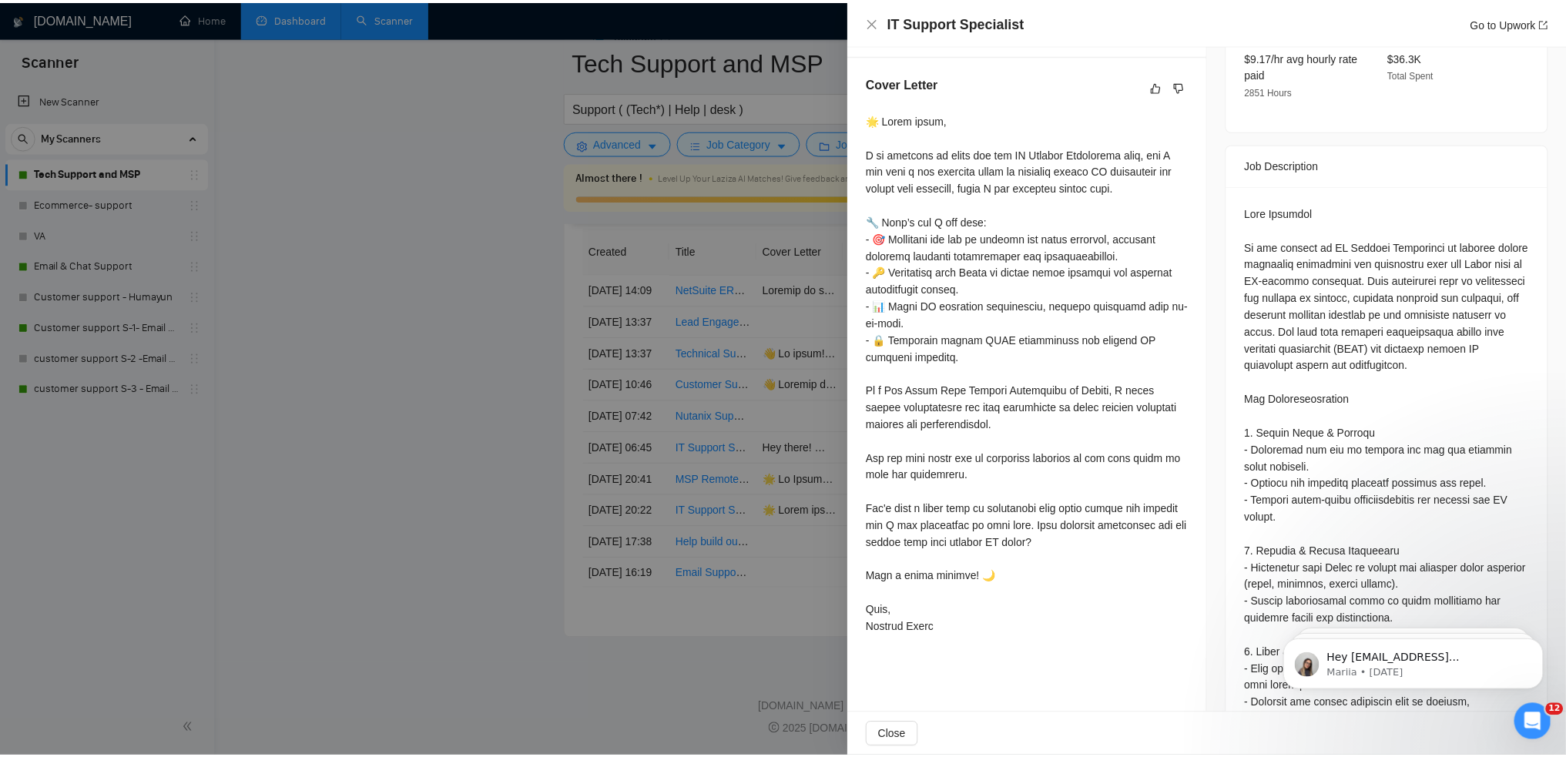
scroll to position [844, 0]
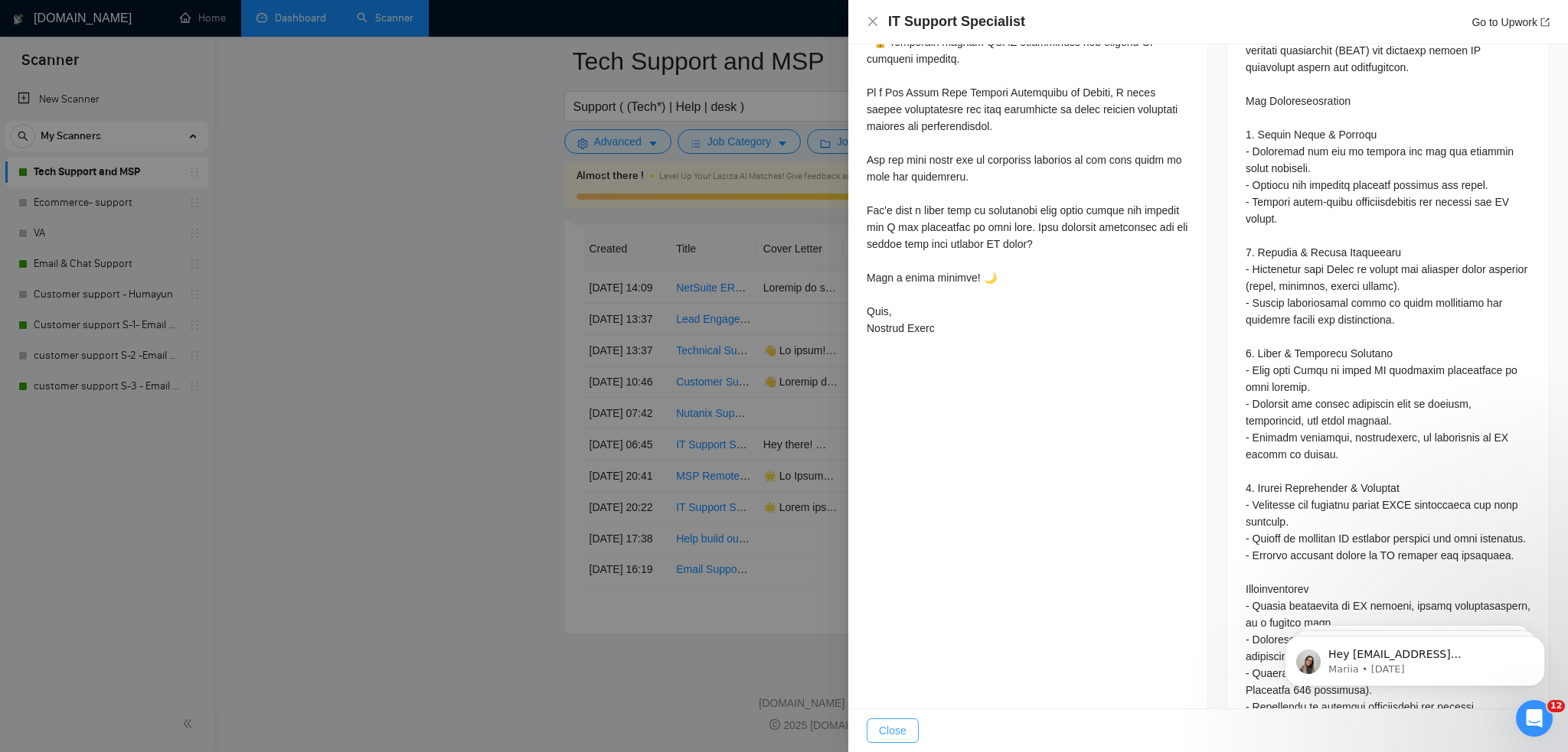
click at [895, 724] on span "Close" at bounding box center [892, 730] width 28 height 17
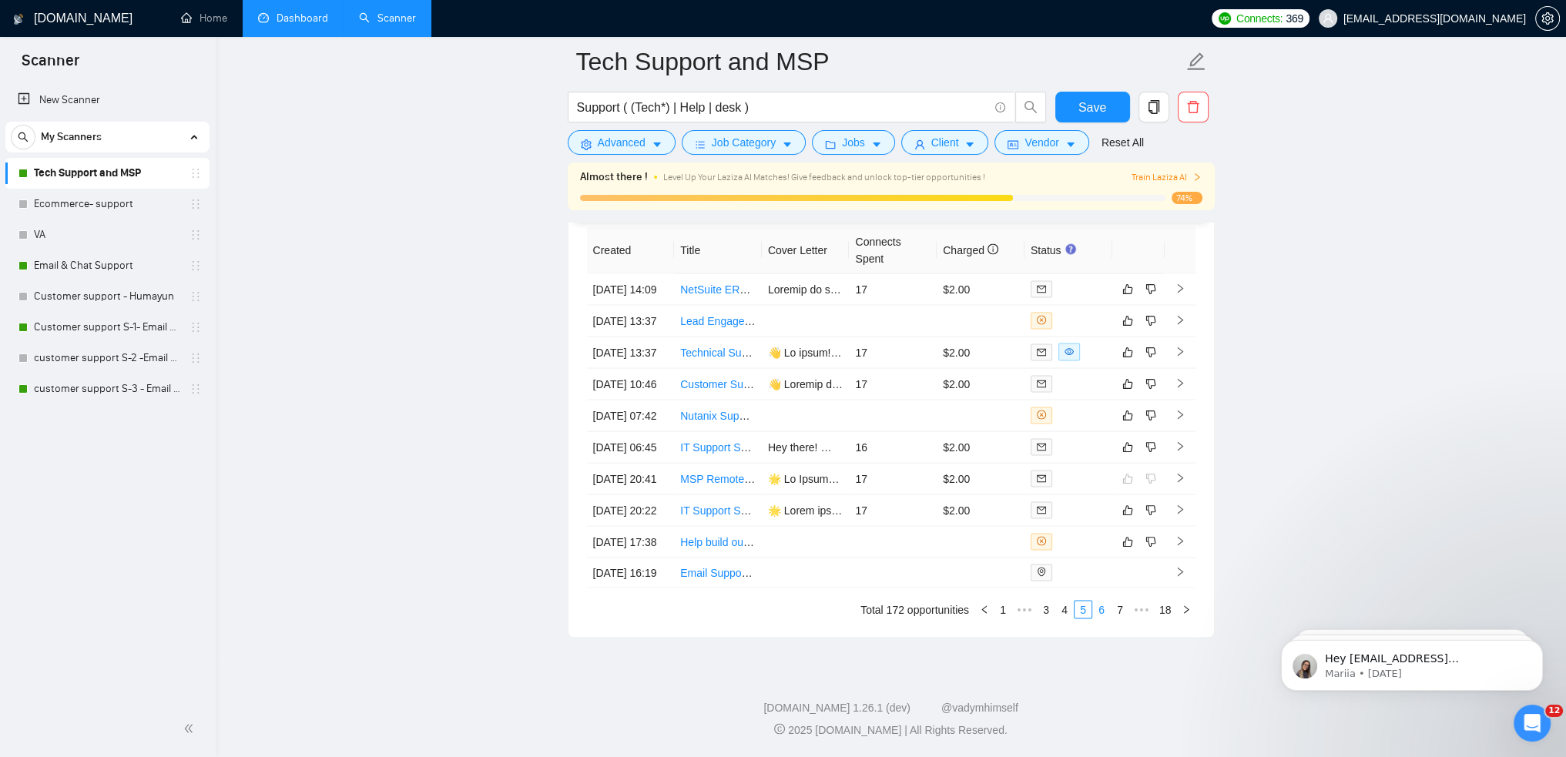
click at [1108, 619] on link "6" at bounding box center [1101, 610] width 17 height 17
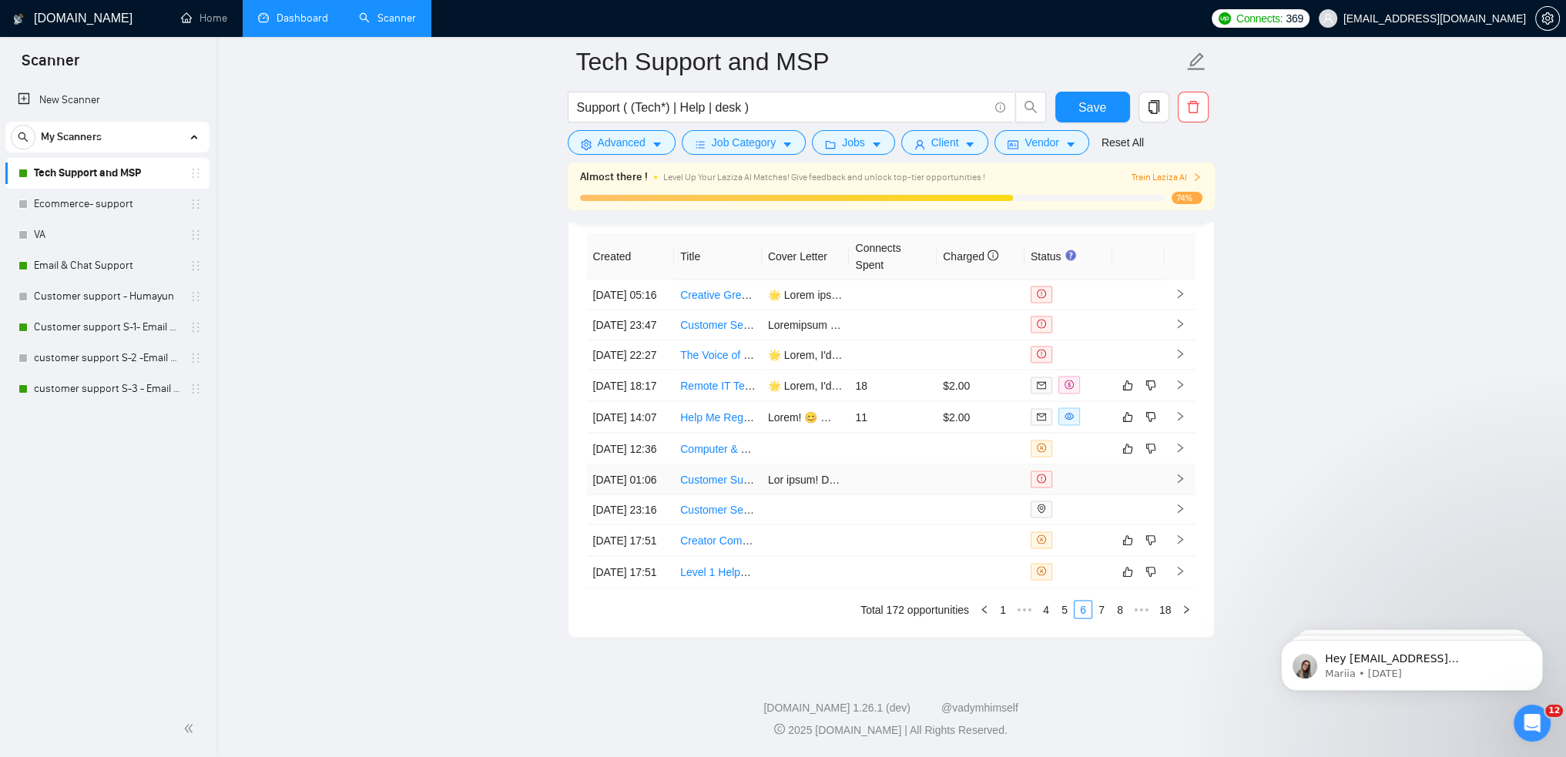
scroll to position [3951, 0]
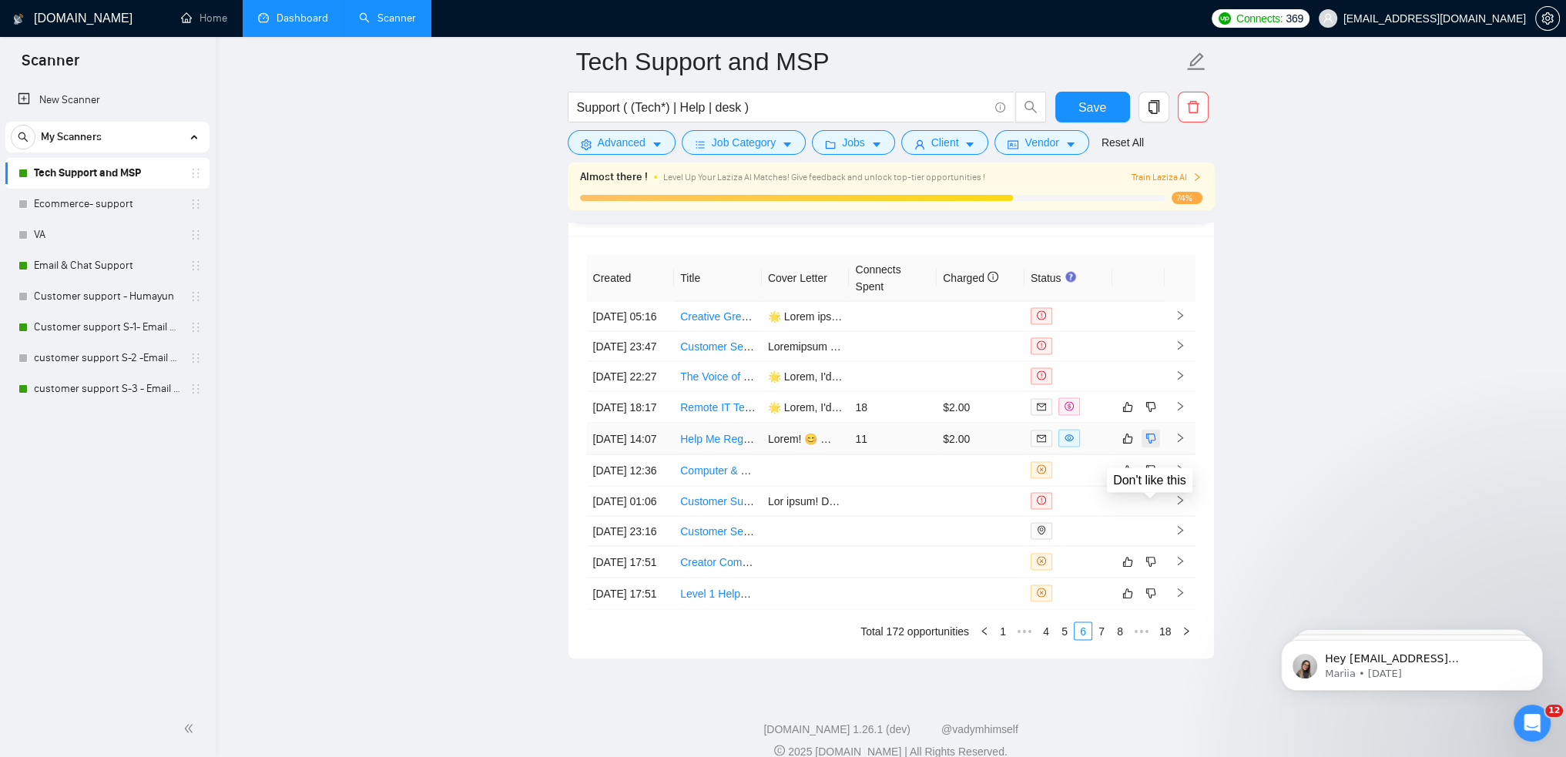
click at [1149, 445] on icon "dislike" at bounding box center [1151, 439] width 11 height 12
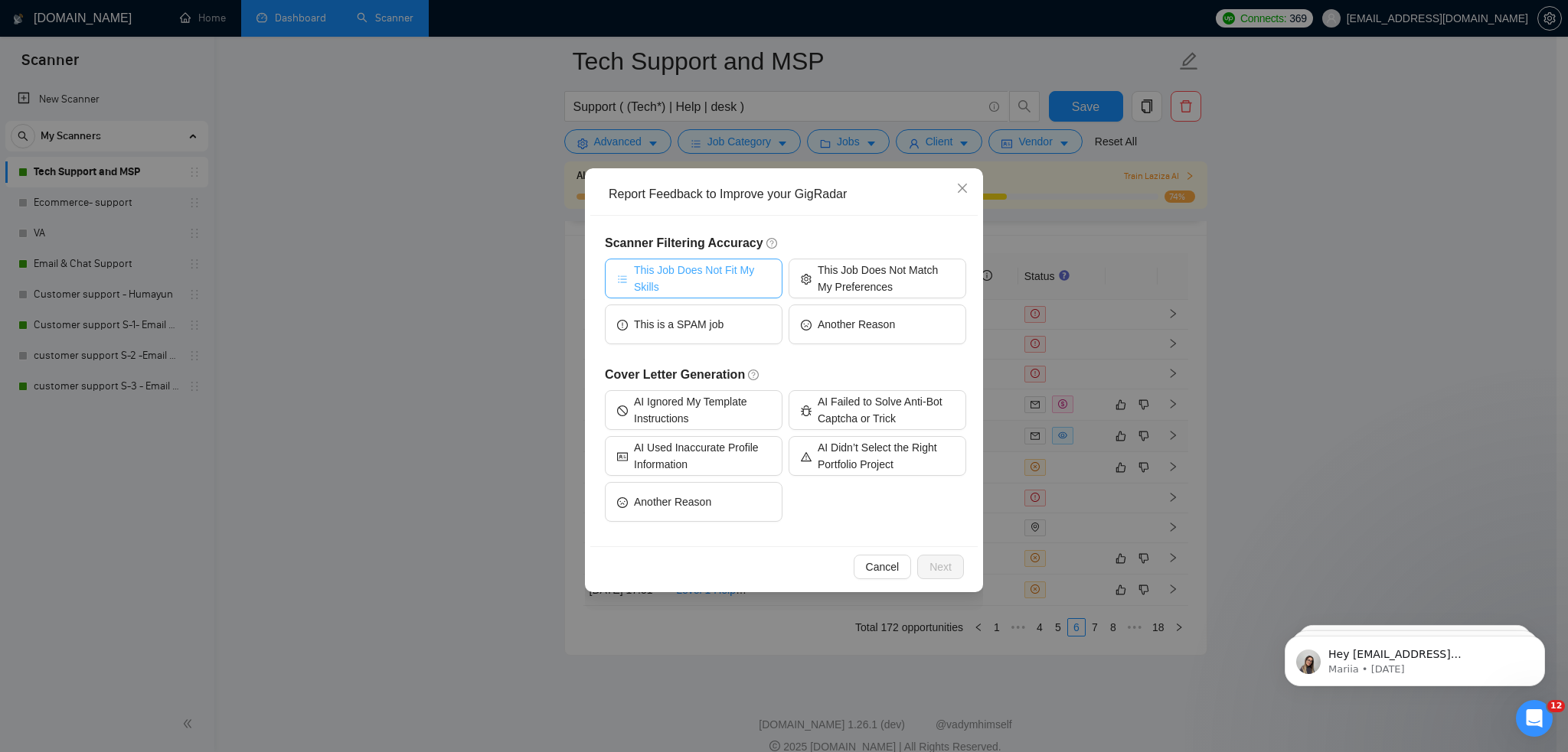
click at [692, 283] on span "This Job Does Not Fit My Skills" at bounding box center [702, 278] width 136 height 34
click at [712, 328] on span "This is a SPAM job" at bounding box center [679, 324] width 89 height 17
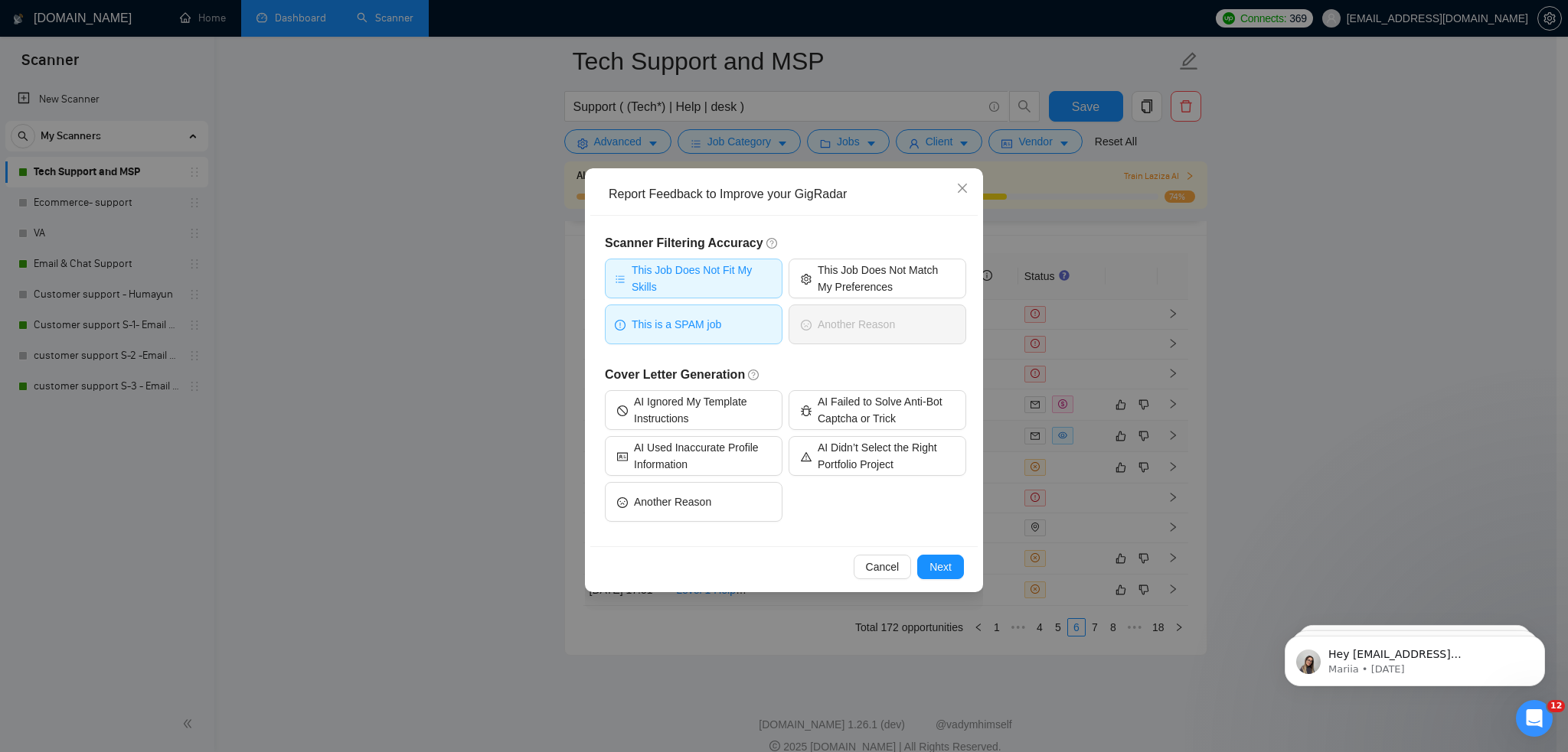
click at [674, 319] on span "This is a SPAM job" at bounding box center [677, 324] width 89 height 17
click at [875, 274] on span "This Job Does Not Match My Preferences" at bounding box center [885, 278] width 136 height 34
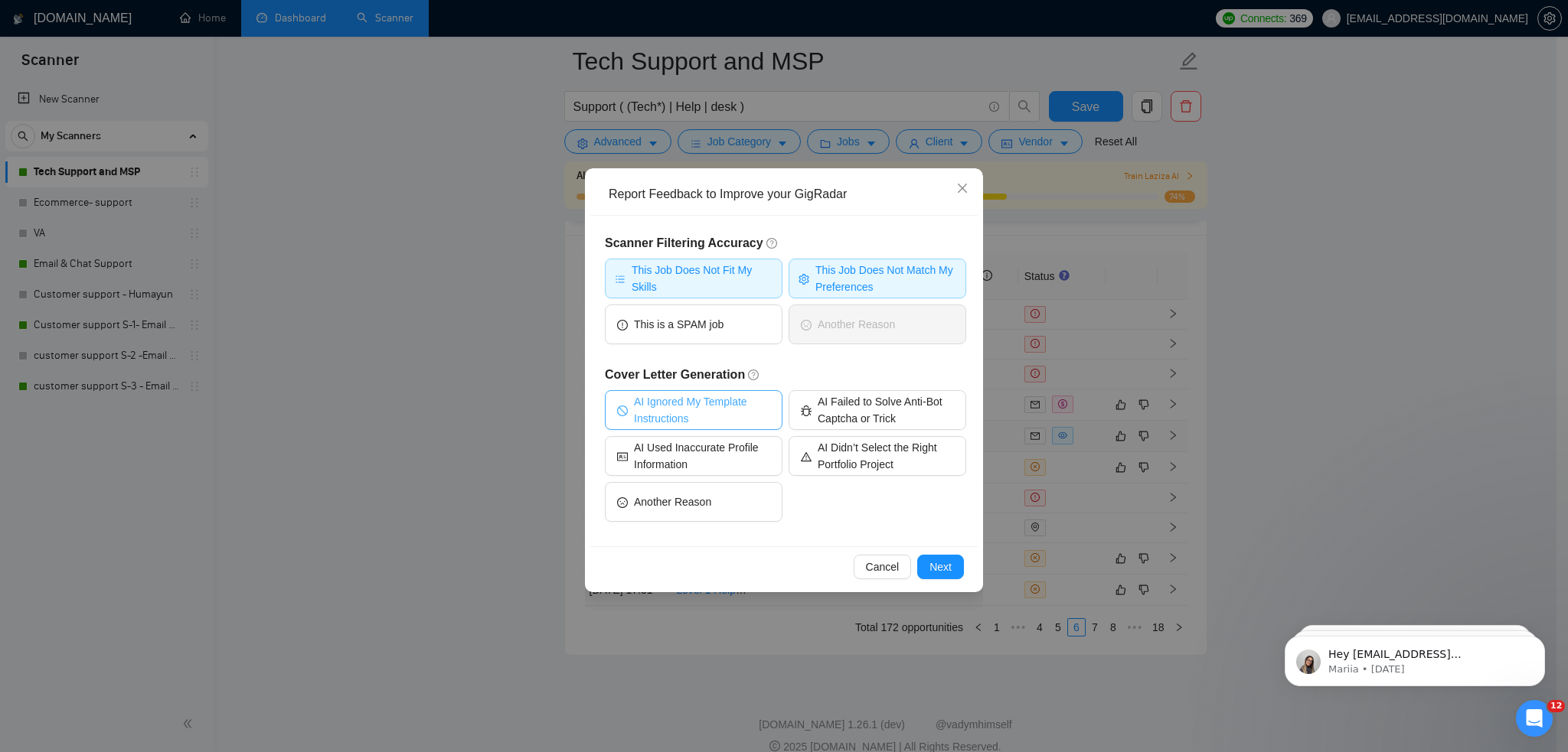
click at [701, 408] on span "AI Ignored My Template Instructions" at bounding box center [702, 410] width 136 height 34
click at [932, 551] on div "Cancel Next" at bounding box center [784, 566] width 388 height 41
click at [944, 571] on span "Next" at bounding box center [940, 566] width 22 height 17
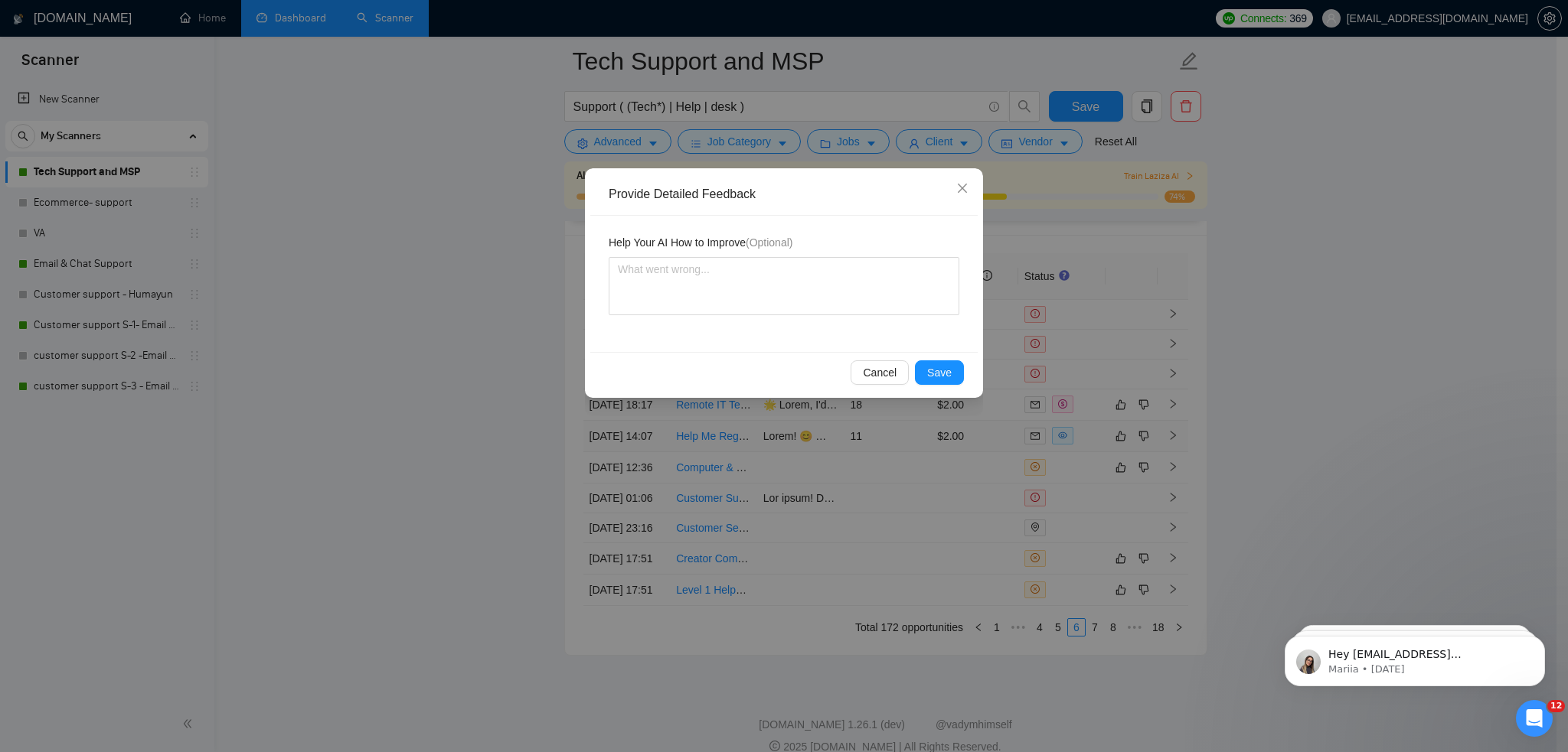
drag, startPoint x: 675, startPoint y: 245, endPoint x: 680, endPoint y: 253, distance: 9.4
click at [676, 245] on span "Help Your AI How to Improve (Optional)" at bounding box center [700, 242] width 184 height 17
click at [686, 277] on textarea at bounding box center [783, 286] width 351 height 59
click at [952, 373] on button "Save" at bounding box center [939, 373] width 49 height 25
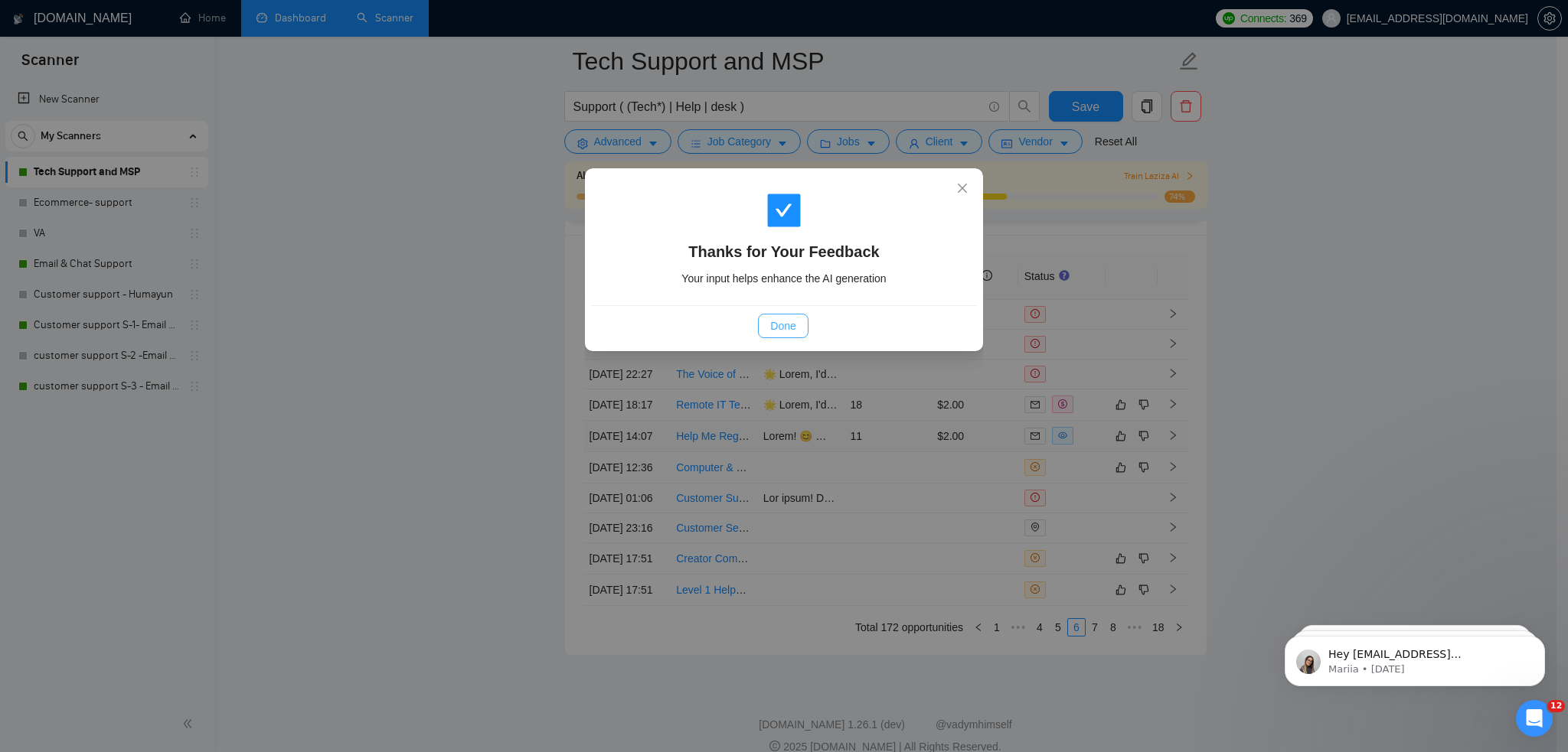
click at [770, 328] on span "Done" at bounding box center [782, 326] width 25 height 17
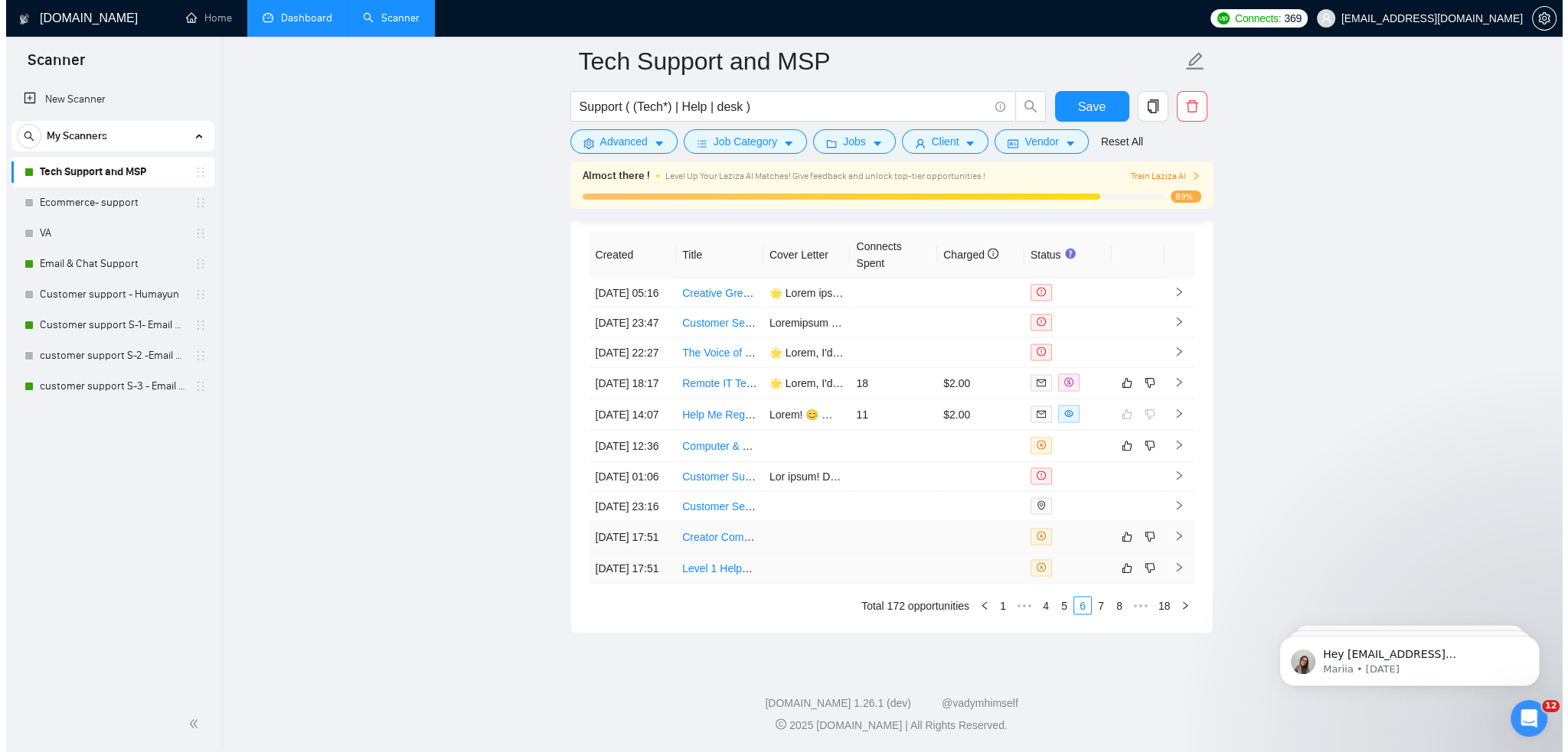
scroll to position [4100, 0]
click at [1102, 607] on link "7" at bounding box center [1094, 606] width 17 height 17
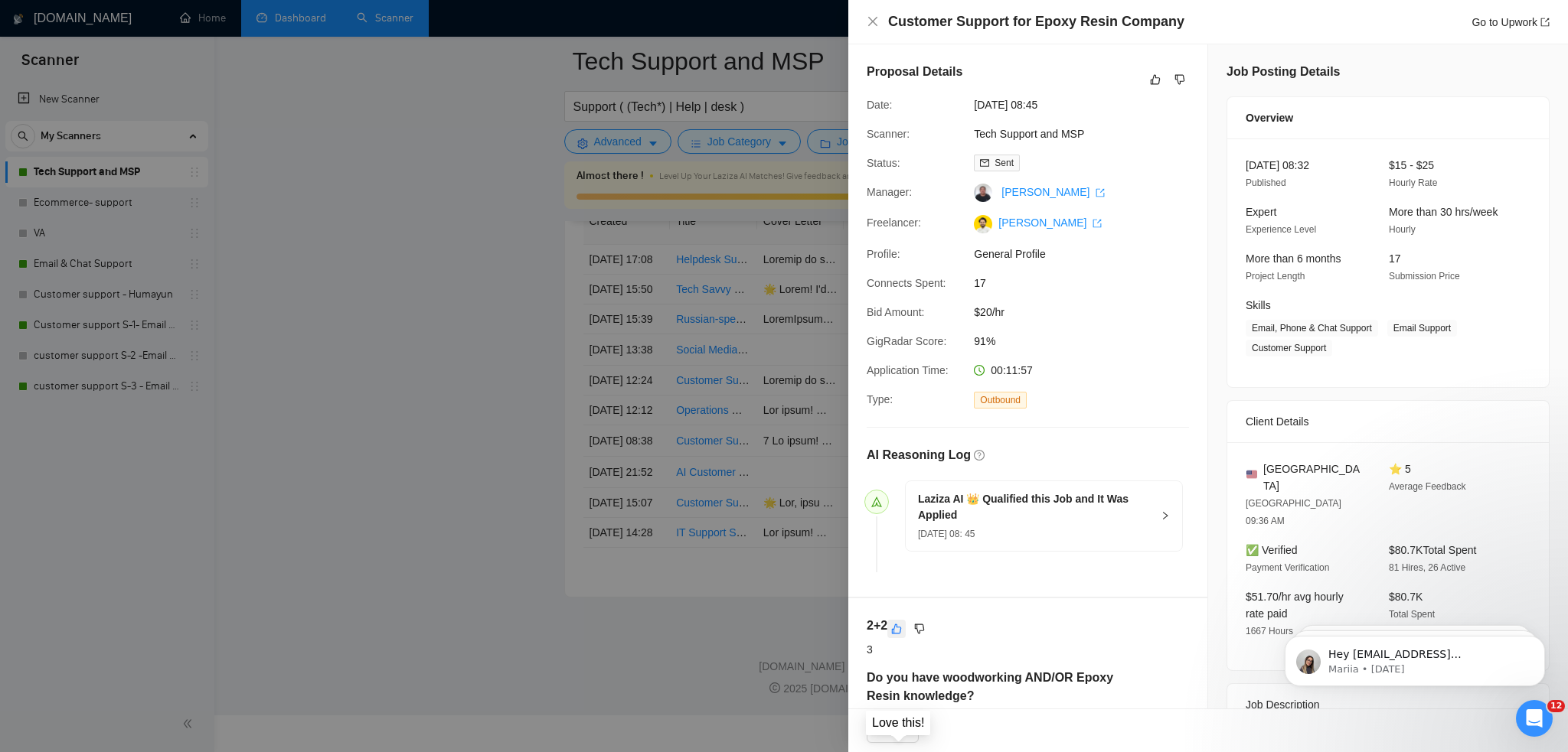
click at [900, 632] on icon "like" at bounding box center [896, 629] width 11 height 12
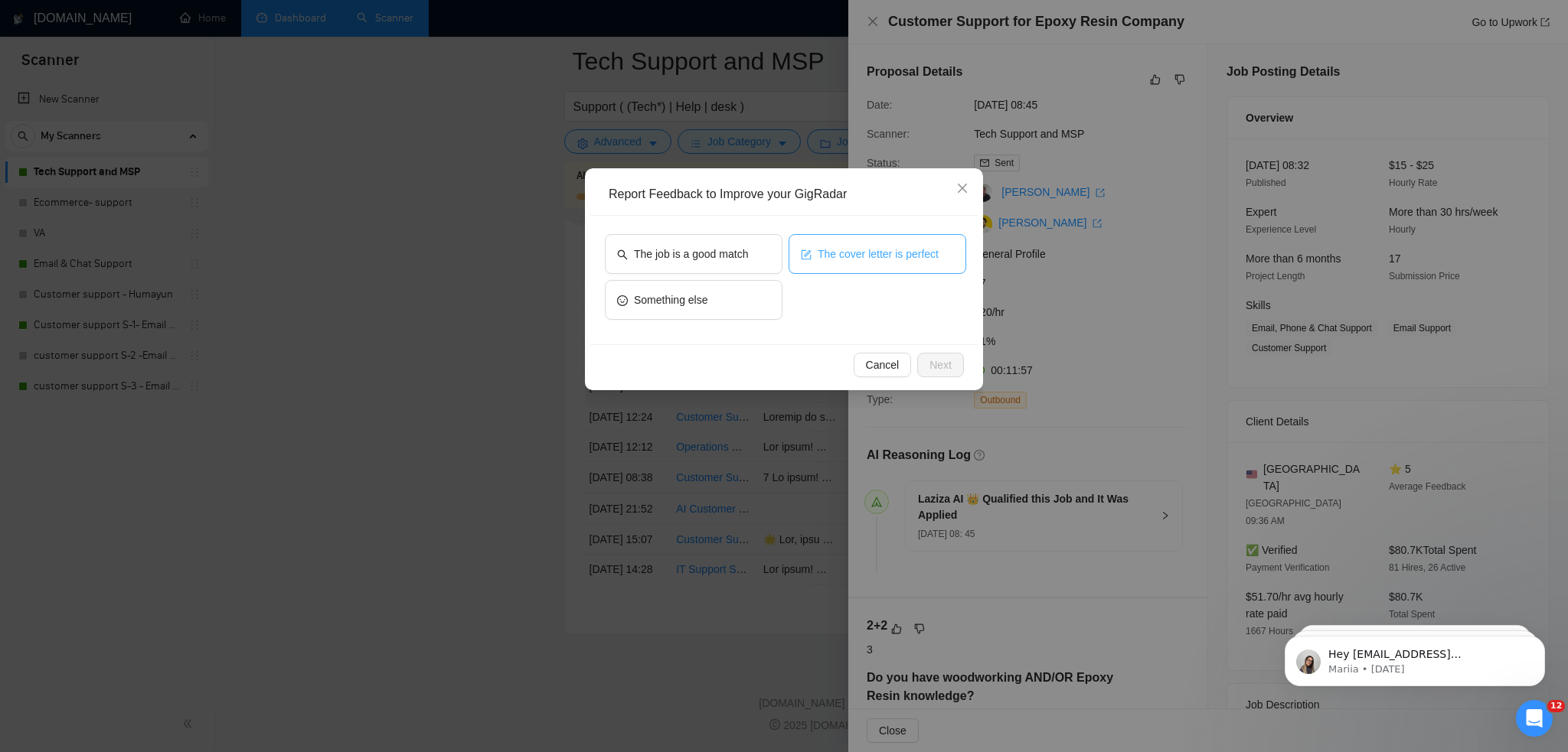
click at [808, 264] on button "The cover letter is perfect" at bounding box center [877, 254] width 178 height 40
click at [938, 370] on span "Next" at bounding box center [940, 365] width 22 height 17
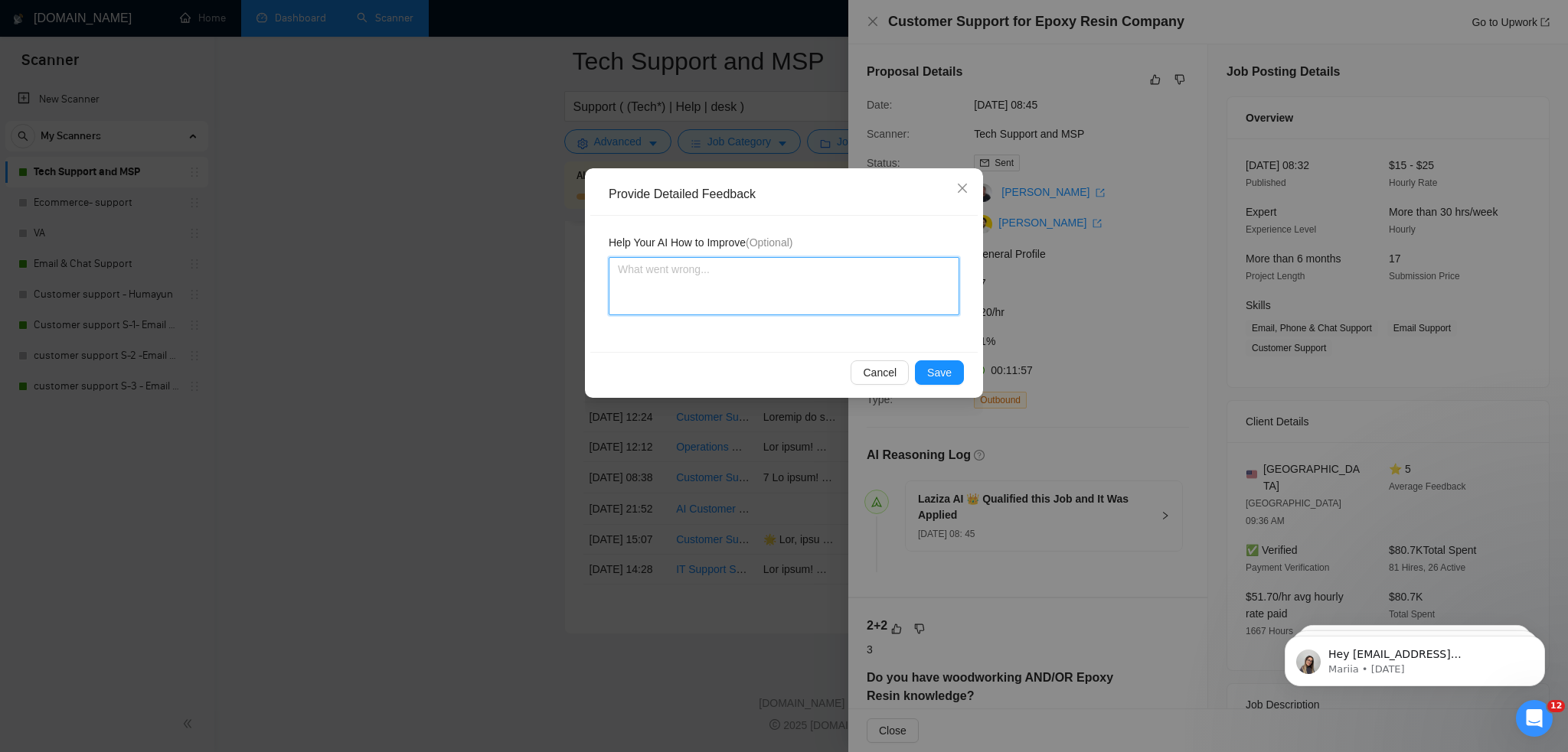
click at [765, 302] on textarea at bounding box center [783, 286] width 351 height 59
click at [925, 367] on button "Save" at bounding box center [939, 373] width 49 height 25
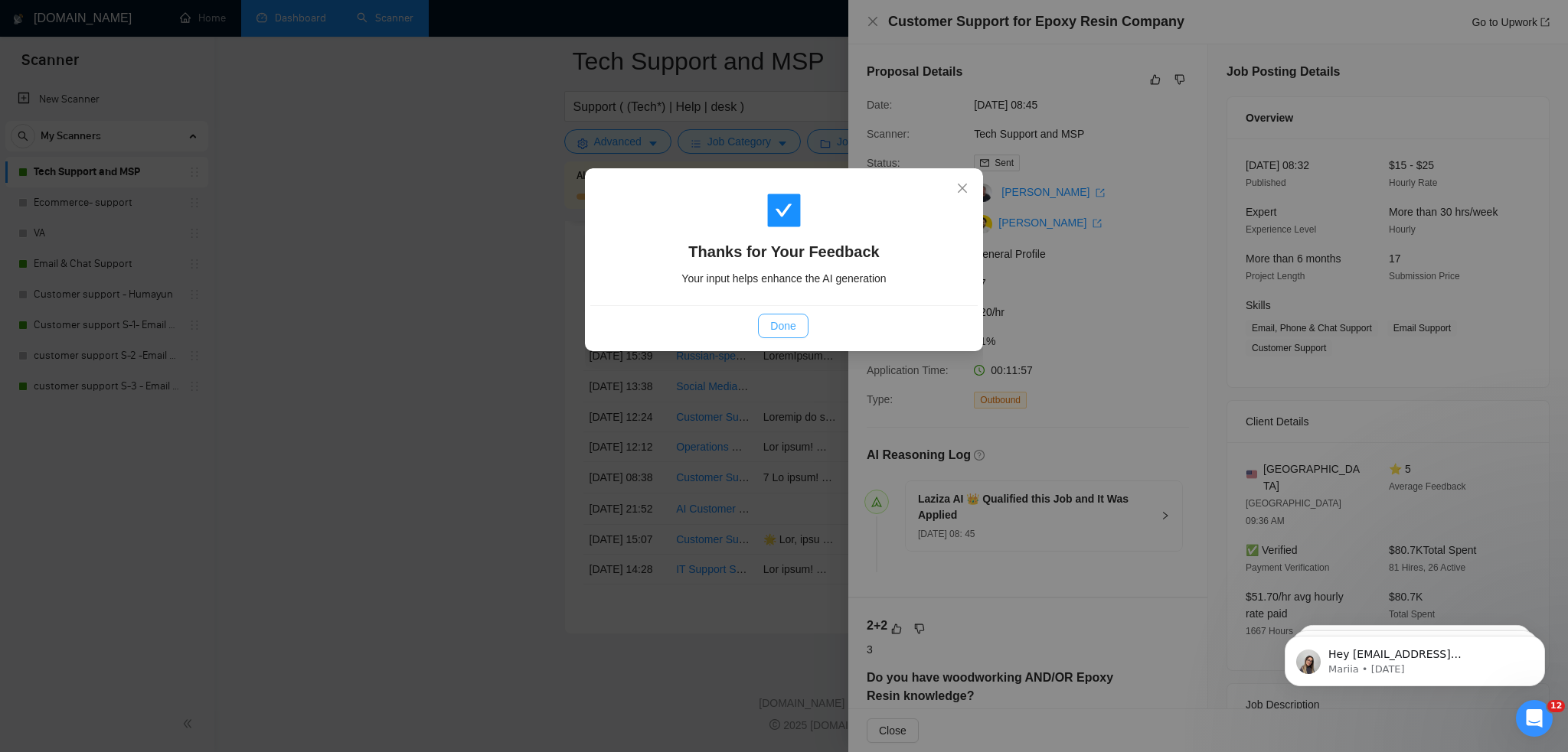
click at [793, 327] on span "Done" at bounding box center [782, 326] width 25 height 17
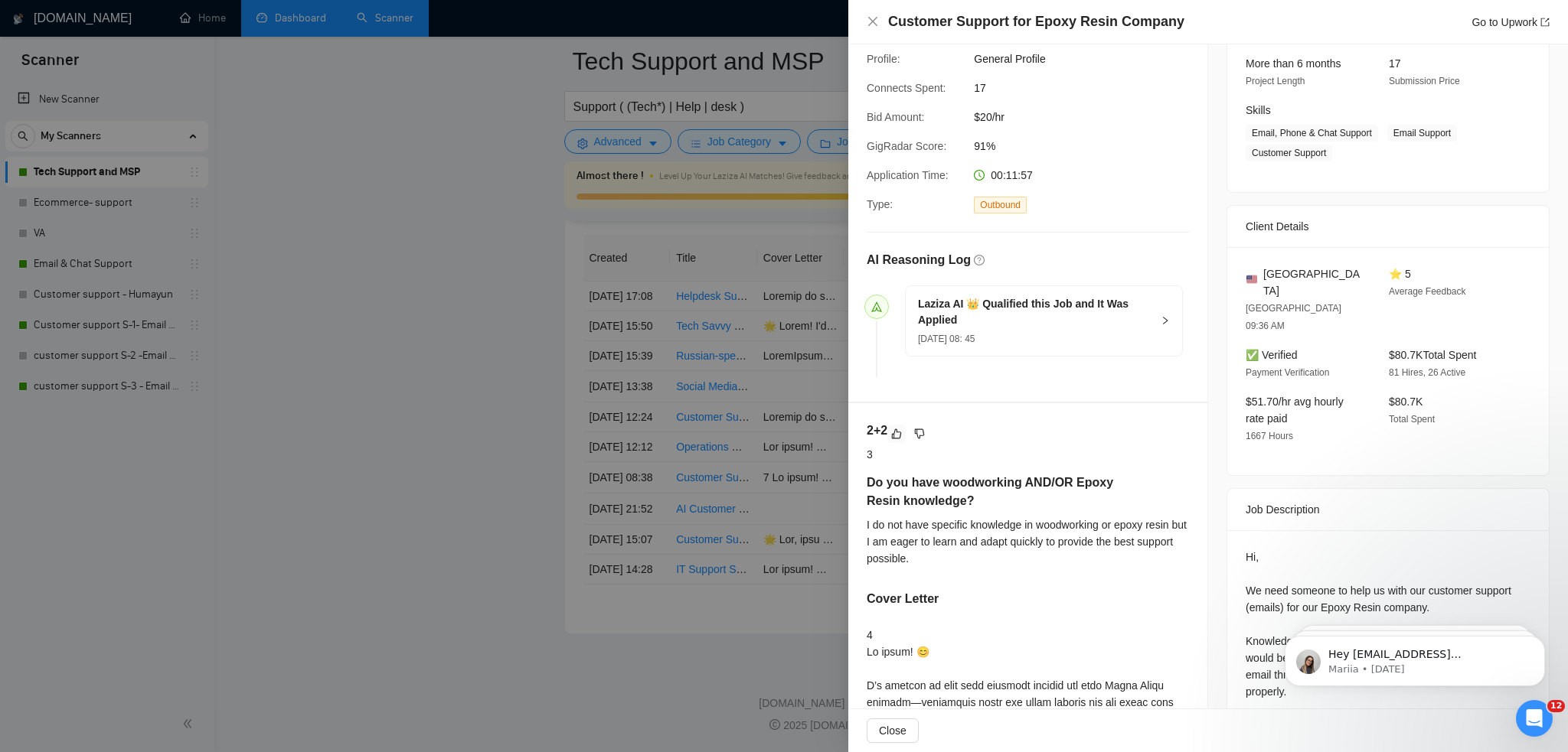
scroll to position [382, 0]
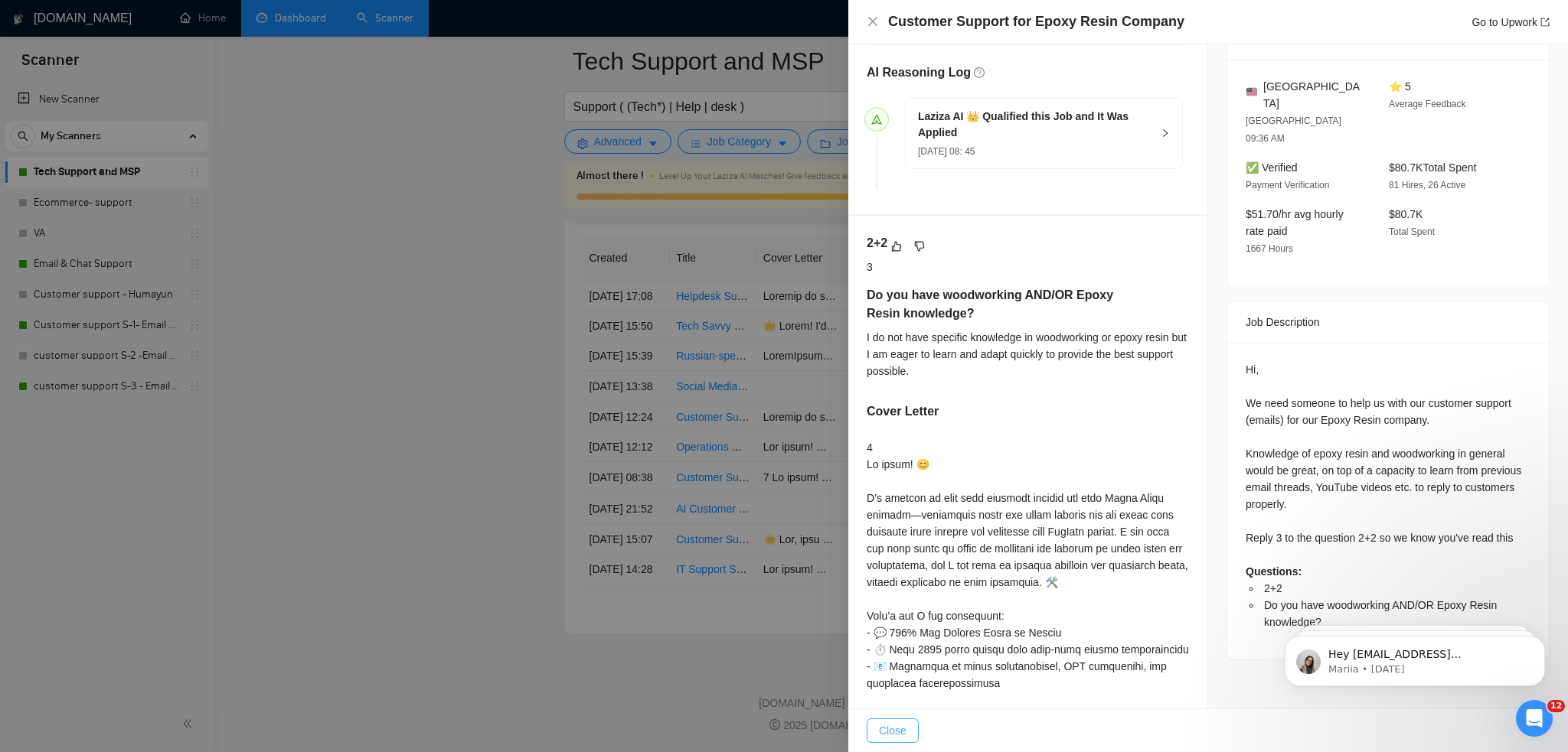
click at [893, 734] on span "Close" at bounding box center [892, 730] width 28 height 17
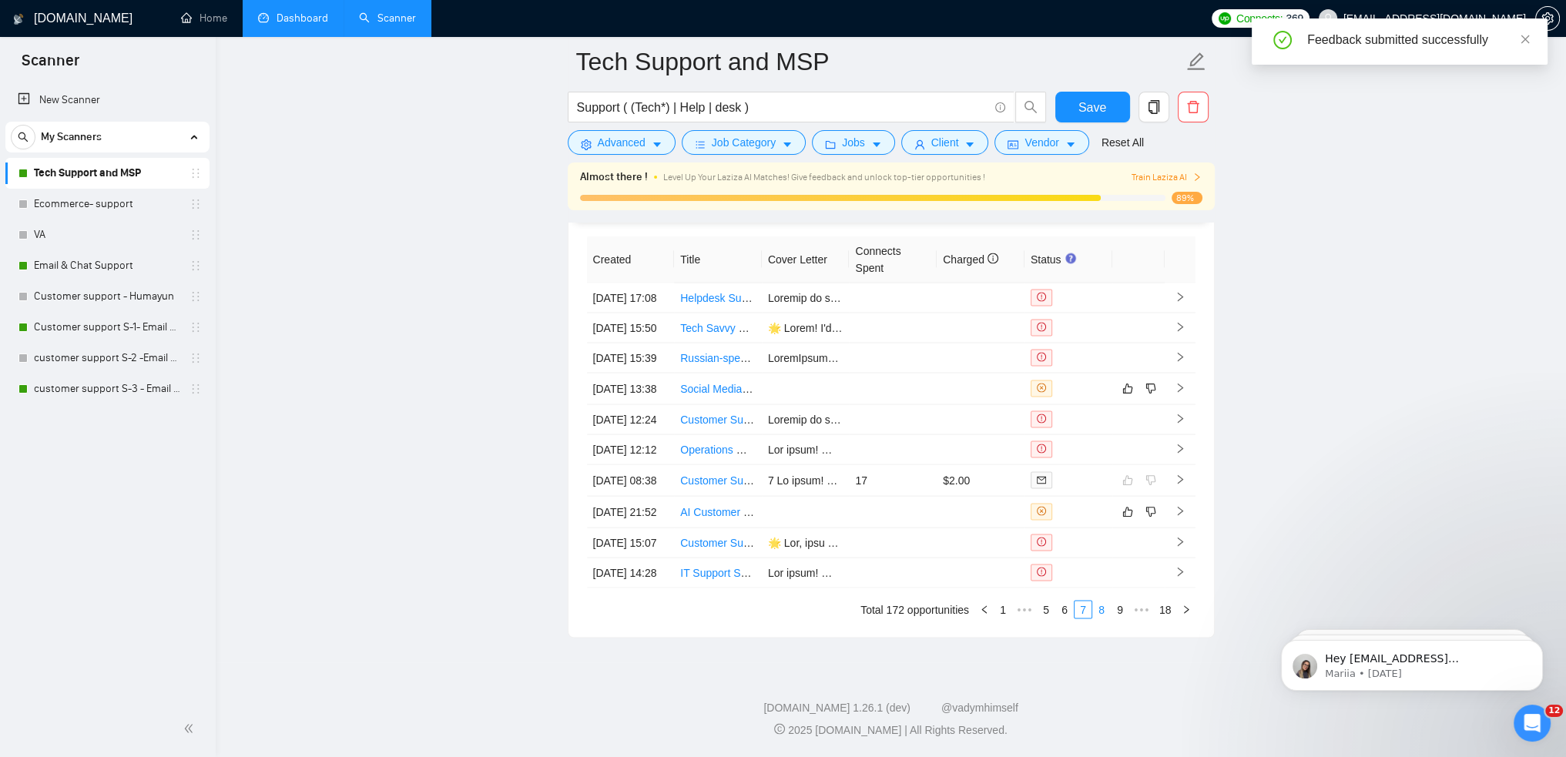
click at [1105, 613] on link "8" at bounding box center [1101, 610] width 17 height 17
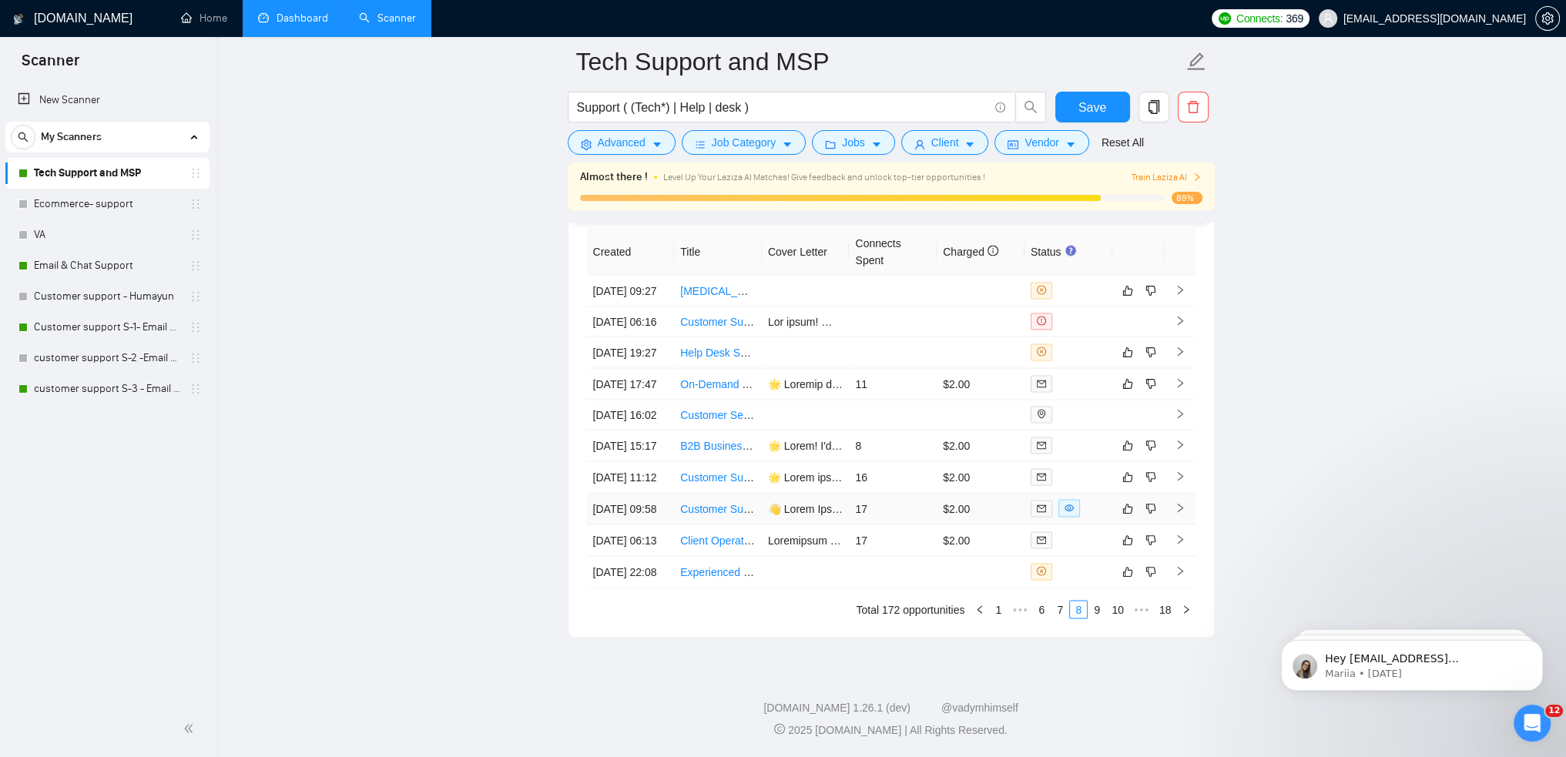
click at [907, 494] on td "17" at bounding box center [893, 510] width 88 height 32
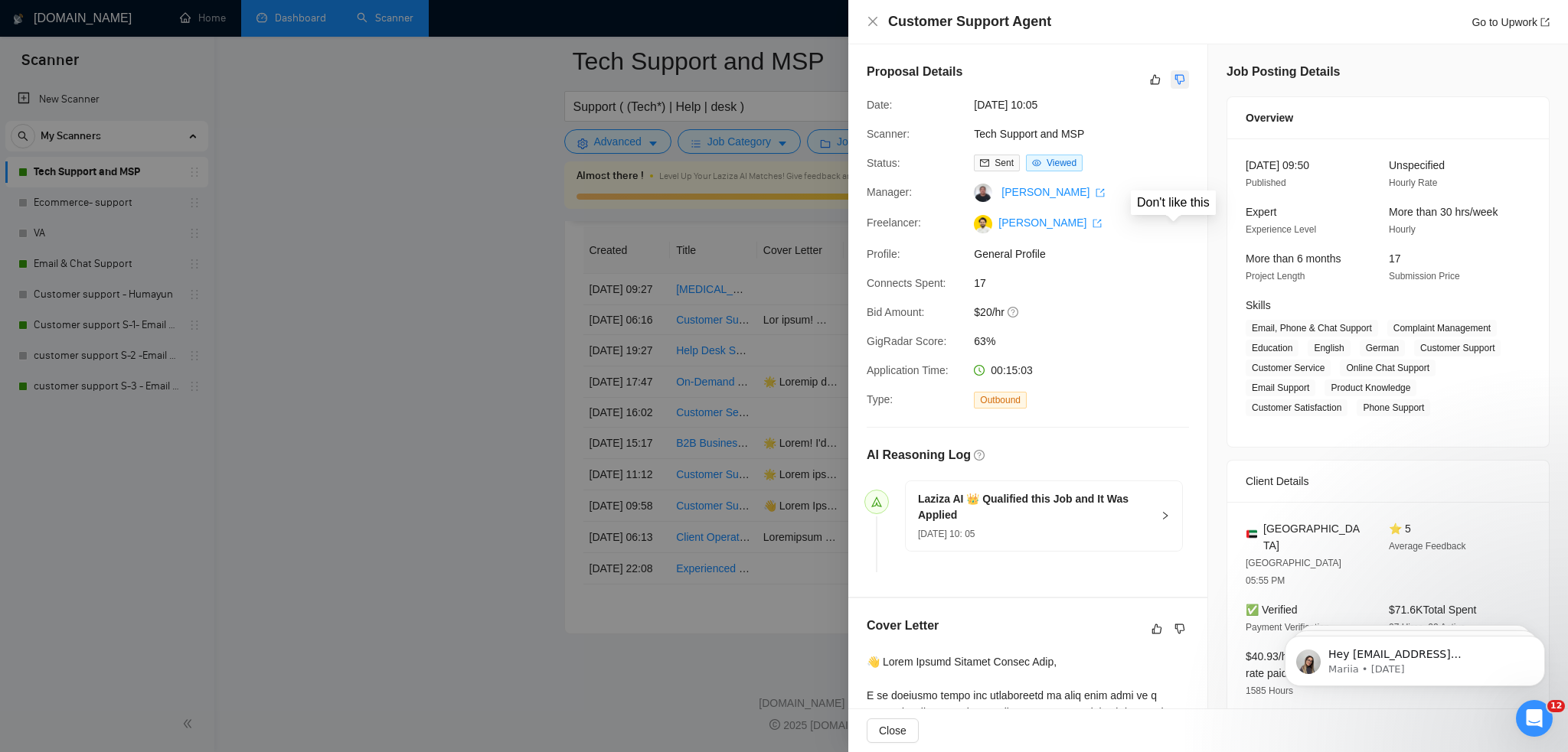
click at [1171, 74] on button "button" at bounding box center [1179, 79] width 18 height 18
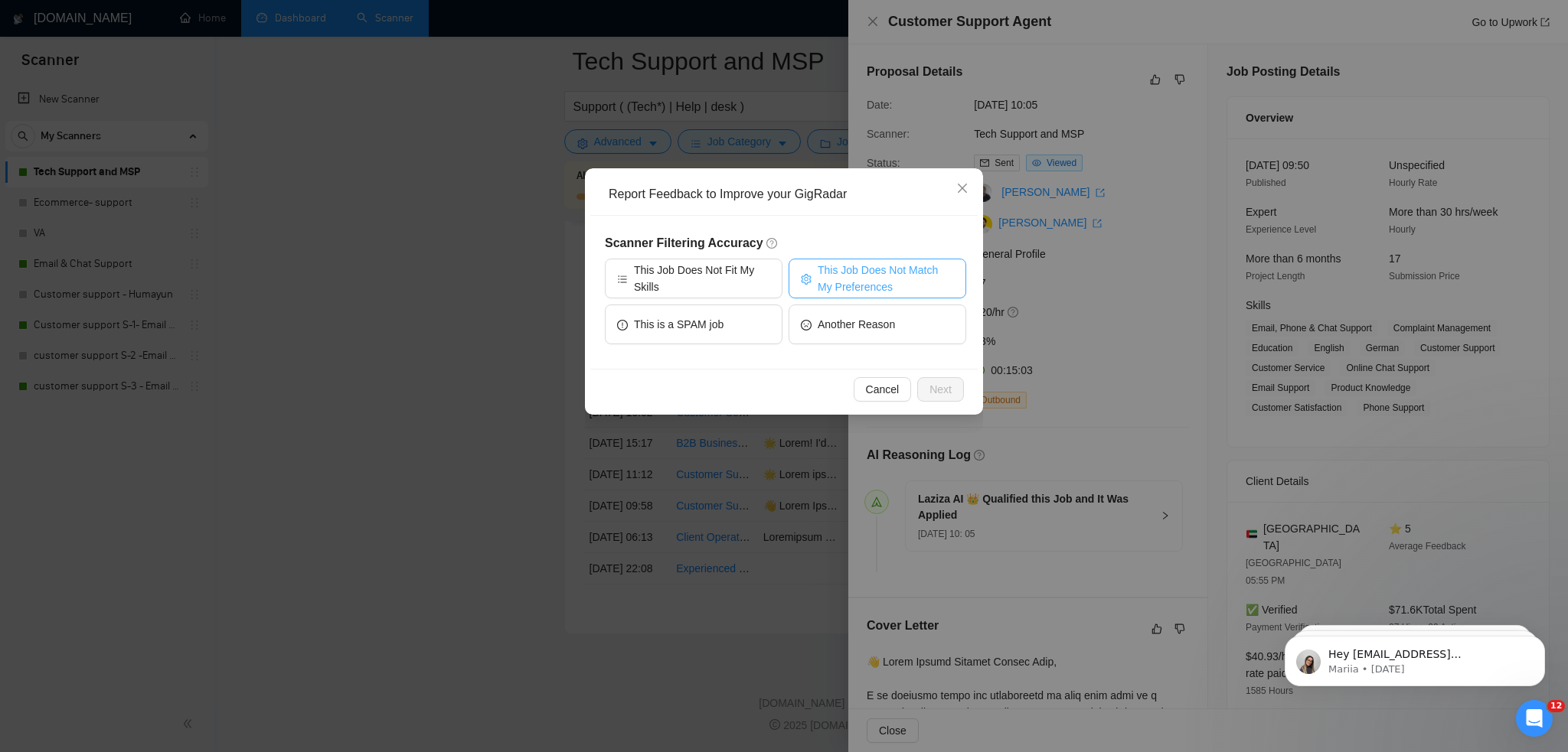
click at [849, 289] on span "This Job Does Not Match My Preferences" at bounding box center [885, 278] width 136 height 34
click at [679, 319] on span "This is a SPAM job" at bounding box center [679, 324] width 89 height 17
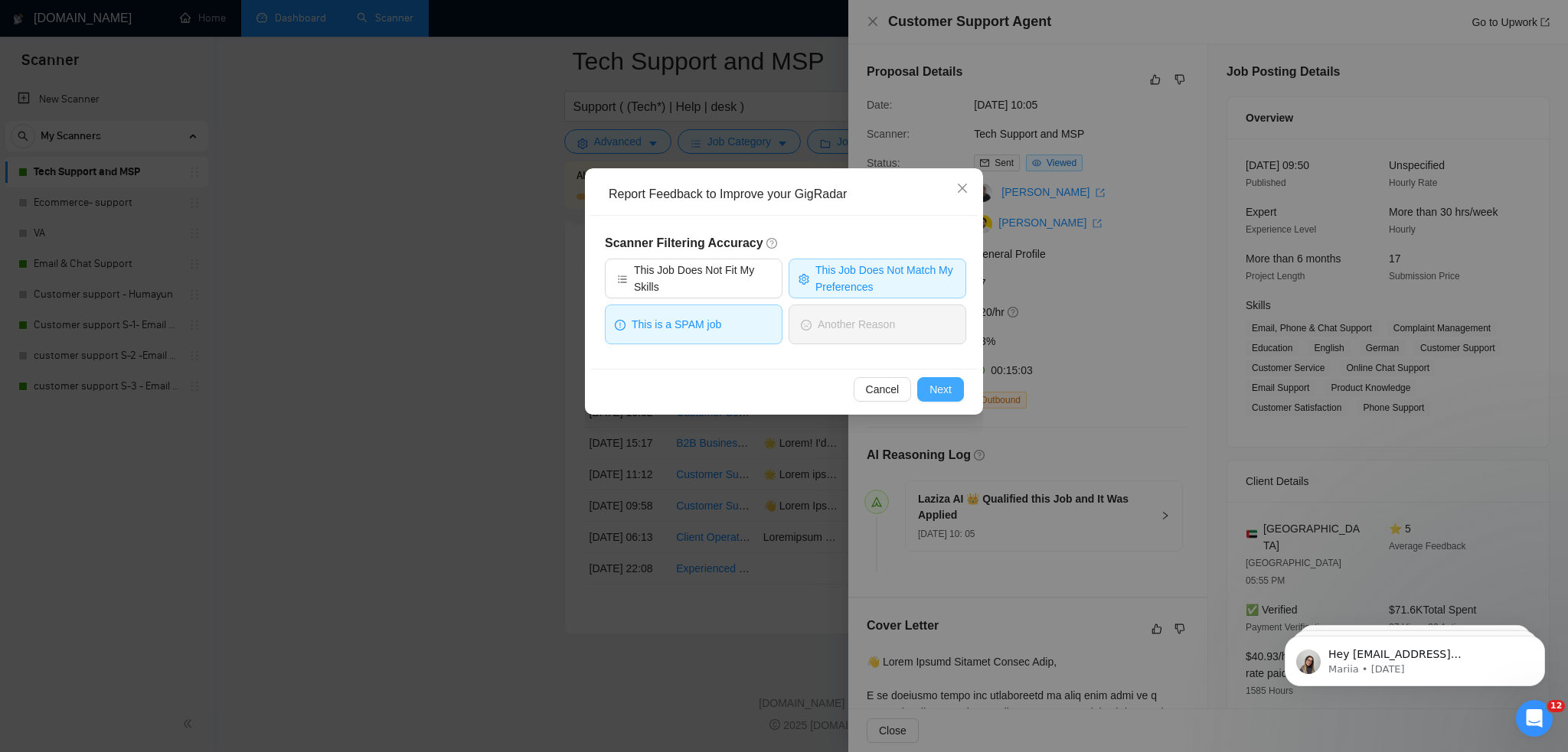
click at [938, 391] on span "Next" at bounding box center [940, 389] width 22 height 17
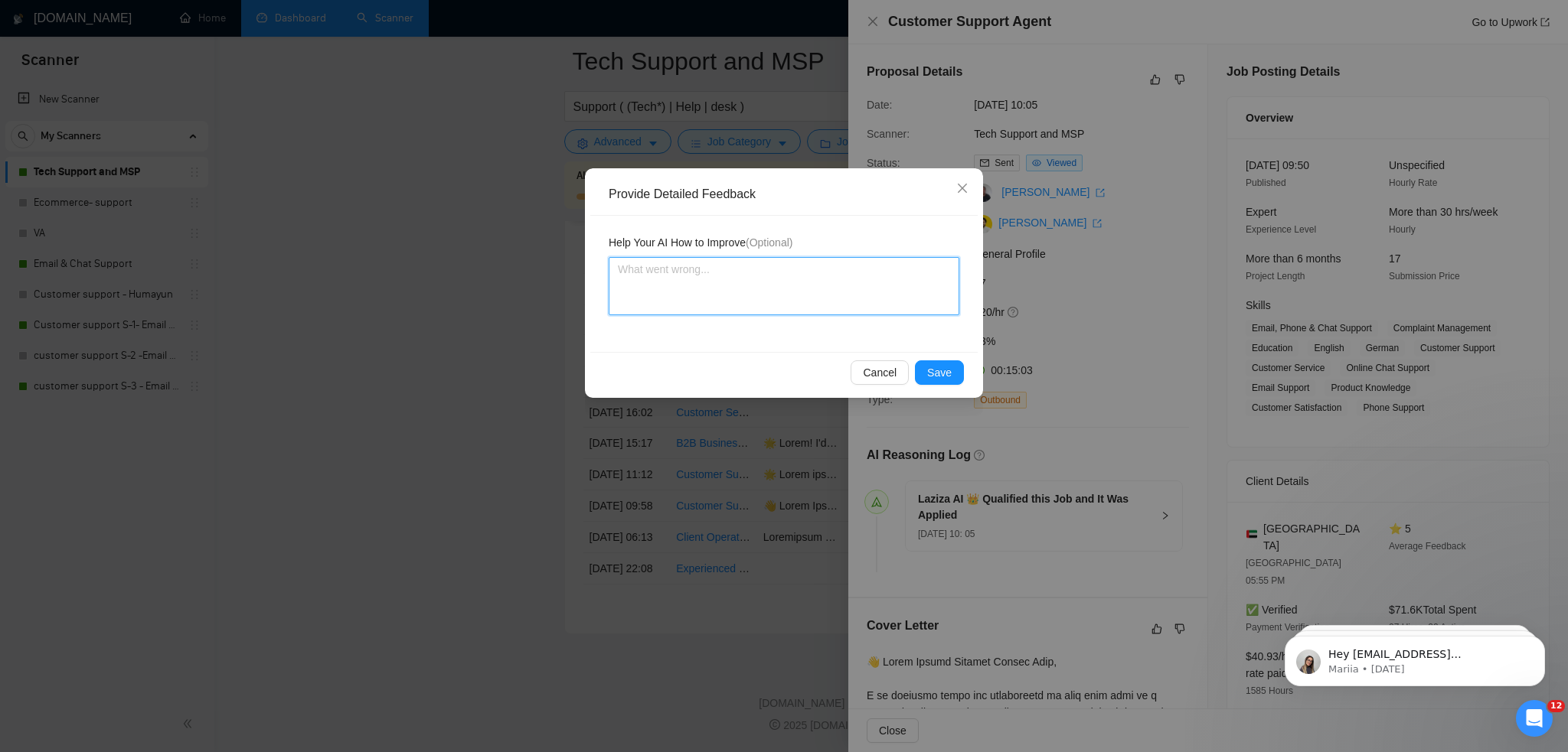
click at [718, 304] on textarea at bounding box center [783, 286] width 351 height 59
click at [925, 365] on button "Save" at bounding box center [939, 373] width 49 height 25
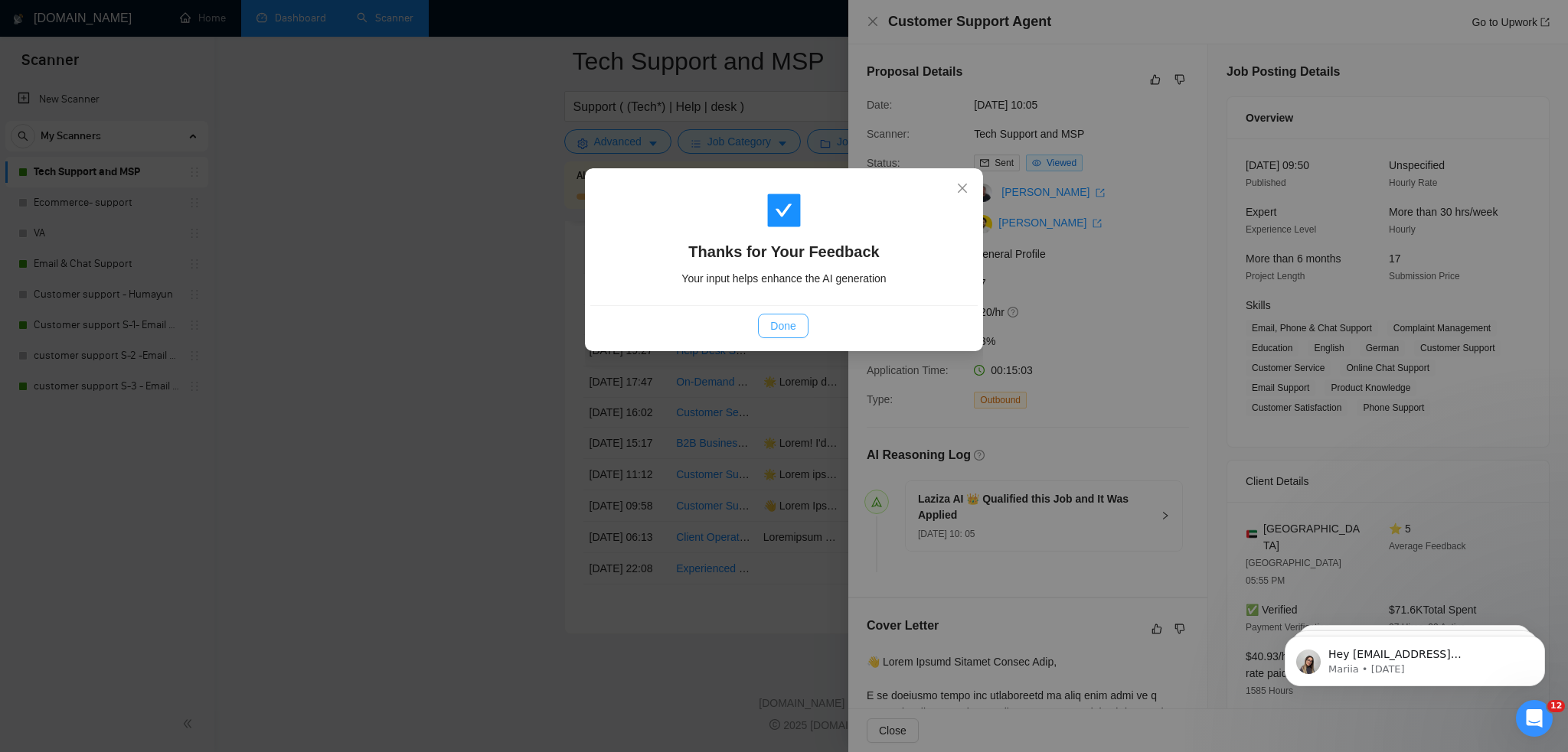
click at [778, 333] on span "Done" at bounding box center [782, 326] width 25 height 17
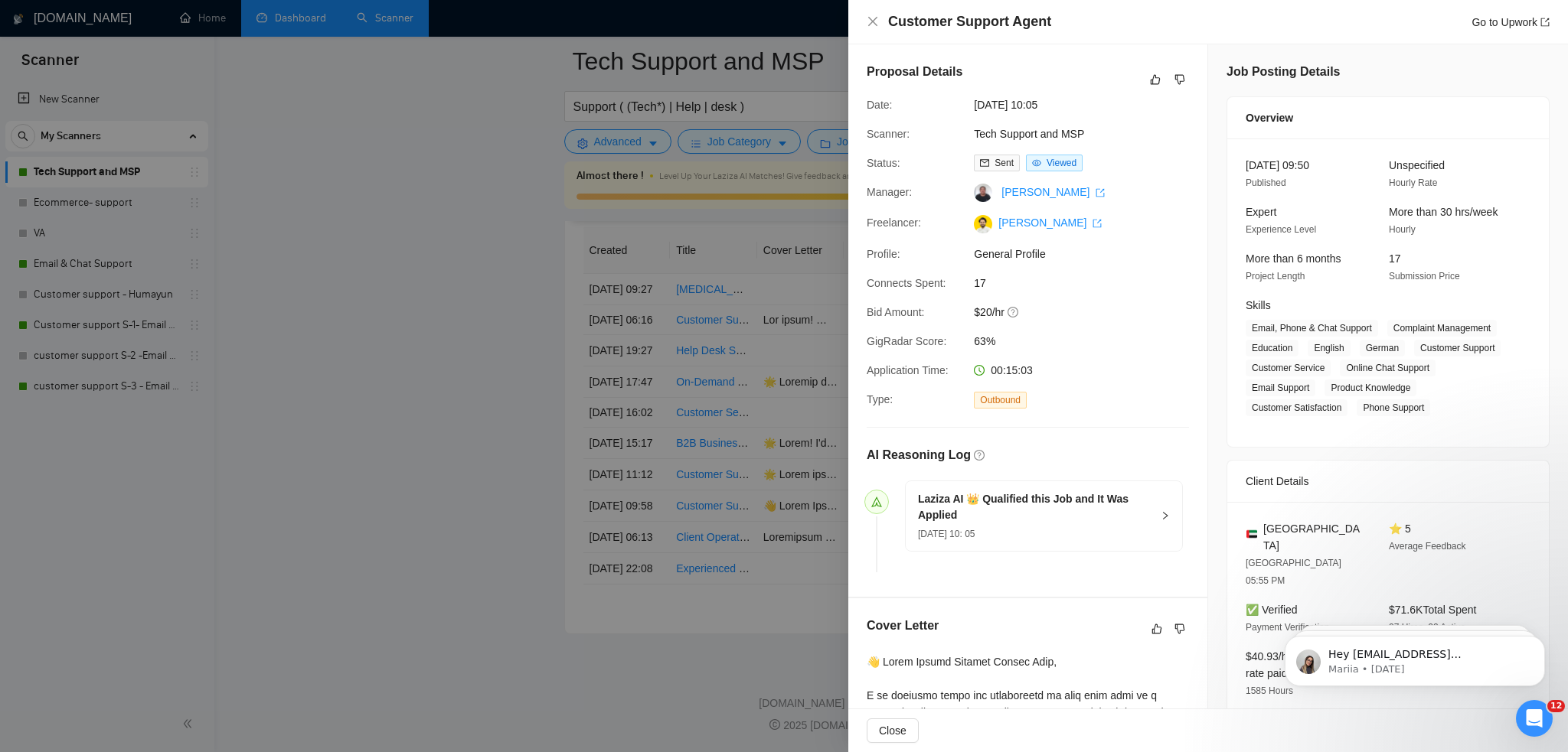
click at [881, 24] on div "Customer Support Agent Go to Upwork" at bounding box center [1207, 21] width 683 height 19
click at [870, 25] on icon "close" at bounding box center [872, 21] width 12 height 12
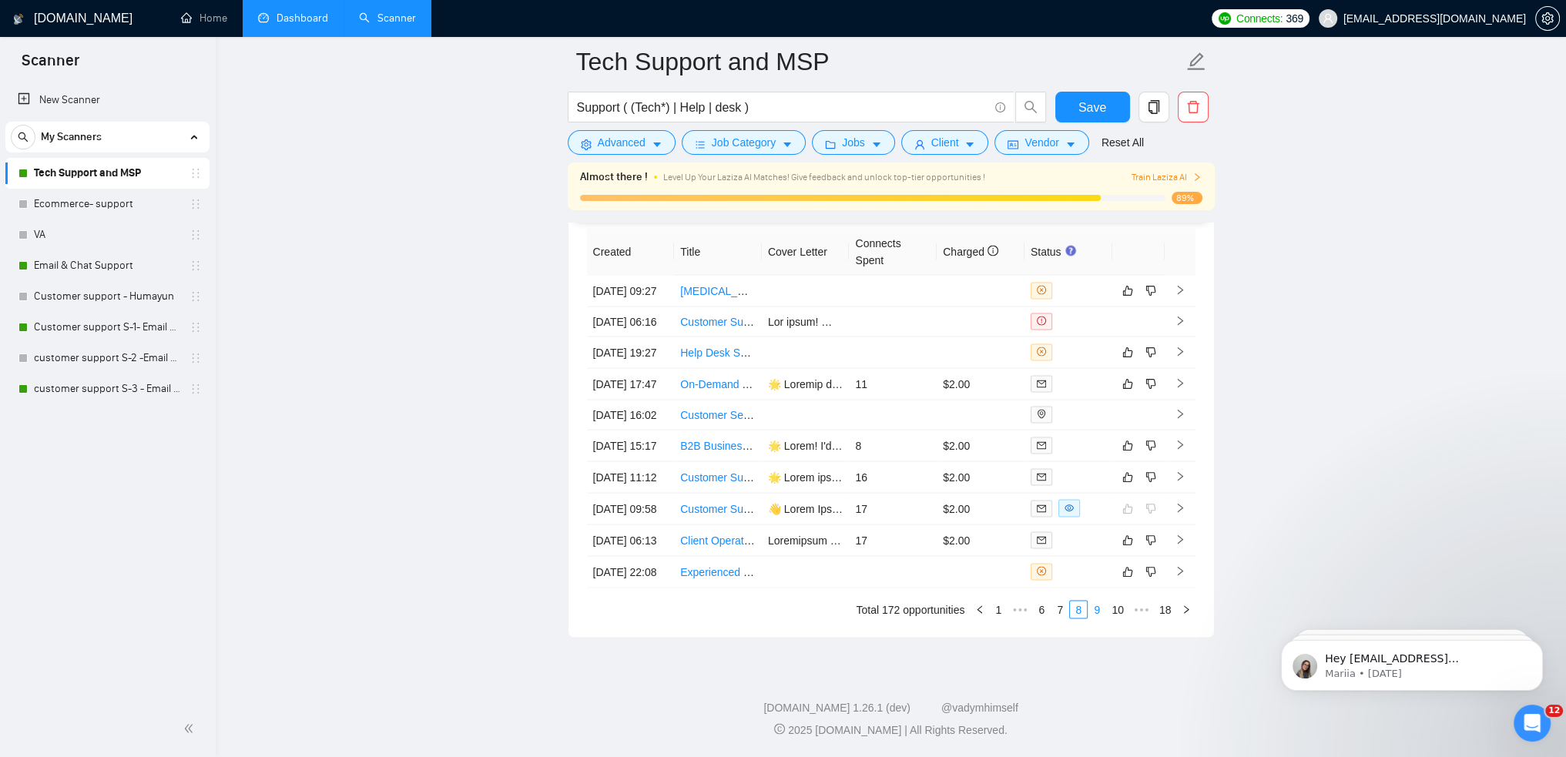
click at [1103, 614] on link "9" at bounding box center [1097, 610] width 17 height 17
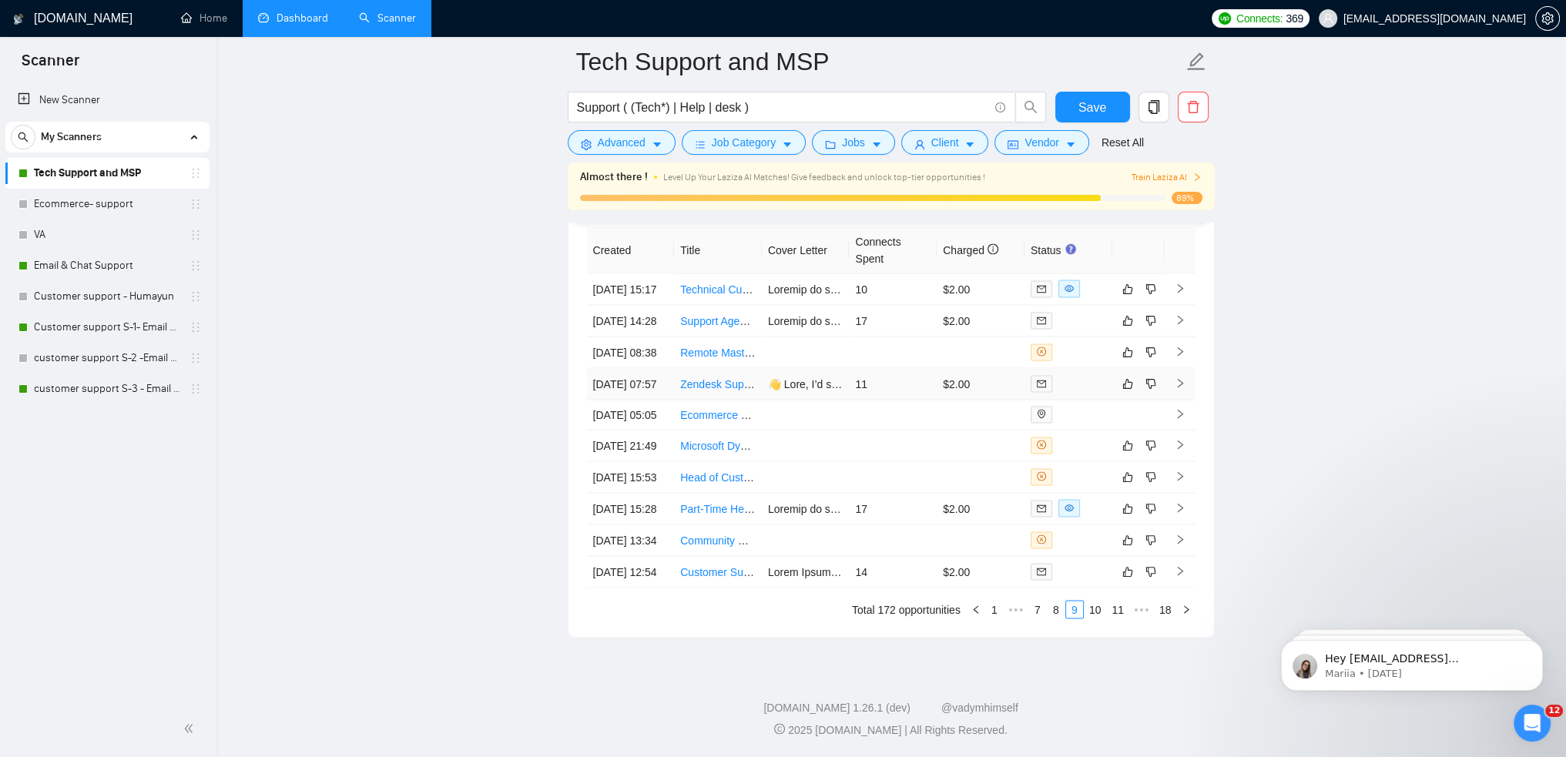
click at [901, 369] on td "11" at bounding box center [893, 385] width 88 height 32
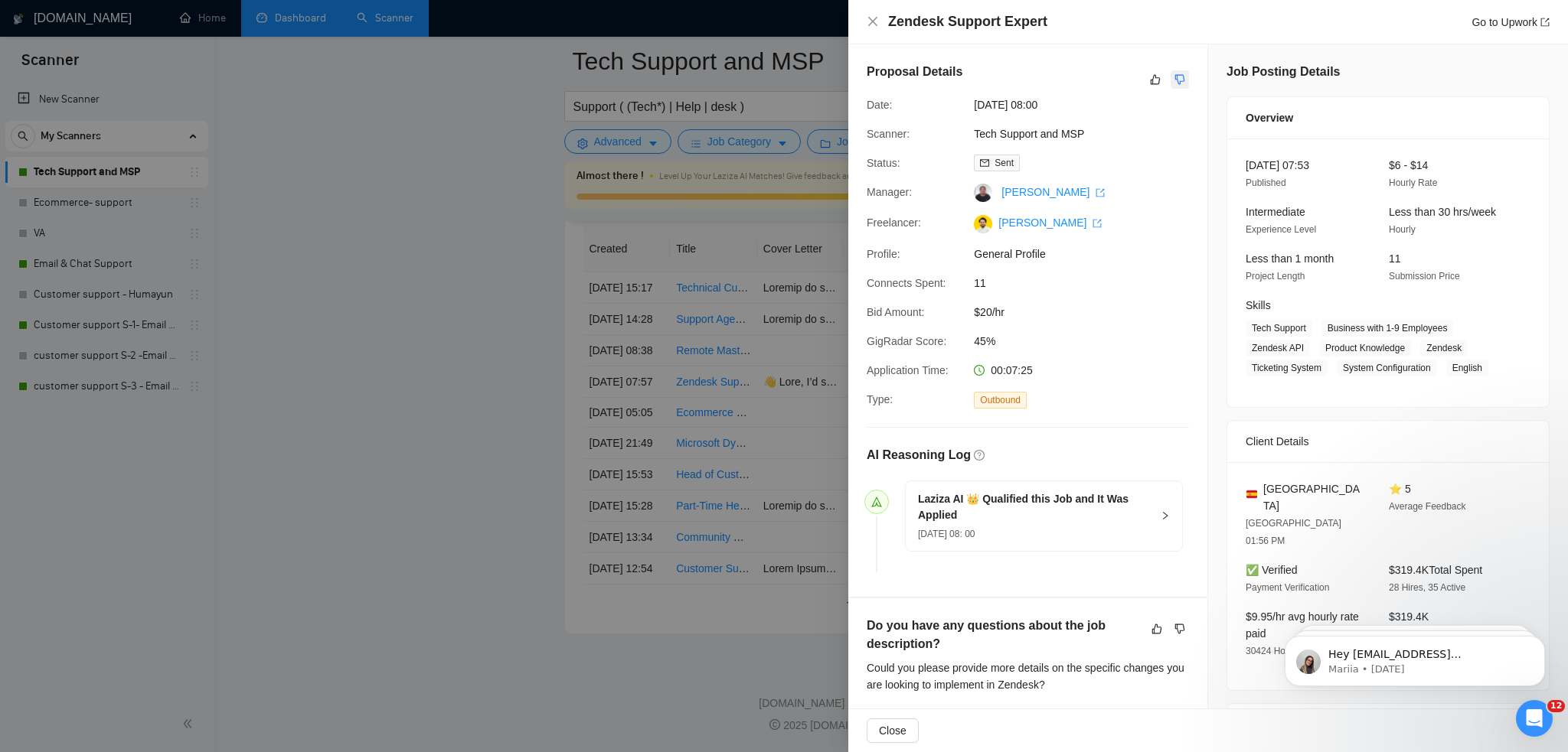
click at [1175, 76] on icon "dislike" at bounding box center [1179, 79] width 11 height 12
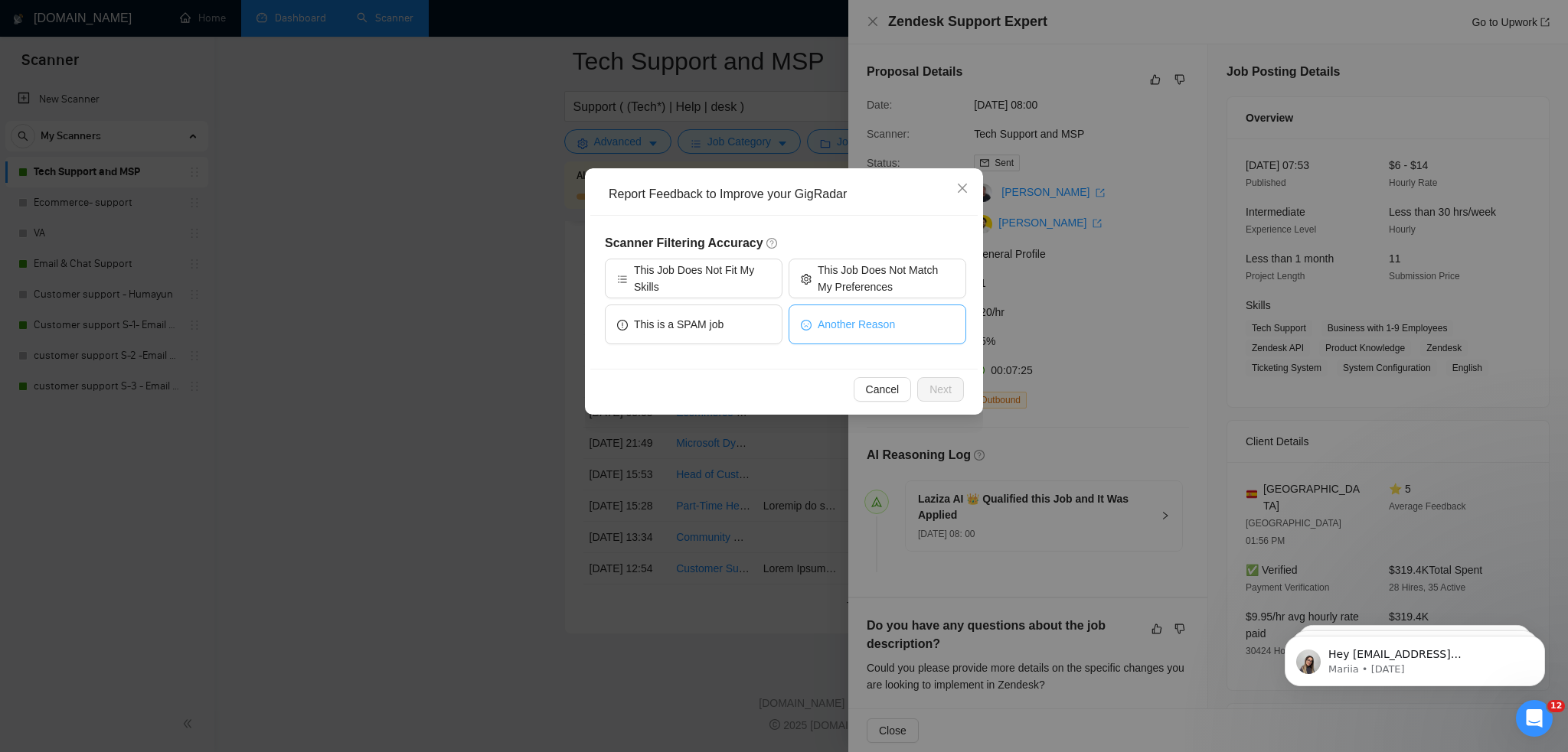
click at [853, 339] on button "Another Reason" at bounding box center [877, 325] width 178 height 40
click at [945, 385] on span "Next" at bounding box center [940, 389] width 22 height 17
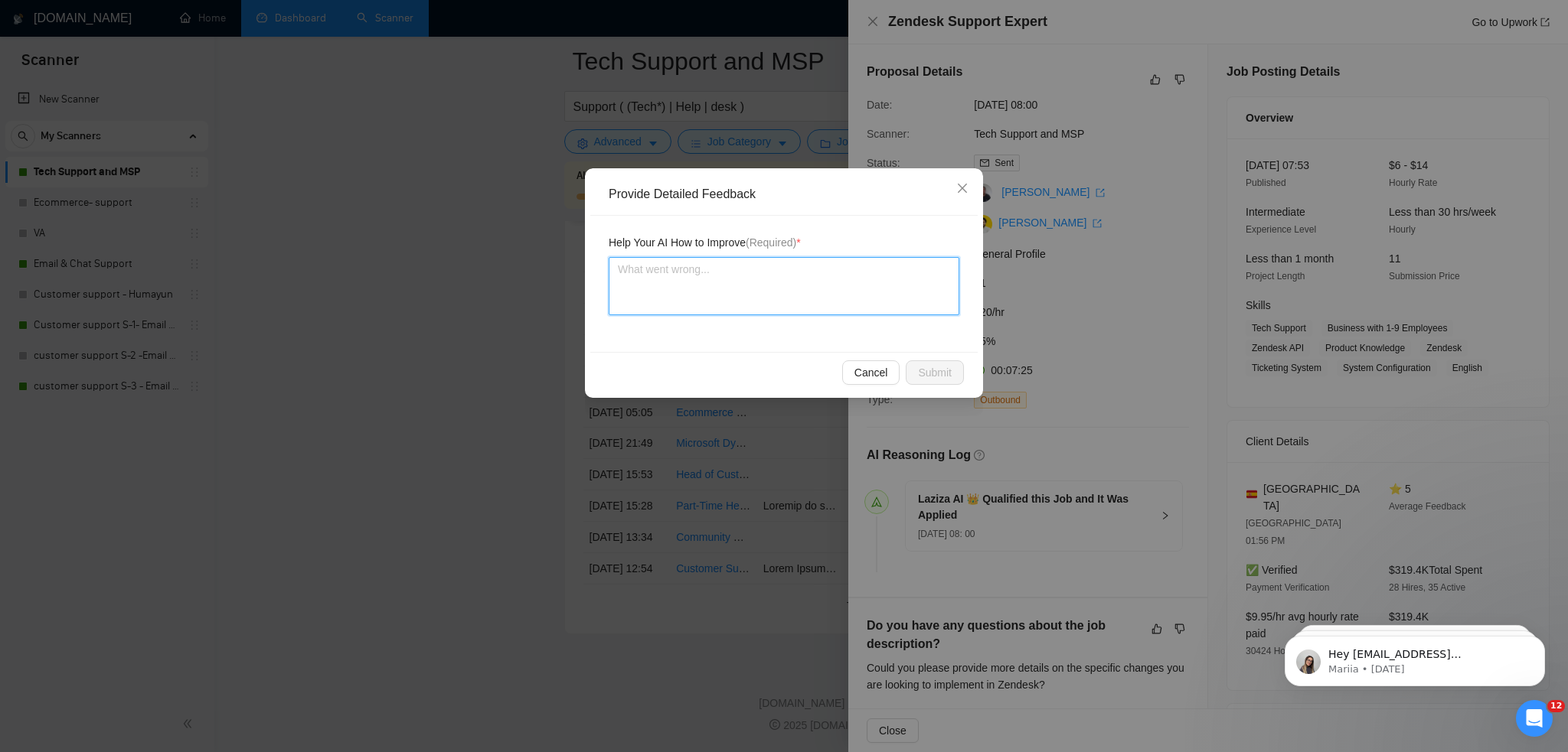
click at [757, 275] on textarea at bounding box center [783, 286] width 351 height 59
click at [943, 369] on span "Submit" at bounding box center [935, 373] width 34 height 17
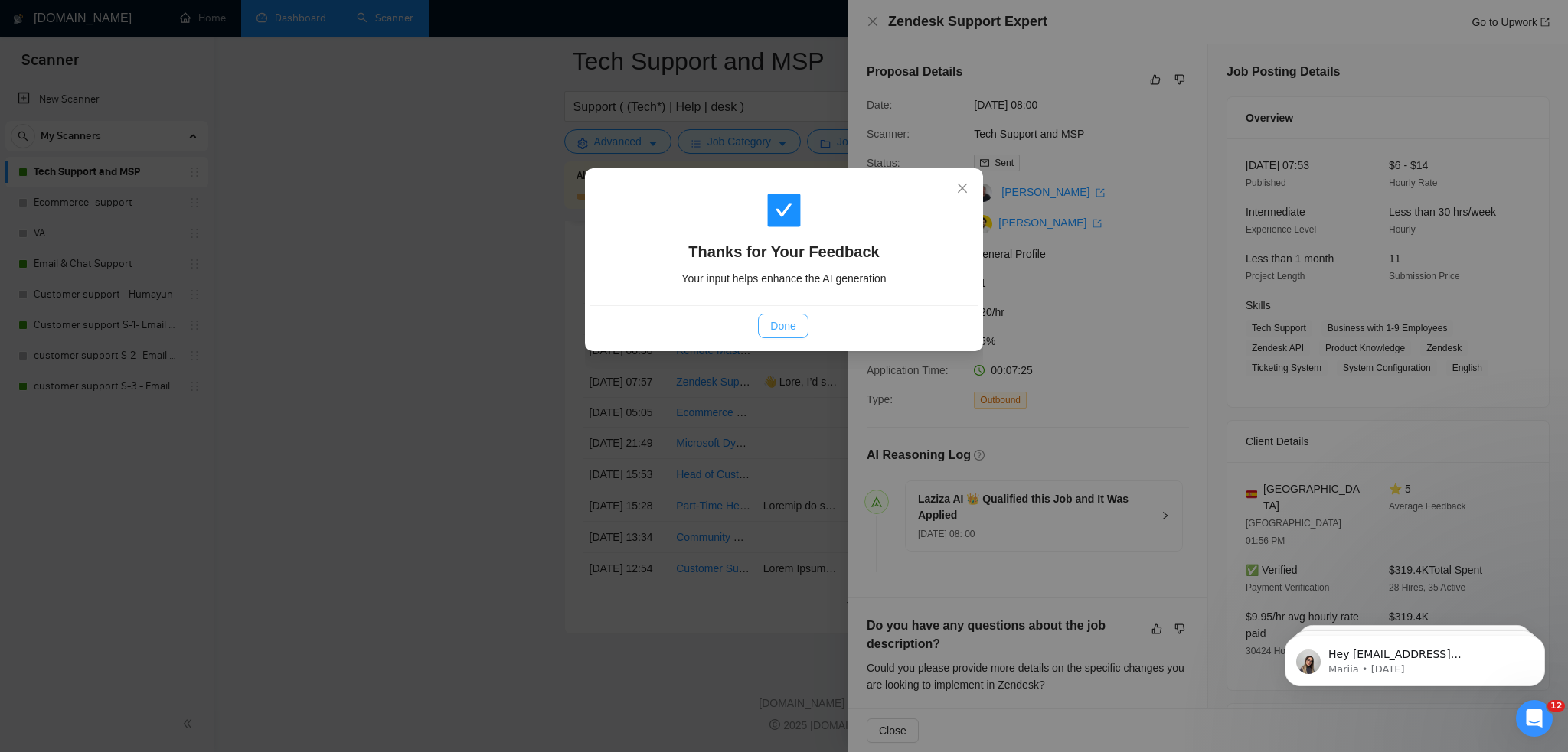
click at [771, 325] on span "Done" at bounding box center [782, 326] width 25 height 17
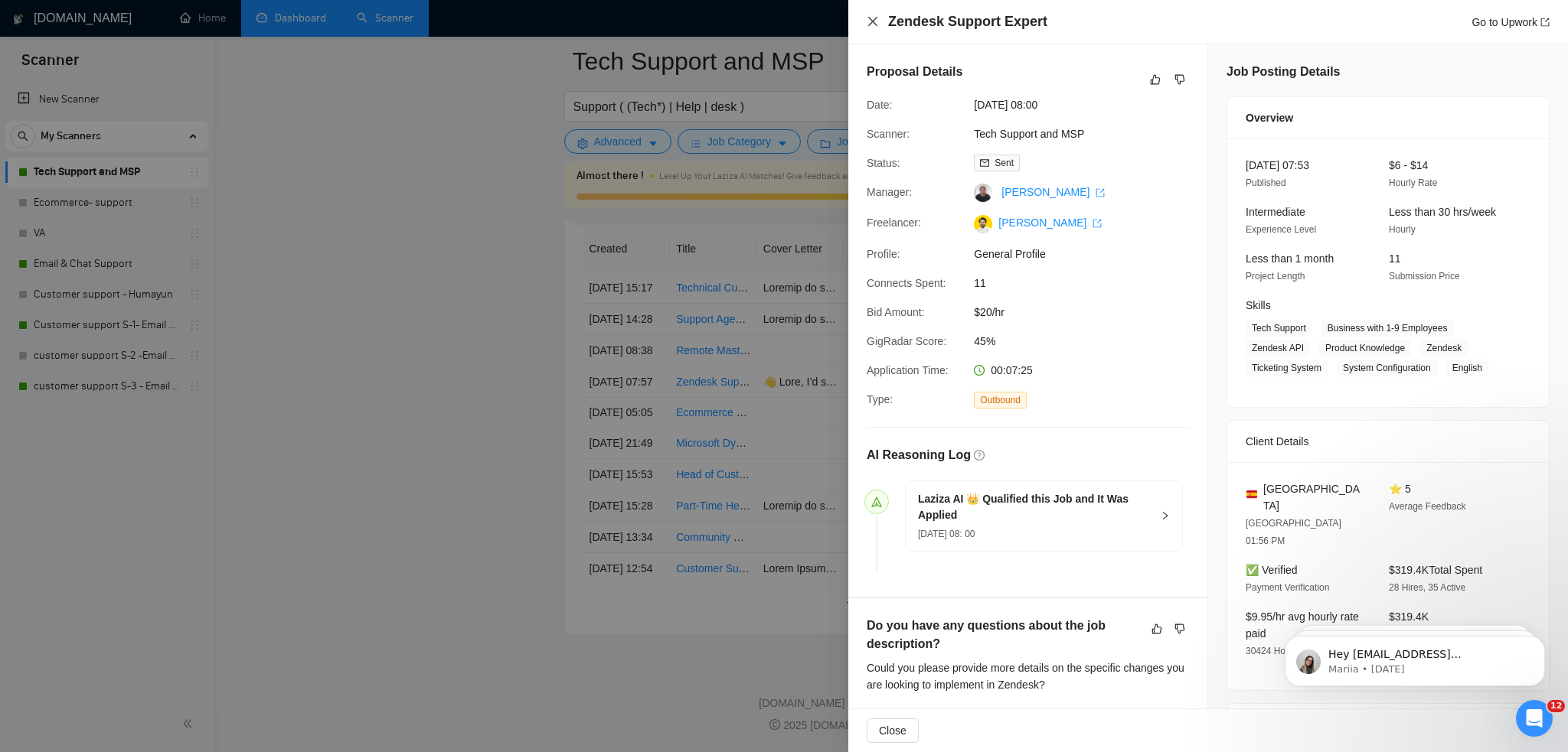
click at [875, 22] on icon "close" at bounding box center [872, 21] width 12 height 12
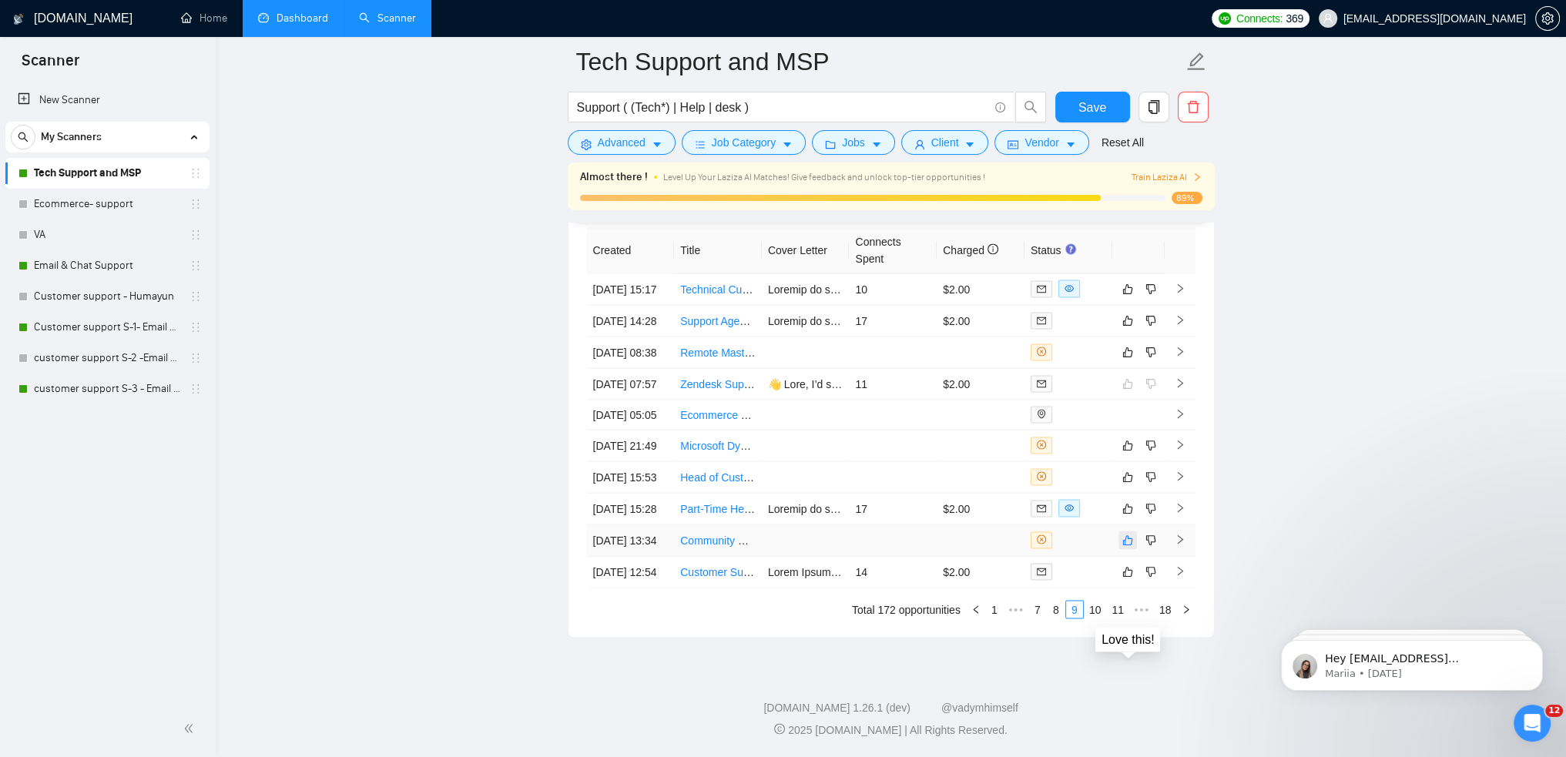
click at [1132, 535] on icon "like" at bounding box center [1127, 541] width 11 height 12
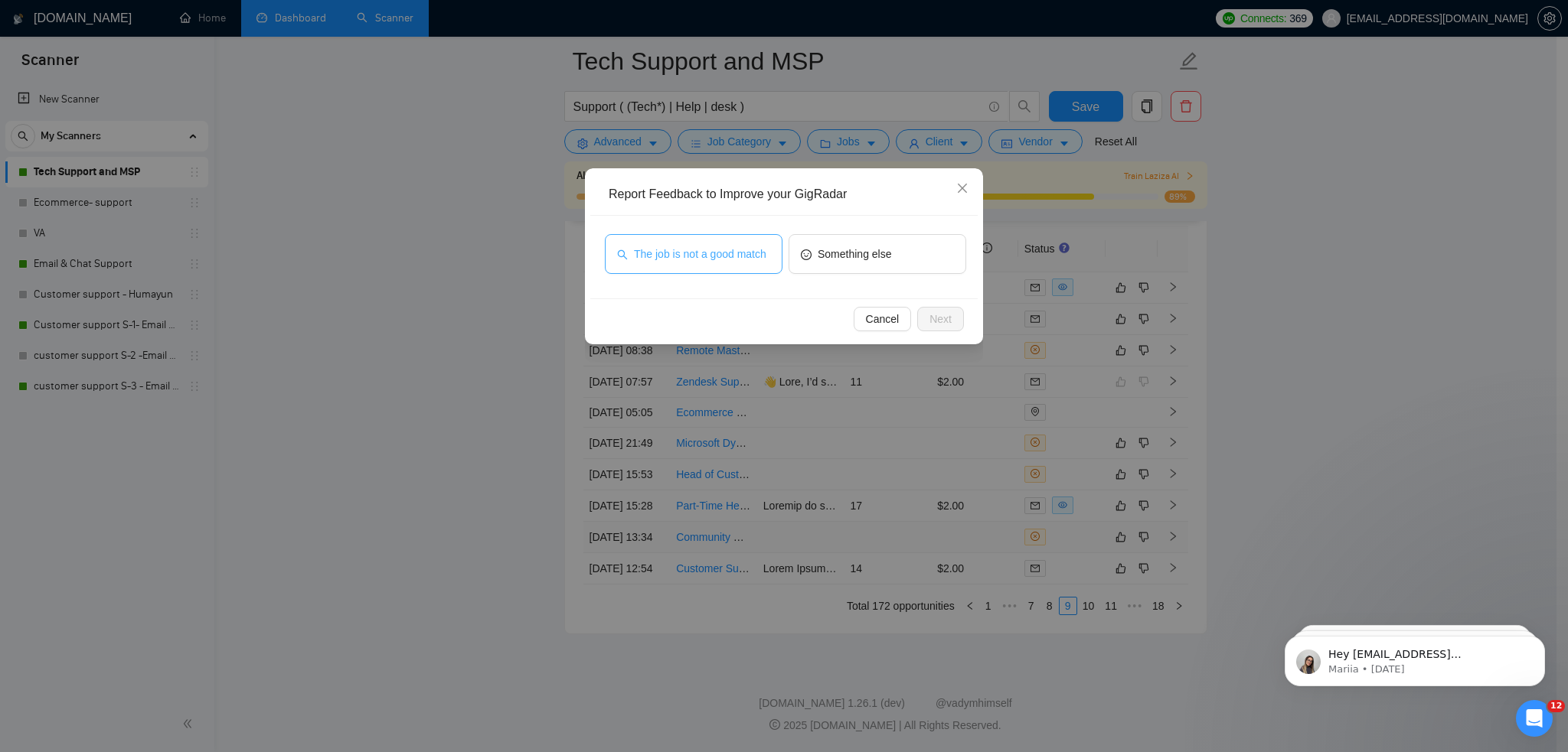
click at [713, 261] on span "The job is not a good match" at bounding box center [700, 253] width 132 height 17
click at [942, 311] on span "Next" at bounding box center [940, 319] width 22 height 17
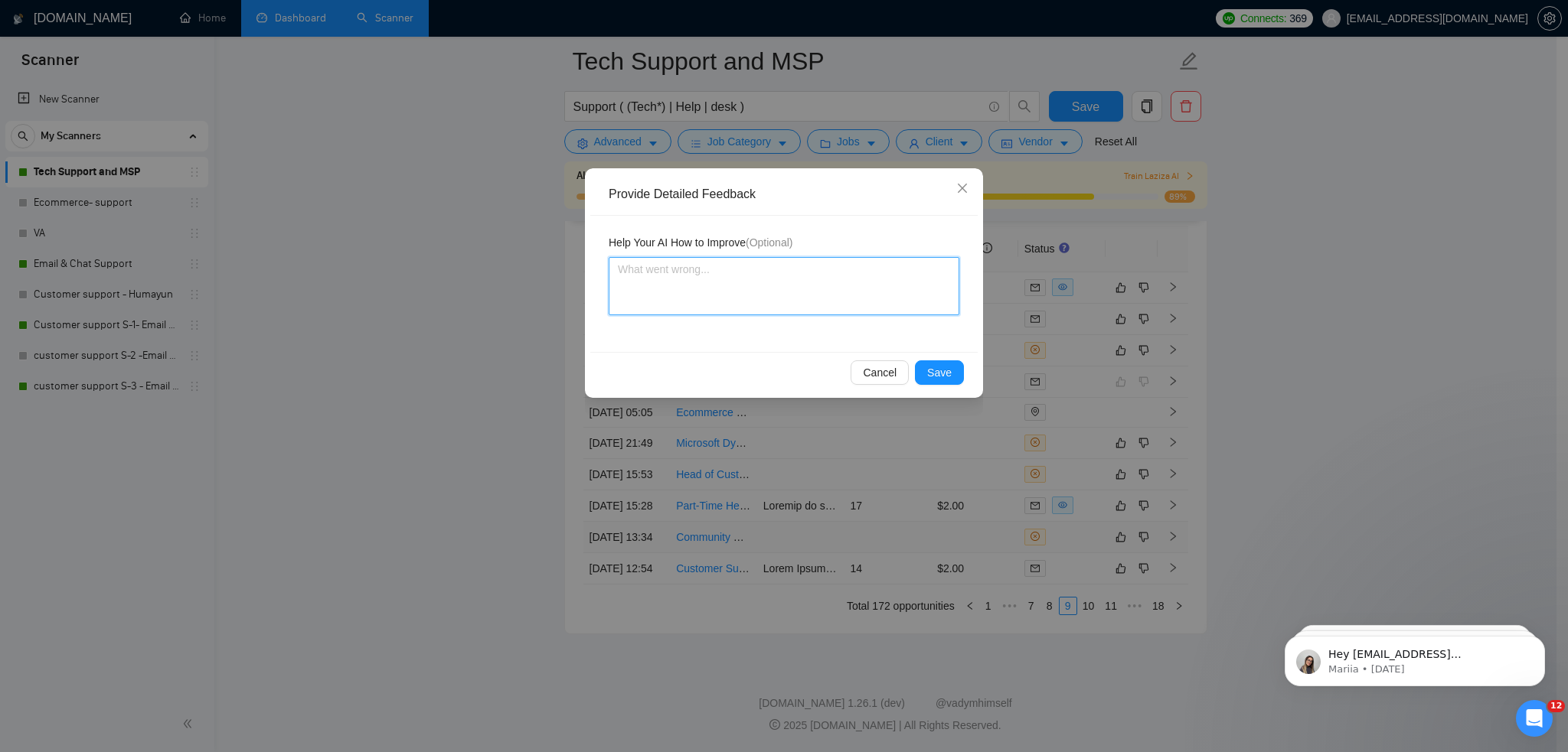
click at [839, 293] on textarea at bounding box center [783, 286] width 351 height 59
click at [951, 390] on div "Cancel Save" at bounding box center [784, 372] width 388 height 41
click at [942, 378] on span "Save" at bounding box center [939, 373] width 25 height 17
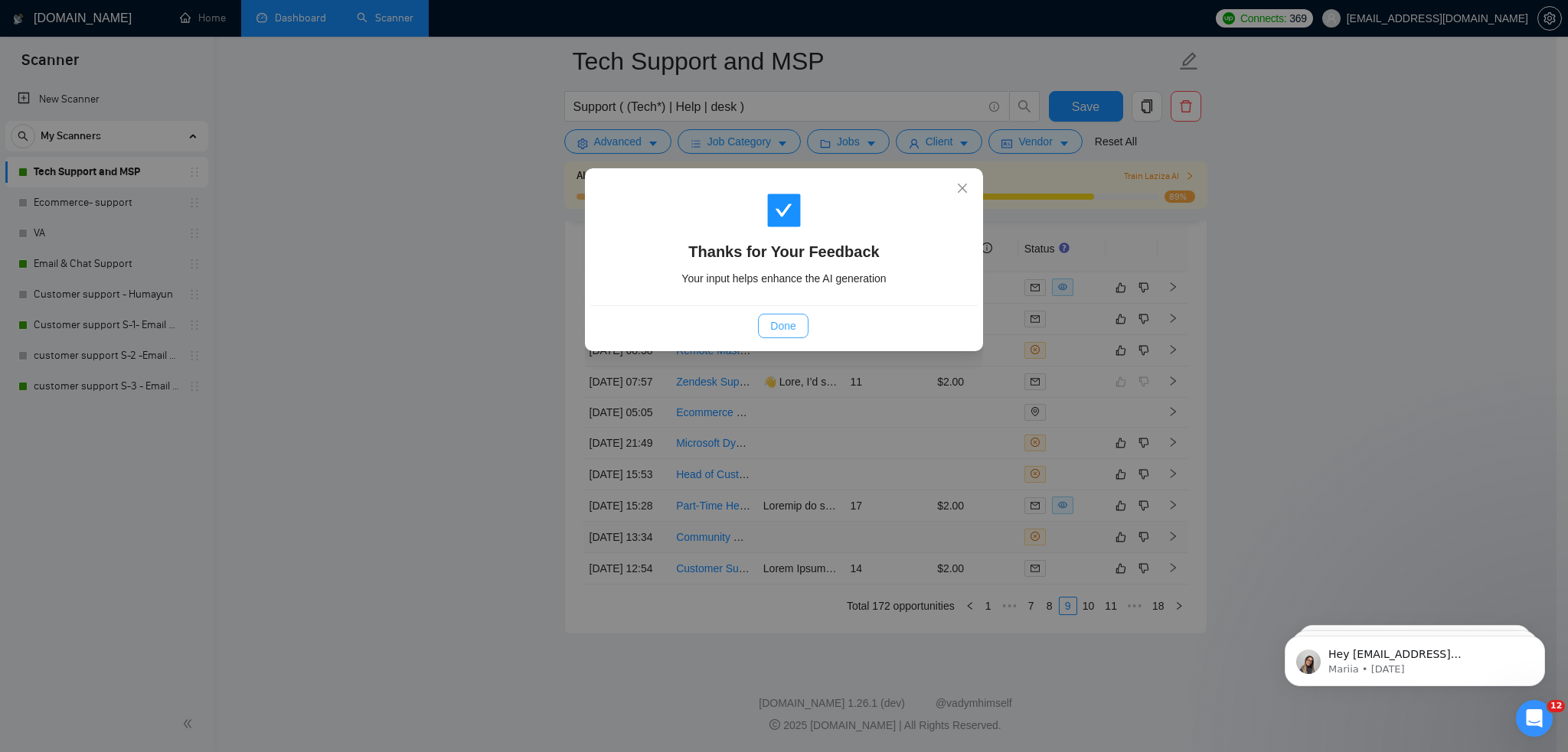
click at [785, 315] on button "Done" at bounding box center [783, 326] width 50 height 25
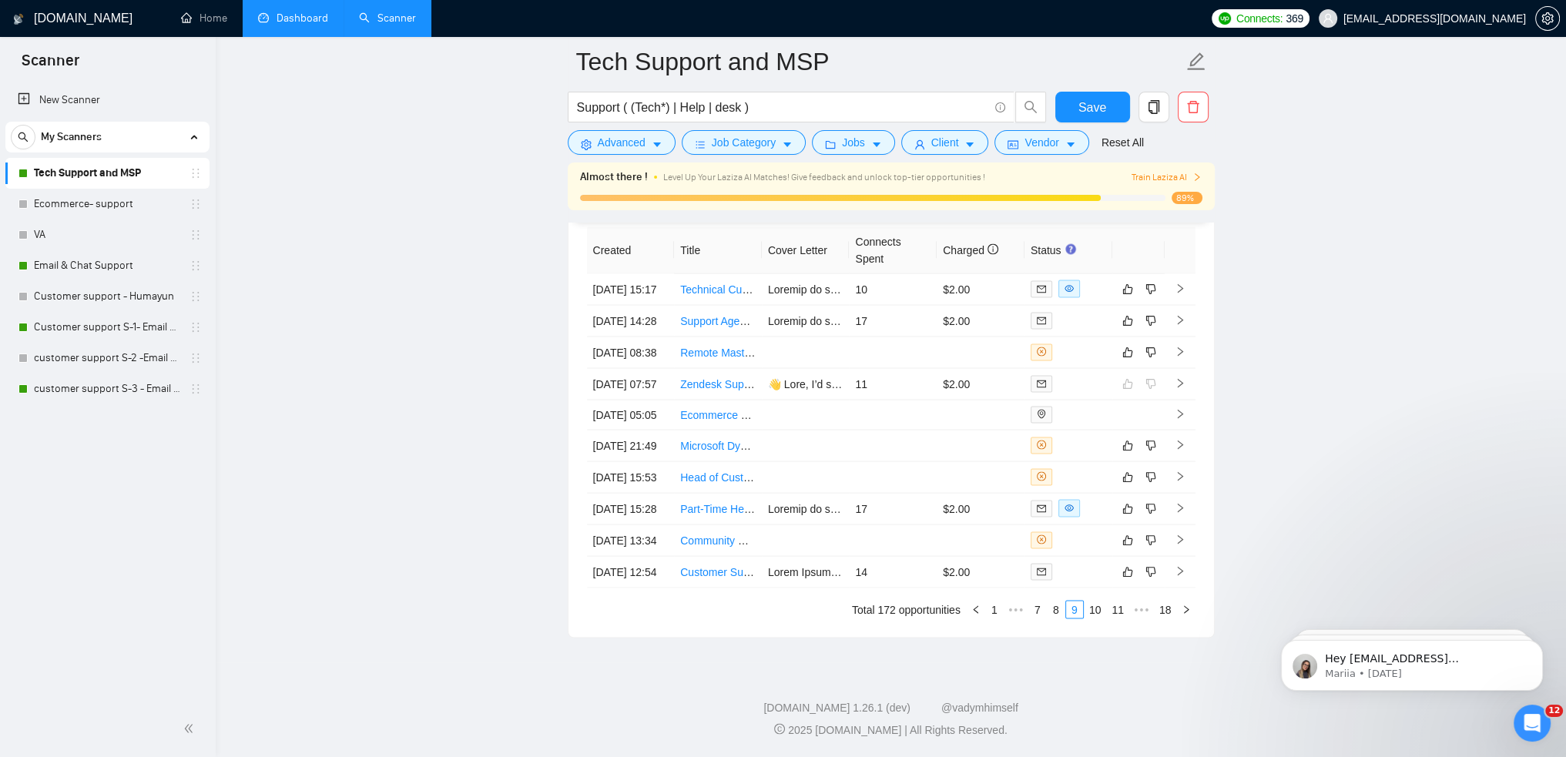
click at [1167, 172] on span "Train Laziza AI" at bounding box center [1166, 177] width 71 height 15
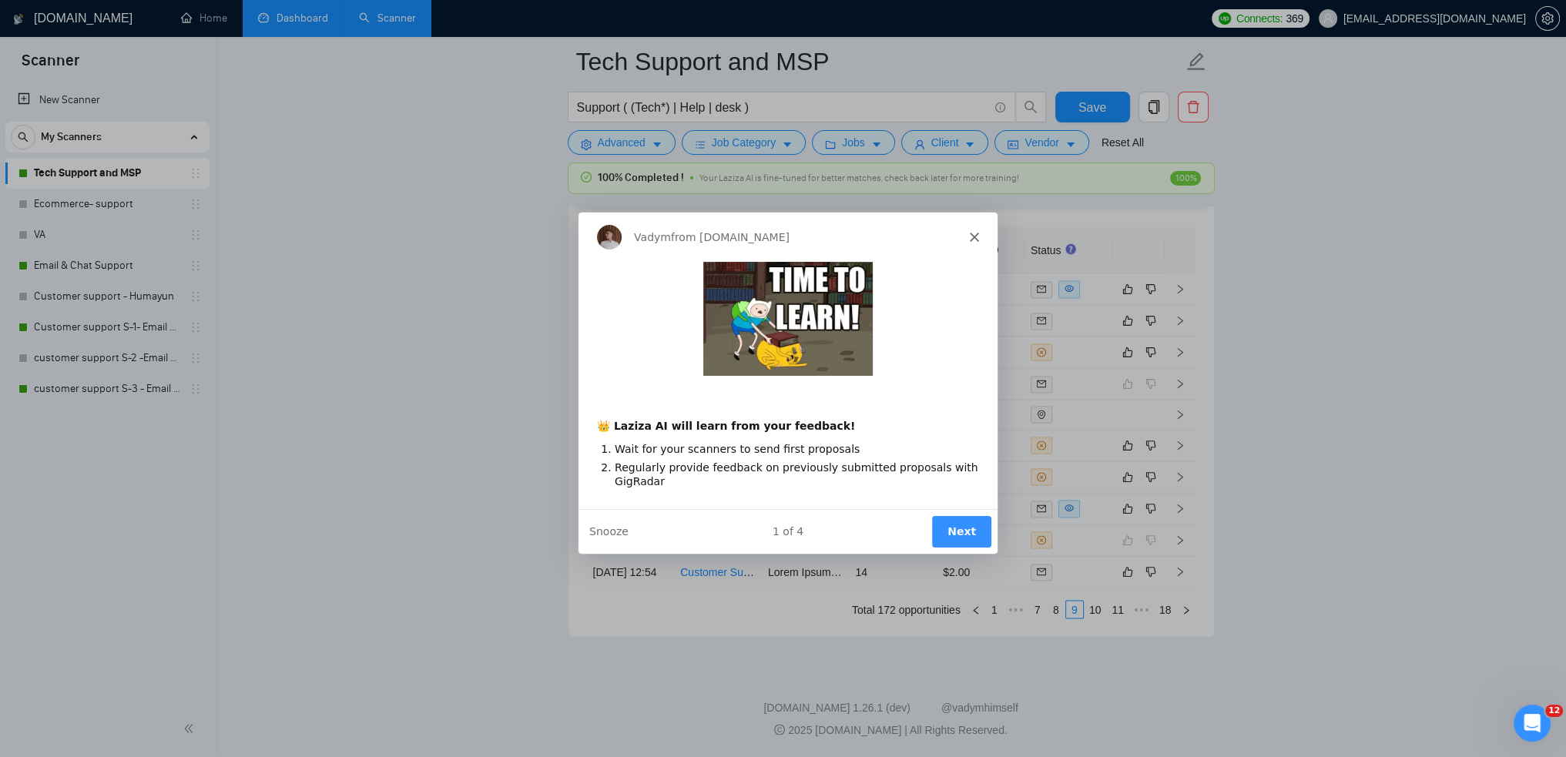
click at [955, 521] on button "Next" at bounding box center [960, 531] width 59 height 32
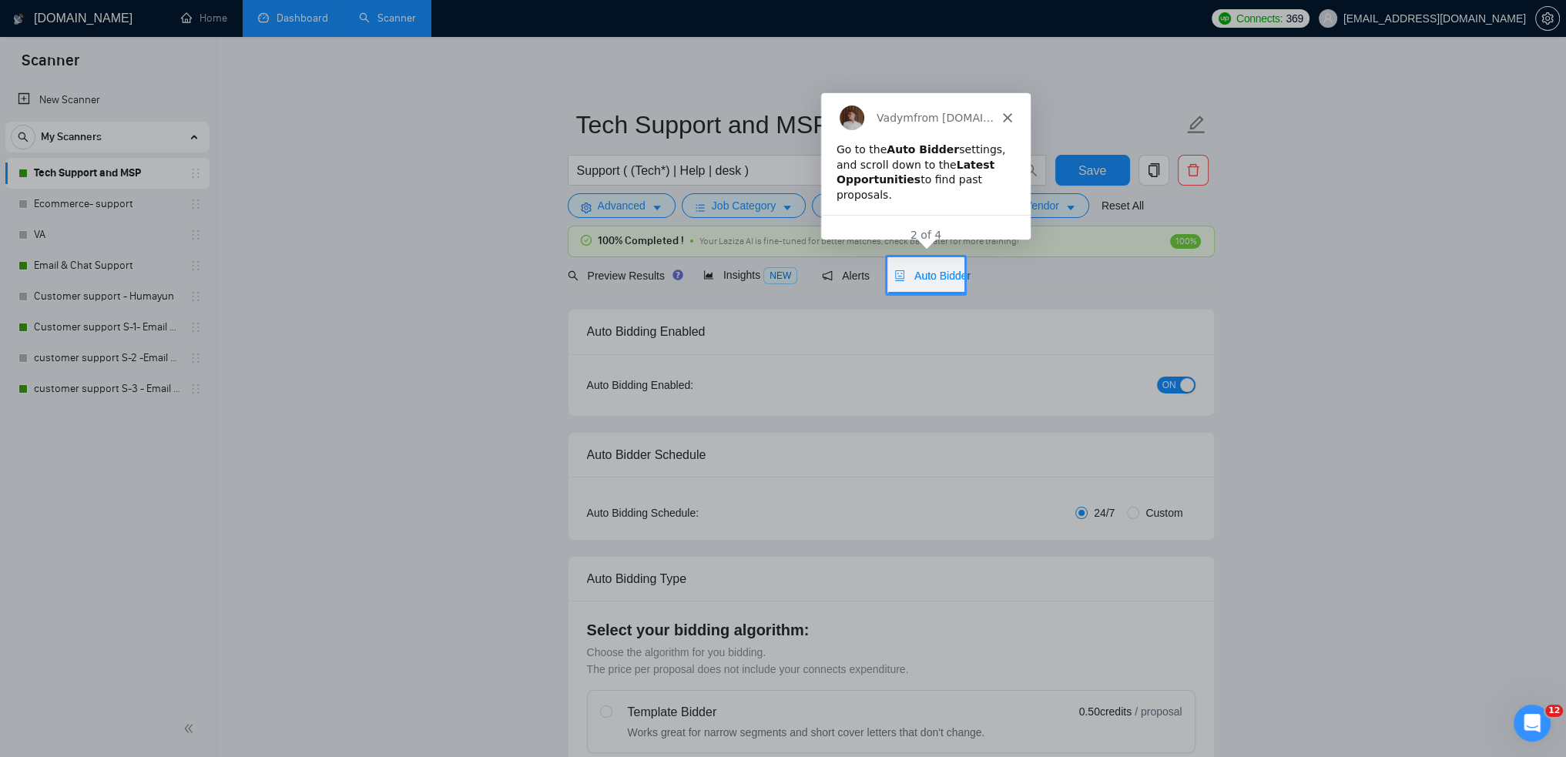
click at [934, 280] on span "Auto Bidder" at bounding box center [932, 276] width 76 height 12
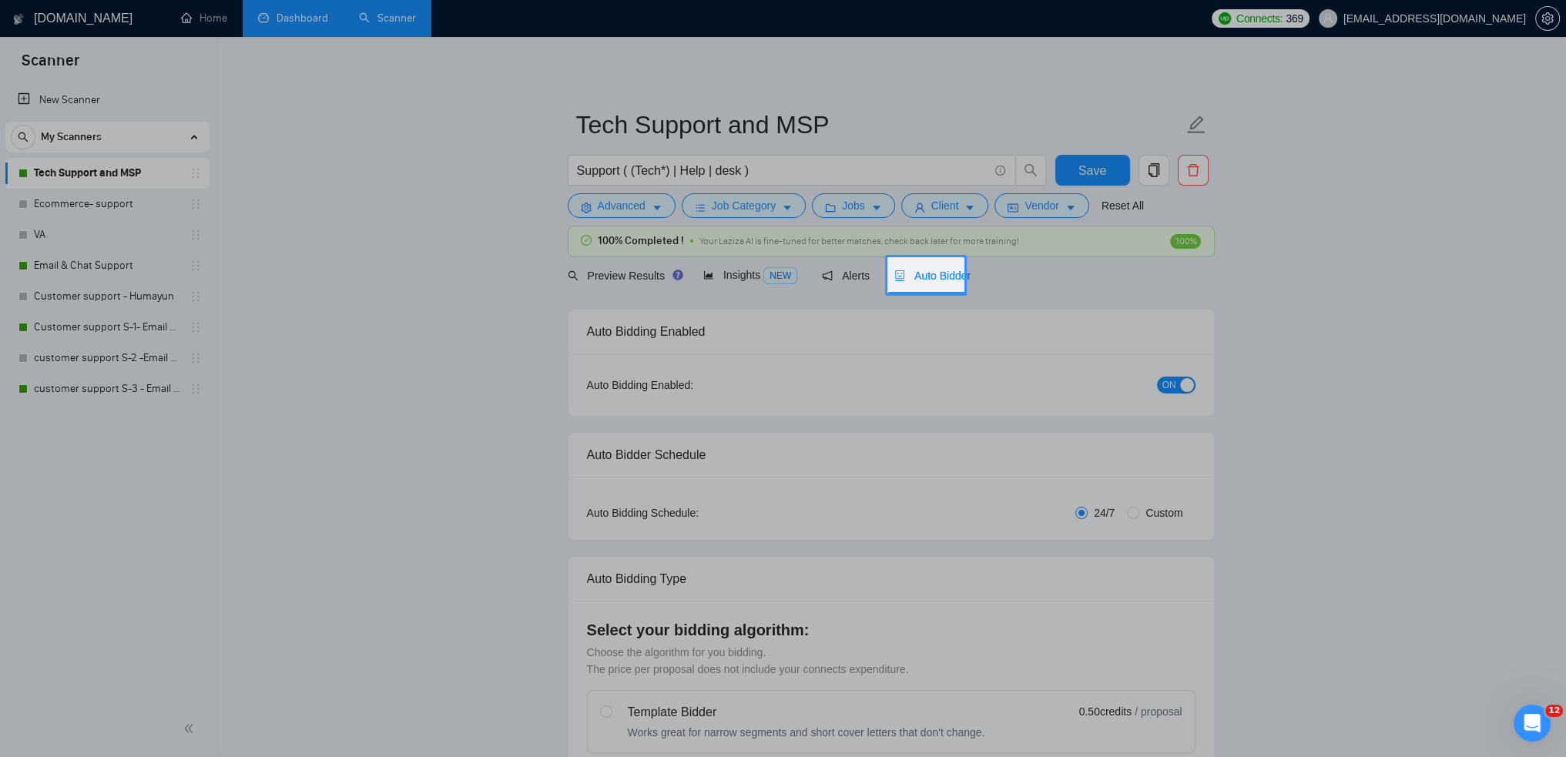
click at [1058, 275] on div at bounding box center [1266, 275] width 602 height 36
click at [918, 274] on span "Auto Bidder" at bounding box center [932, 276] width 76 height 12
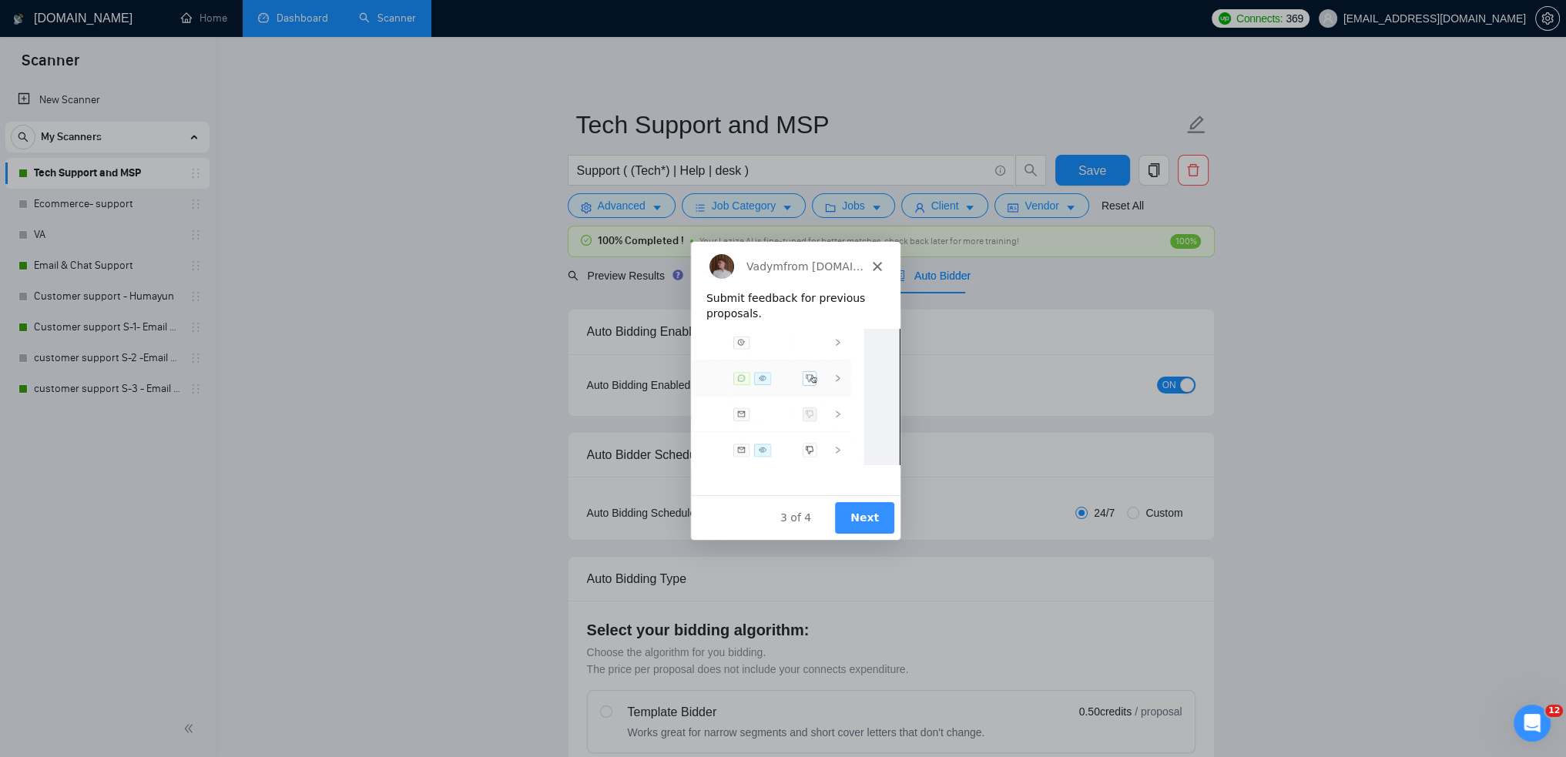
click at [855, 502] on button "Next" at bounding box center [863, 518] width 59 height 32
click at [868, 518] on button "Next" at bounding box center [863, 518] width 59 height 32
click at [866, 510] on button "Next" at bounding box center [863, 518] width 59 height 32
click at [878, 270] on icon "Close" at bounding box center [875, 265] width 9 height 9
